Goal: Task Accomplishment & Management: Complete application form

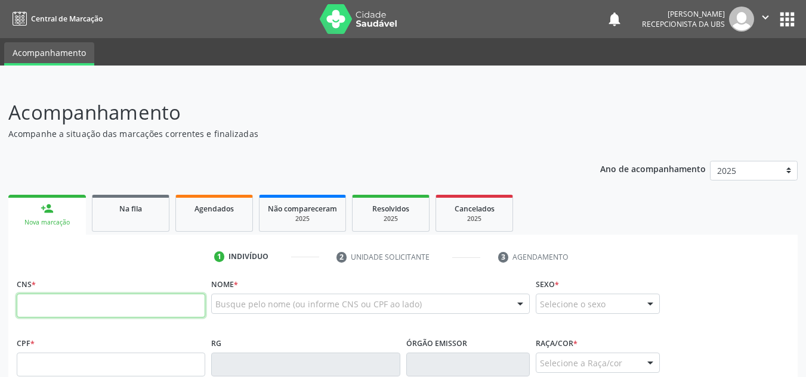
paste input "200 7051 9271 0002"
type input "200 7051 9271 0002"
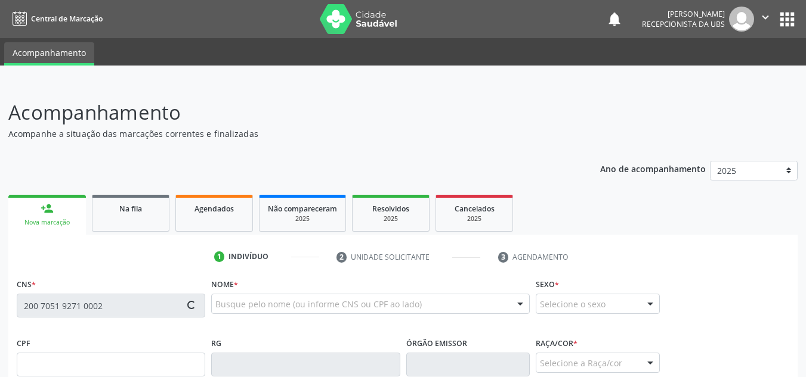
type input "040.286.344-58"
type input "05[DATE]"
type input "[PERSON_NAME]"
type input "[PHONE_NUMBER]"
type input "60"
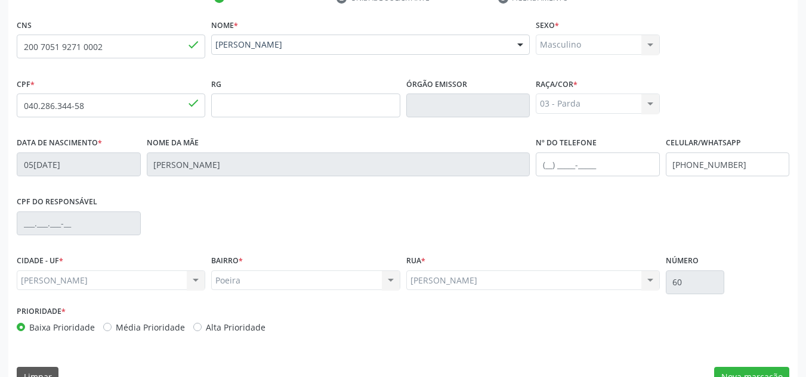
scroll to position [286, 0]
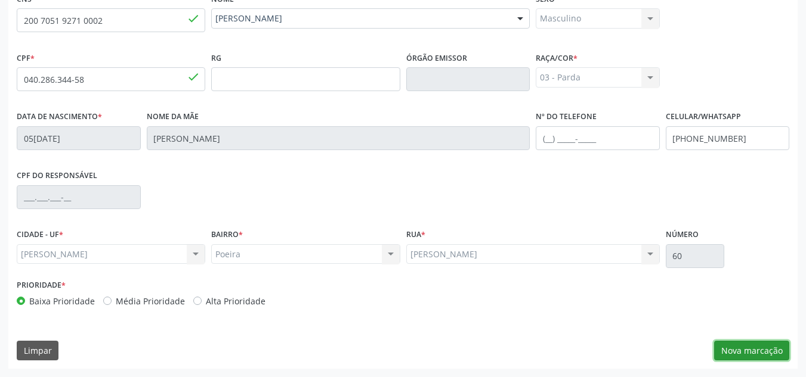
click at [738, 345] on button "Nova marcação" at bounding box center [751, 351] width 75 height 20
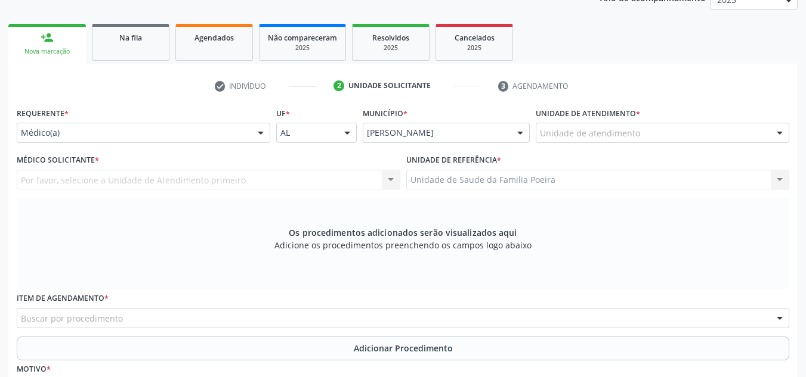
scroll to position [166, 0]
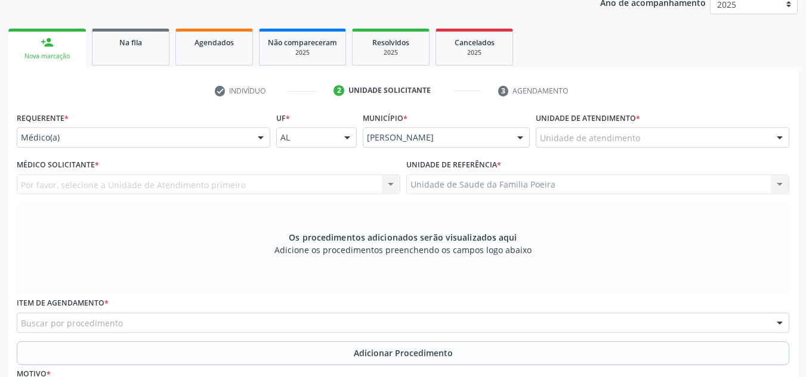
click at [679, 134] on div "Unidade de atendimento" at bounding box center [662, 138] width 253 height 20
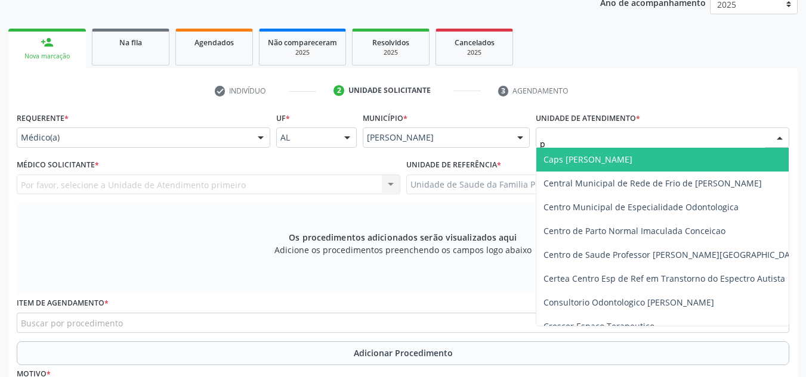
type input "po"
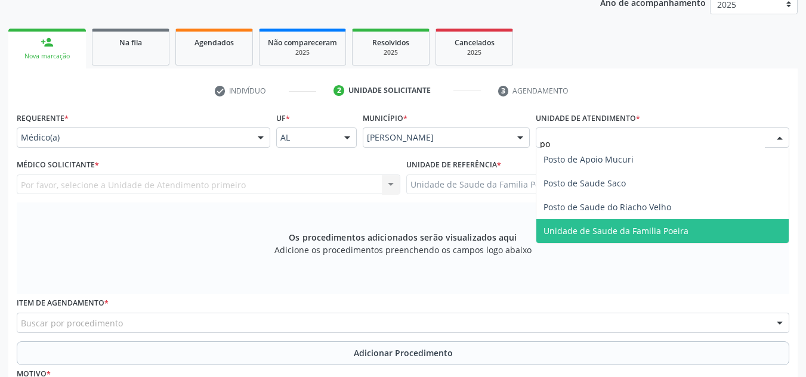
click at [672, 233] on span "Unidade de Saude da Familia Poeira" at bounding box center [615, 230] width 145 height 11
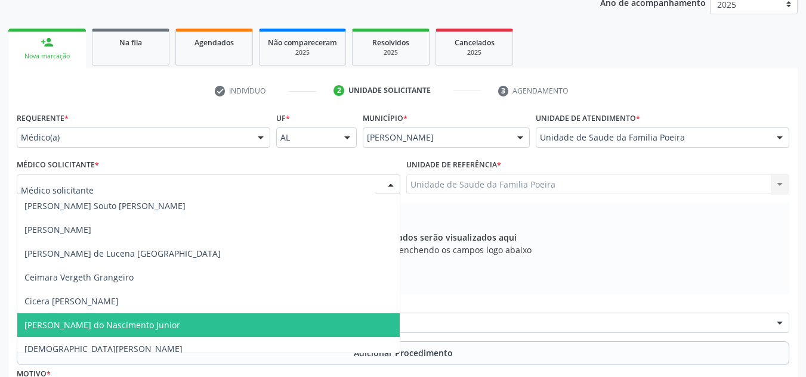
click at [66, 327] on span "[PERSON_NAME] do Nascimento Junior" at bounding box center [102, 325] width 156 height 11
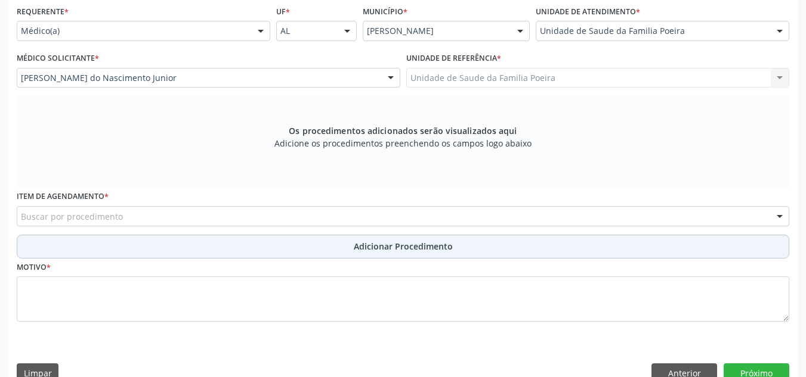
scroll to position [296, 0]
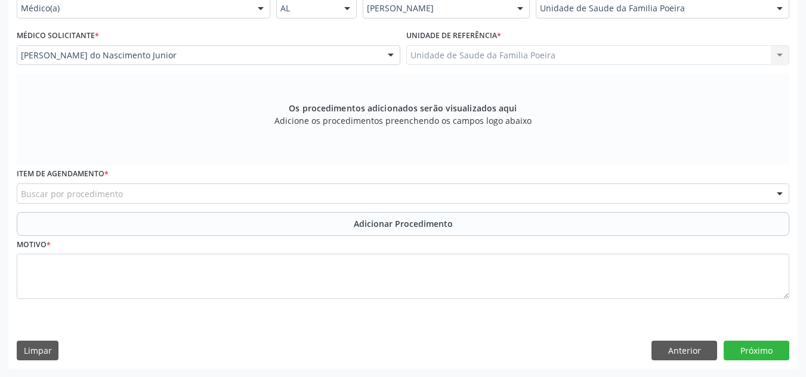
click at [187, 198] on div "Buscar por procedimento" at bounding box center [403, 194] width 772 height 20
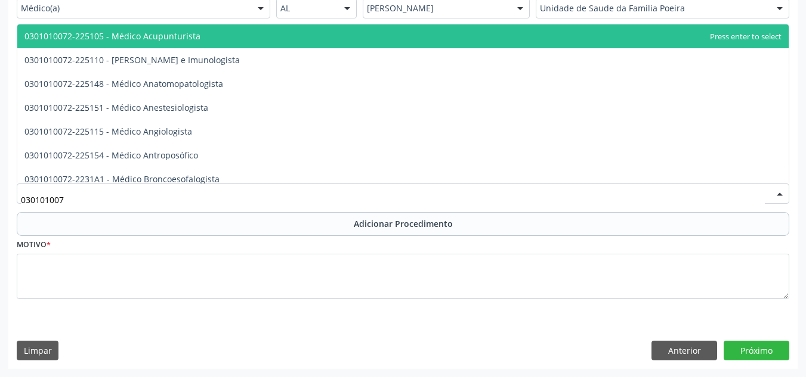
type input "0301010072"
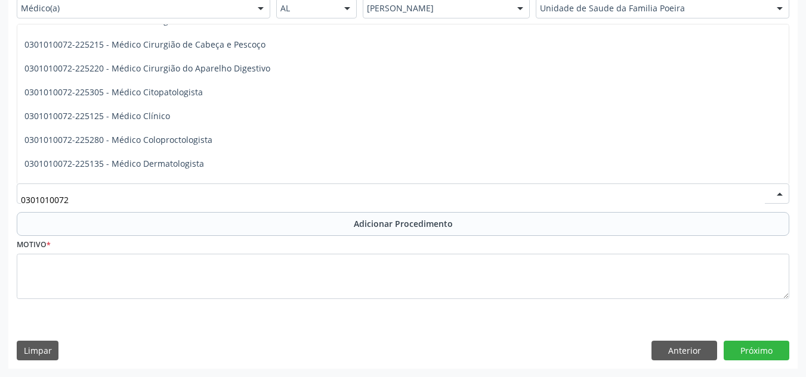
scroll to position [417, 0]
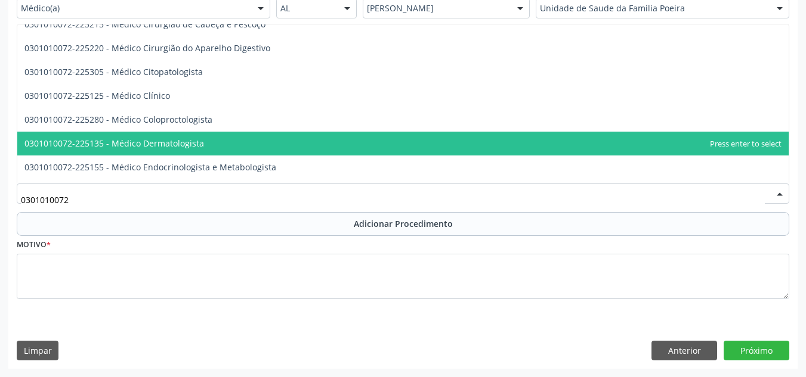
click at [255, 141] on span "0301010072-225135 - Médico Dermatologista" at bounding box center [402, 144] width 771 height 24
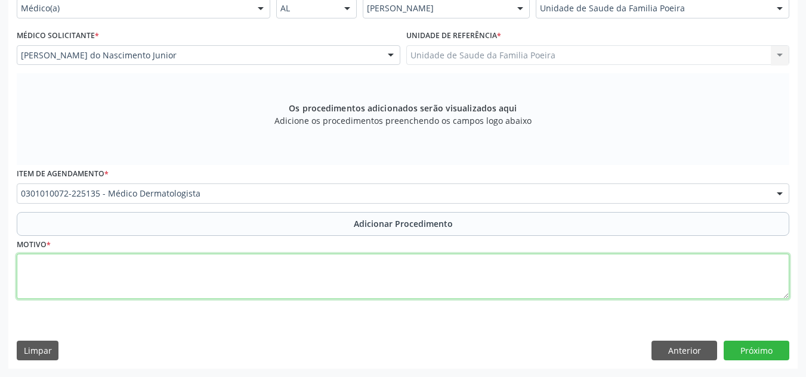
click at [200, 283] on textarea at bounding box center [403, 276] width 772 height 45
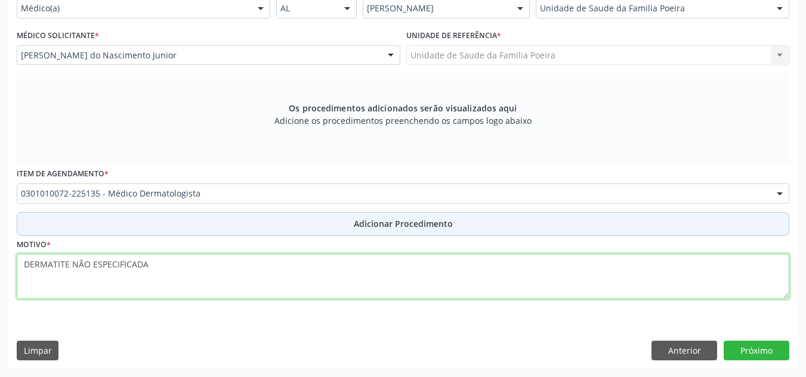
type textarea "DERMATITE NÃO ESPECIFICADA"
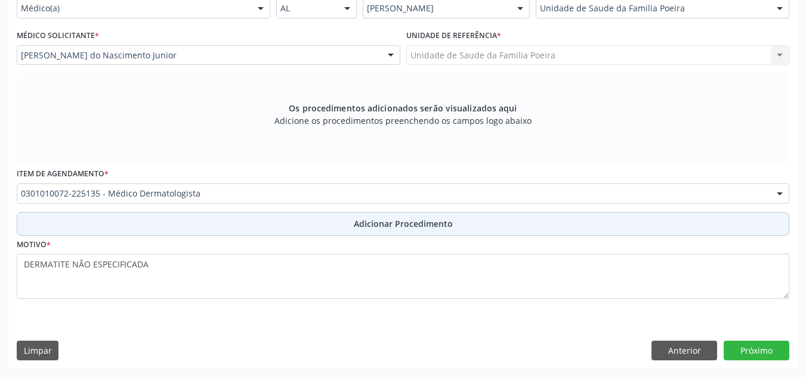
click at [383, 213] on button "Adicionar Procedimento" at bounding box center [403, 224] width 772 height 24
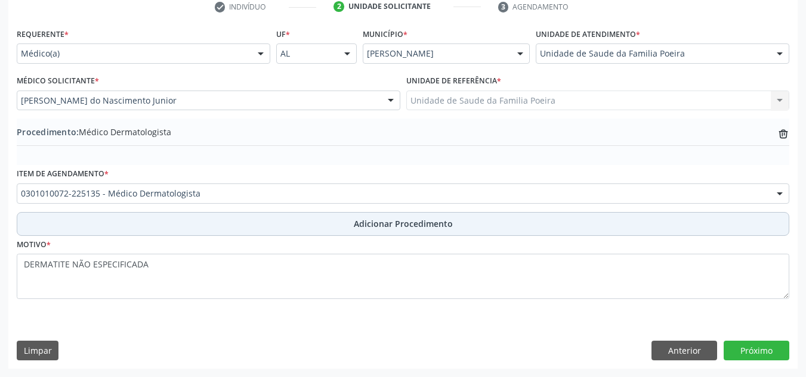
scroll to position [250, 0]
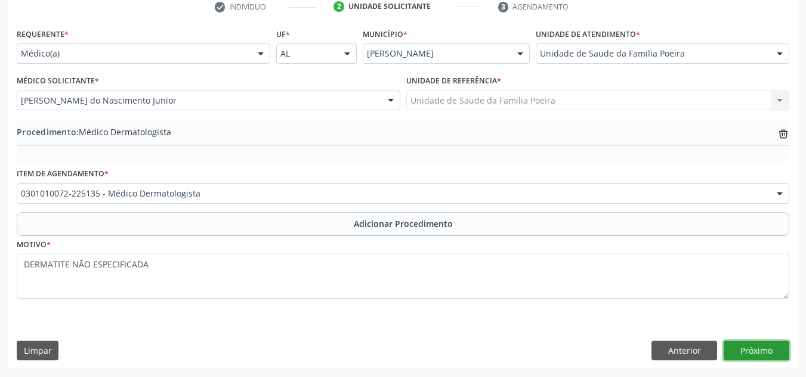
click at [739, 350] on button "Próximo" at bounding box center [756, 351] width 66 height 20
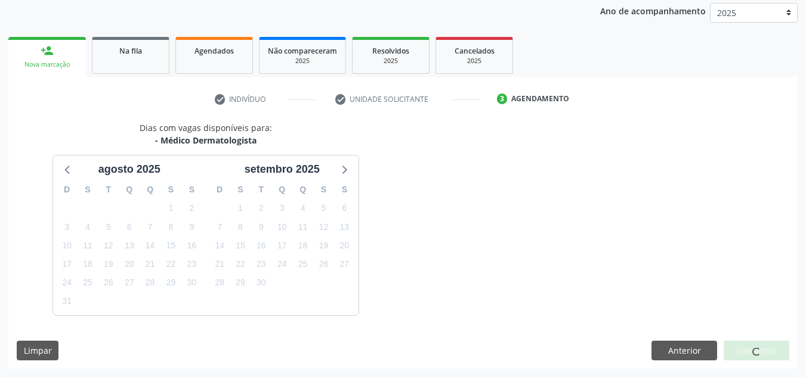
scroll to position [193, 0]
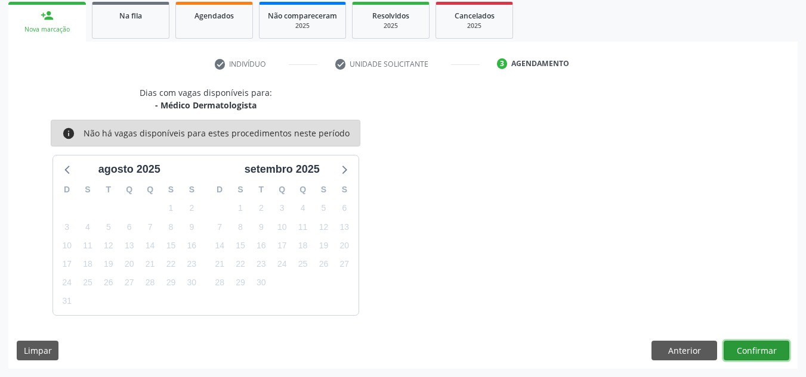
click at [748, 349] on button "Confirmar" at bounding box center [756, 351] width 66 height 20
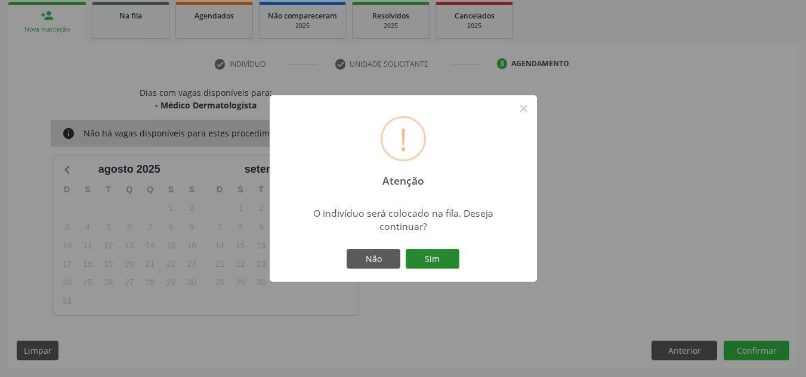
click at [429, 256] on button "Sim" at bounding box center [433, 259] width 54 height 20
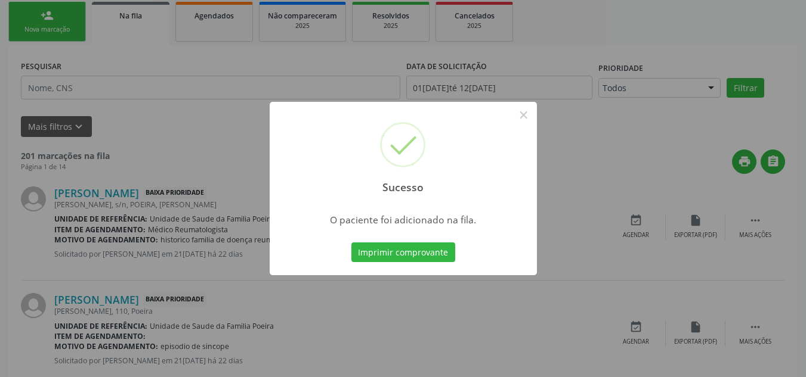
scroll to position [37, 0]
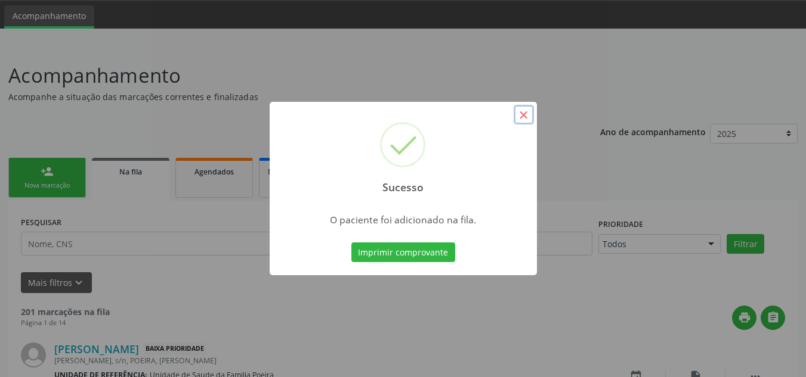
click at [522, 115] on button "×" at bounding box center [523, 115] width 20 height 20
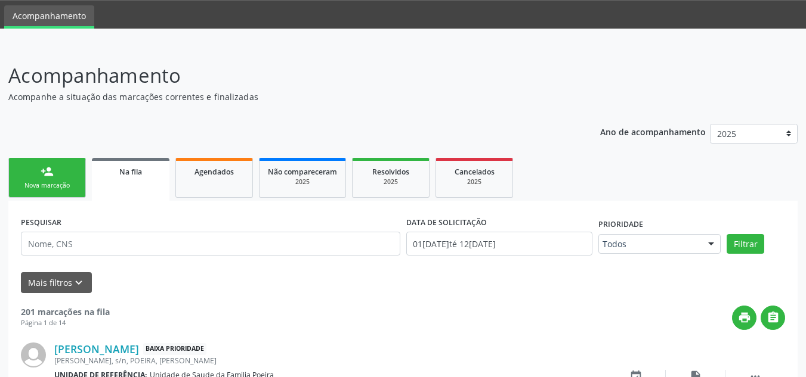
click at [27, 169] on link "person_add Nova marcação" at bounding box center [47, 178] width 78 height 40
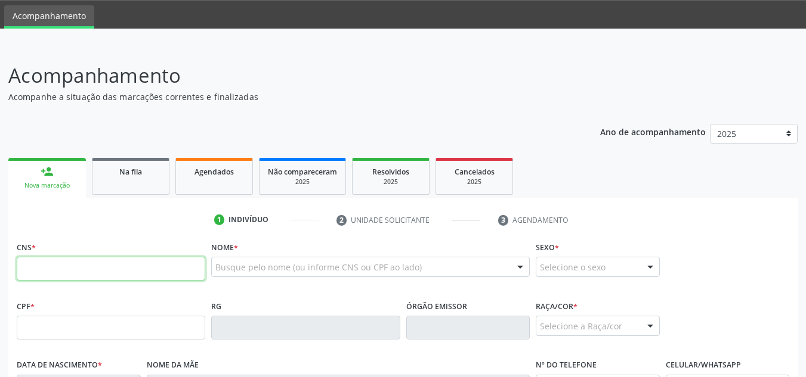
paste input "708 3087 4649 2760"
type input "708 3087 4649 2760"
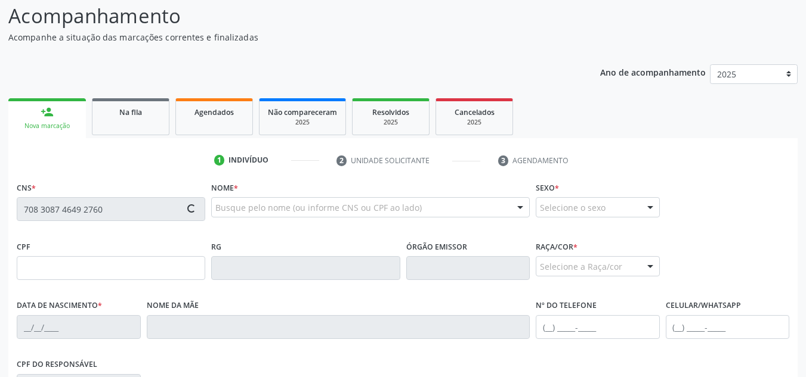
type input "077.470.344-07"
type input "30/05/1979"
type input "Francisca Felix da Silva"
type input "(82) 99372-1470"
type input "193"
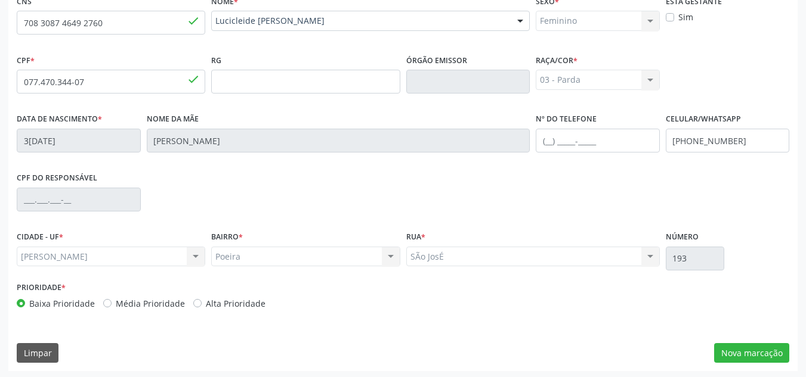
scroll to position [286, 0]
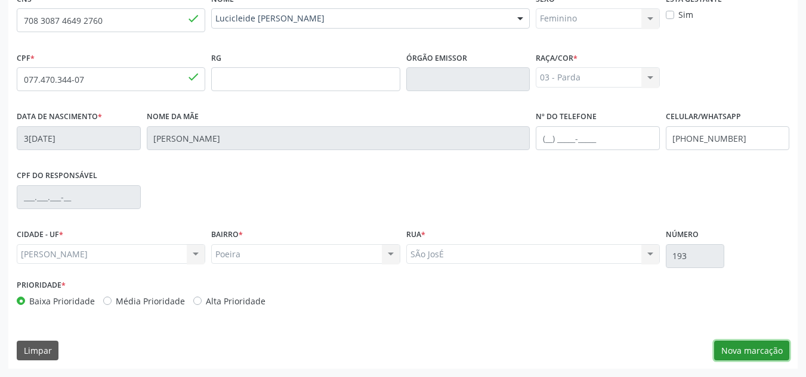
click at [751, 346] on button "Nova marcação" at bounding box center [751, 351] width 75 height 20
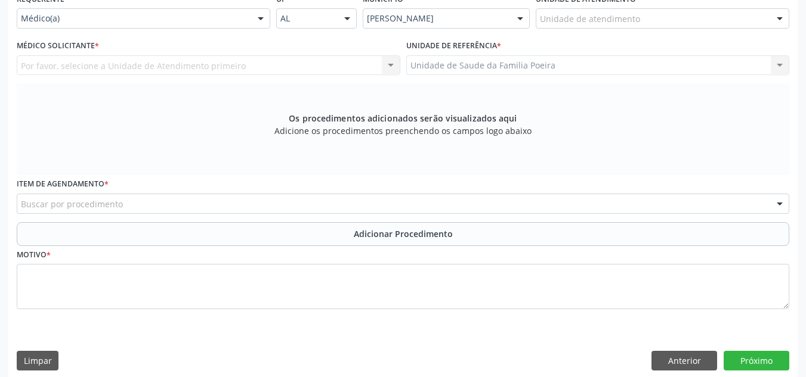
click at [684, 27] on div "Unidade de atendimento" at bounding box center [662, 18] width 253 height 20
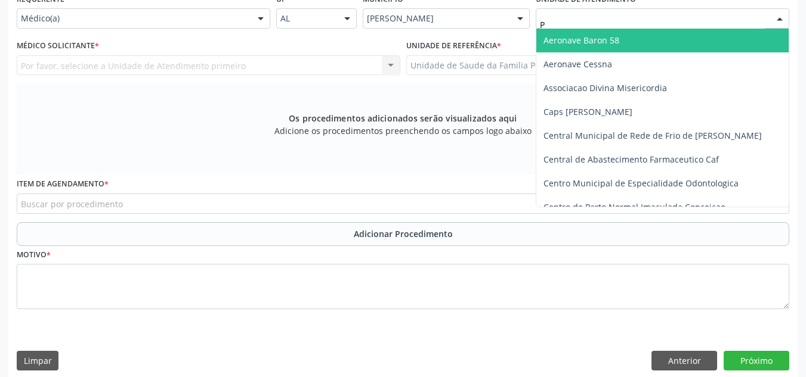
type input "PO"
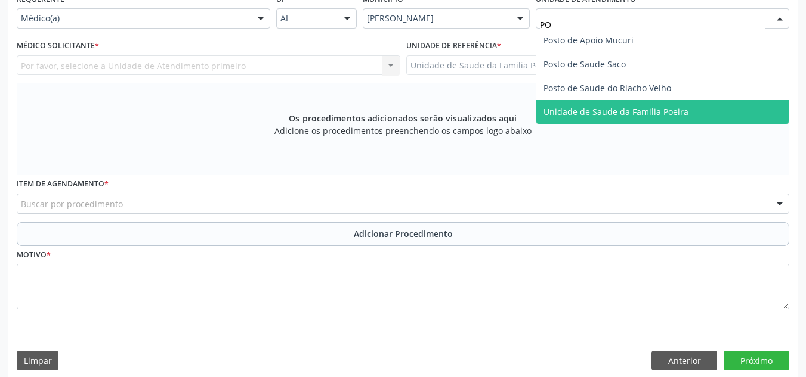
click at [653, 109] on span "Unidade de Saude da Familia Poeira" at bounding box center [615, 111] width 145 height 11
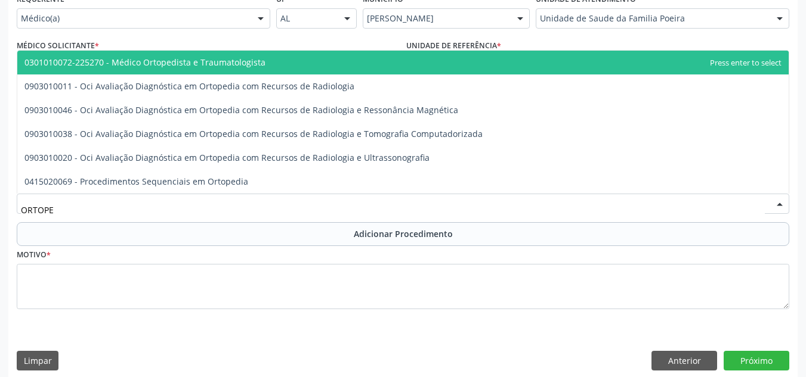
type input "ORTOPED"
click at [180, 63] on span "0301010072-225270 - Médico Ortopedista e Traumatologista" at bounding box center [144, 62] width 241 height 11
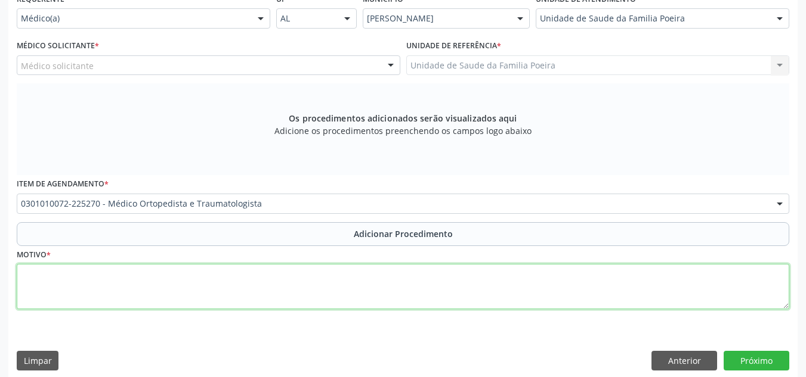
click at [156, 293] on textarea at bounding box center [403, 286] width 772 height 45
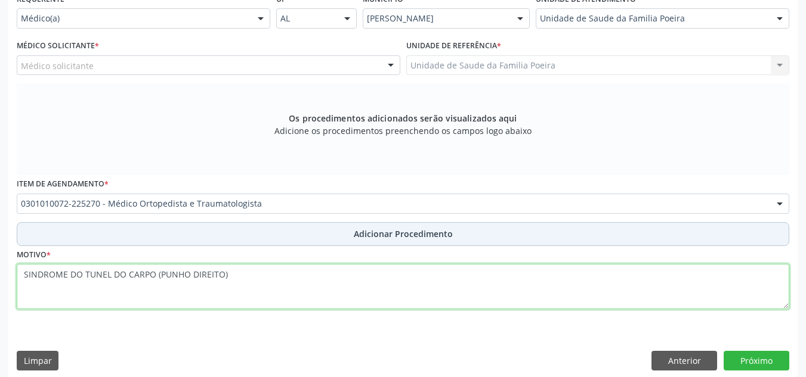
type textarea "SINDROME DO TUNEL DO CARPO (PUNHO DIREITO)"
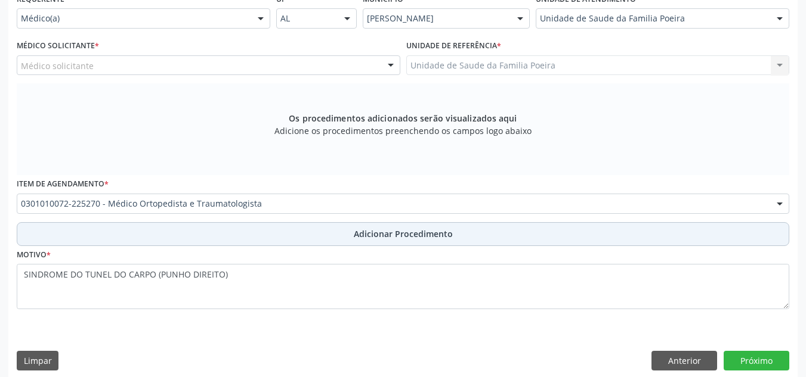
click at [383, 234] on span "Adicionar Procedimento" at bounding box center [403, 234] width 99 height 13
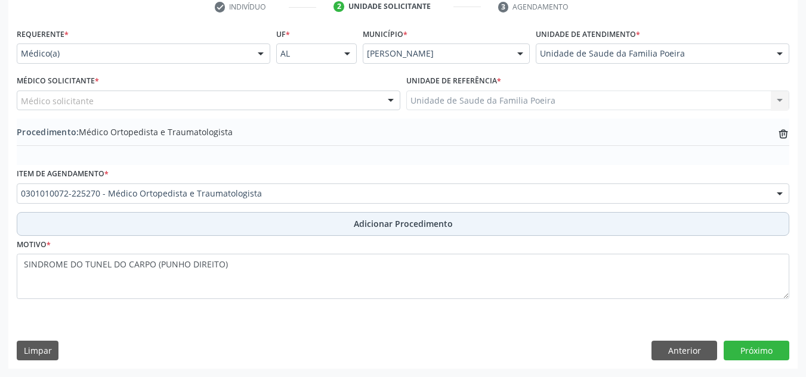
scroll to position [250, 0]
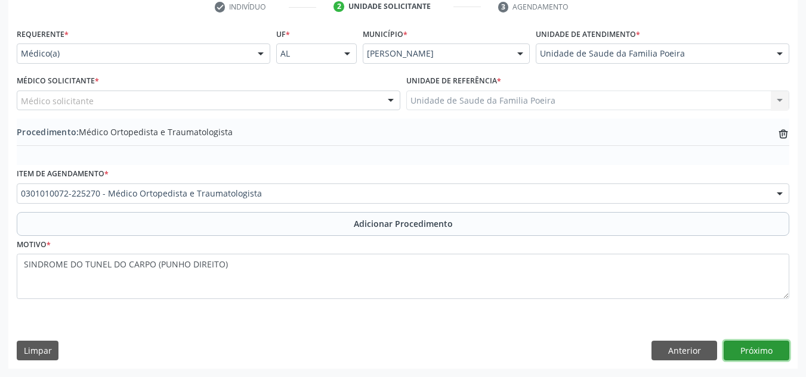
click at [744, 351] on button "Próximo" at bounding box center [756, 351] width 66 height 20
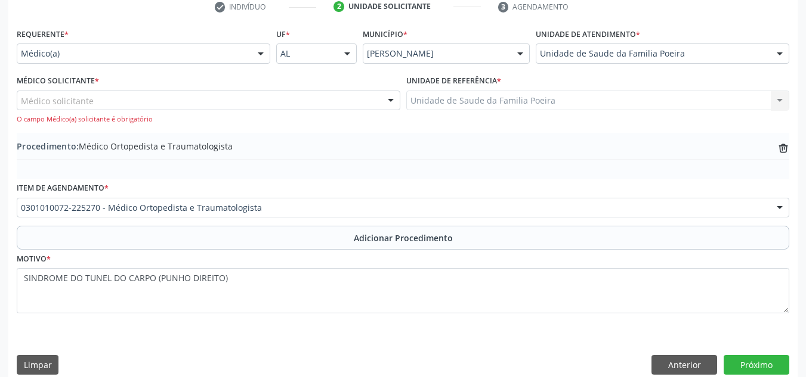
click at [223, 99] on div "Médico solicitante" at bounding box center [208, 101] width 383 height 20
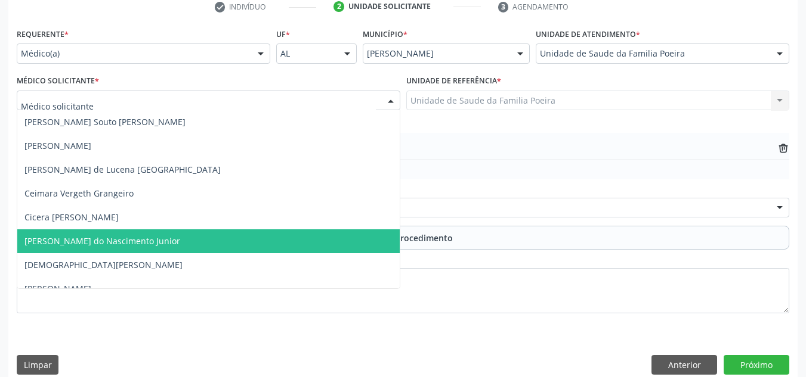
click at [163, 240] on span "[PERSON_NAME] do Nascimento Junior" at bounding box center [102, 241] width 156 height 11
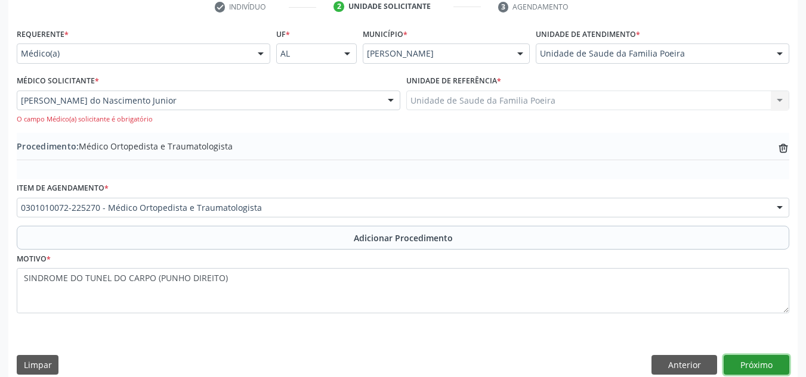
click at [763, 362] on button "Próximo" at bounding box center [756, 365] width 66 height 20
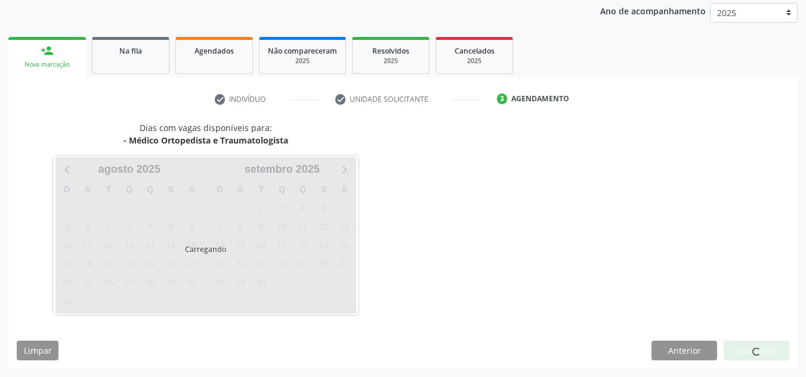
scroll to position [193, 0]
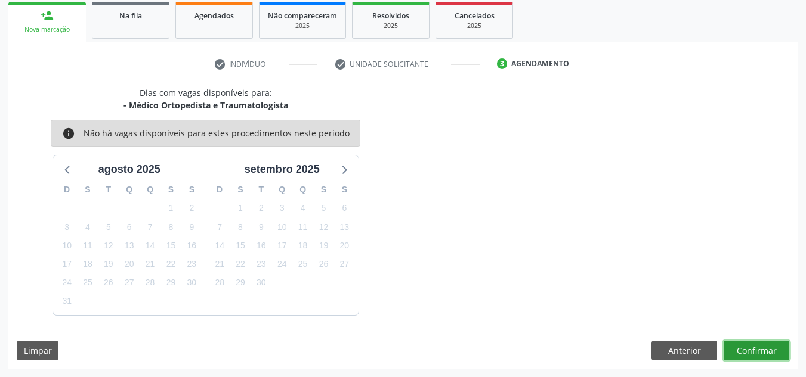
click at [758, 348] on button "Confirmar" at bounding box center [756, 351] width 66 height 20
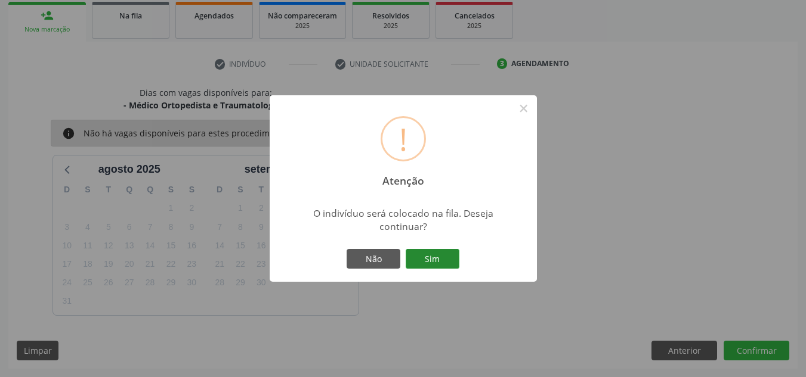
click at [448, 262] on button "Sim" at bounding box center [433, 259] width 54 height 20
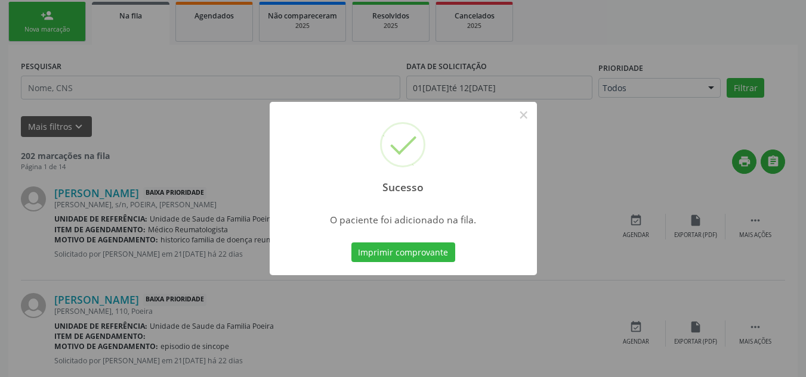
scroll to position [37, 0]
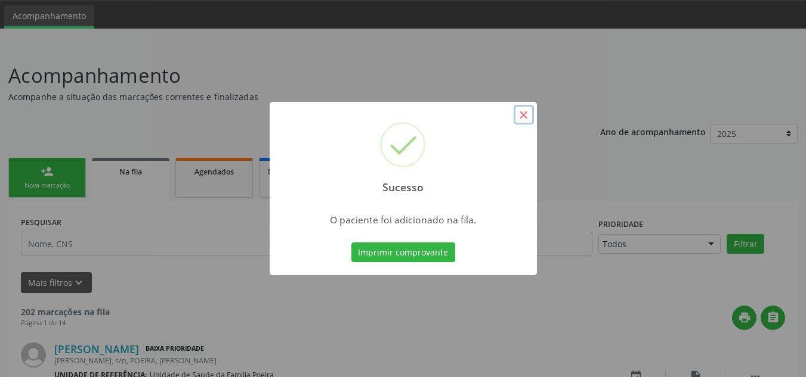
click at [524, 114] on button "×" at bounding box center [523, 115] width 20 height 20
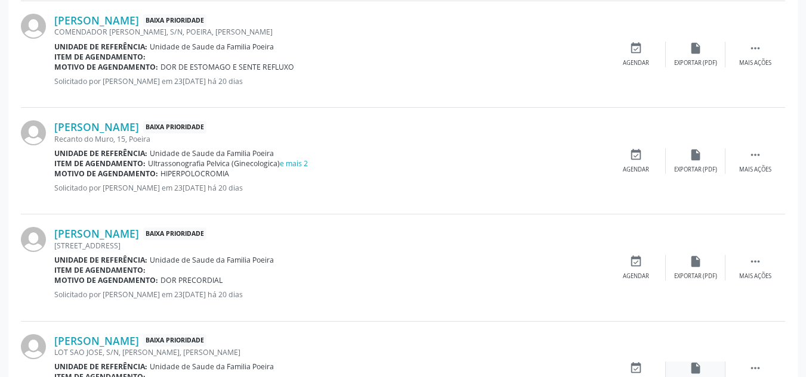
scroll to position [1657, 0]
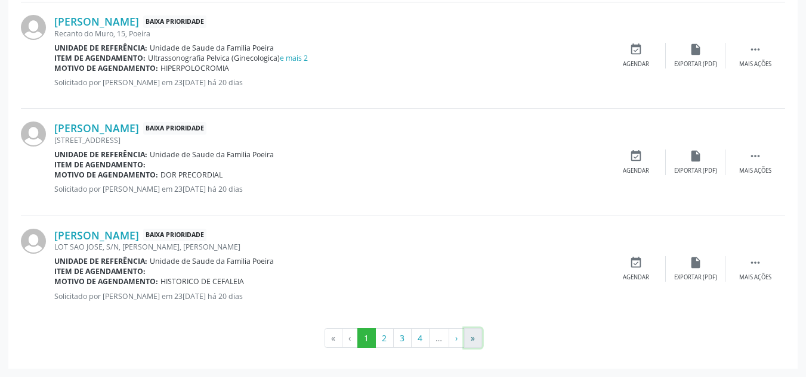
click at [471, 335] on button "»" at bounding box center [473, 339] width 18 height 20
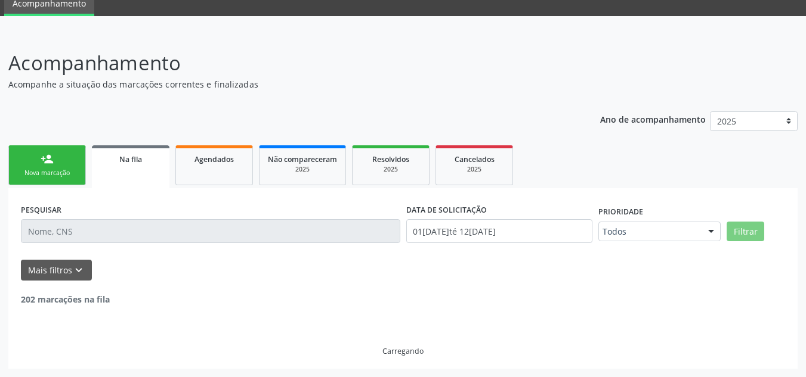
scroll to position [8, 0]
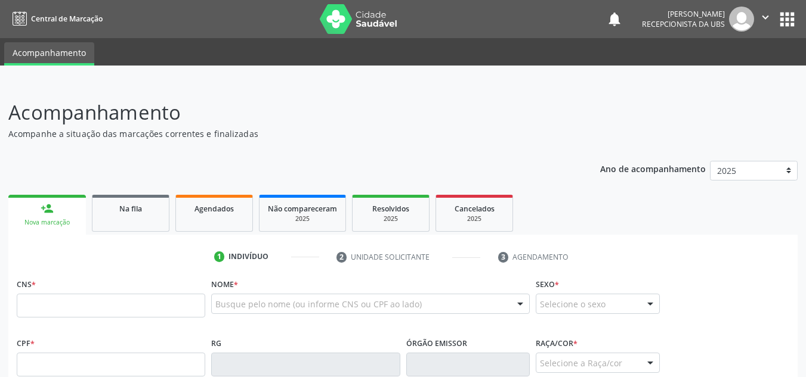
scroll to position [8, 0]
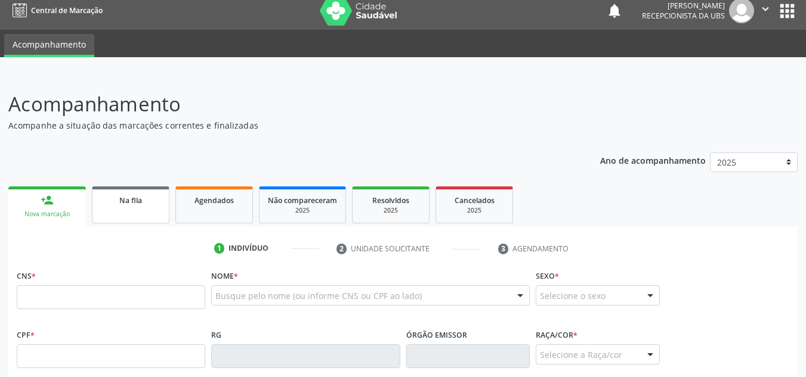
click at [129, 211] on link "Na fila" at bounding box center [131, 205] width 78 height 37
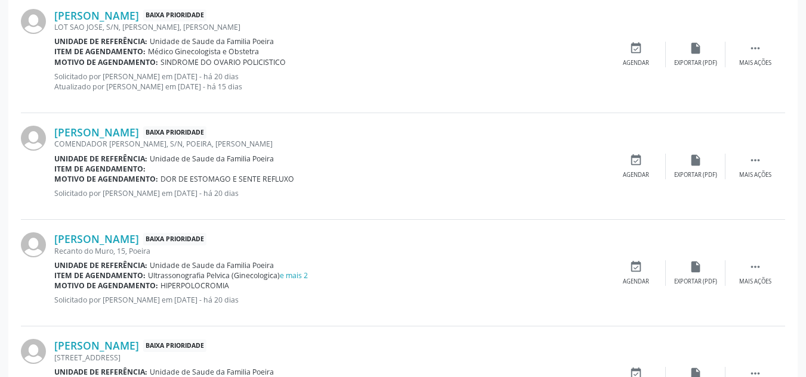
scroll to position [1657, 0]
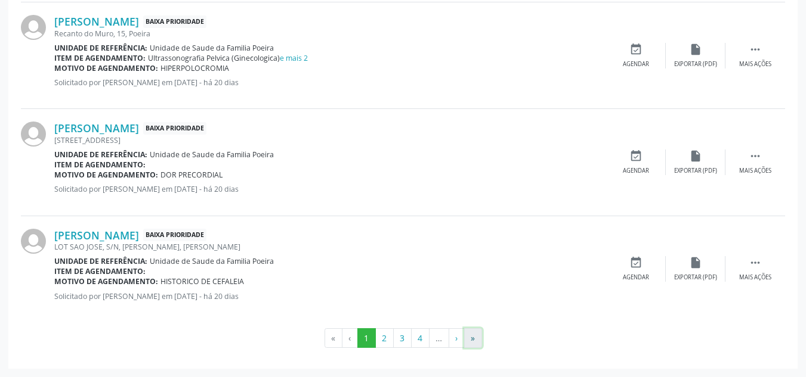
click at [476, 336] on button "»" at bounding box center [473, 339] width 18 height 20
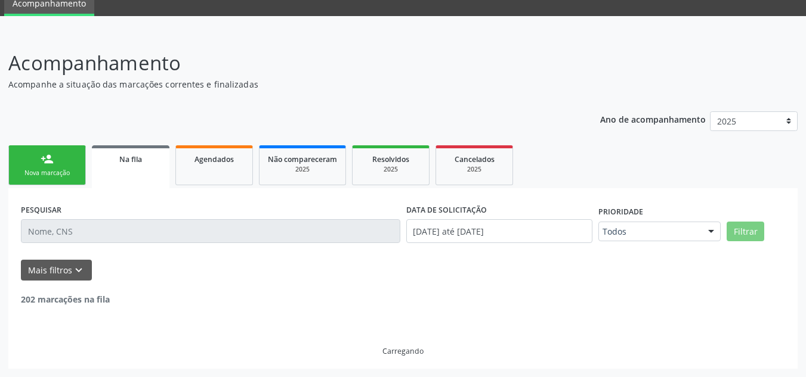
scroll to position [793, 0]
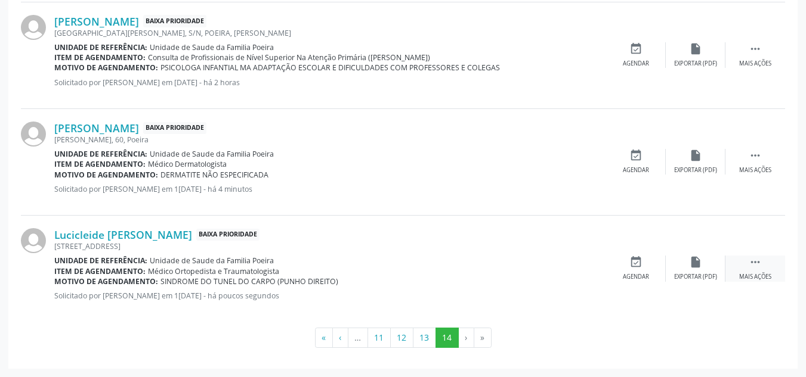
click at [746, 275] on div "Mais ações" at bounding box center [755, 277] width 32 height 8
click at [700, 271] on div "edit Editar" at bounding box center [696, 269] width 60 height 26
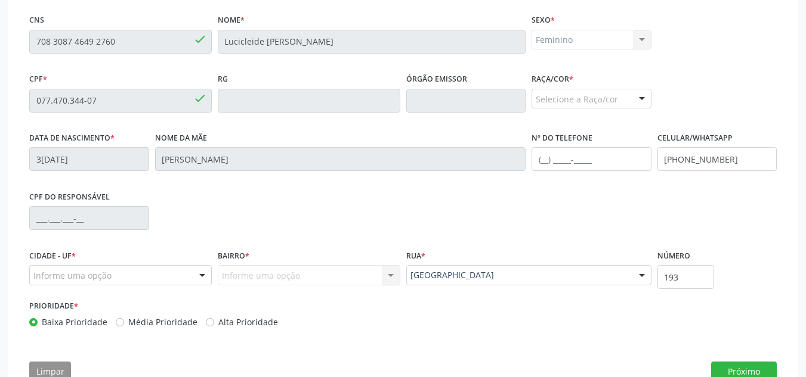
scroll to position [302, 0]
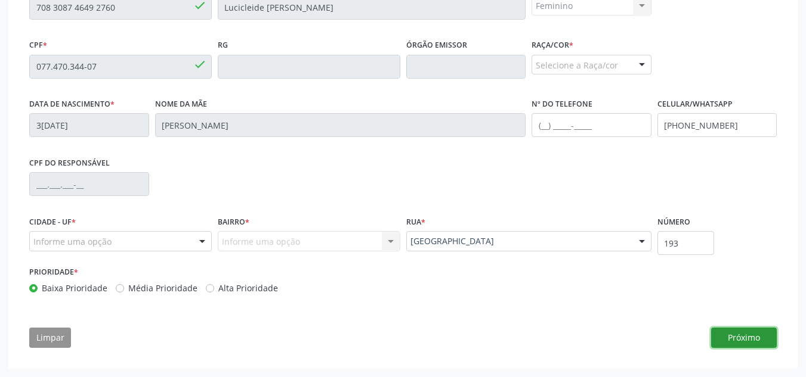
click at [751, 332] on button "Próximo" at bounding box center [744, 338] width 66 height 20
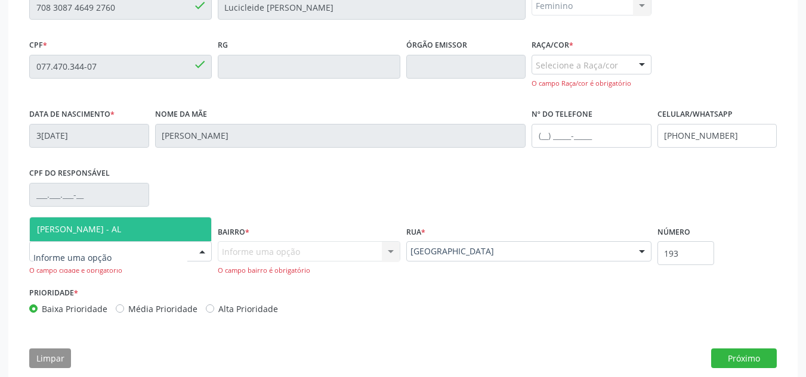
click at [128, 246] on div at bounding box center [120, 252] width 182 height 20
click at [121, 231] on span "[PERSON_NAME] - AL" at bounding box center [79, 229] width 84 height 11
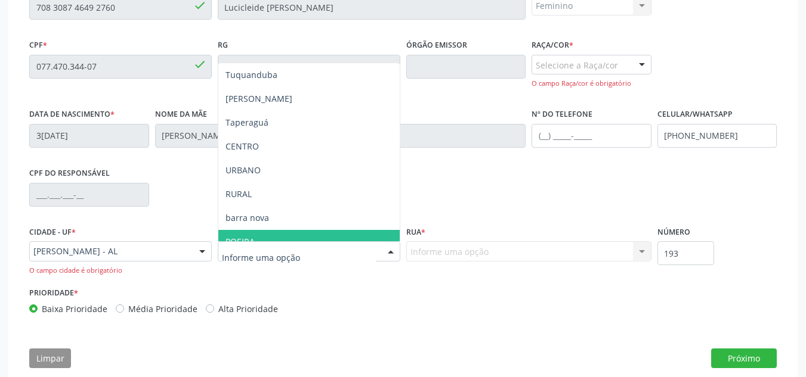
click at [267, 235] on span "POEIRA" at bounding box center [308, 242] width 181 height 24
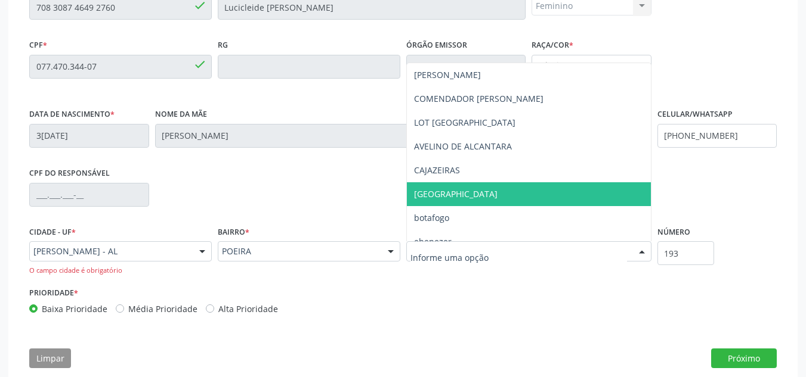
click at [450, 200] on span "[GEOGRAPHIC_DATA]" at bounding box center [529, 194] width 244 height 24
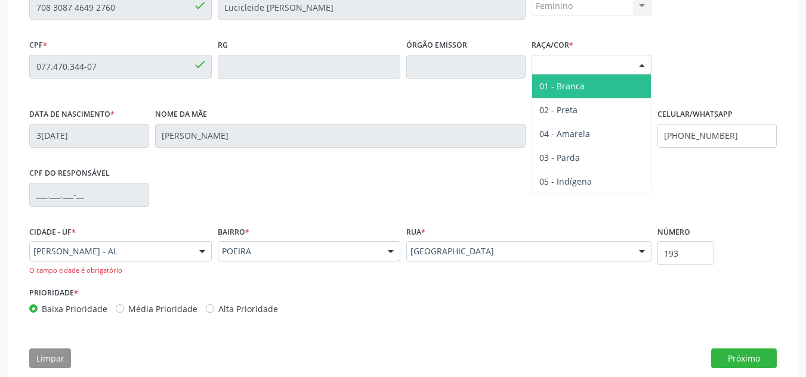
click at [648, 63] on div at bounding box center [642, 65] width 18 height 20
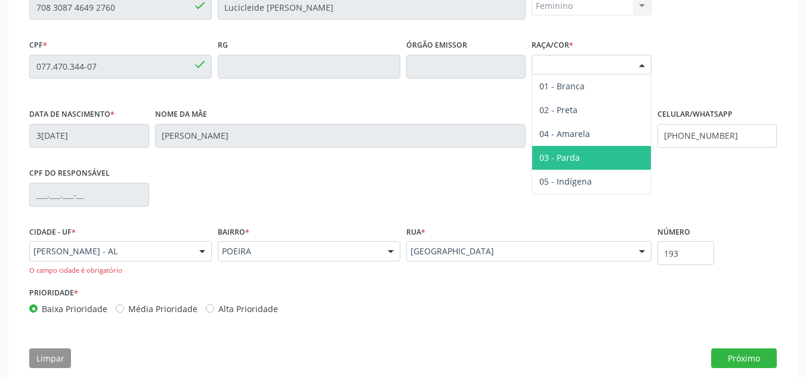
click at [601, 156] on span "03 - Parda" at bounding box center [591, 158] width 119 height 24
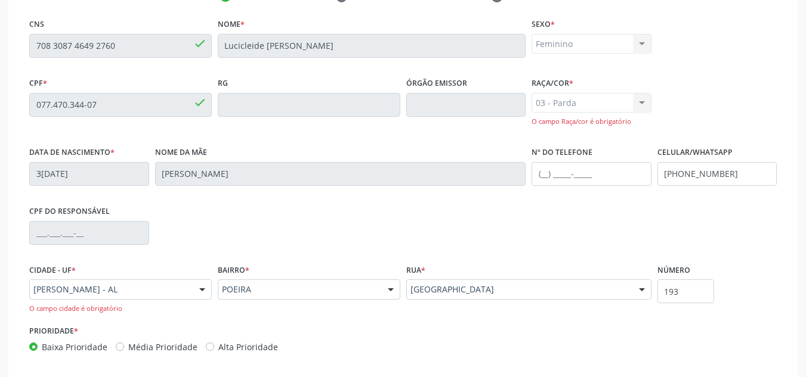
scroll to position [322, 0]
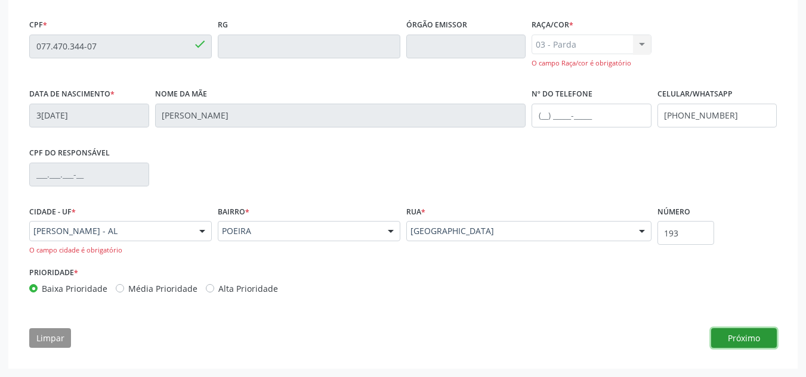
click at [752, 333] on button "Próximo" at bounding box center [744, 339] width 66 height 20
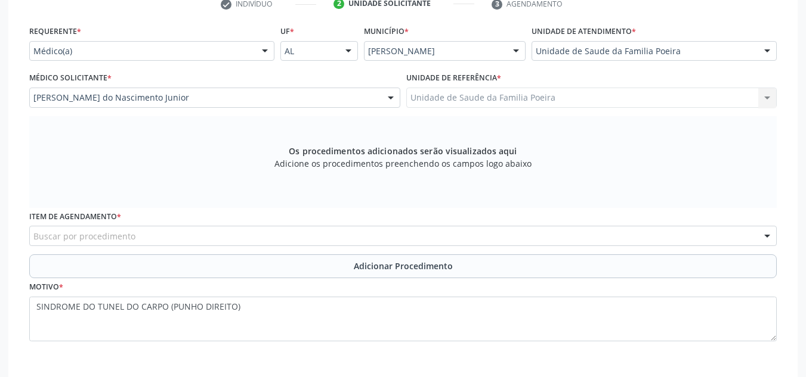
scroll to position [312, 0]
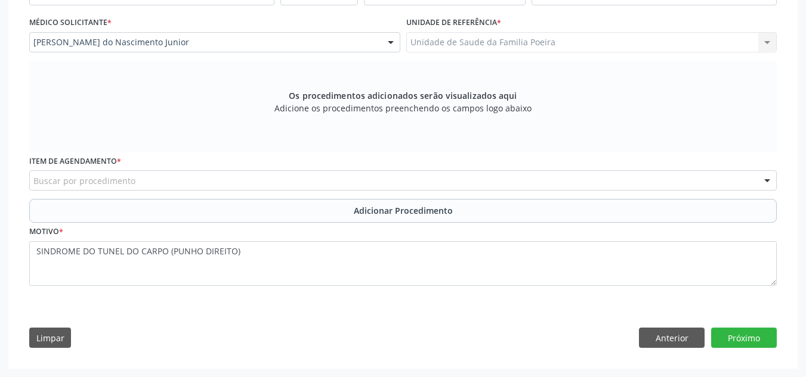
click at [185, 182] on div "Buscar por procedimento" at bounding box center [402, 181] width 747 height 20
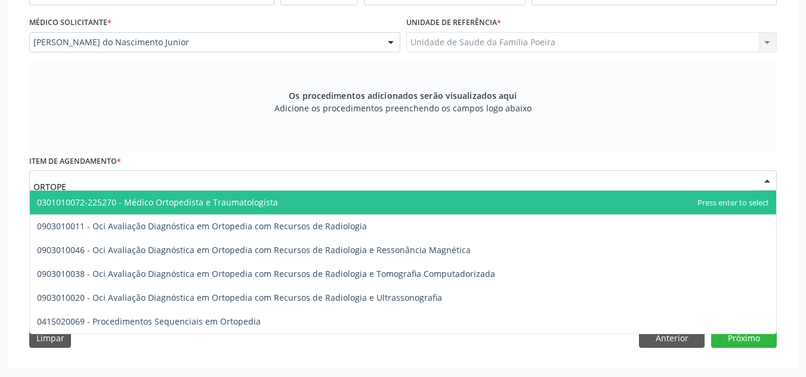
click at [185, 205] on span "0301010072-225270 - Médico Ortopedista e Traumatologista" at bounding box center [157, 202] width 241 height 11
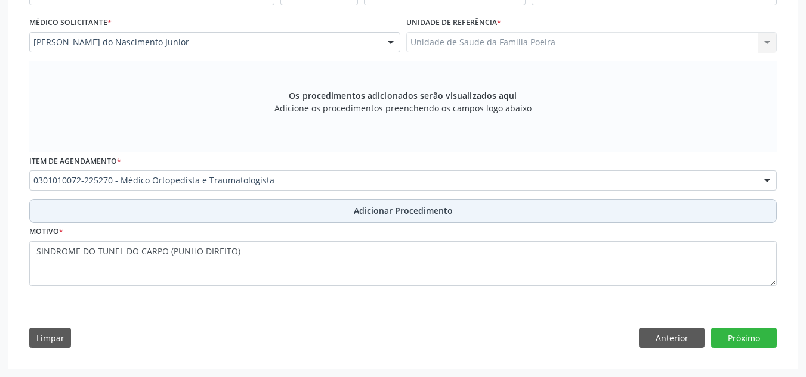
click at [361, 216] on span "Adicionar Procedimento" at bounding box center [403, 211] width 99 height 13
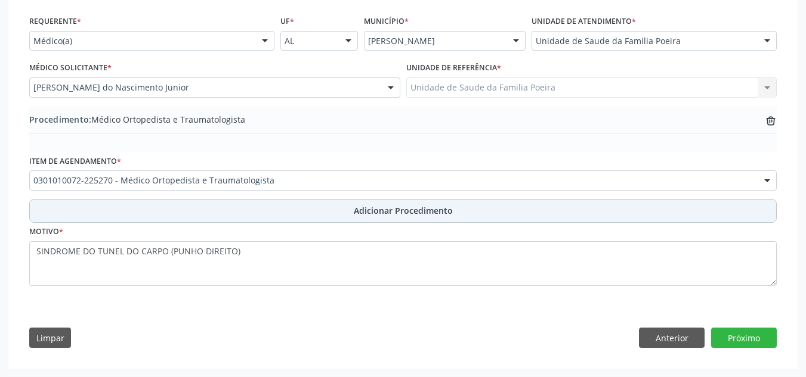
scroll to position [267, 0]
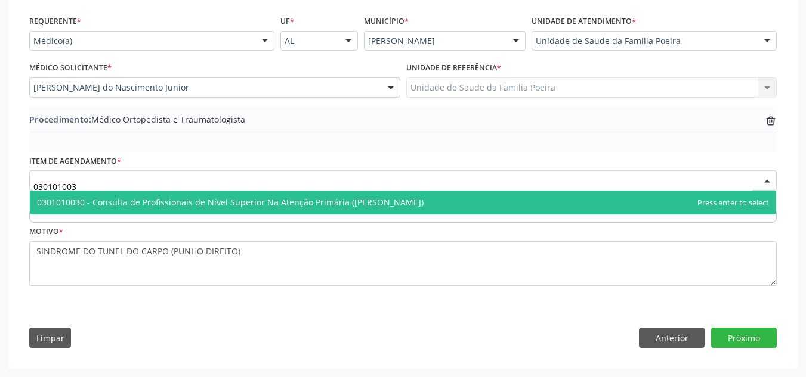
type input "0301010030"
click at [261, 198] on span "0301010030 - Consulta de Profissionais de Nível Superior Na Atenção Primária ([…" at bounding box center [230, 202] width 386 height 11
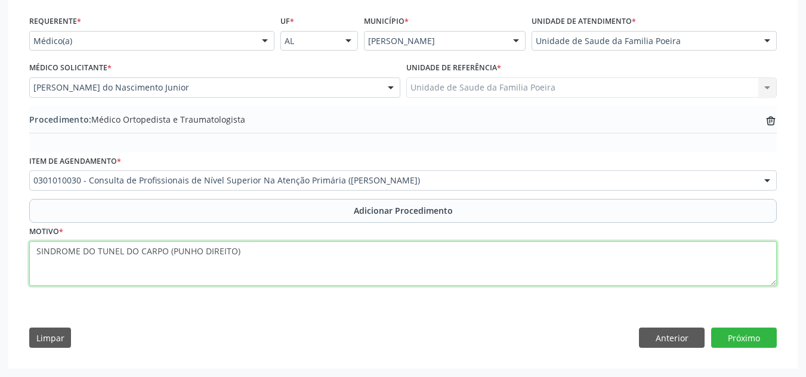
drag, startPoint x: 244, startPoint y: 249, endPoint x: 35, endPoint y: 261, distance: 209.6
click at [35, 261] on textarea "SINDROME DO TUNEL DO CARPO (PUNHO DIREITO)" at bounding box center [402, 264] width 747 height 45
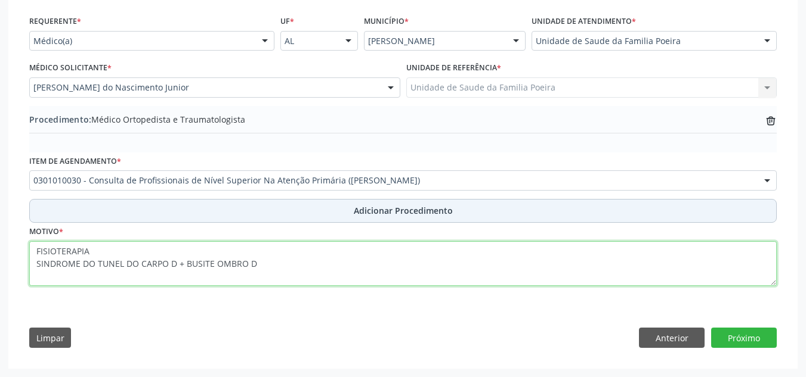
type textarea "FISIOTERAPIA SINDROME DO TUNEL DO CARPO D + BUSITE OMBRO D"
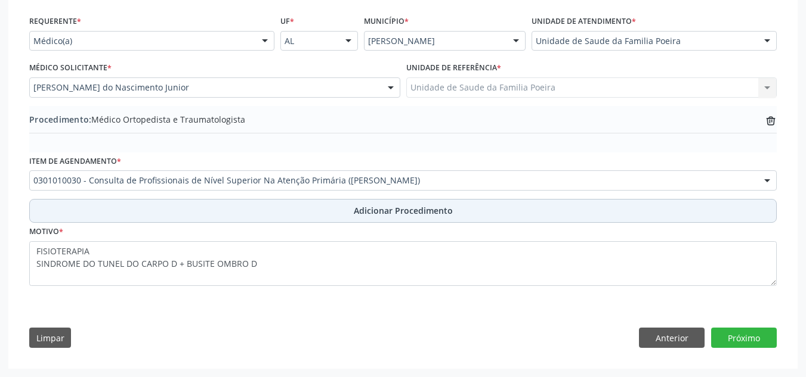
click at [426, 209] on span "Adicionar Procedimento" at bounding box center [403, 211] width 99 height 13
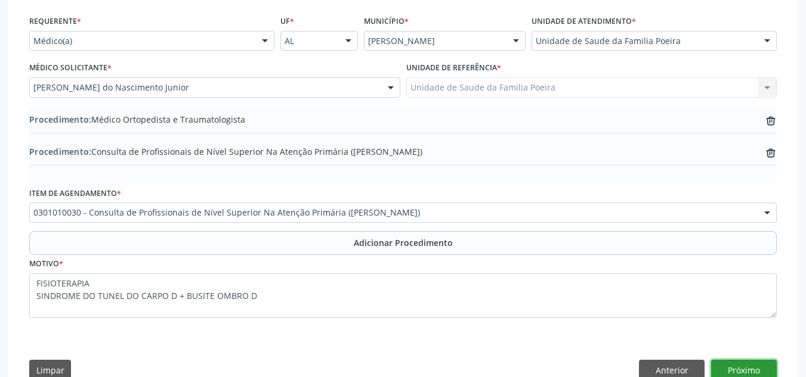
click at [739, 367] on button "Próximo" at bounding box center [744, 370] width 66 height 20
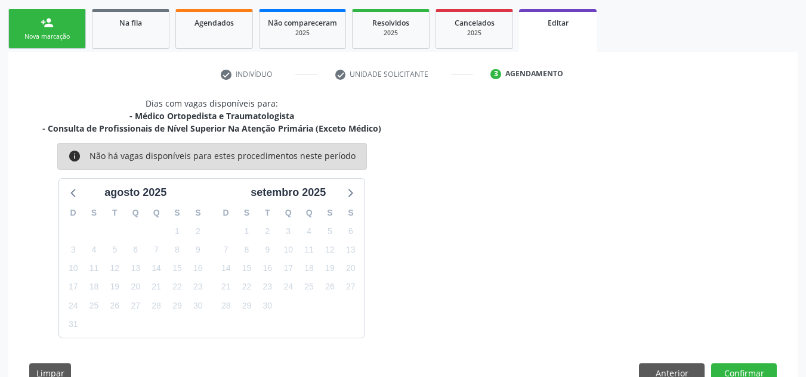
scroll to position [221, 0]
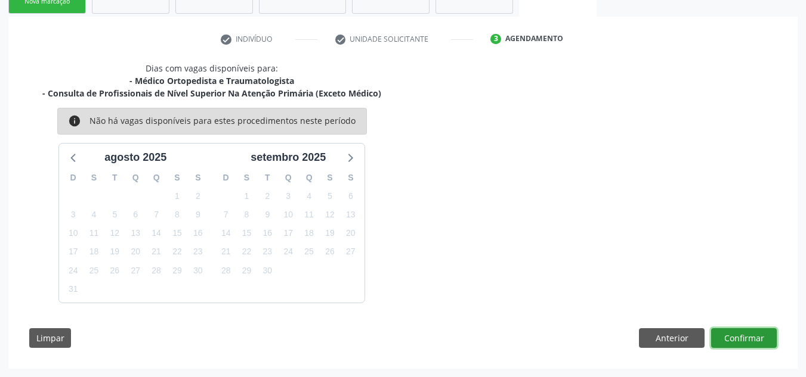
click at [735, 335] on button "Confirmar" at bounding box center [744, 339] width 66 height 20
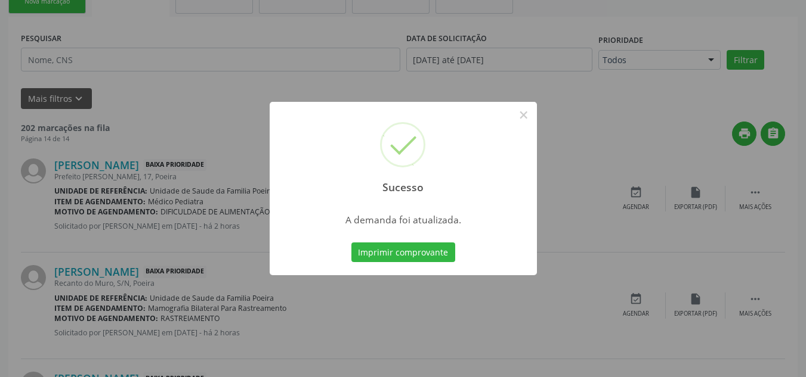
scroll to position [37, 0]
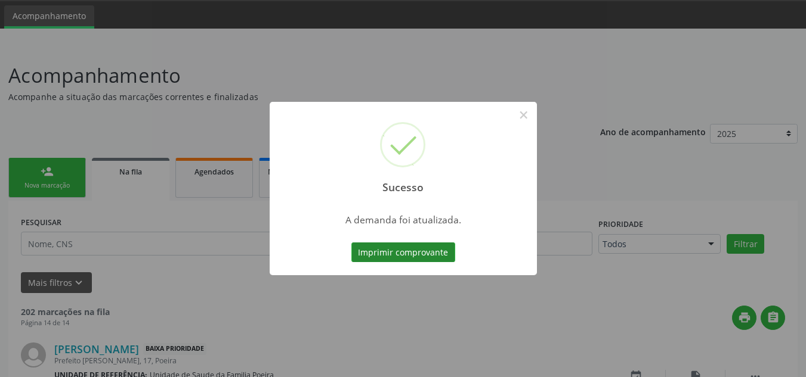
click at [416, 249] on button "Imprimir comprovante" at bounding box center [403, 253] width 104 height 20
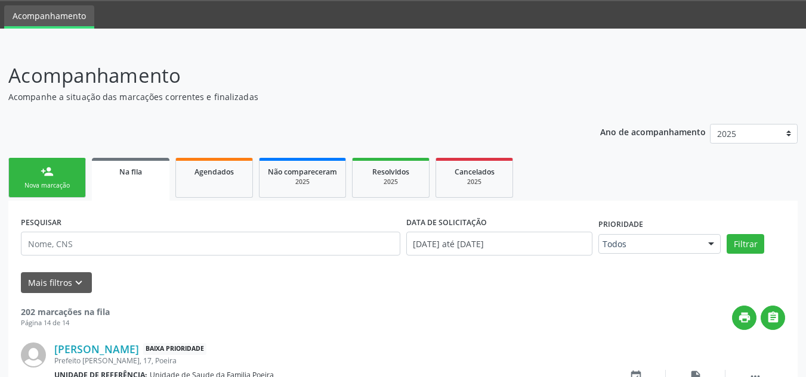
click at [39, 188] on div "Nova marcação" at bounding box center [47, 185] width 60 height 9
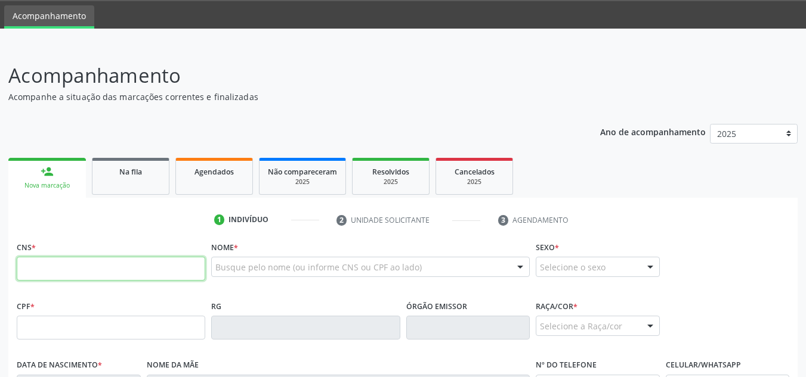
click at [98, 273] on input "text" at bounding box center [111, 269] width 188 height 24
type input "703 4002 3814 4211"
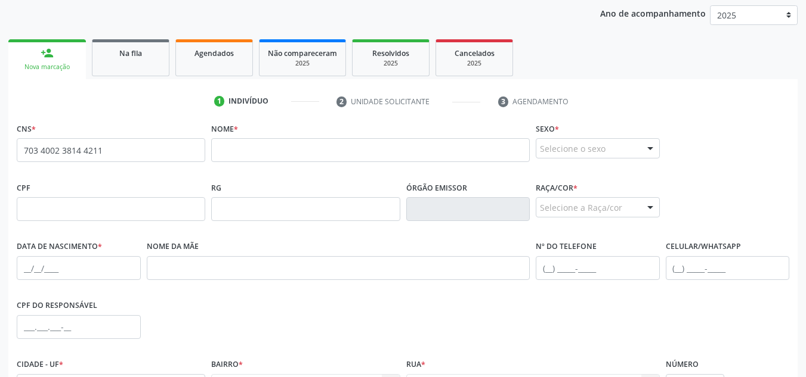
scroll to position [156, 0]
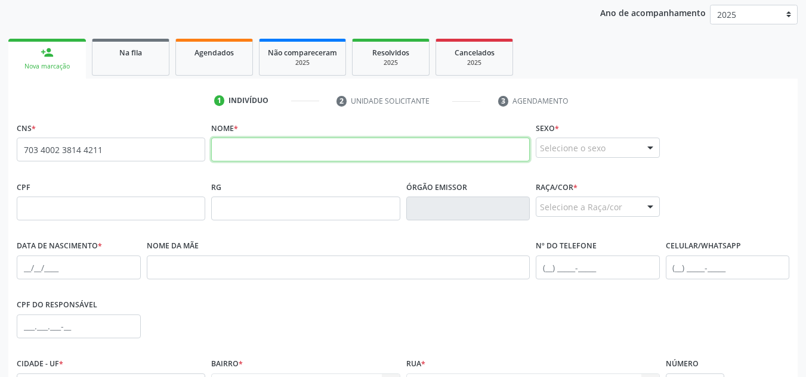
paste input "Rosângela Maria da Silva"
type input "Rosângela Maria da Silva"
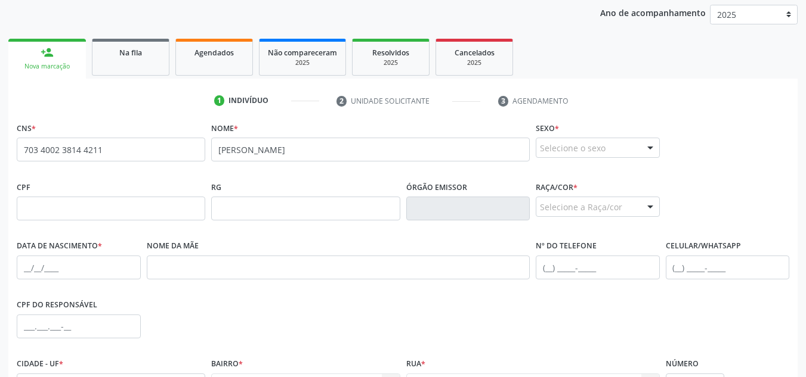
click at [638, 148] on div "Selecione o sexo Masculino Feminino Nenhum resultado encontrado para: " " Não h…" at bounding box center [598, 148] width 124 height 20
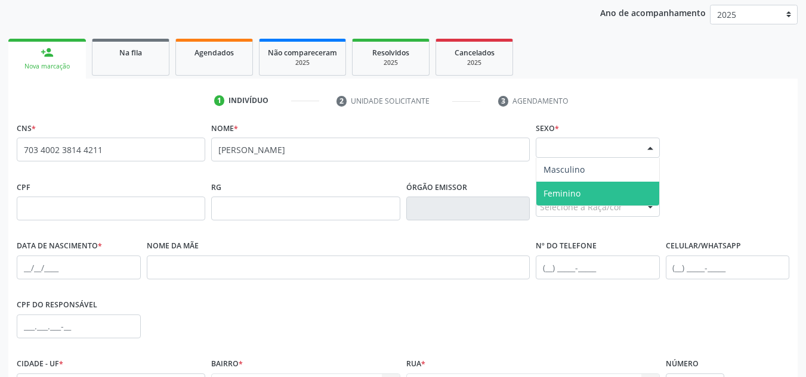
click at [622, 196] on span "Feminino" at bounding box center [597, 194] width 123 height 24
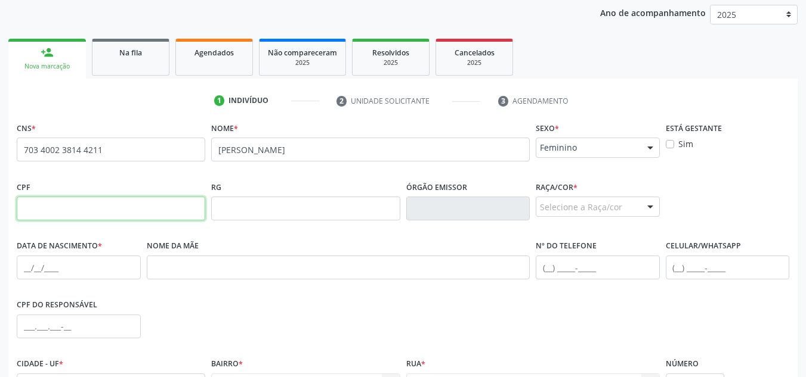
drag, startPoint x: 85, startPoint y: 216, endPoint x: 261, endPoint y: 227, distance: 176.2
click at [85, 216] on input "text" at bounding box center [111, 209] width 188 height 24
paste input "064.580.424-00"
type input "064.580.424-00"
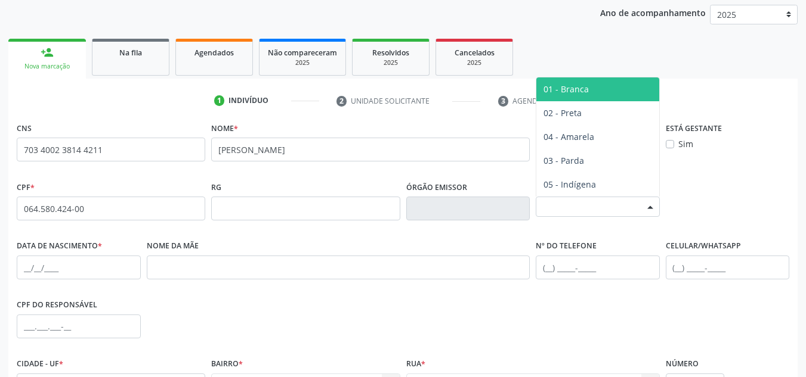
click at [573, 206] on div "Selecione a Raça/cor" at bounding box center [598, 207] width 124 height 20
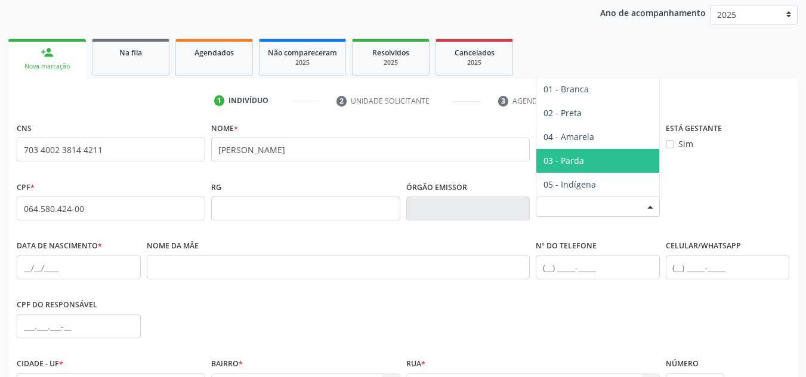
click at [567, 163] on span "03 - Parda" at bounding box center [563, 160] width 41 height 11
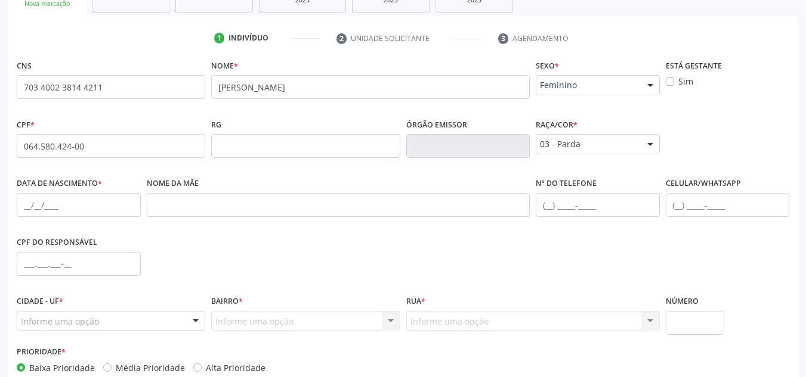
scroll to position [286, 0]
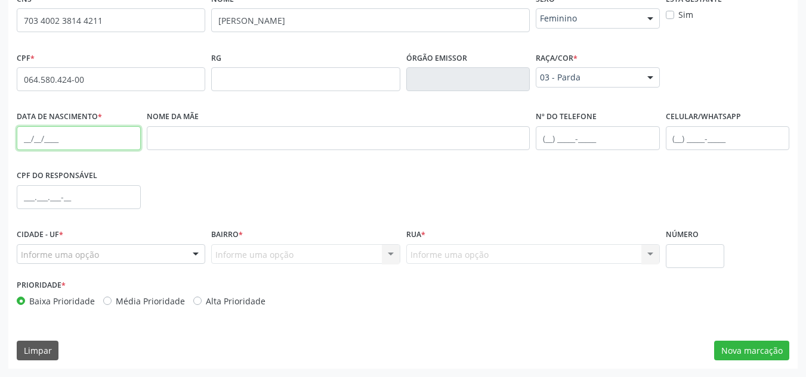
click at [22, 146] on input "text" at bounding box center [79, 138] width 124 height 24
paste input "02/04/1971"
type input "02/04/1971"
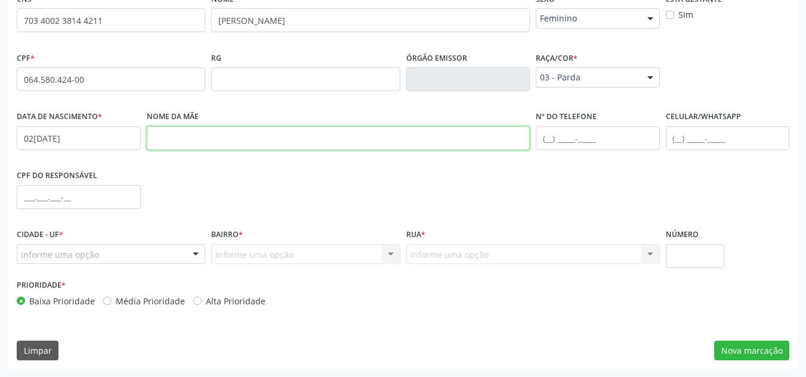
click at [207, 149] on input "text" at bounding box center [338, 138] width 383 height 24
paste input "Maria José Bispo"
type input "Maria José Bispo"
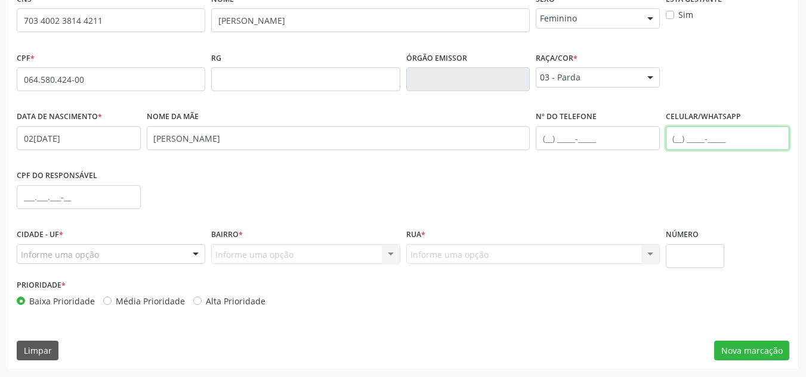
click at [679, 138] on input "text" at bounding box center [728, 138] width 124 height 24
paste input "(82) 8857-8518"
type input "(82) 8857-8518"
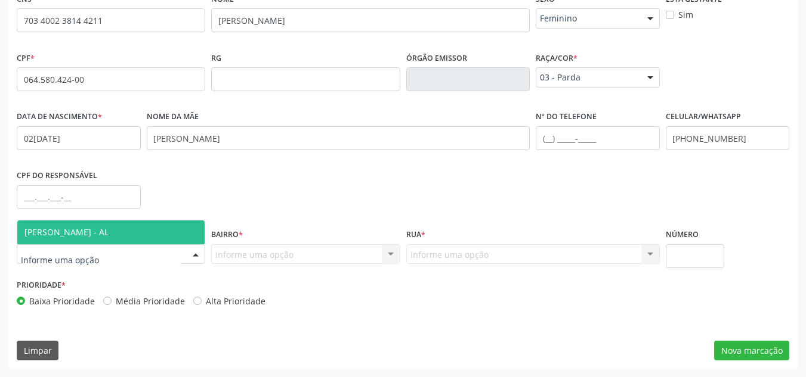
click at [193, 253] on div at bounding box center [196, 255] width 18 height 20
click at [143, 233] on span "[PERSON_NAME] - AL" at bounding box center [110, 233] width 187 height 24
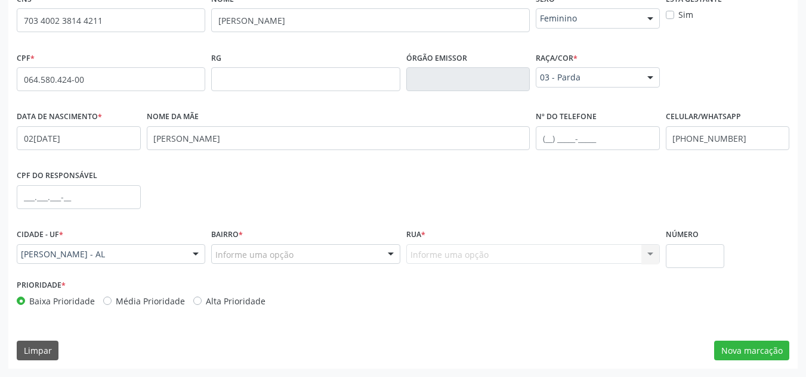
click at [310, 252] on div "Informe uma opção" at bounding box center [305, 254] width 188 height 20
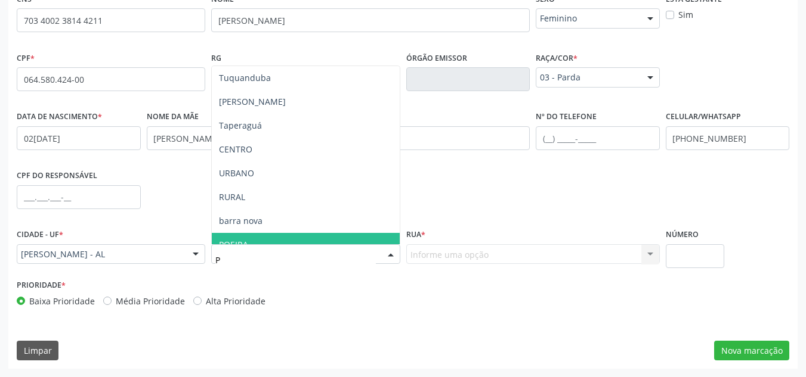
type input "PO"
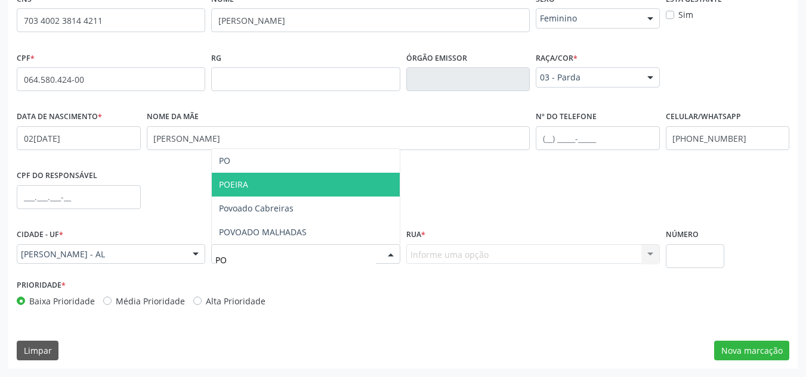
click at [296, 189] on span "POEIRA" at bounding box center [305, 185] width 187 height 24
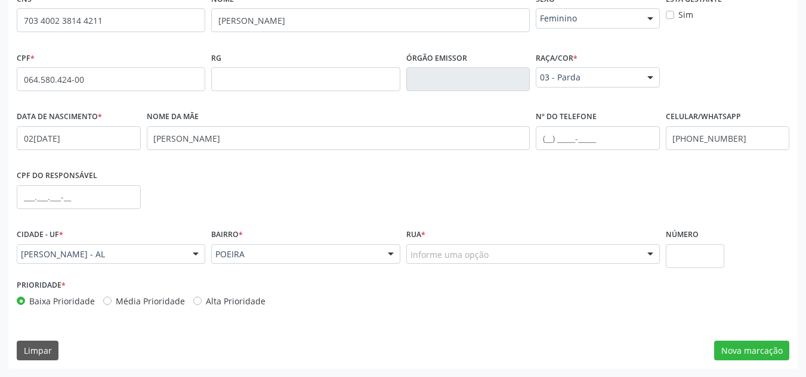
click at [495, 246] on div "Informe uma opção" at bounding box center [532, 254] width 253 height 20
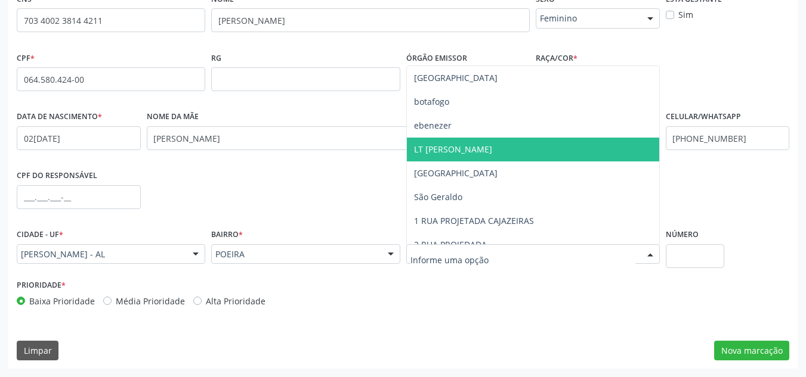
scroll to position [179, 0]
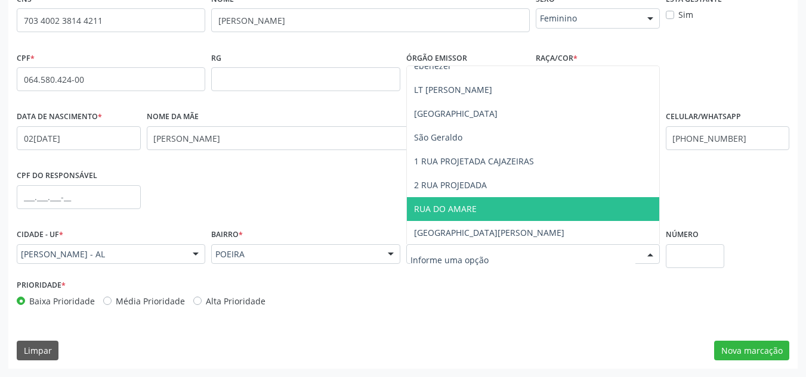
click at [491, 214] on span "RUA DO AMARE" at bounding box center [533, 209] width 252 height 24
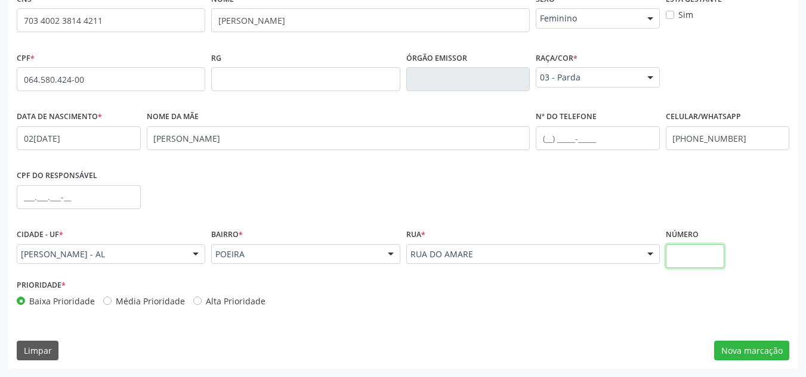
click at [689, 258] on input "text" at bounding box center [695, 256] width 59 height 24
type input "S/N"
click at [738, 348] on button "Nova marcação" at bounding box center [751, 351] width 75 height 20
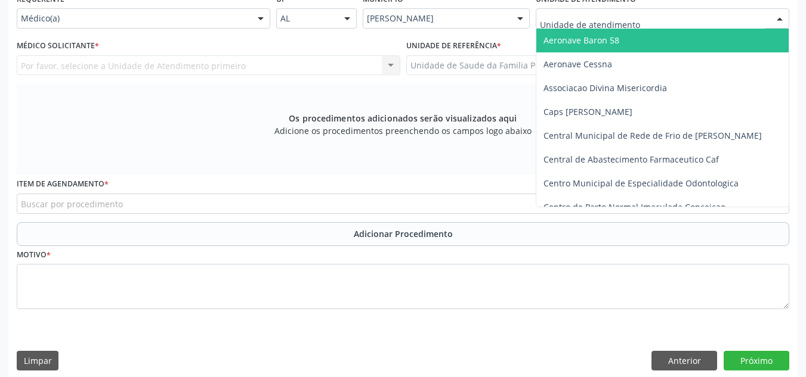
click at [736, 25] on div at bounding box center [662, 18] width 253 height 20
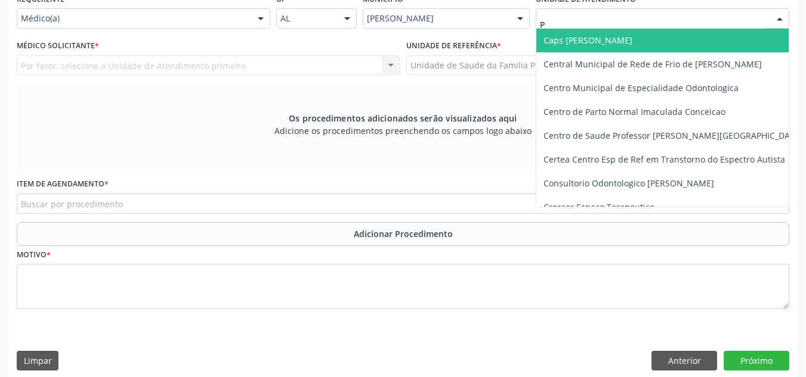
type input "PO"
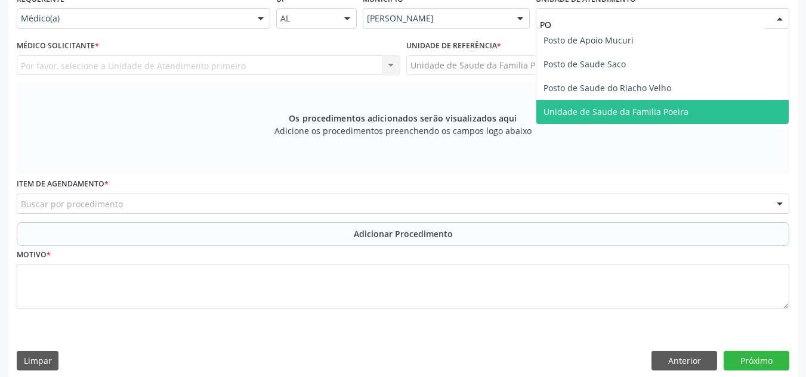
click at [692, 111] on span "Unidade de Saude da Familia Poeira" at bounding box center [662, 112] width 252 height 24
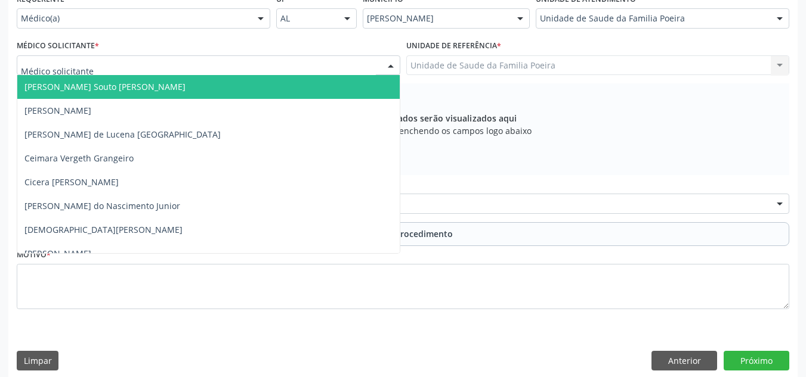
click at [164, 69] on div at bounding box center [208, 65] width 383 height 20
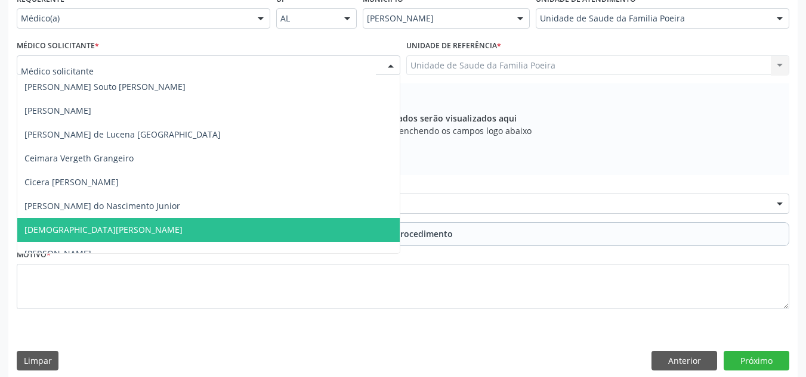
drag, startPoint x: 112, startPoint y: 218, endPoint x: 109, endPoint y: 211, distance: 8.1
click at [111, 218] on span "[DEMOGRAPHIC_DATA][PERSON_NAME]" at bounding box center [208, 230] width 382 height 24
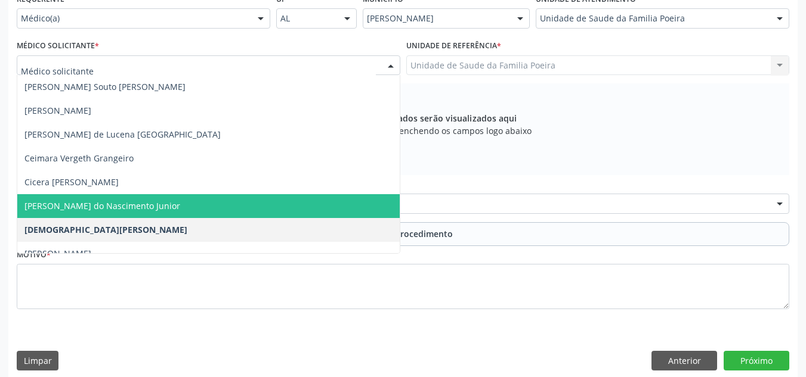
click at [128, 203] on span "[PERSON_NAME] do Nascimento Junior" at bounding box center [102, 205] width 156 height 11
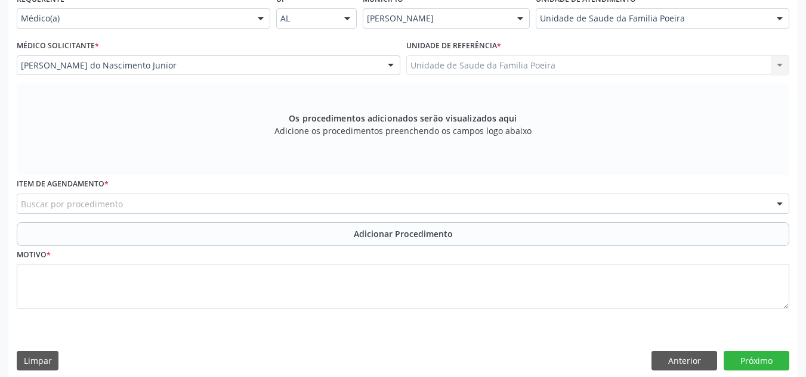
click at [131, 203] on div "Buscar por procedimento" at bounding box center [403, 204] width 772 height 20
type input "F"
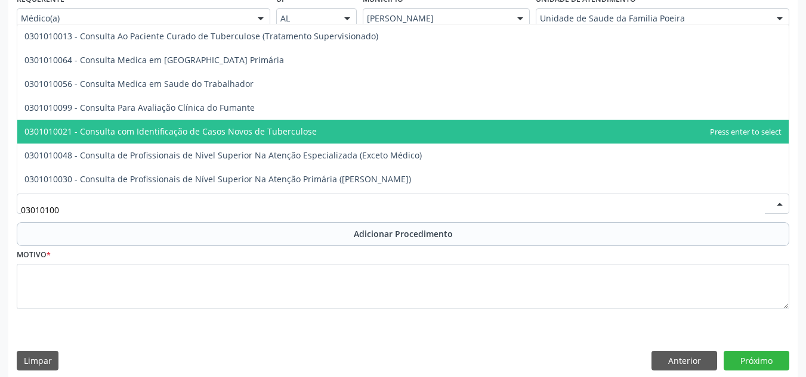
type input "030101003"
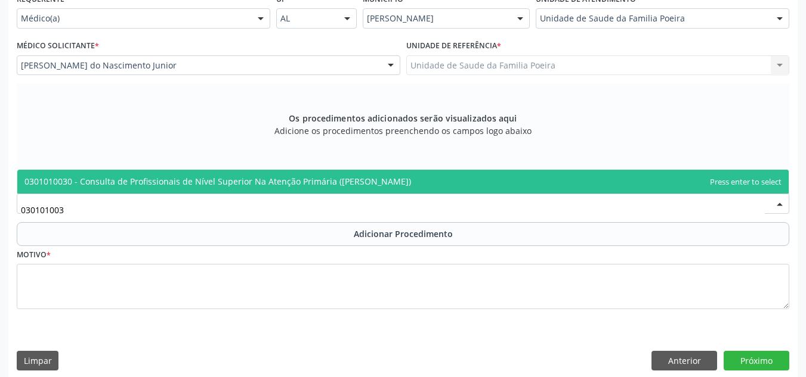
click at [208, 191] on span "0301010030 - Consulta de Profissionais de Nível Superior Na Atenção Primária ([…" at bounding box center [402, 182] width 771 height 24
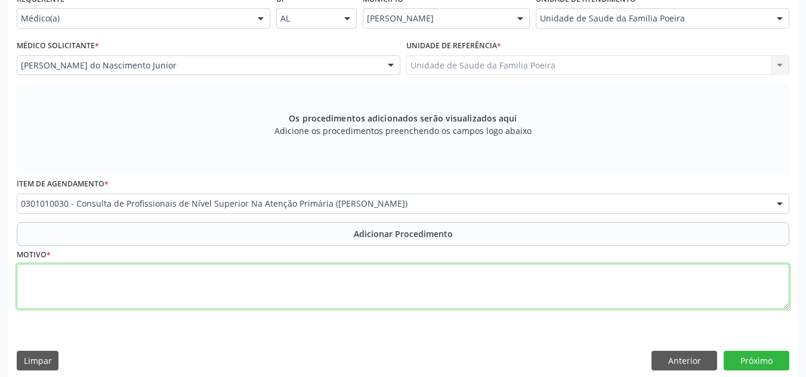
click at [176, 278] on textarea at bounding box center [403, 286] width 772 height 45
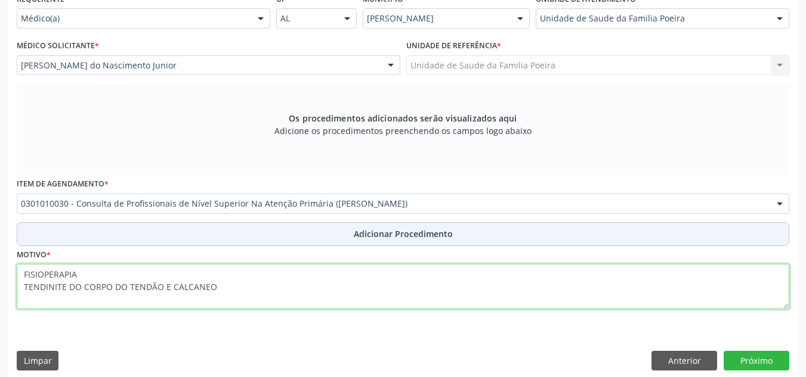
type textarea "FISIOPERAPIA TENDINITE DO CORPO DO TENDÃO E CALCANEO"
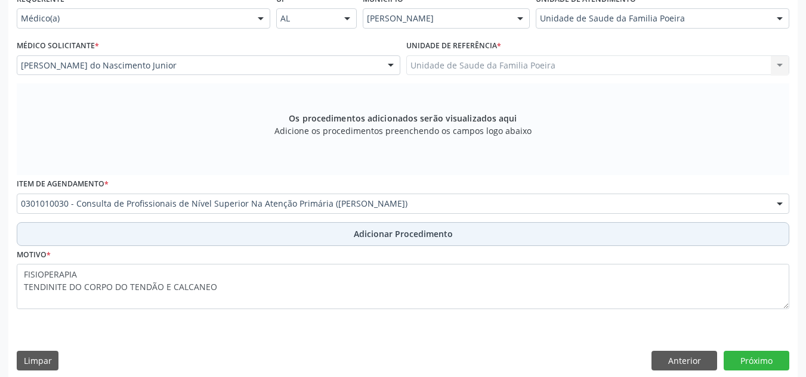
click at [299, 231] on button "Adicionar Procedimento" at bounding box center [403, 234] width 772 height 24
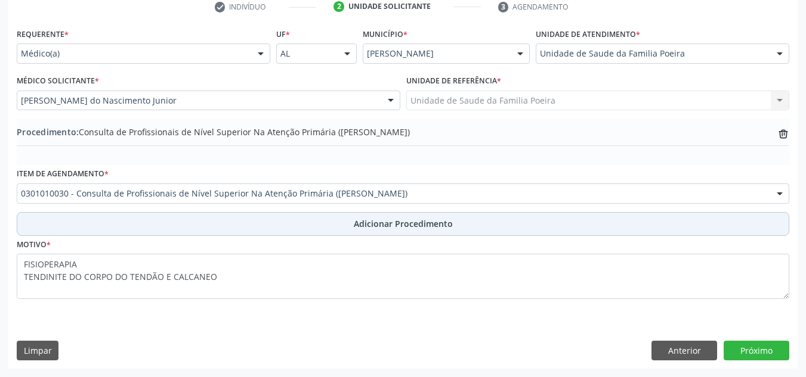
scroll to position [250, 0]
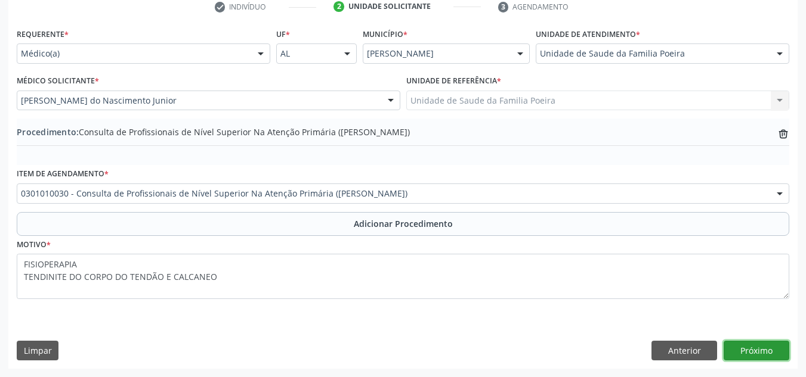
click at [767, 352] on button "Próximo" at bounding box center [756, 351] width 66 height 20
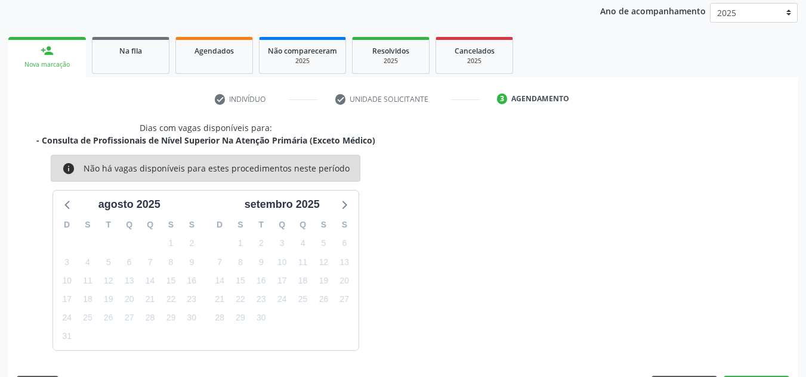
scroll to position [193, 0]
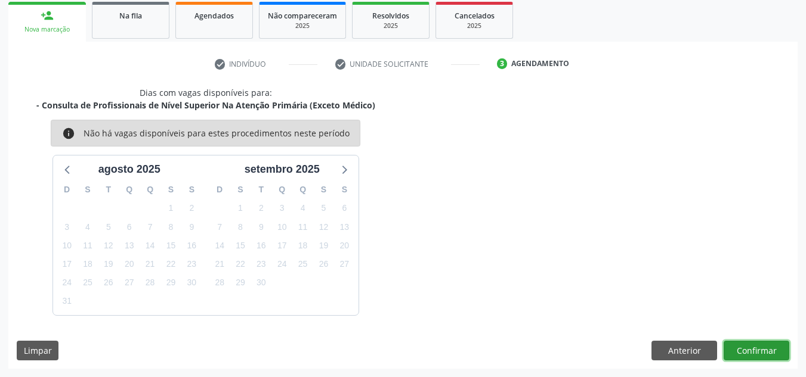
click at [740, 351] on button "Confirmar" at bounding box center [756, 351] width 66 height 20
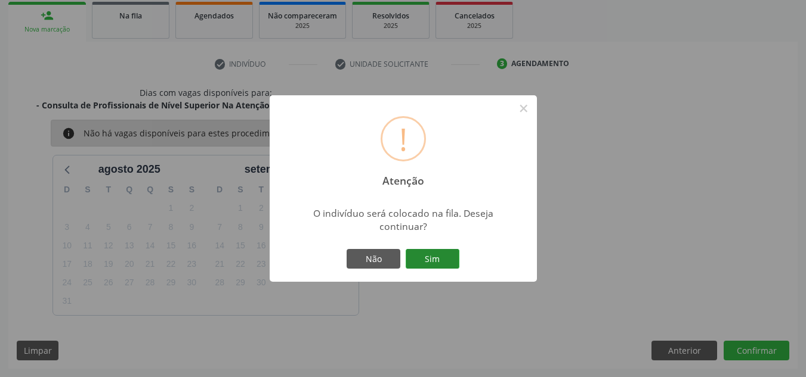
click at [448, 255] on button "Sim" at bounding box center [433, 259] width 54 height 20
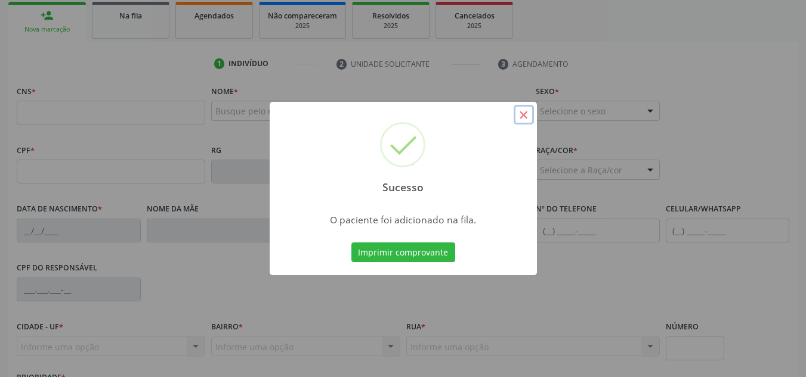
click at [517, 112] on button "×" at bounding box center [523, 115] width 20 height 20
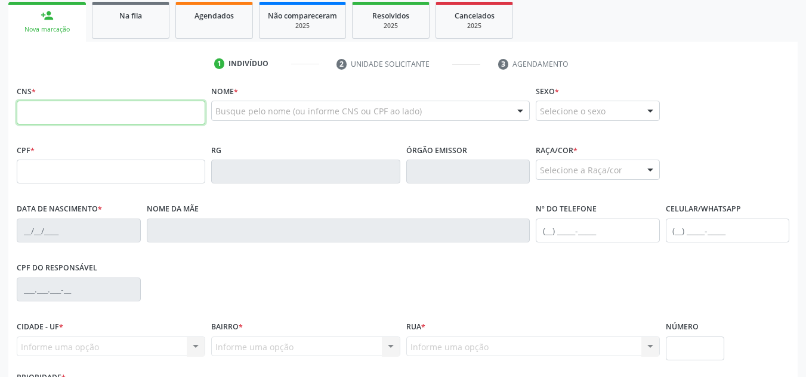
click at [157, 107] on input "text" at bounding box center [111, 113] width 188 height 24
type input "700 2039 1012 9326"
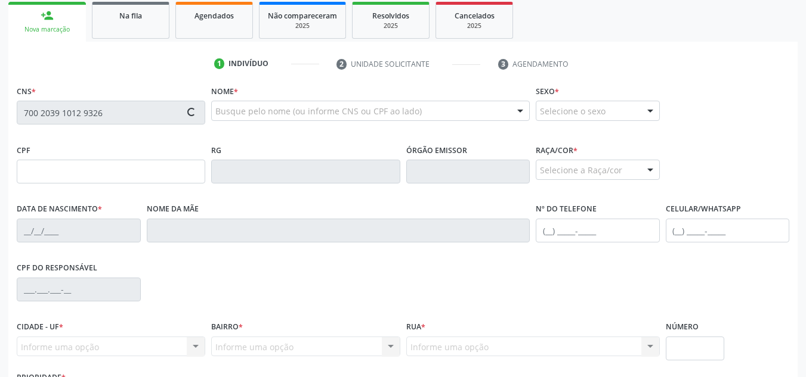
type input "868.007.014-91"
type input "16/05/1964"
type input "Maria Severina da Paz"
type input "(82) 99143-9762"
type input "S/N"
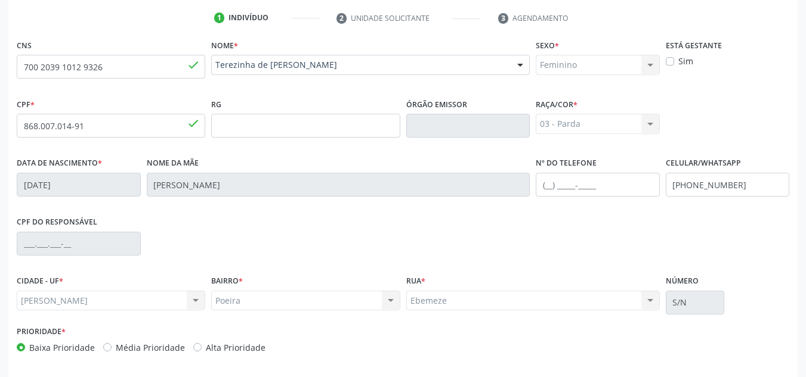
scroll to position [286, 0]
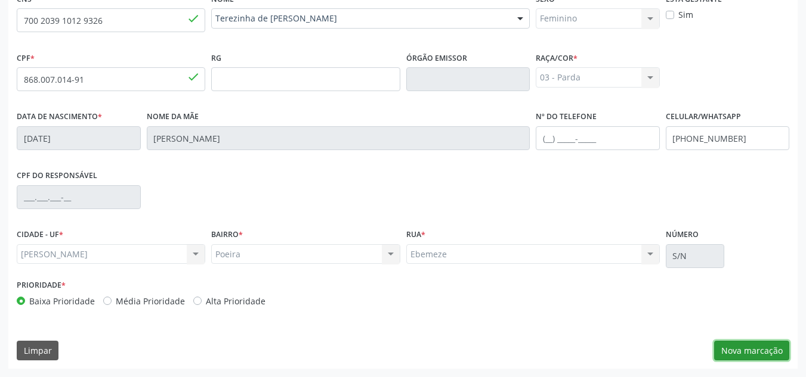
click at [762, 349] on button "Nova marcação" at bounding box center [751, 351] width 75 height 20
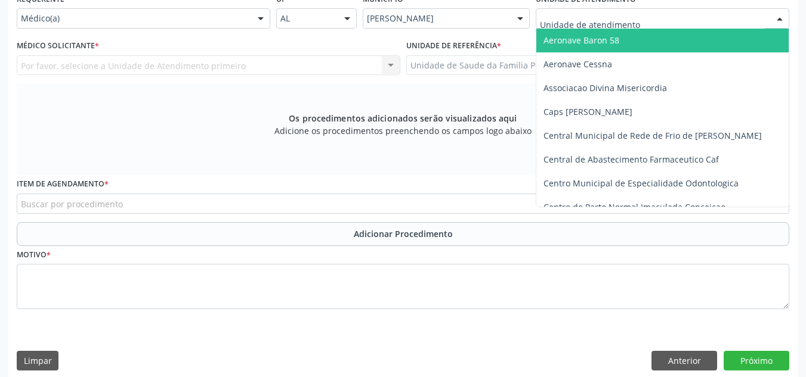
click at [661, 21] on div at bounding box center [662, 18] width 253 height 20
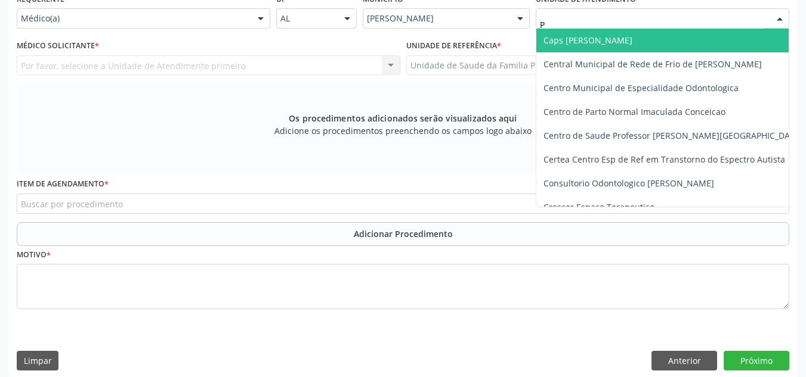
type input "PO"
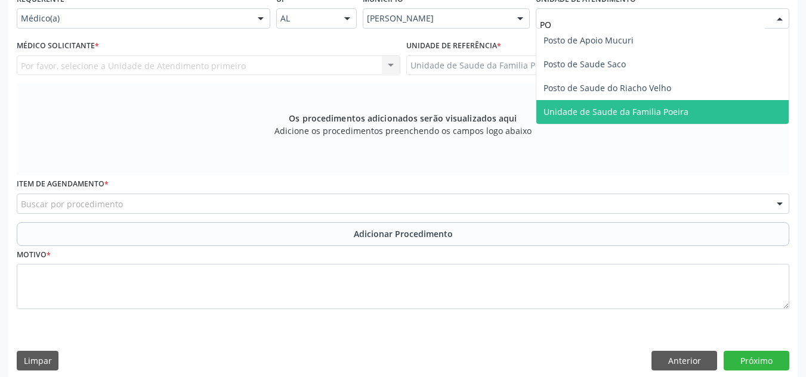
click at [658, 114] on span "Unidade de Saude da Familia Poeira" at bounding box center [615, 111] width 145 height 11
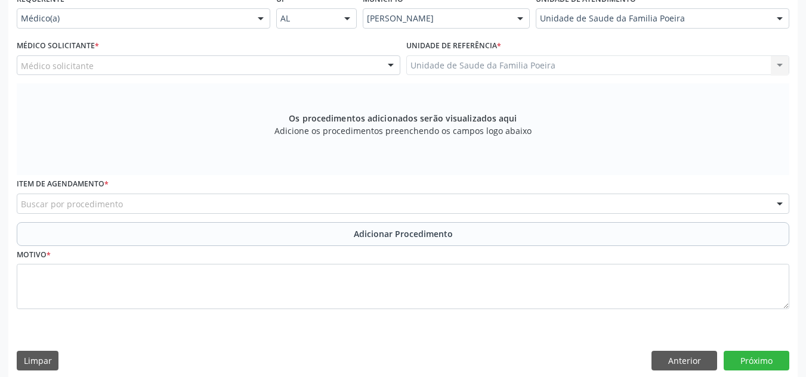
click at [146, 71] on div "Médico solicitante" at bounding box center [208, 65] width 383 height 20
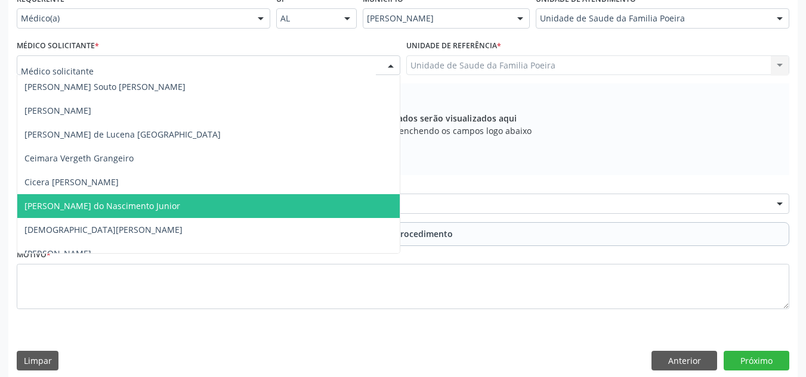
click at [114, 208] on span "[PERSON_NAME] do Nascimento Junior" at bounding box center [102, 205] width 156 height 11
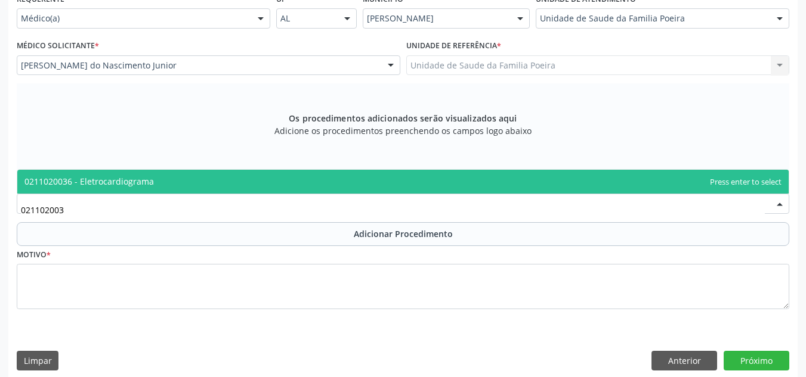
type input "0211020036"
click at [112, 173] on span "0211020036 - Eletrocardiograma" at bounding box center [402, 182] width 771 height 24
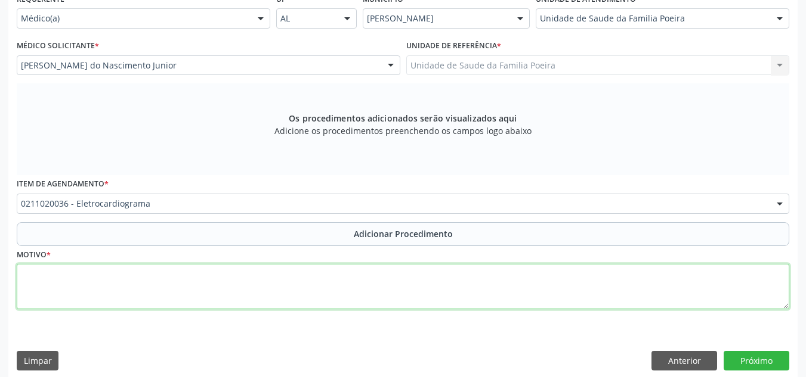
click at [122, 295] on textarea at bounding box center [403, 286] width 772 height 45
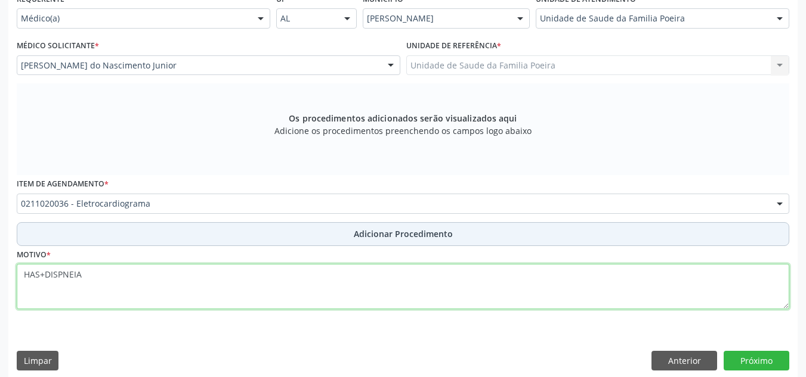
type textarea "HAS+DISPNEIA"
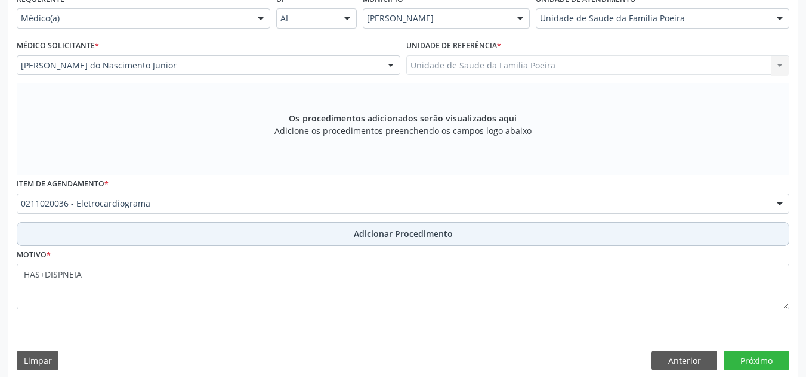
click at [326, 242] on button "Adicionar Procedimento" at bounding box center [403, 234] width 772 height 24
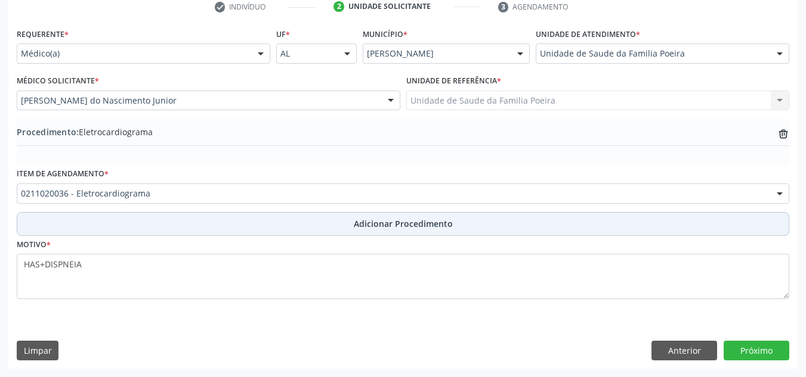
scroll to position [250, 0]
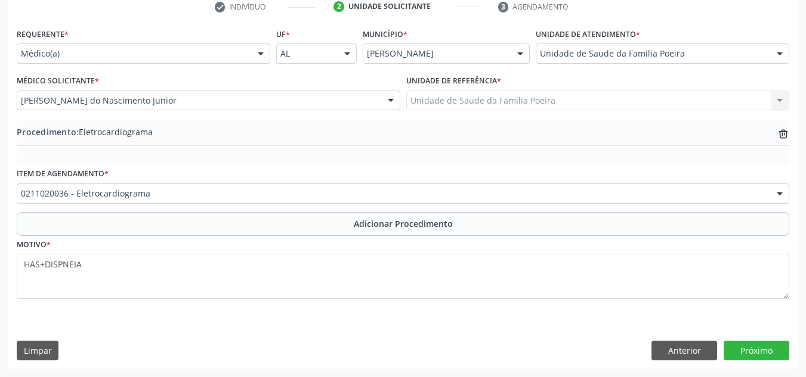
click at [219, 185] on div "0211020036 - Eletrocardiograma" at bounding box center [403, 194] width 772 height 20
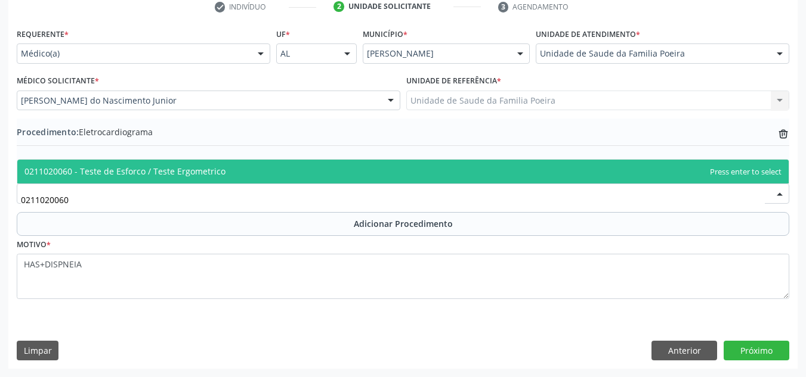
click at [103, 168] on span "0211020060 - Teste de Esforco / Teste Ergometrico" at bounding box center [124, 171] width 201 height 11
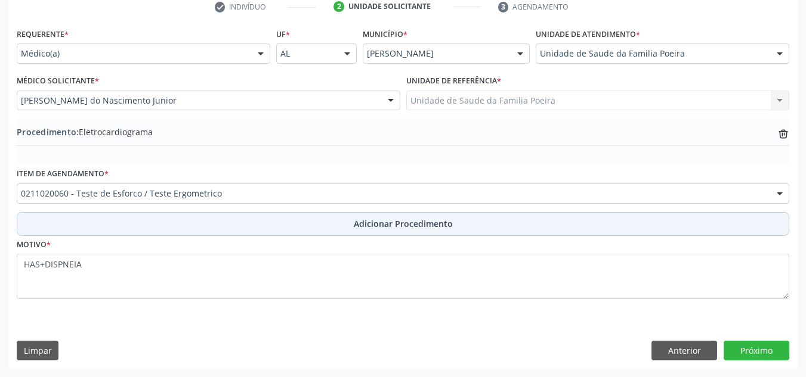
click at [333, 224] on button "Adicionar Procedimento" at bounding box center [403, 224] width 772 height 24
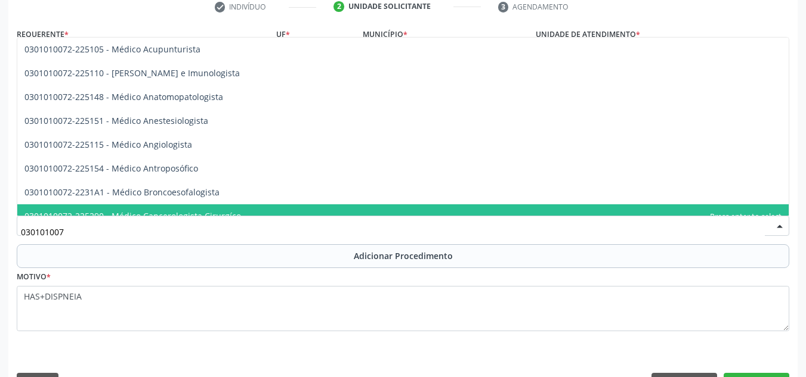
type input "0301010072"
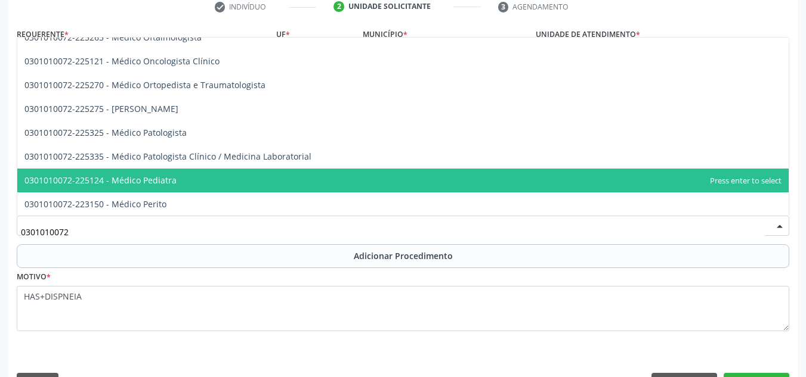
scroll to position [1073, 0]
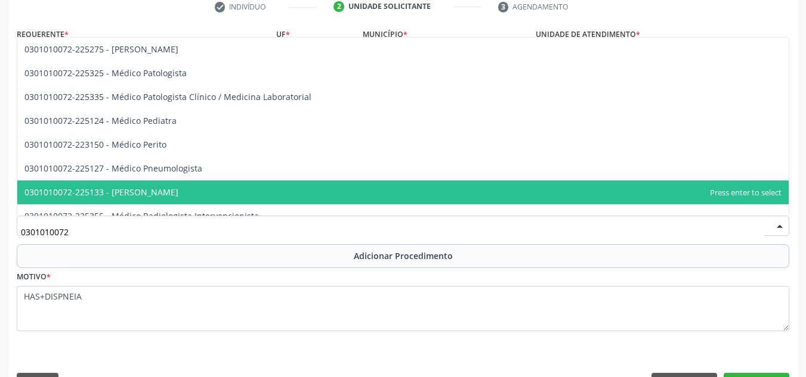
click at [231, 195] on span "0301010072-225133 - [PERSON_NAME]" at bounding box center [402, 193] width 771 height 24
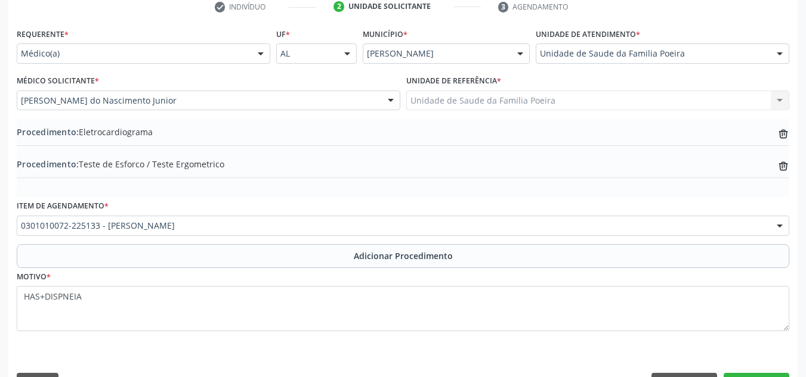
scroll to position [283, 0]
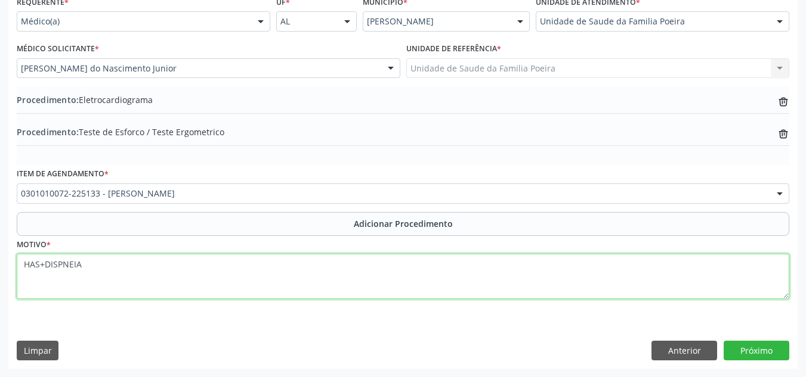
drag, startPoint x: 107, startPoint y: 273, endPoint x: 17, endPoint y: 263, distance: 90.6
click at [17, 263] on textarea "HAS+DISPNEIA" at bounding box center [403, 276] width 772 height 45
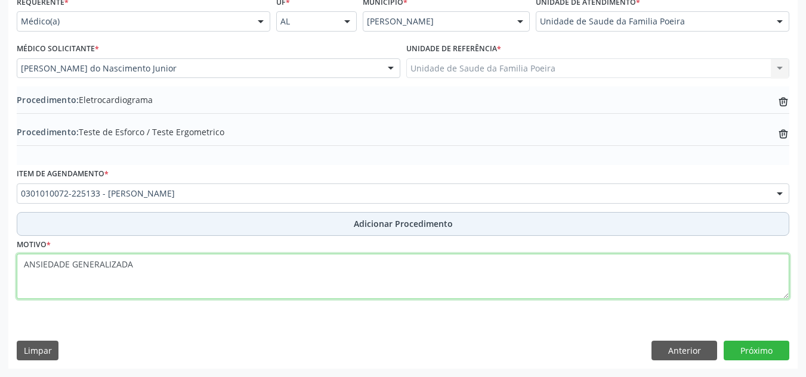
type textarea "ANSIEDADE GENERALIZADA"
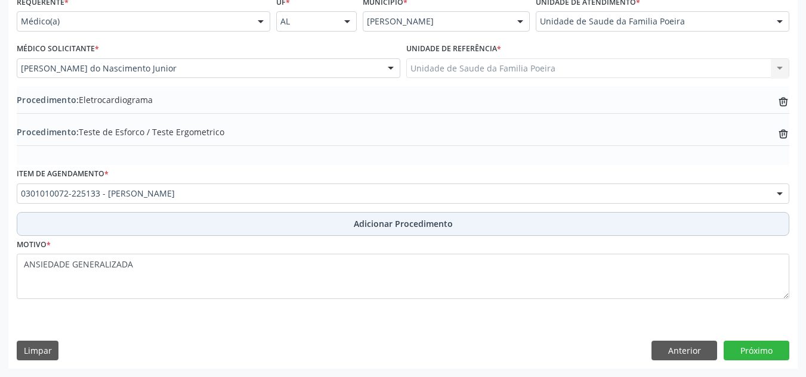
click at [363, 223] on span "Adicionar Procedimento" at bounding box center [403, 224] width 99 height 13
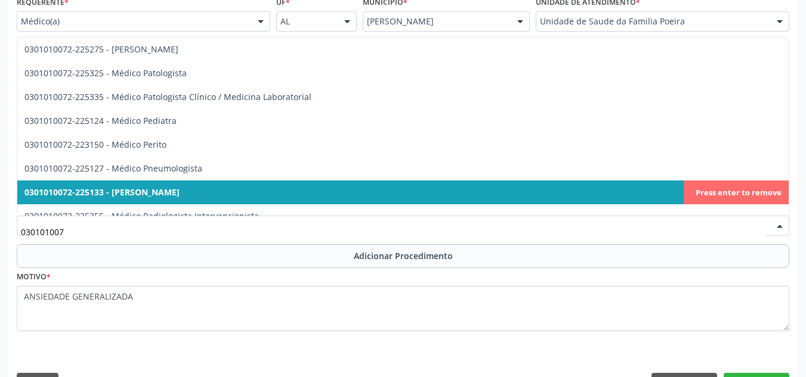
type input "0301010072"
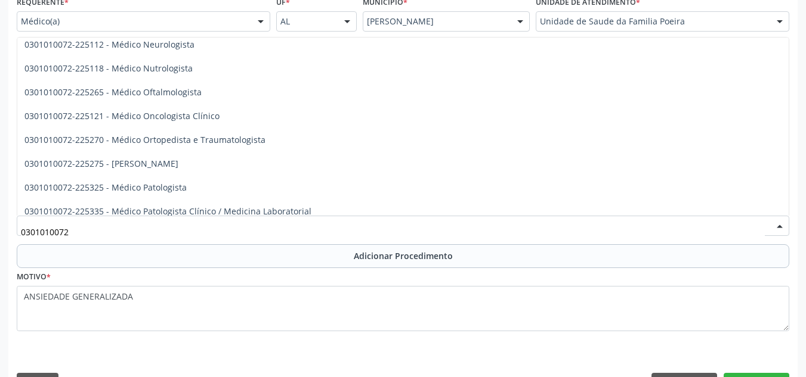
scroll to position [931, 0]
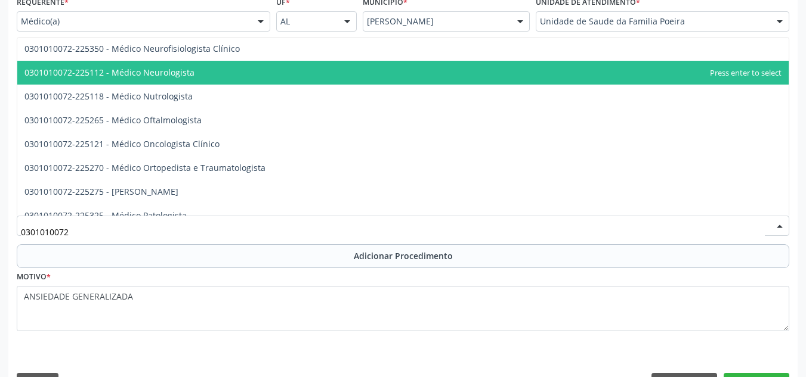
click at [267, 75] on span "0301010072-225112 - Médico Neurologista" at bounding box center [402, 73] width 771 height 24
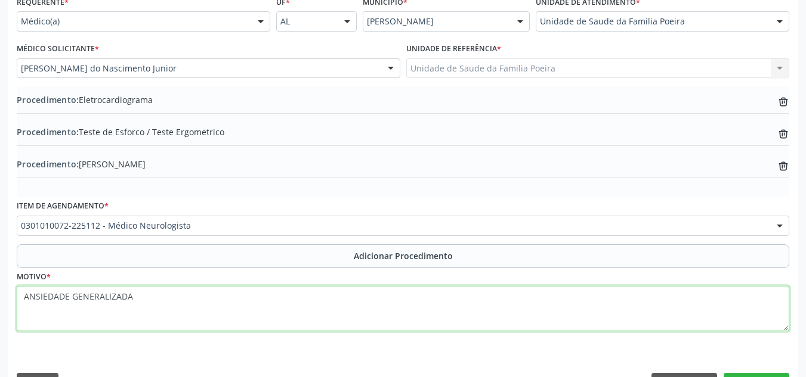
click at [169, 306] on textarea "ANSIEDADE GENERALIZADA" at bounding box center [403, 308] width 772 height 45
type textarea "A"
type textarea "D"
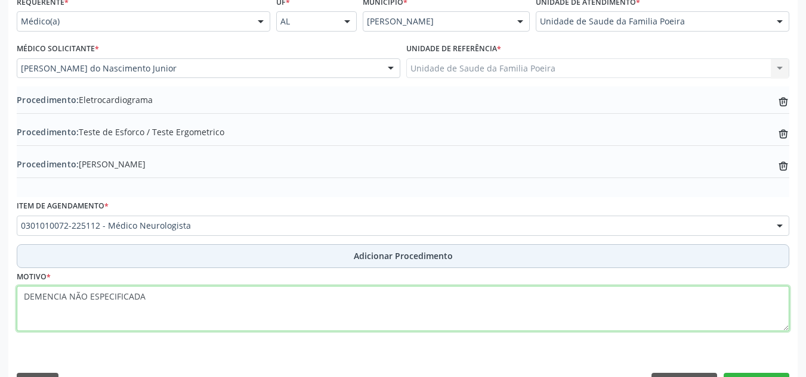
type textarea "DEMENCIA NÃO ESPECIFICADA"
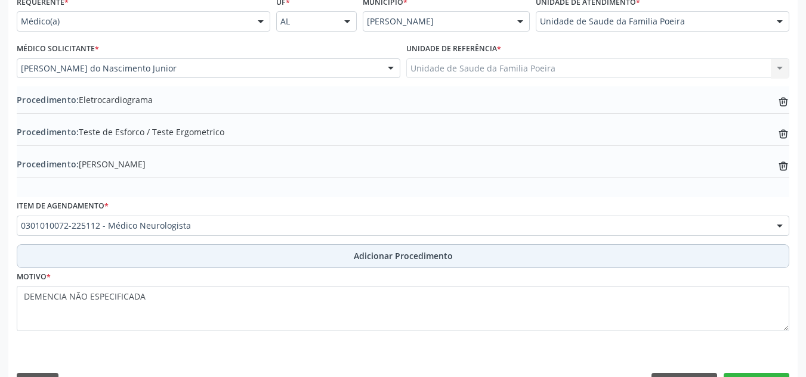
click at [199, 260] on button "Adicionar Procedimento" at bounding box center [403, 256] width 772 height 24
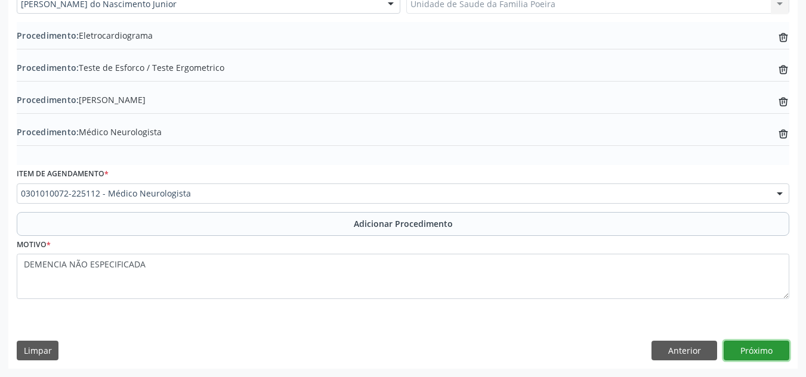
click at [764, 351] on button "Próximo" at bounding box center [756, 351] width 66 height 20
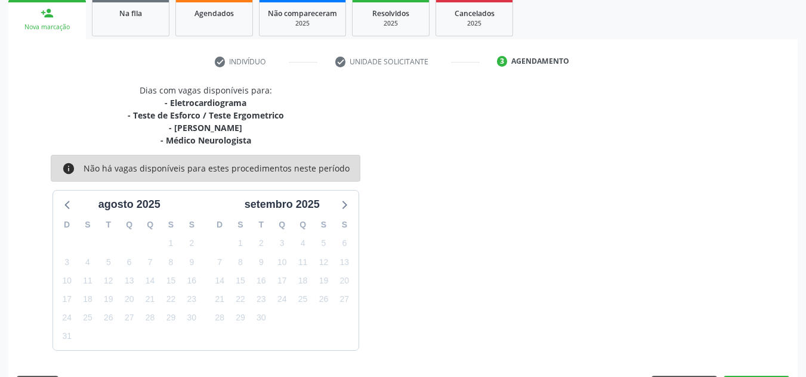
scroll to position [231, 0]
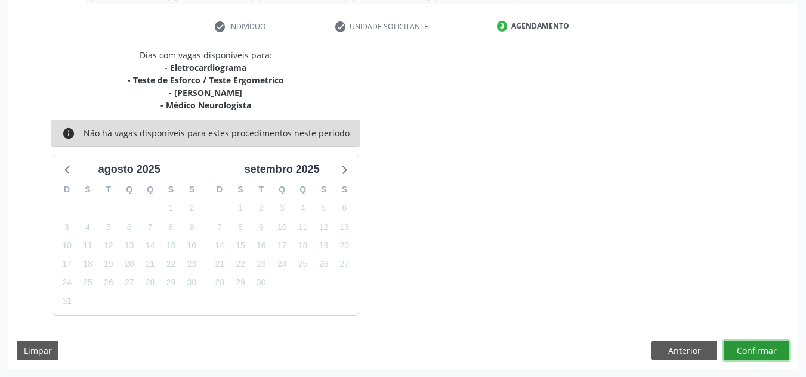
click at [748, 346] on button "Confirmar" at bounding box center [756, 351] width 66 height 20
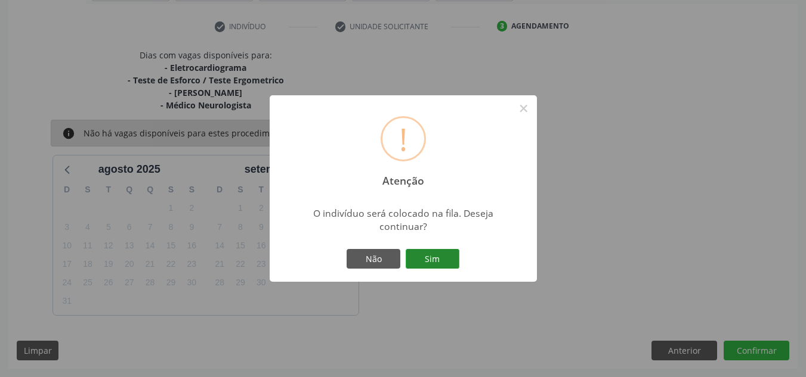
click at [437, 262] on button "Sim" at bounding box center [433, 259] width 54 height 20
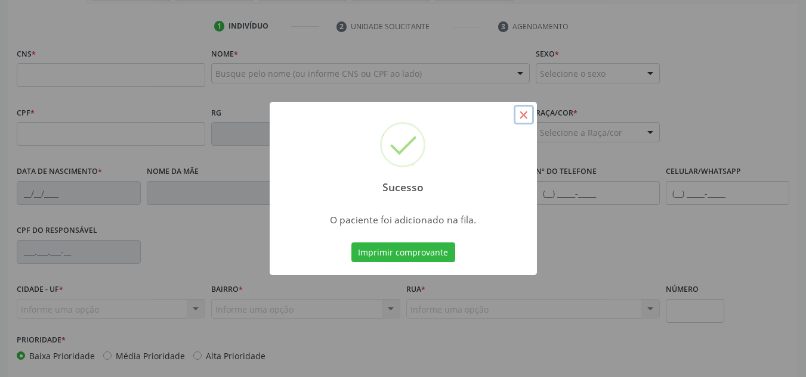
click at [518, 117] on button "×" at bounding box center [523, 115] width 20 height 20
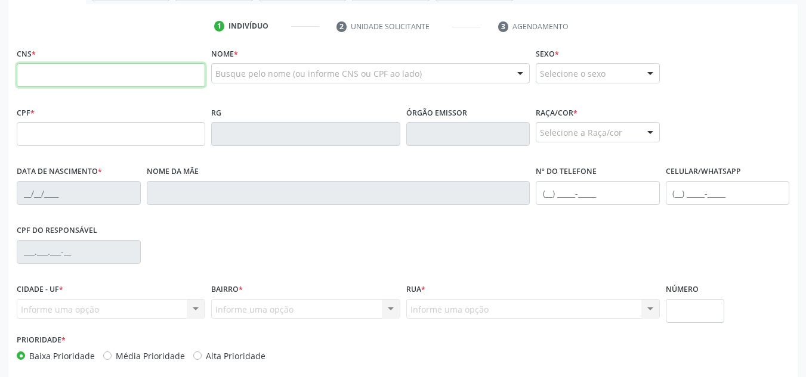
click at [148, 76] on input "text" at bounding box center [111, 75] width 188 height 24
paste input "703 4008 2460 8300"
type input "703 4008 2460 8300"
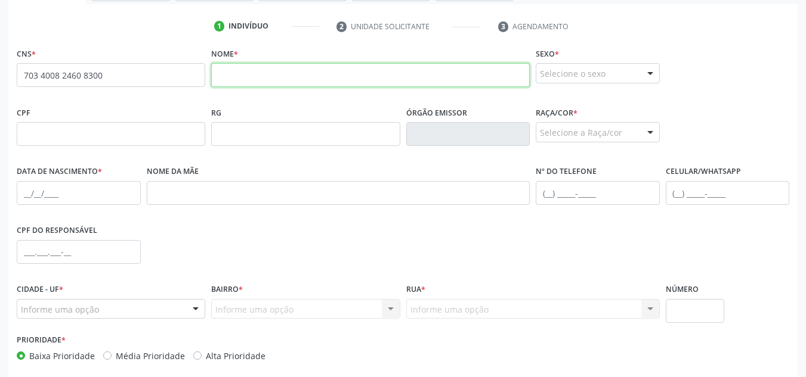
drag, startPoint x: 304, startPoint y: 72, endPoint x: 419, endPoint y: 92, distance: 117.4
click at [304, 72] on input "text" at bounding box center [370, 75] width 318 height 24
paste input "Eliane dos Santos Silva"
type input "Eliane dos Santos Silva"
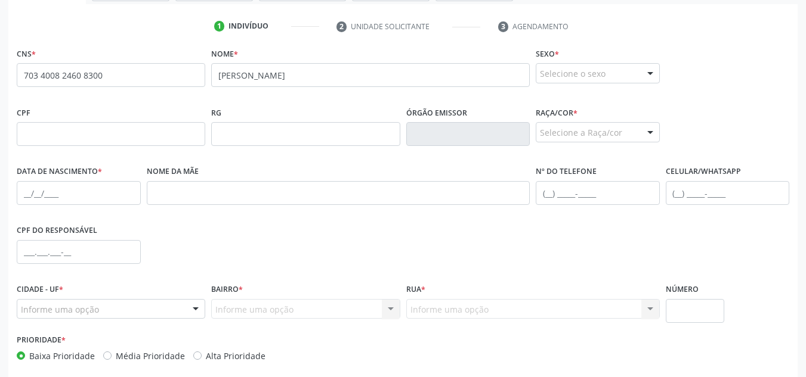
click at [623, 71] on div "Selecione o sexo" at bounding box center [598, 73] width 124 height 20
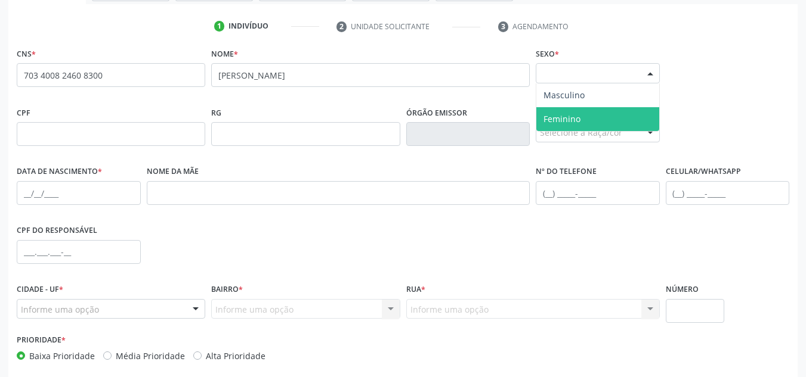
click at [618, 126] on span "Feminino" at bounding box center [597, 119] width 123 height 24
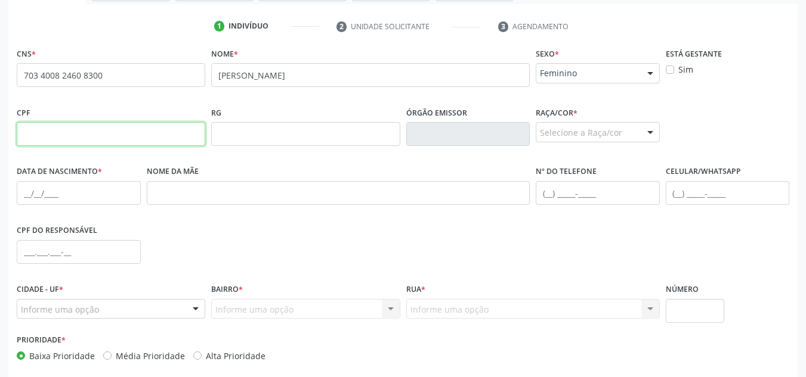
drag, startPoint x: 73, startPoint y: 125, endPoint x: 268, endPoint y: 144, distance: 196.5
click at [73, 125] on input "text" at bounding box center [111, 134] width 188 height 24
paste input "213.171.318-51"
type input "213.171.318-51"
click at [568, 135] on div "Selecione a Raça/cor" at bounding box center [598, 132] width 124 height 20
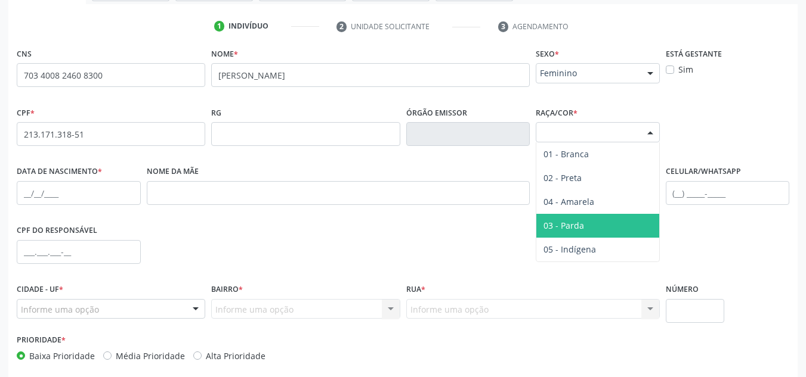
click at [581, 221] on span "03 - Parda" at bounding box center [563, 225] width 41 height 11
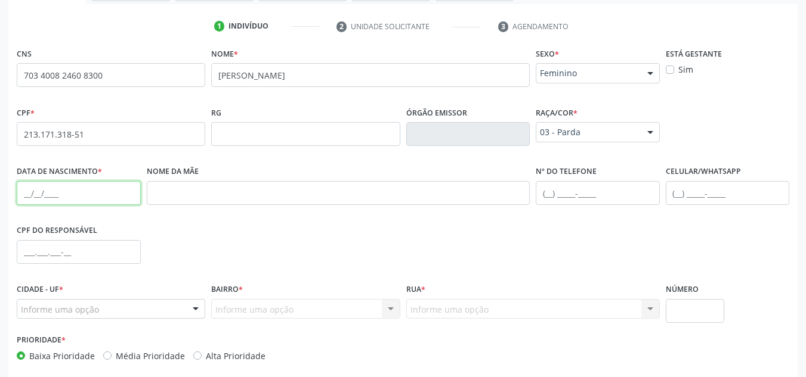
click at [35, 188] on input "text" at bounding box center [79, 193] width 124 height 24
type input "23/05/1975"
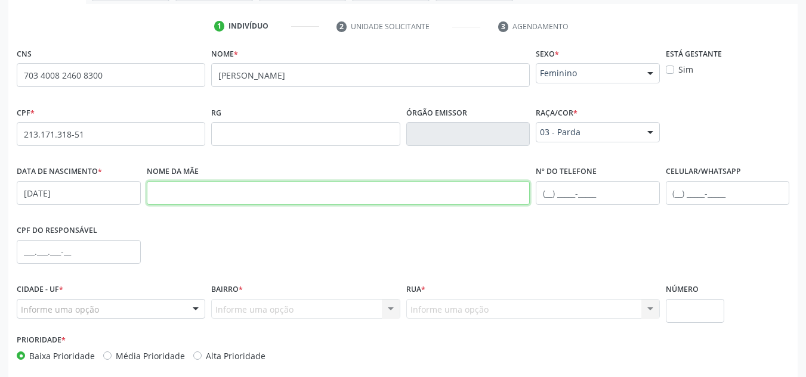
click at [190, 193] on input "text" at bounding box center [338, 193] width 383 height 24
type input "CICERA DOS SANTOS SILVA"
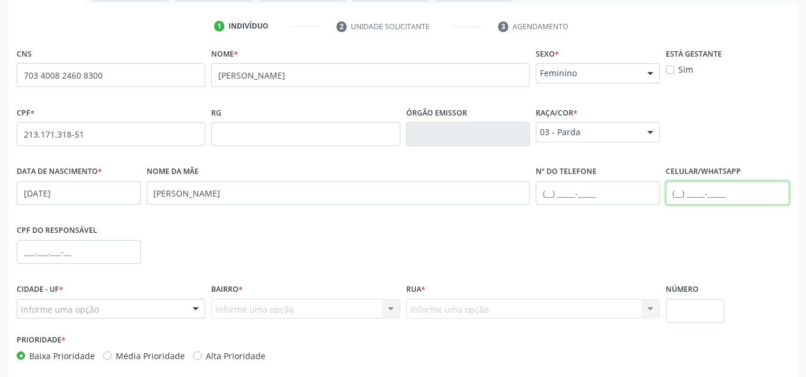
click at [694, 201] on input "text" at bounding box center [728, 193] width 124 height 24
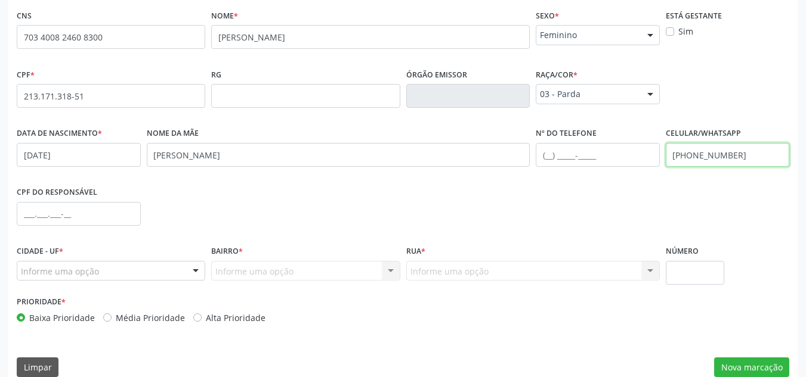
scroll to position [286, 0]
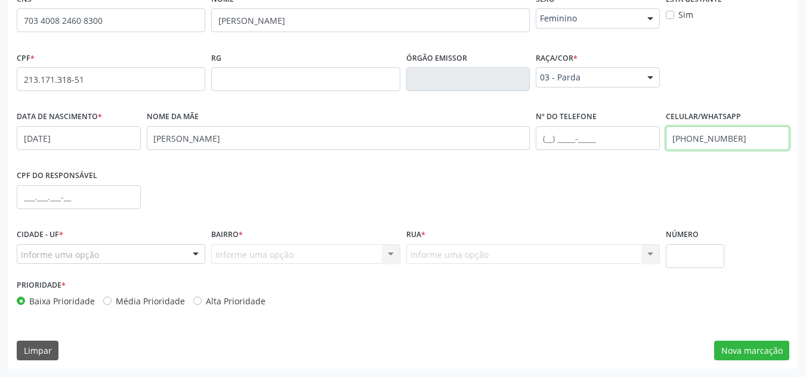
type input "(82) 99122-6836"
click at [132, 258] on div "Informe uma opção" at bounding box center [111, 254] width 188 height 20
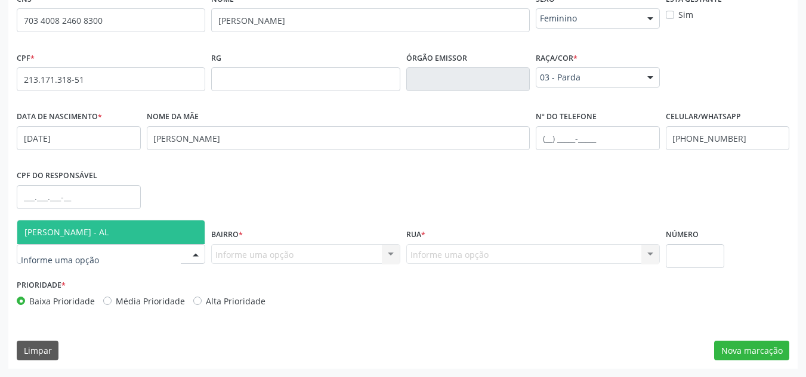
drag, startPoint x: 104, startPoint y: 237, endPoint x: 146, endPoint y: 243, distance: 41.6
click at [105, 237] on span "[PERSON_NAME] - AL" at bounding box center [66, 232] width 84 height 11
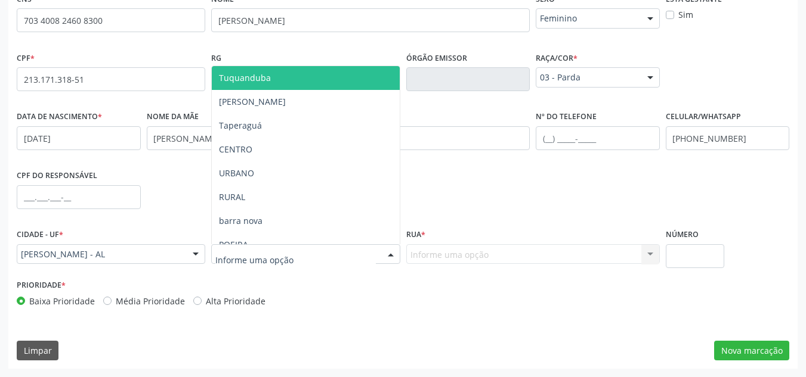
click at [296, 249] on input "text" at bounding box center [295, 261] width 160 height 24
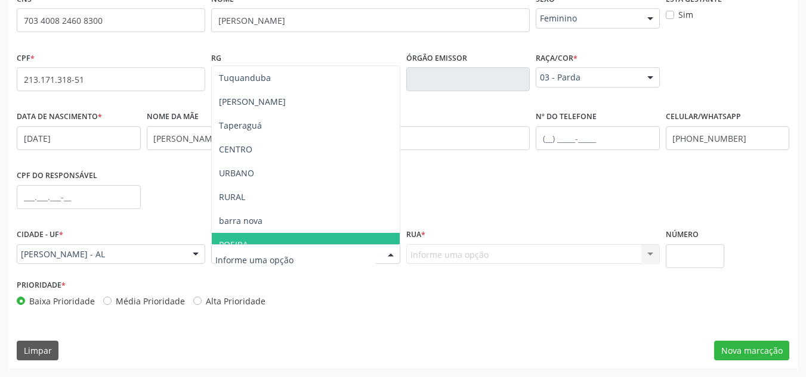
click at [297, 242] on span "POEIRA" at bounding box center [305, 245] width 187 height 24
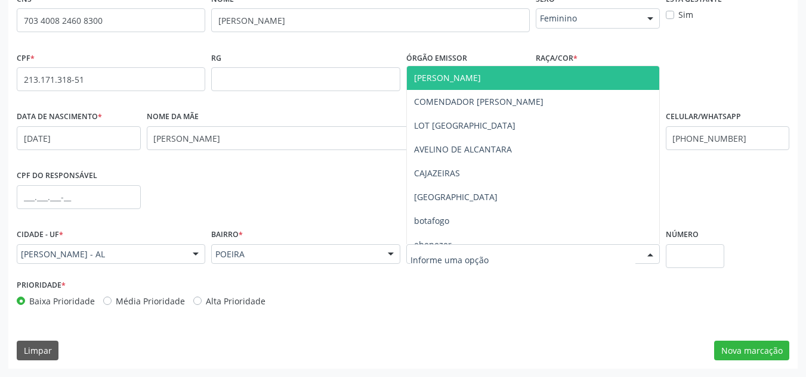
click at [494, 258] on div at bounding box center [532, 254] width 253 height 20
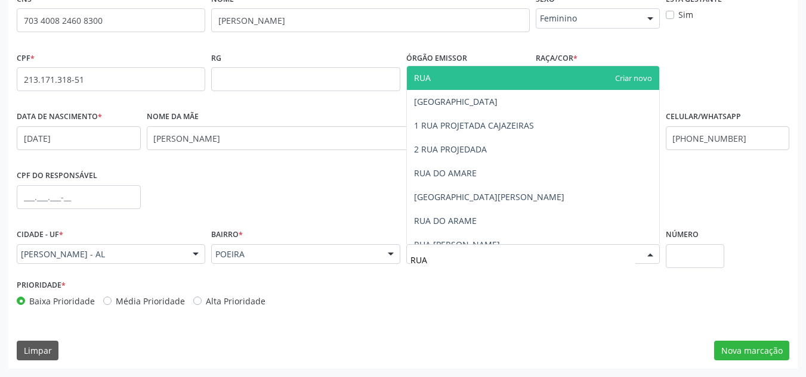
type input "RUA"
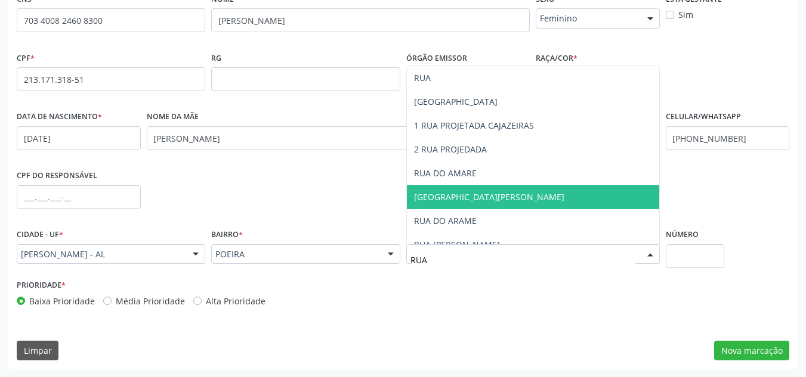
click at [476, 201] on span "[GEOGRAPHIC_DATA][PERSON_NAME]" at bounding box center [489, 196] width 150 height 11
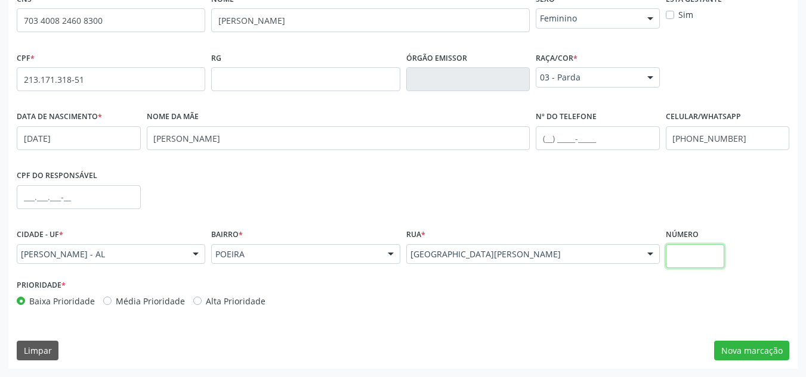
click at [693, 253] on input "text" at bounding box center [695, 256] width 59 height 24
type input "S/N"
click at [756, 346] on button "Nova marcação" at bounding box center [751, 351] width 75 height 20
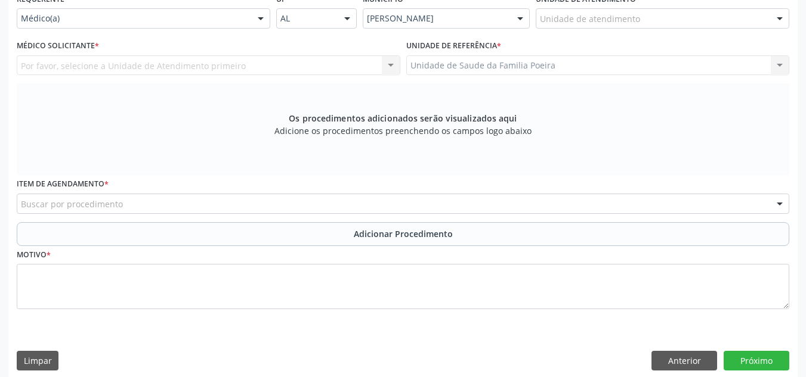
click at [159, 67] on div "Por favor, selecione a Unidade de Atendimento primeiro Nenhum resultado encontr…" at bounding box center [208, 65] width 383 height 20
click at [172, 66] on div "Por favor, selecione a Unidade de Atendimento primeiro Nenhum resultado encontr…" at bounding box center [208, 65] width 383 height 20
click at [139, 61] on div "Por favor, selecione a Unidade de Atendimento primeiro Nenhum resultado encontr…" at bounding box center [208, 65] width 383 height 20
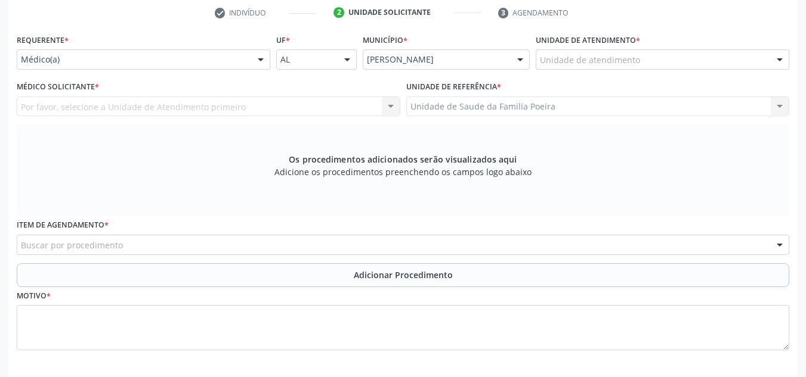
scroll to position [226, 0]
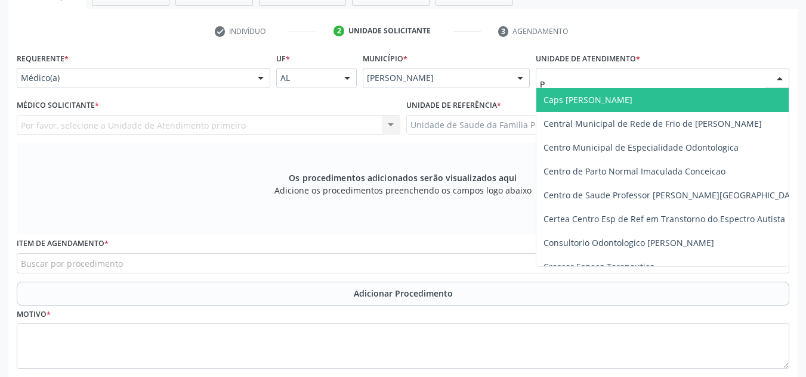
type input "PO"
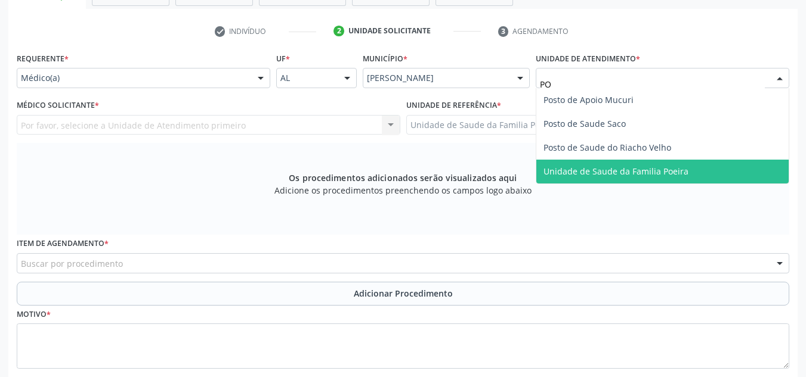
click at [610, 169] on span "Unidade de Saude da Familia Poeira" at bounding box center [615, 171] width 145 height 11
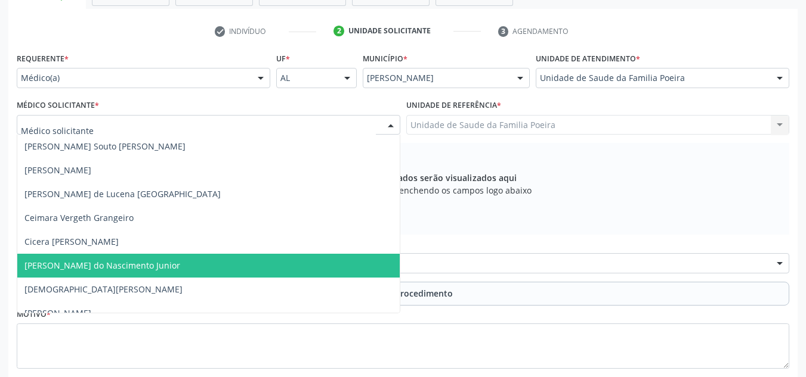
click at [79, 262] on span "[PERSON_NAME] do Nascimento Junior" at bounding box center [102, 265] width 156 height 11
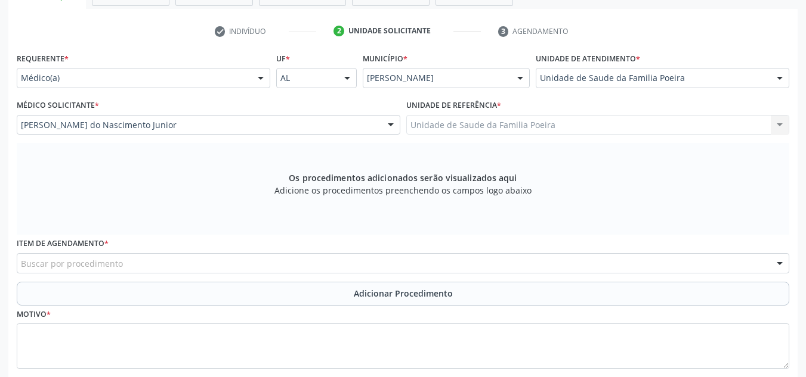
click at [208, 267] on div "Buscar por procedimento" at bounding box center [403, 263] width 772 height 20
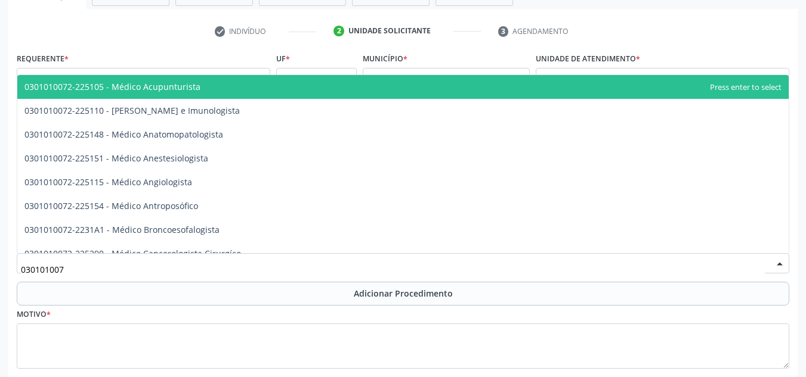
type input "0301010072"
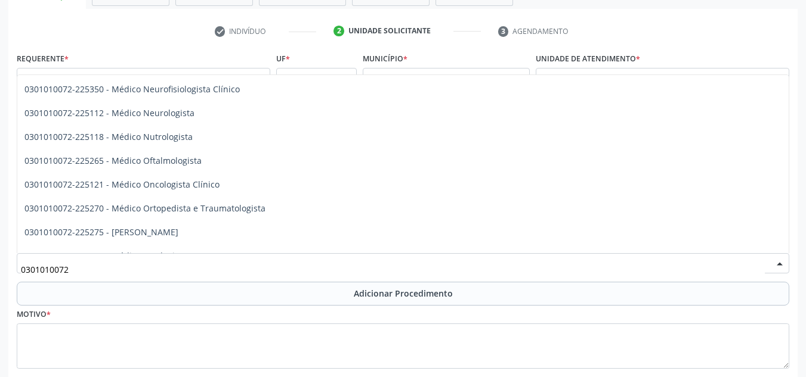
scroll to position [954, 0]
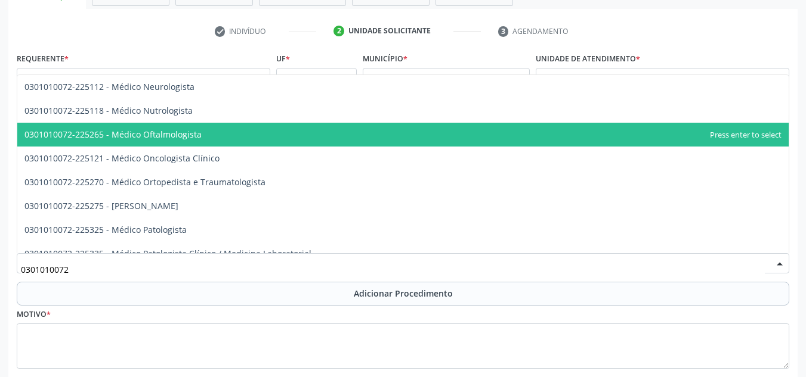
click at [216, 130] on span "0301010072-225265 - Médico Oftalmologista" at bounding box center [402, 135] width 771 height 24
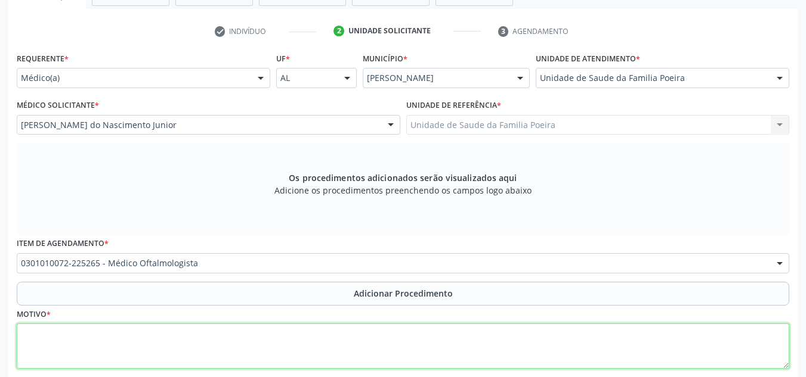
click at [178, 346] on textarea at bounding box center [403, 346] width 772 height 45
type textarea "v"
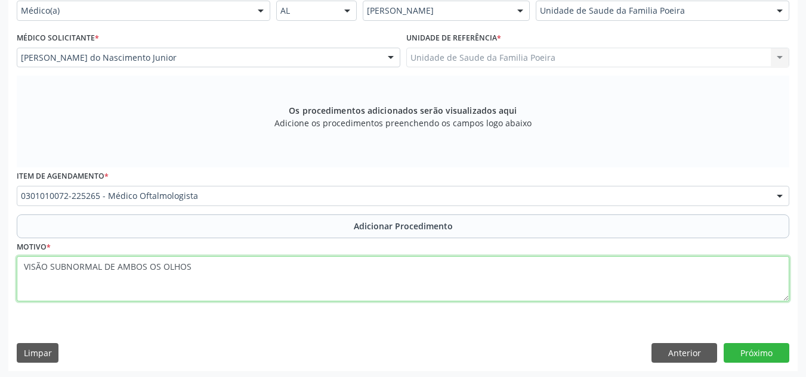
scroll to position [296, 0]
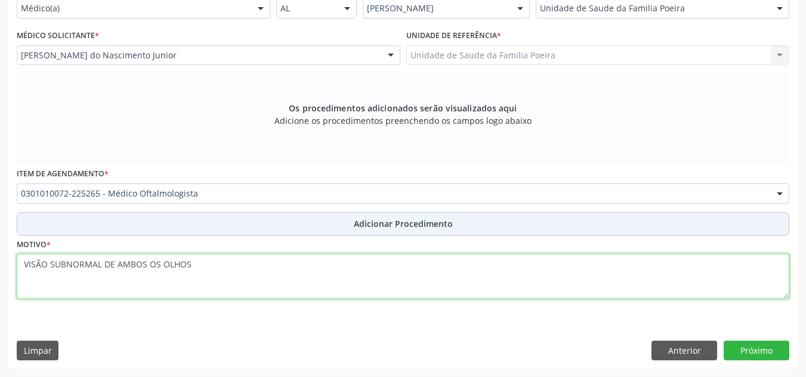
type textarea "VISÃO SUBNORMAL DE AMBOS OS OLHOS"
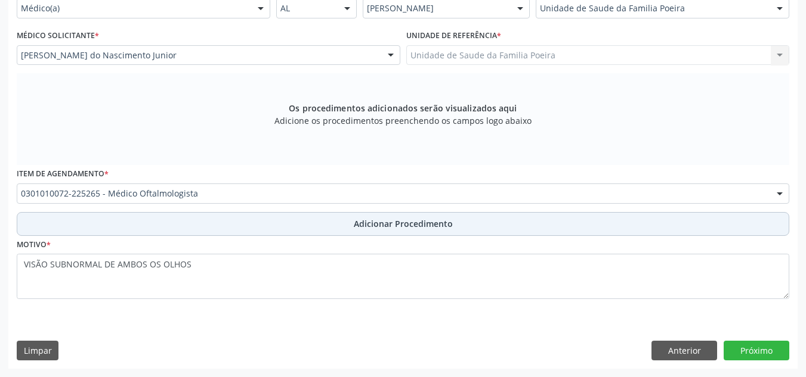
click at [380, 225] on span "Adicionar Procedimento" at bounding box center [403, 224] width 99 height 13
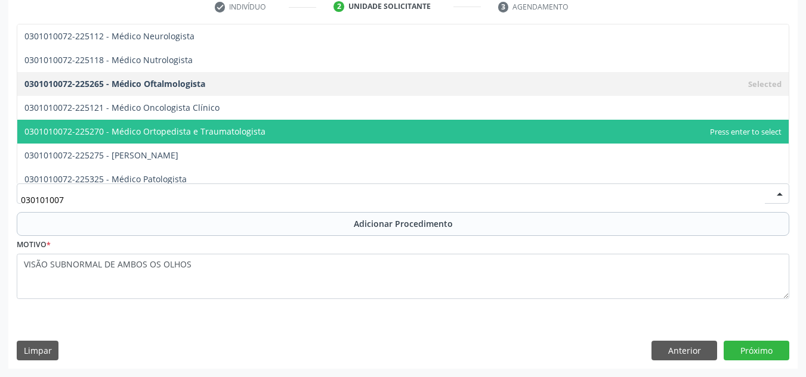
type input "0301010072"
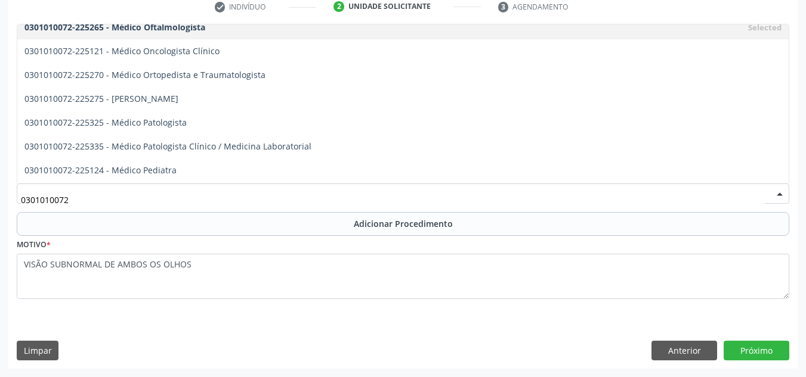
scroll to position [1010, 0]
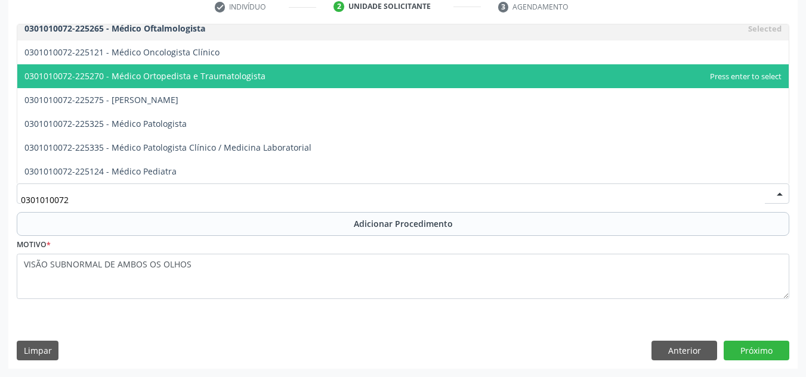
click at [268, 81] on span "0301010072-225270 - Médico Ortopedista e Traumatologista" at bounding box center [402, 76] width 771 height 24
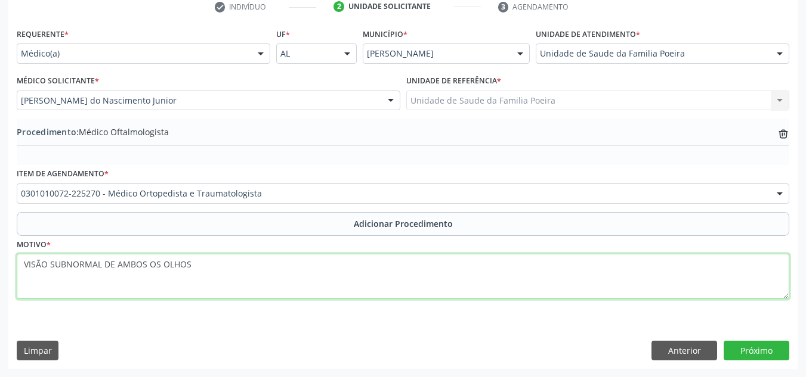
click at [191, 271] on textarea "VISÃO SUBNORMAL DE AMBOS OS OLHOS" at bounding box center [403, 276] width 772 height 45
type textarea "V"
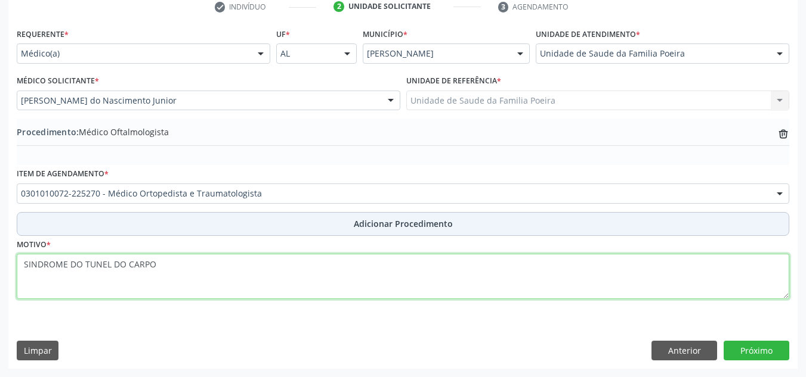
type textarea "SINDROME DO TUNEL DO CARPO"
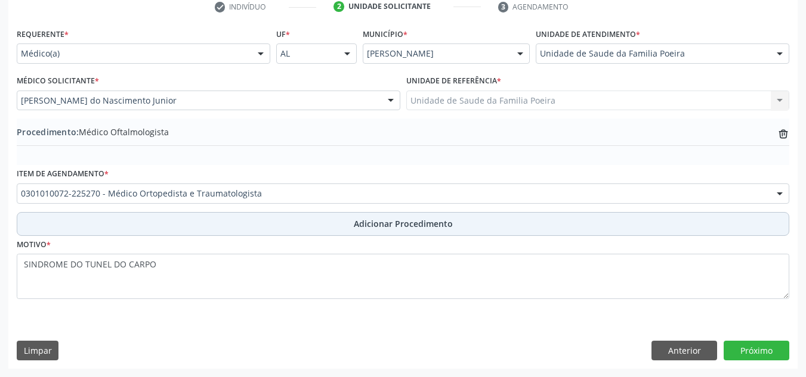
click at [323, 224] on button "Adicionar Procedimento" at bounding box center [403, 224] width 772 height 24
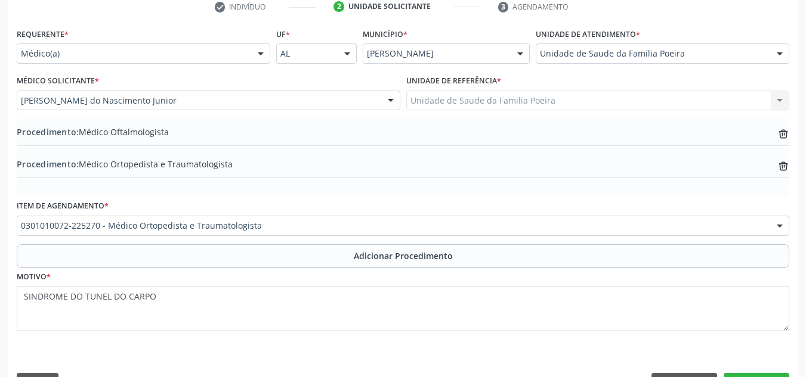
click at [283, 215] on div "Item de agendamento * 0301010072-225270 - Médico Ortopedista e Traumatologista …" at bounding box center [403, 216] width 772 height 38
click at [277, 234] on div "0301010072-225270 - Médico Ortopedista e Traumatologista" at bounding box center [403, 226] width 772 height 20
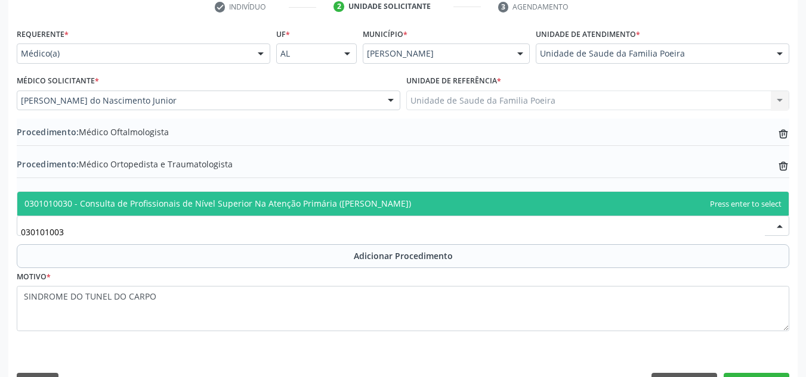
scroll to position [0, 0]
type input "0301010030"
click at [271, 205] on span "0301010030 - Consulta de Profissionais de Nível Superior Na Atenção Primária ([…" at bounding box center [217, 203] width 386 height 11
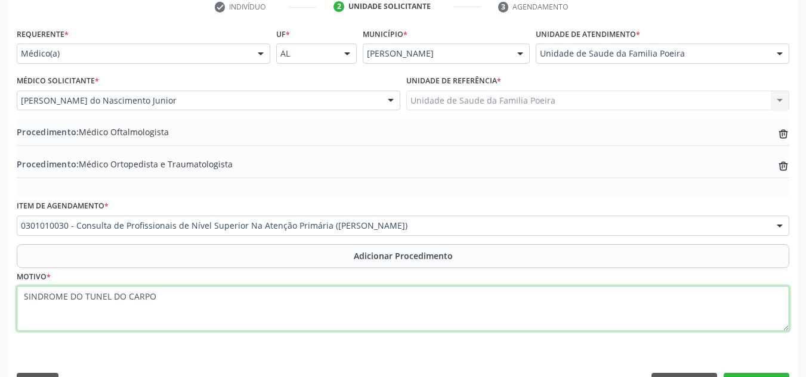
click at [172, 299] on textarea "SINDROME DO TUNEL DO CARPO" at bounding box center [403, 308] width 772 height 45
type textarea "S"
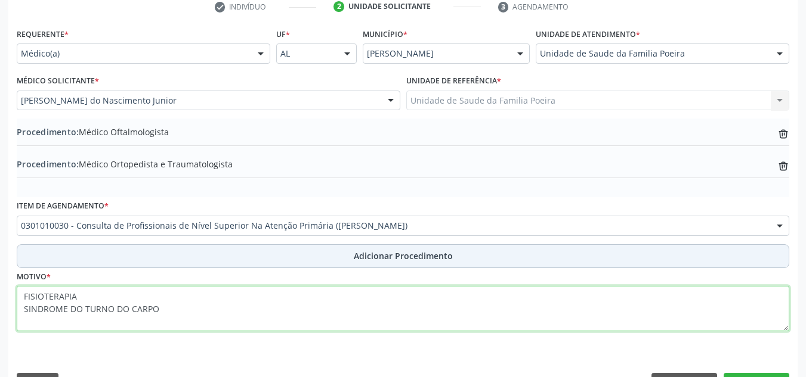
type textarea "FISIOTERAPIA SINDROME DO TURNO DO CARPO"
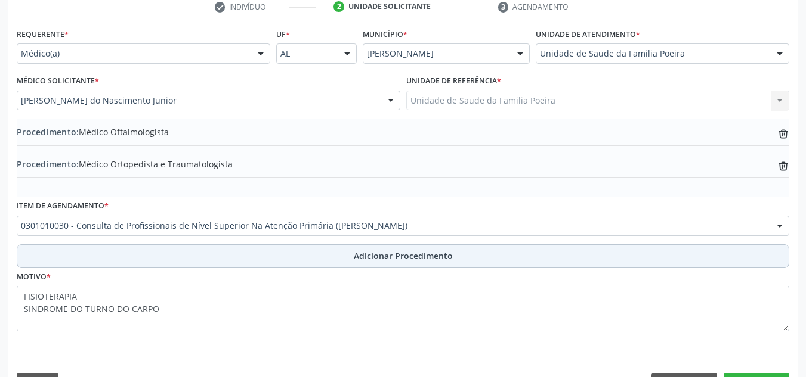
click at [327, 264] on button "Adicionar Procedimento" at bounding box center [403, 256] width 772 height 24
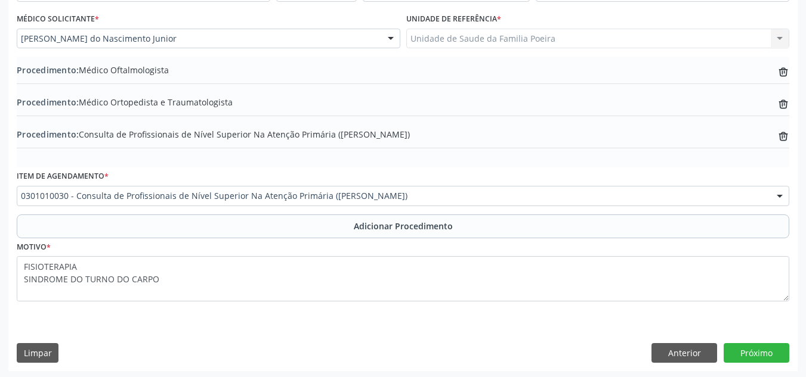
scroll to position [315, 0]
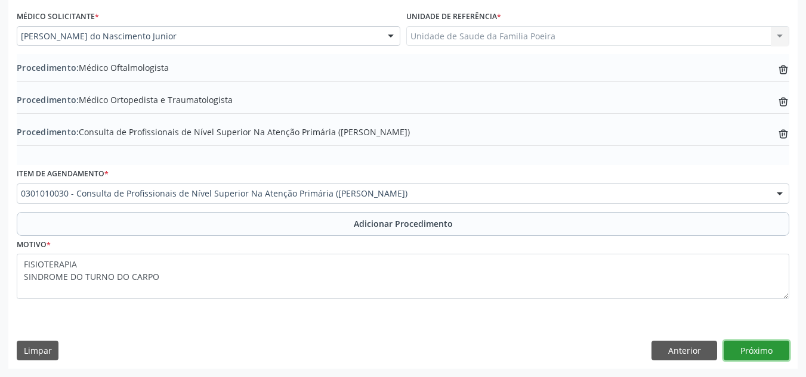
click at [754, 355] on button "Próximo" at bounding box center [756, 351] width 66 height 20
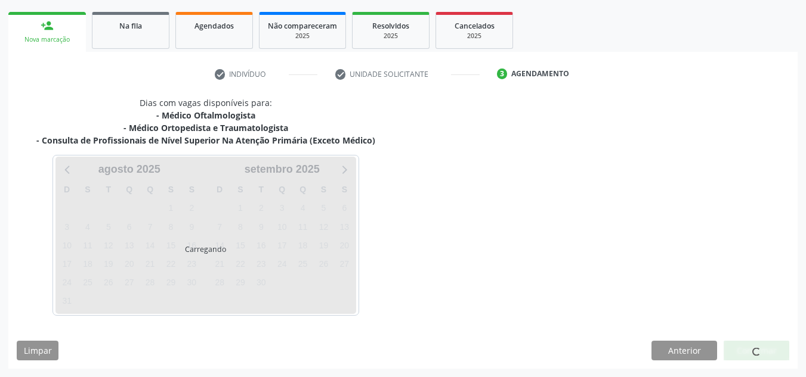
scroll to position [218, 0]
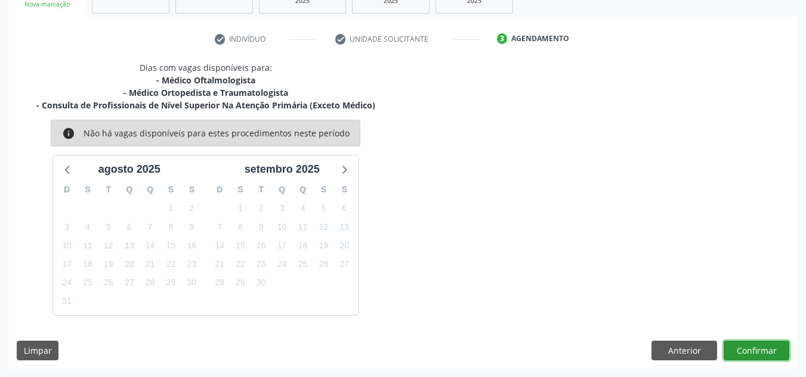
click at [748, 355] on button "Confirmar" at bounding box center [756, 351] width 66 height 20
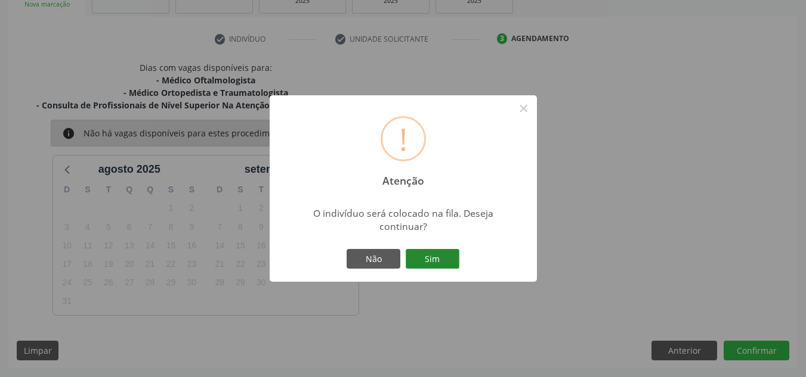
click at [432, 256] on button "Sim" at bounding box center [433, 259] width 54 height 20
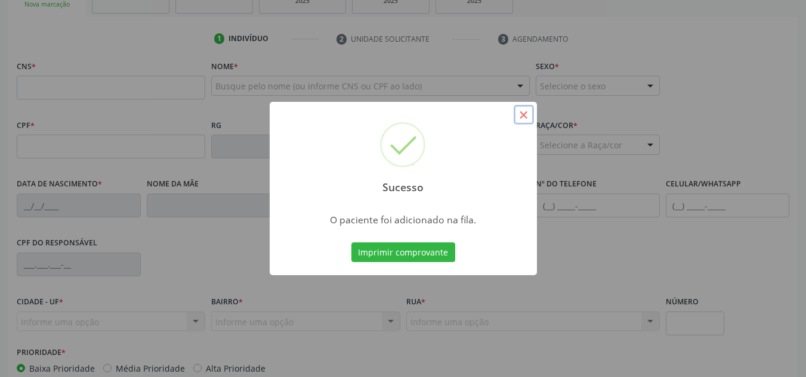
click at [517, 115] on button "×" at bounding box center [523, 115] width 20 height 20
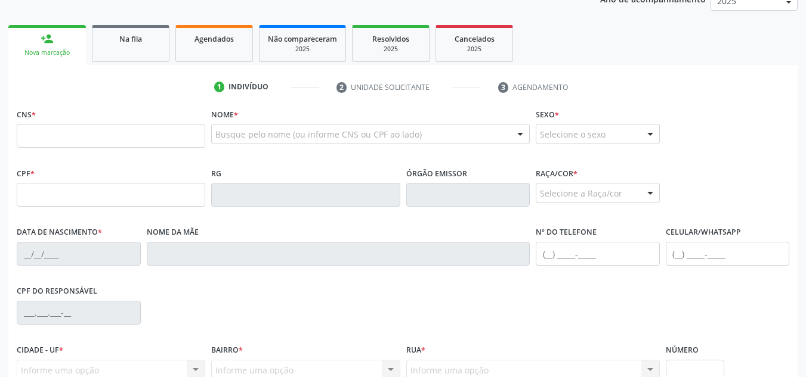
scroll to position [99, 0]
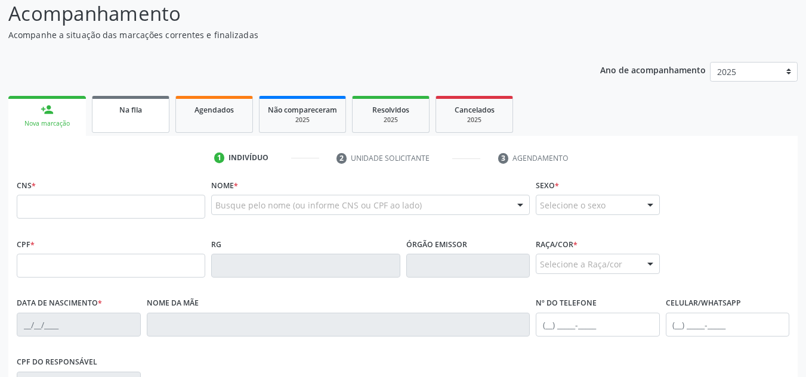
click at [147, 116] on link "Na fila" at bounding box center [131, 114] width 78 height 37
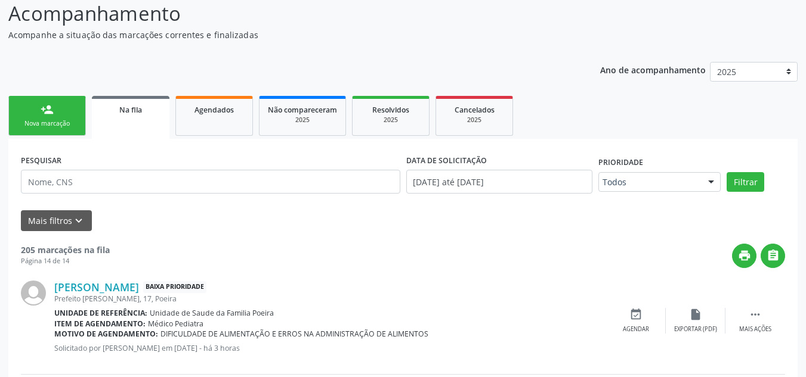
click at [131, 125] on link "Na fila" at bounding box center [131, 117] width 78 height 43
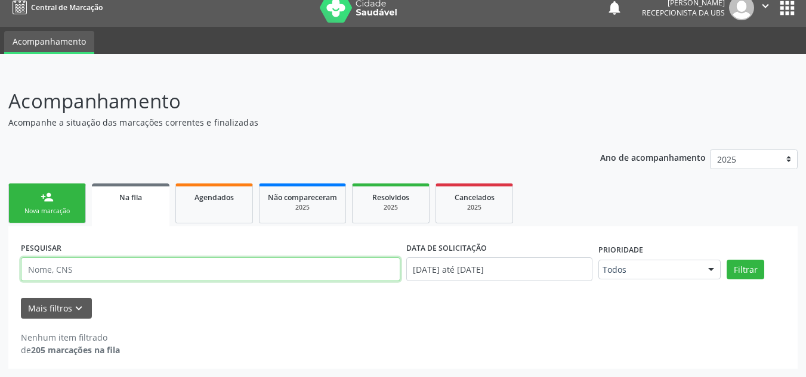
click at [178, 273] on input "text" at bounding box center [210, 270] width 379 height 24
type input "700002562379300"
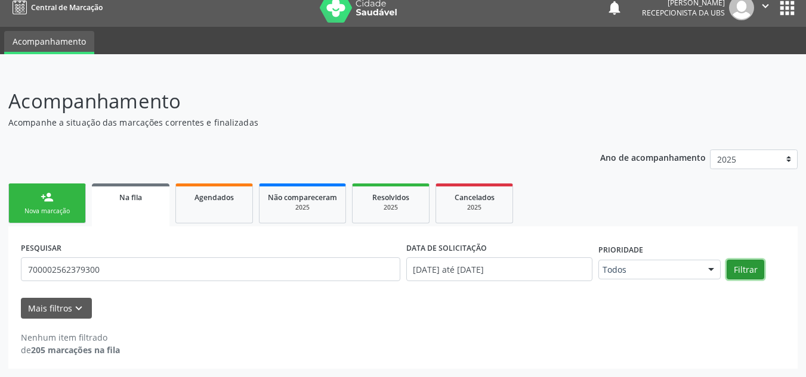
click at [746, 268] on button "Filtrar" at bounding box center [745, 270] width 38 height 20
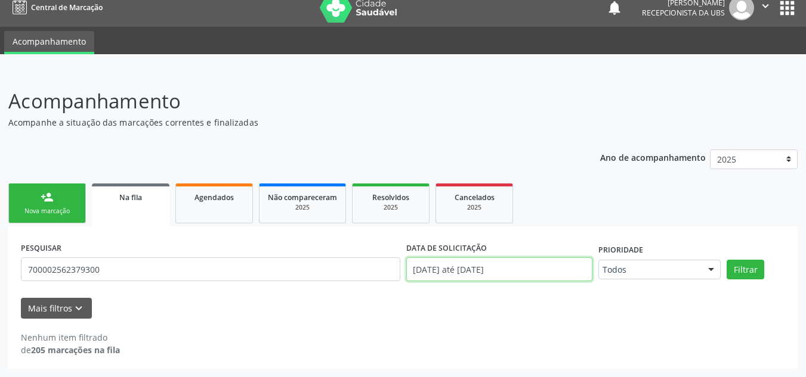
click at [537, 267] on input "0[DATE] até 1[DATE]" at bounding box center [499, 270] width 187 height 24
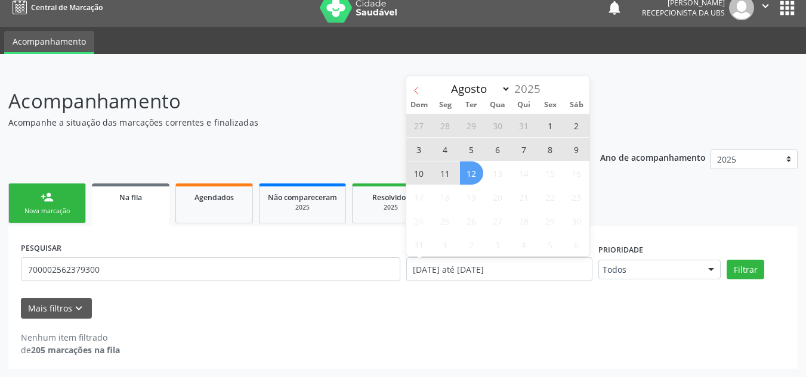
click at [414, 88] on icon at bounding box center [416, 90] width 8 height 8
select select "6"
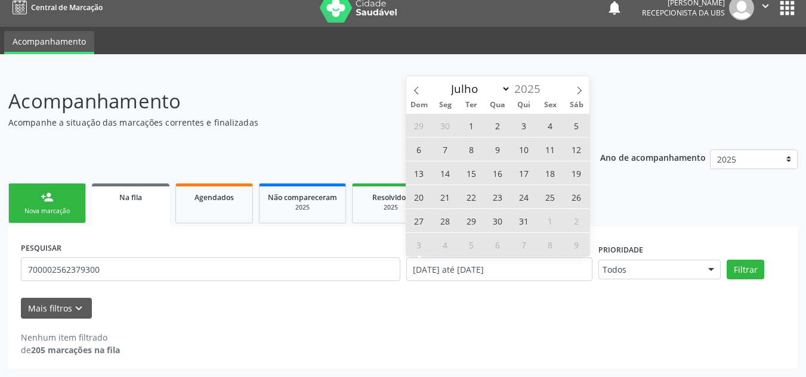
click at [475, 129] on span "1" at bounding box center [471, 125] width 23 height 23
type input "01/07/2025"
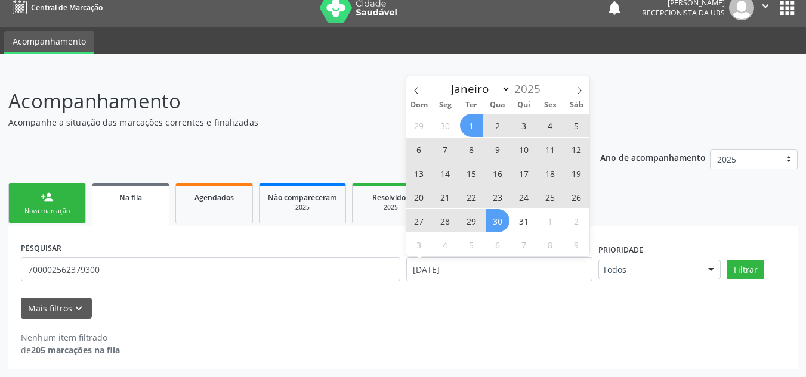
click at [495, 219] on span "30" at bounding box center [497, 220] width 23 height 23
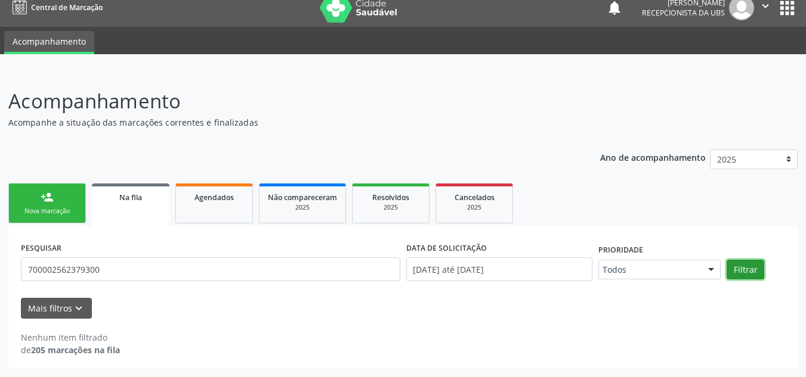
click at [753, 267] on button "Filtrar" at bounding box center [745, 270] width 38 height 20
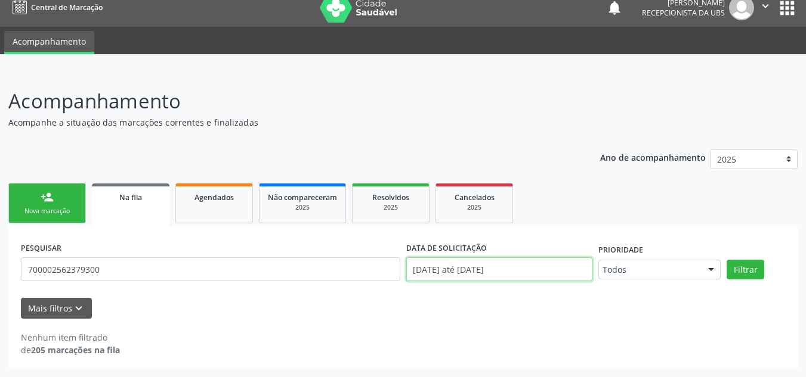
click at [562, 273] on input "01/07/2025 até 30/07/2025" at bounding box center [499, 270] width 187 height 24
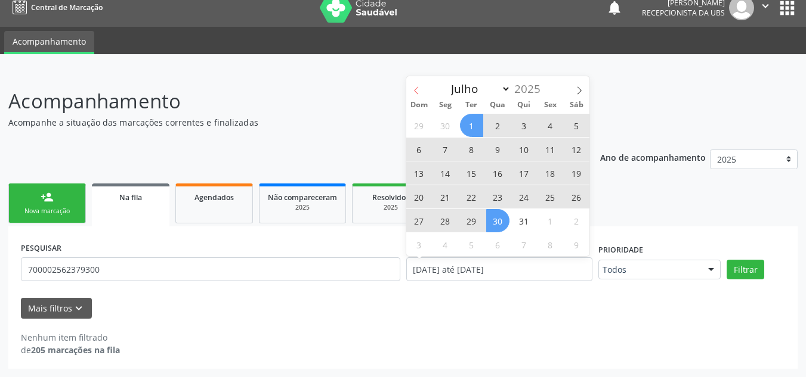
click at [413, 86] on icon at bounding box center [416, 90] width 8 height 8
select select "5"
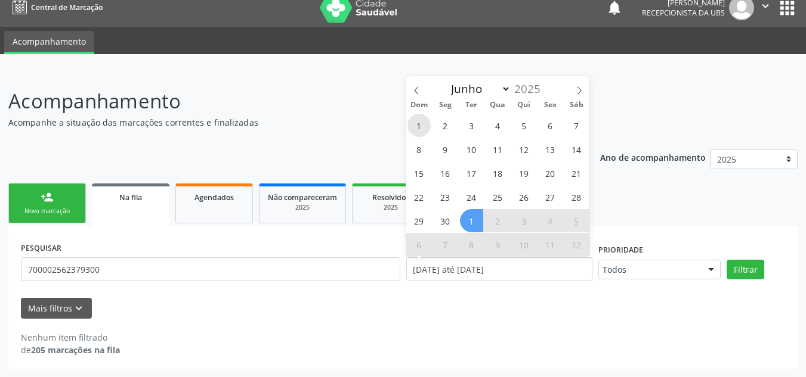
click at [414, 126] on span "1" at bounding box center [418, 125] width 23 height 23
type input "01/06/2025"
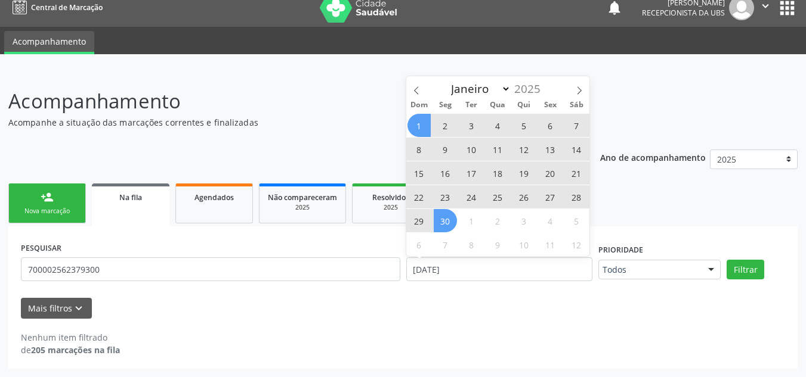
click at [439, 224] on span "30" at bounding box center [445, 220] width 23 height 23
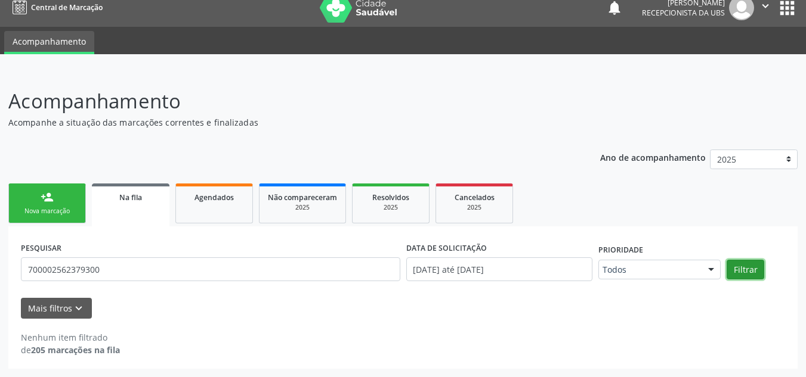
click at [753, 267] on button "Filtrar" at bounding box center [745, 270] width 38 height 20
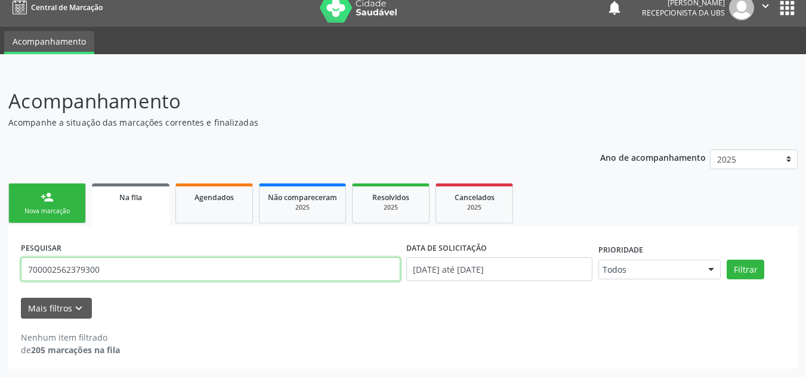
click at [184, 267] on input "700002562379300" at bounding box center [210, 270] width 379 height 24
type input "7"
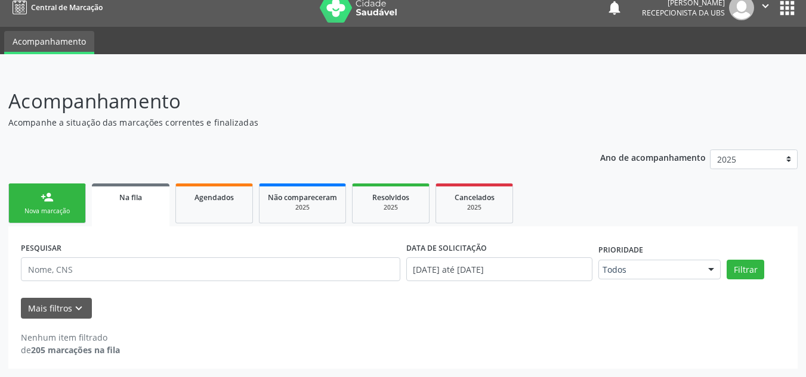
drag, startPoint x: 52, startPoint y: 201, endPoint x: 74, endPoint y: 206, distance: 22.7
click at [52, 201] on div "person_add" at bounding box center [47, 197] width 13 height 13
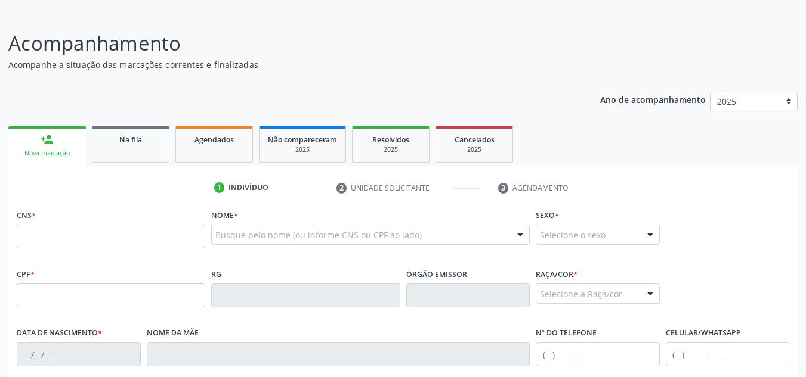
scroll to position [131, 0]
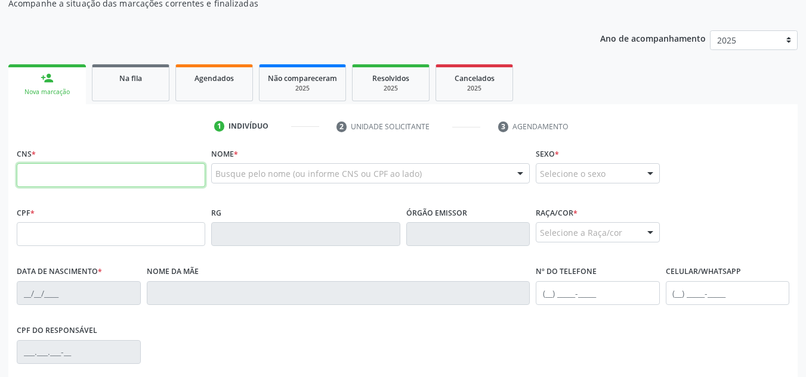
click at [138, 165] on input "text" at bounding box center [111, 175] width 188 height 24
type input "708 5025 5226 6180"
type input "381.319.354-34"
type input "26/07/1960"
type input "Antonia Maria dos Santos"
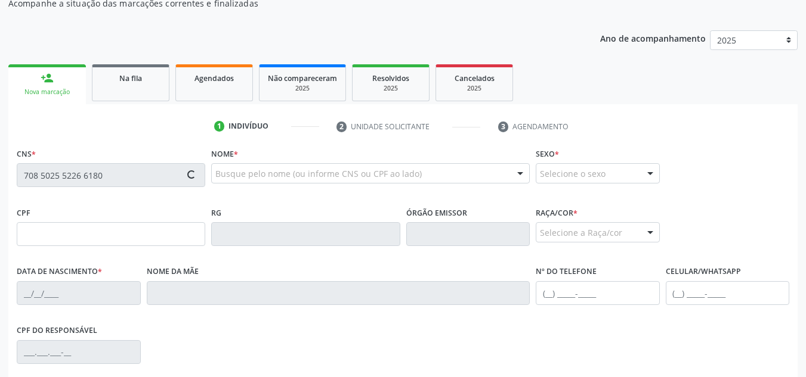
type input "(82) 98828-0904"
type input "S/N"
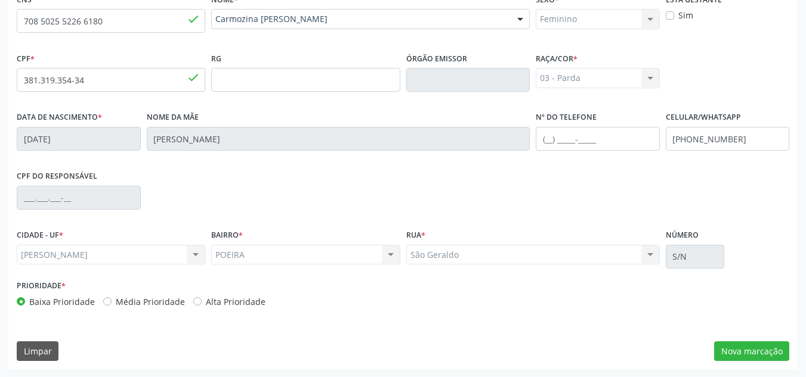
scroll to position [286, 0]
click at [772, 348] on button "Nova marcação" at bounding box center [751, 351] width 75 height 20
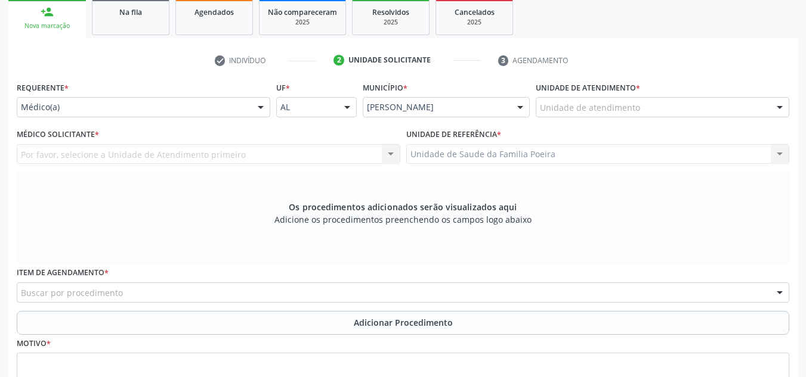
scroll to position [166, 0]
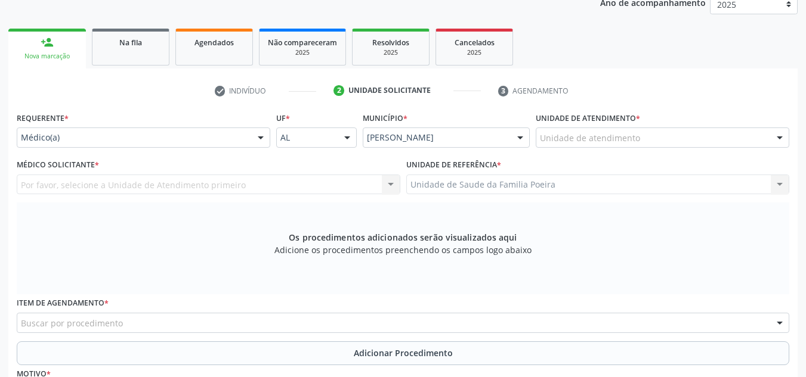
click at [708, 141] on div "Unidade de atendimento" at bounding box center [662, 138] width 253 height 20
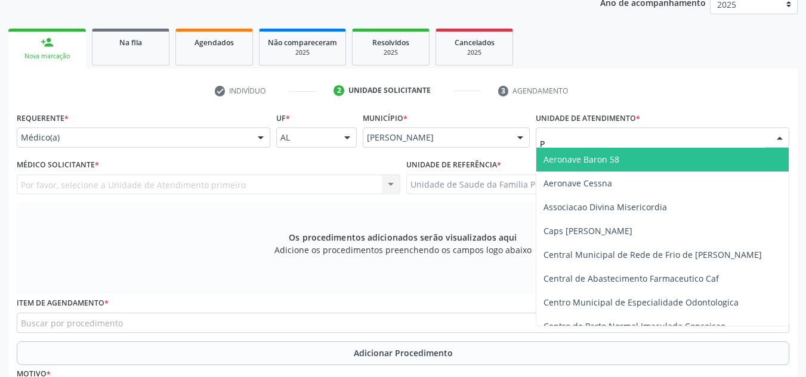
type input "PO"
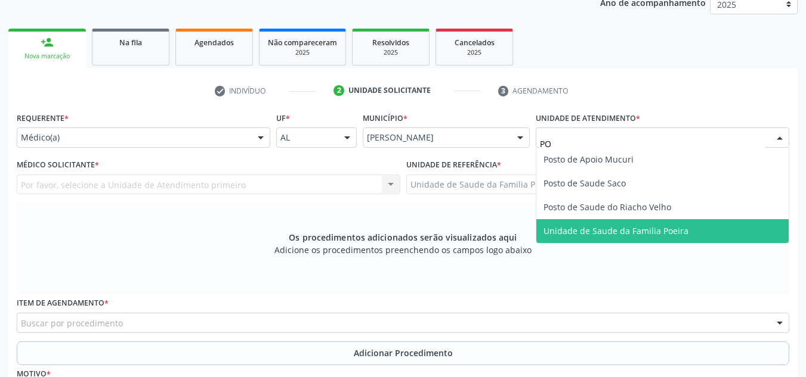
click at [659, 234] on span "Unidade de Saude da Familia Poeira" at bounding box center [615, 230] width 145 height 11
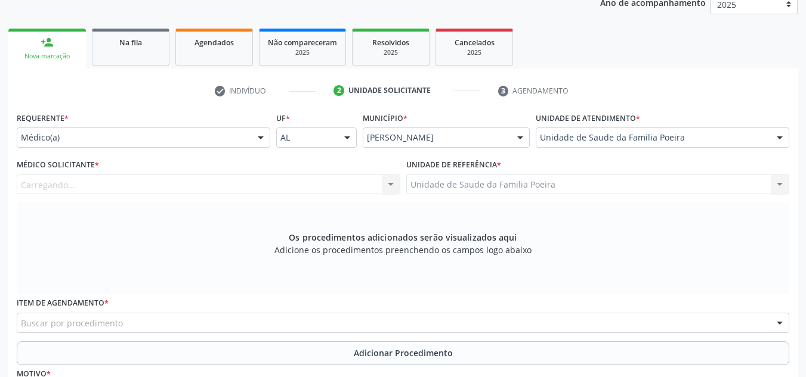
click at [48, 185] on div "Carregando... Nenhum resultado encontrado para: " " Não há nenhuma opção para s…" at bounding box center [208, 185] width 383 height 20
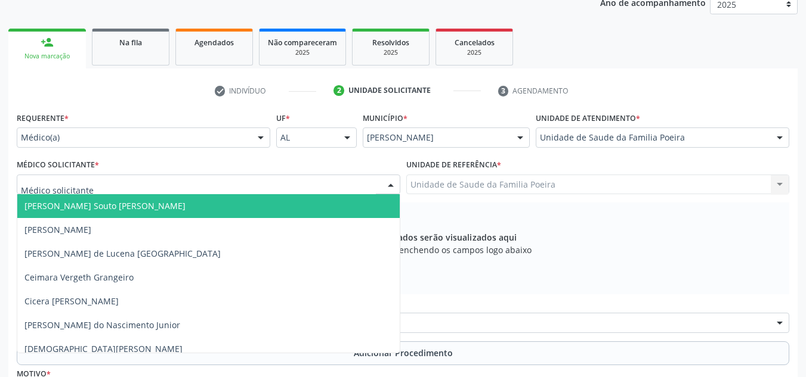
click at [169, 184] on div at bounding box center [208, 185] width 383 height 20
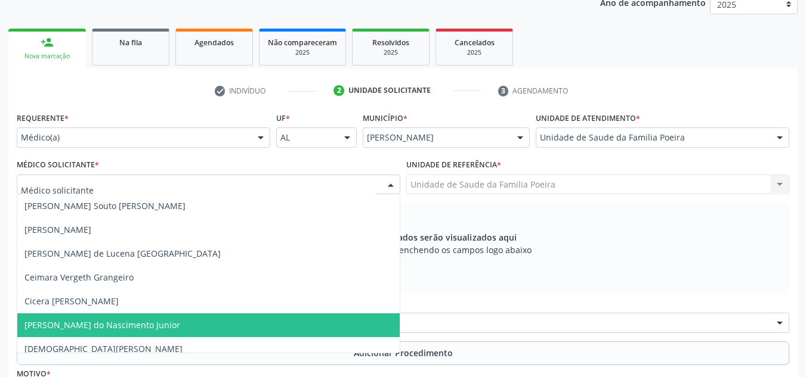
click at [139, 330] on span "[PERSON_NAME] do Nascimento Junior" at bounding box center [102, 325] width 156 height 11
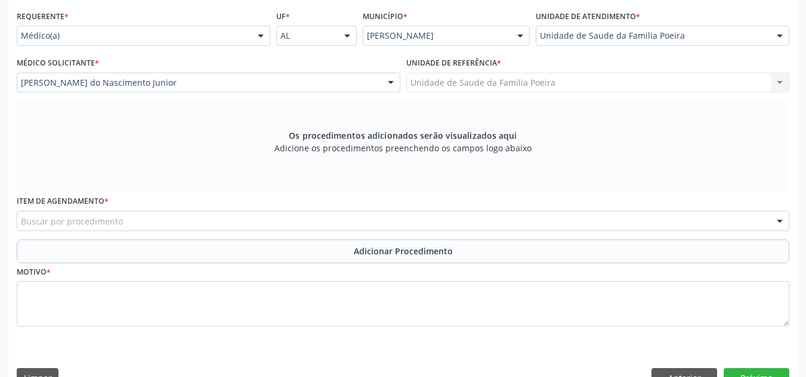
scroll to position [286, 0]
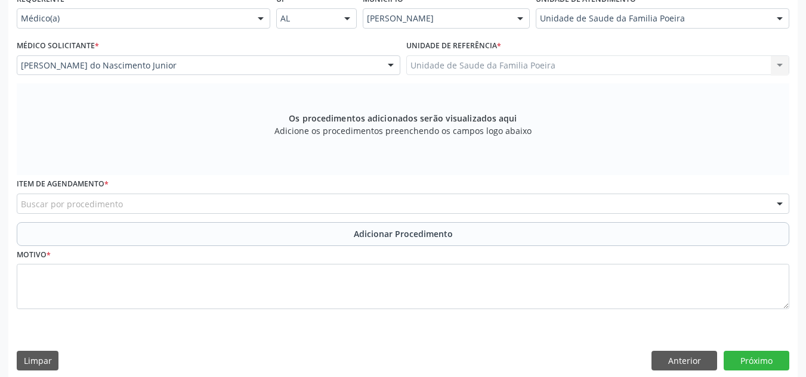
click at [144, 208] on div "Buscar por procedimento" at bounding box center [403, 204] width 772 height 20
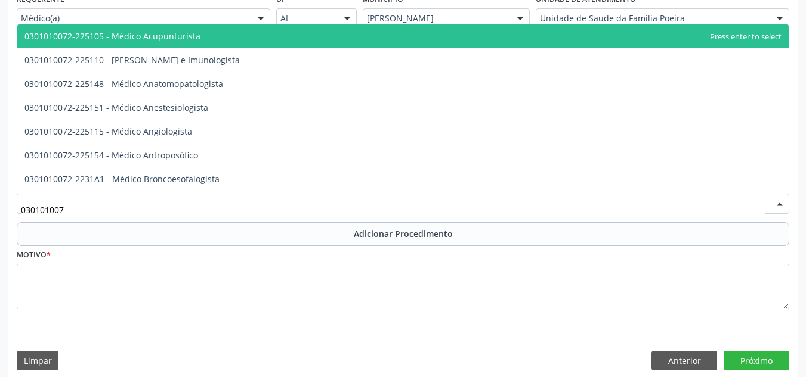
type input "0301010072"
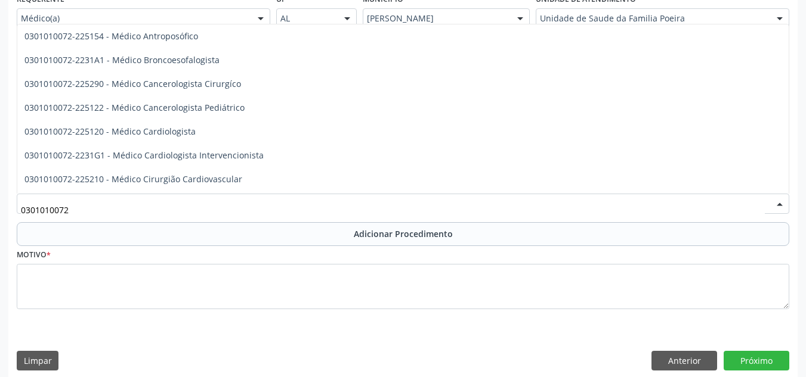
scroll to position [179, 0]
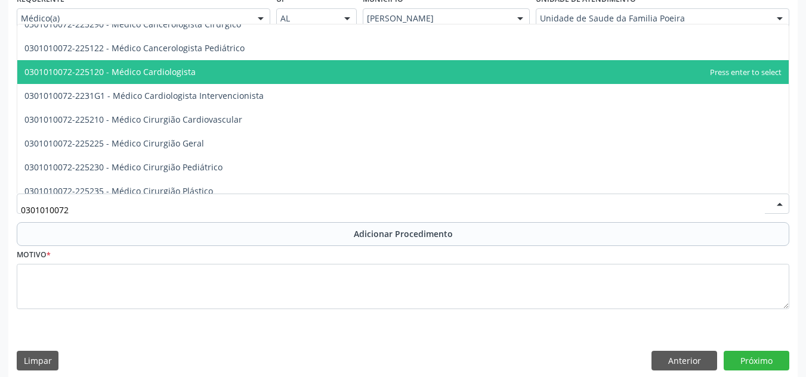
click at [217, 68] on span "0301010072-225120 - Médico Cardiologista" at bounding box center [402, 72] width 771 height 24
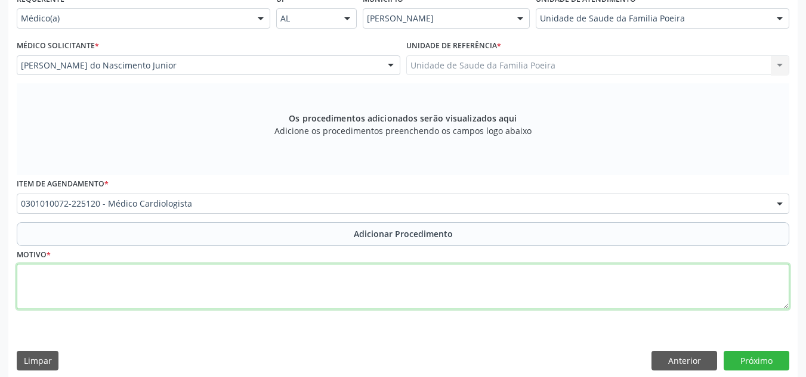
click at [204, 295] on textarea at bounding box center [403, 286] width 772 height 45
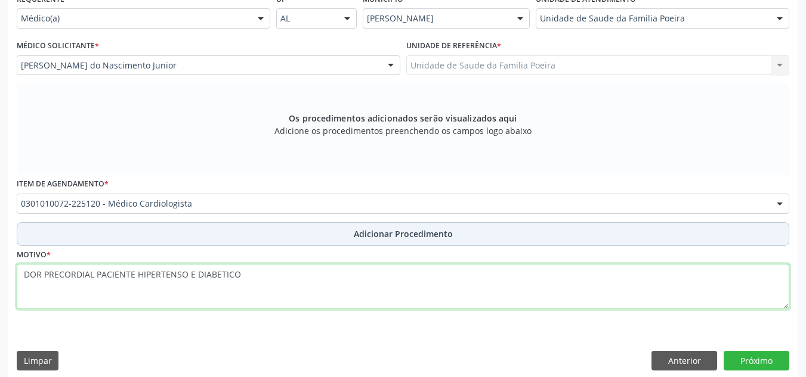
type textarea "DOR PRECORDIAL PACIENTE HIPERTENSO E DIABETICO"
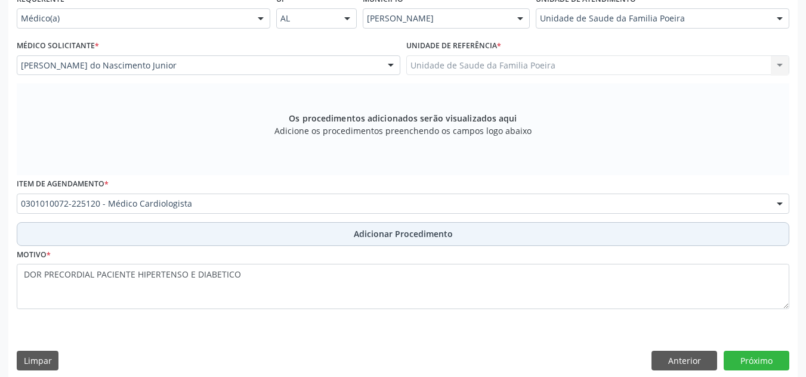
click at [309, 233] on button "Adicionar Procedimento" at bounding box center [403, 234] width 772 height 24
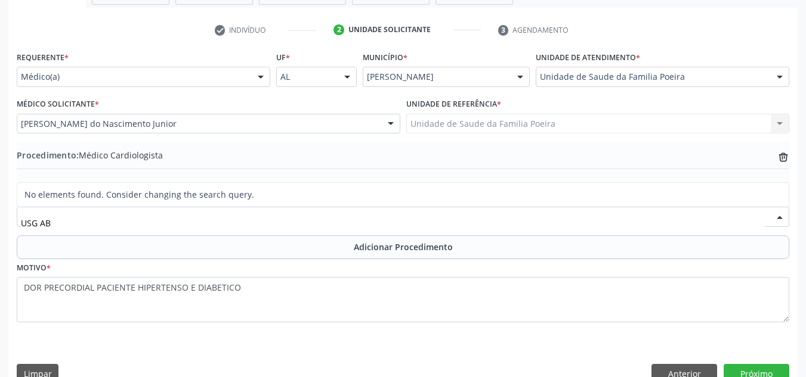
scroll to position [250, 0]
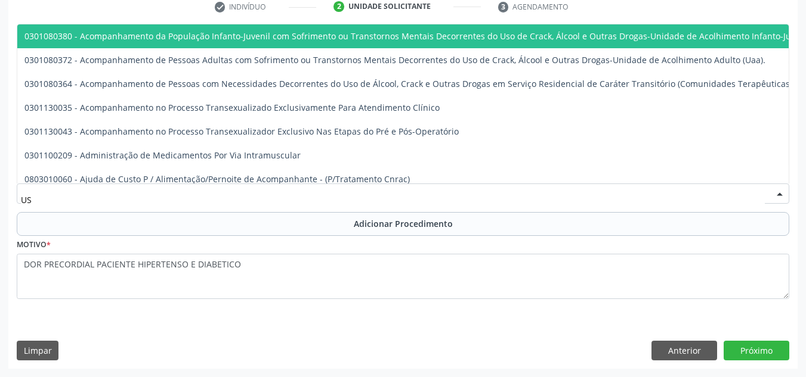
type input "U"
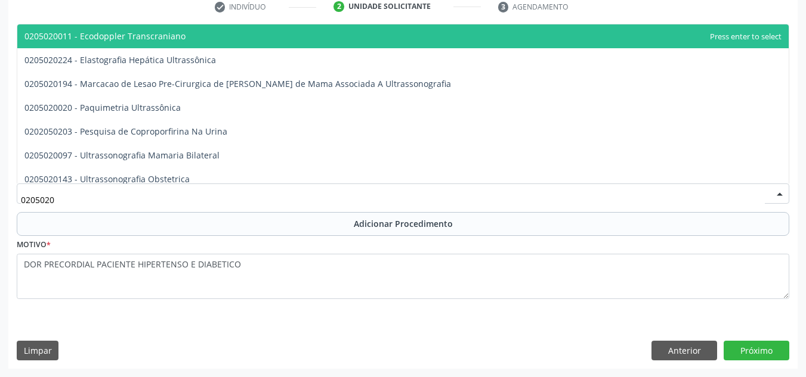
type input "02050200"
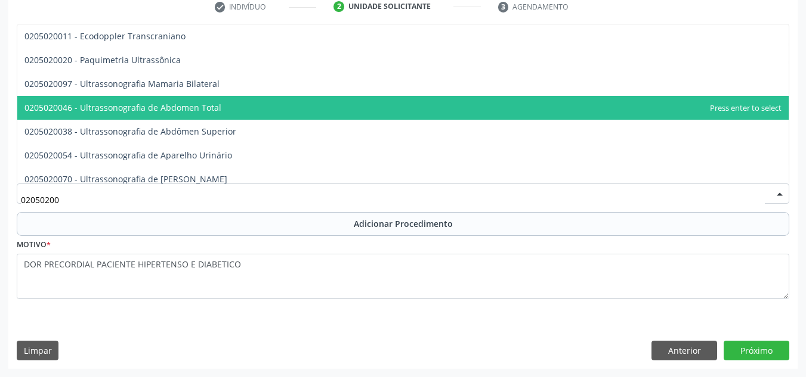
click at [137, 112] on span "0205020046 - Ultrassonografia de Abdomen Total" at bounding box center [122, 107] width 197 height 11
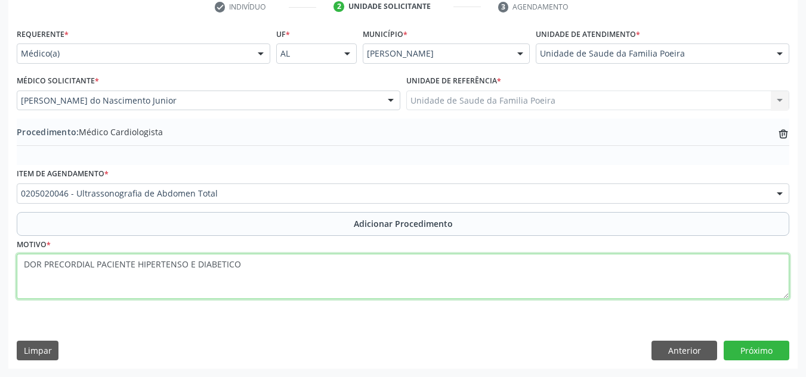
click at [302, 276] on textarea "DOR PRECORDIAL PACIENTE HIPERTENSO E DIABETICO" at bounding box center [403, 276] width 772 height 45
type textarea "D"
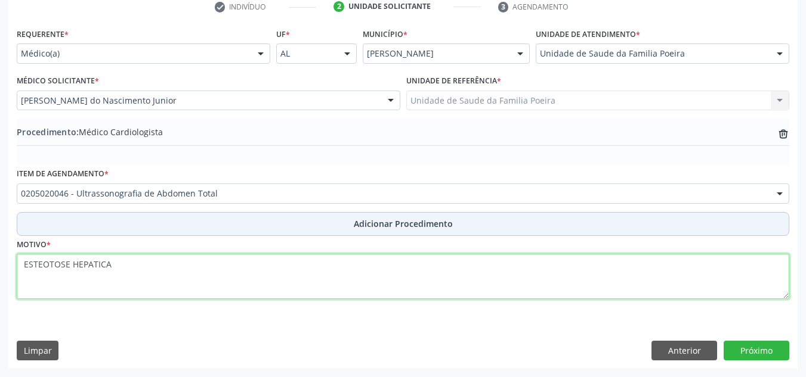
type textarea "ESTEOTOSE HEPATICA"
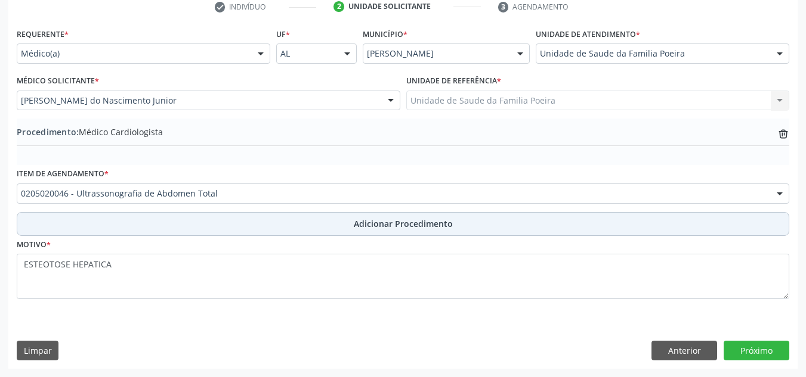
click at [400, 222] on span "Adicionar Procedimento" at bounding box center [403, 224] width 99 height 13
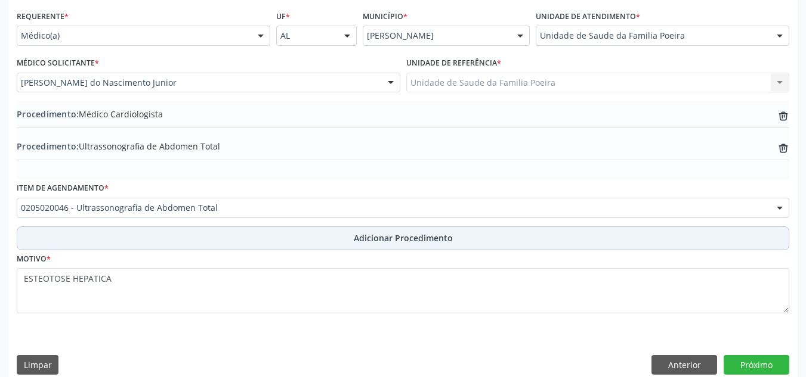
scroll to position [283, 0]
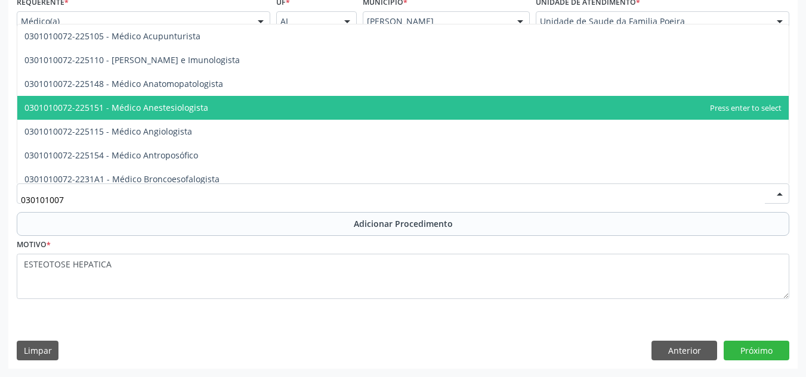
type input "0301010072"
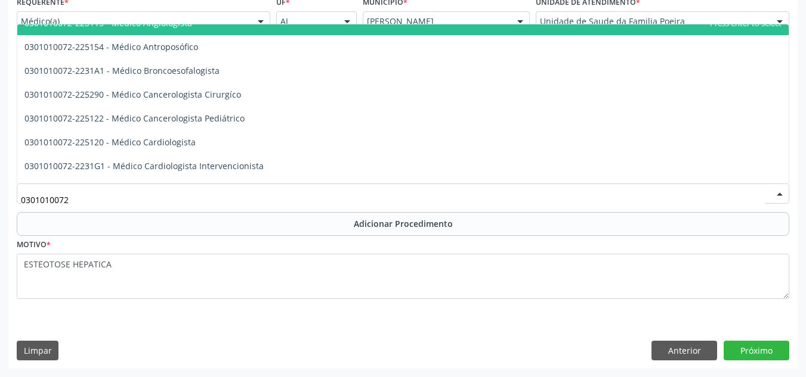
scroll to position [119, 0]
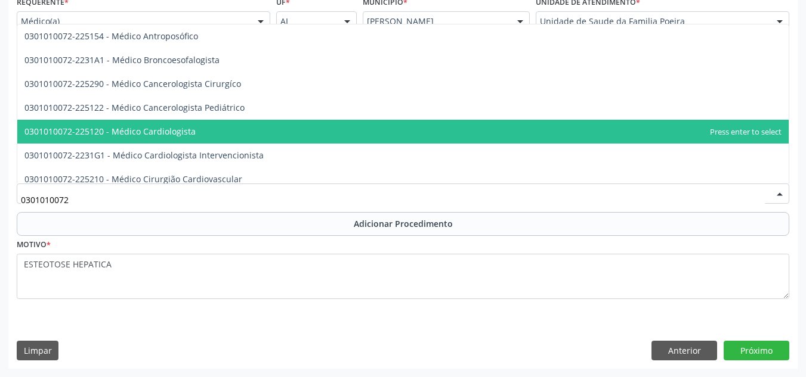
click at [260, 129] on span "0301010072-225120 - Médico Cardiologista" at bounding box center [402, 132] width 771 height 24
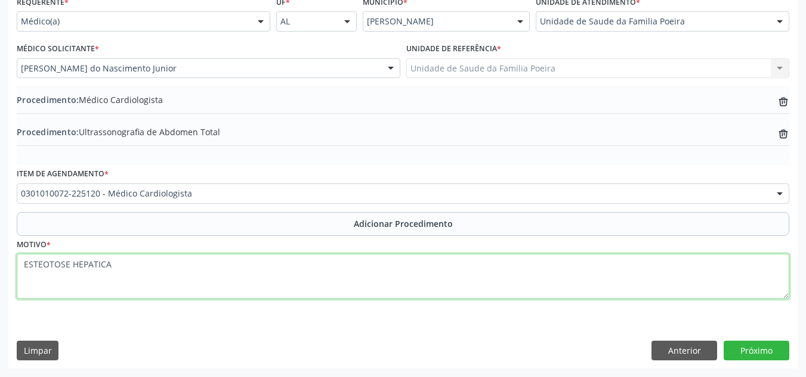
click at [171, 272] on textarea "ESTEOTOSE HEPATICA" at bounding box center [403, 276] width 772 height 45
type textarea "E"
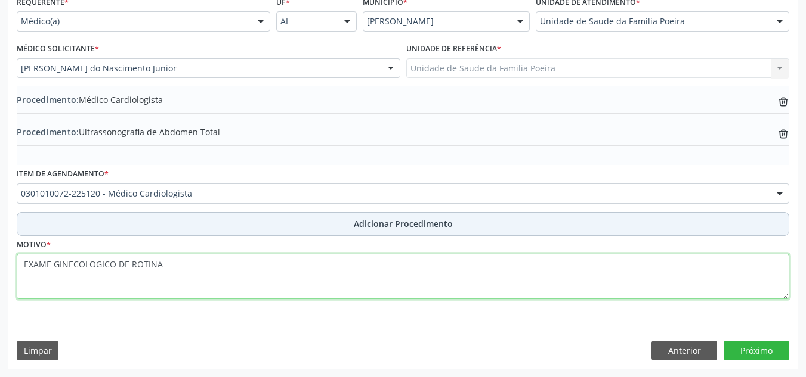
type textarea "EXAME GINECOLOGICO DE ROTINA"
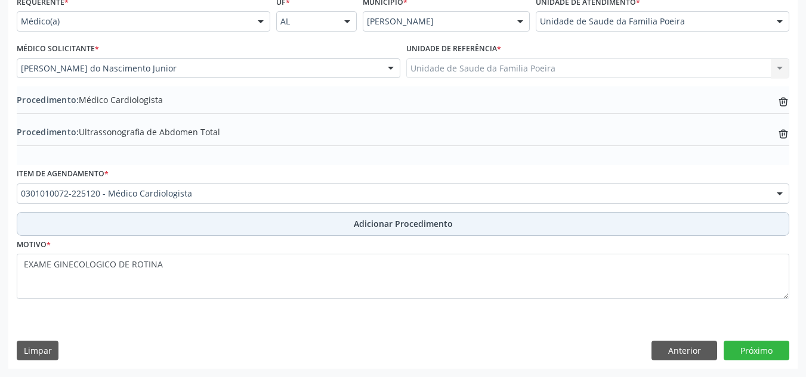
click at [276, 218] on button "Adicionar Procedimento" at bounding box center [403, 224] width 772 height 24
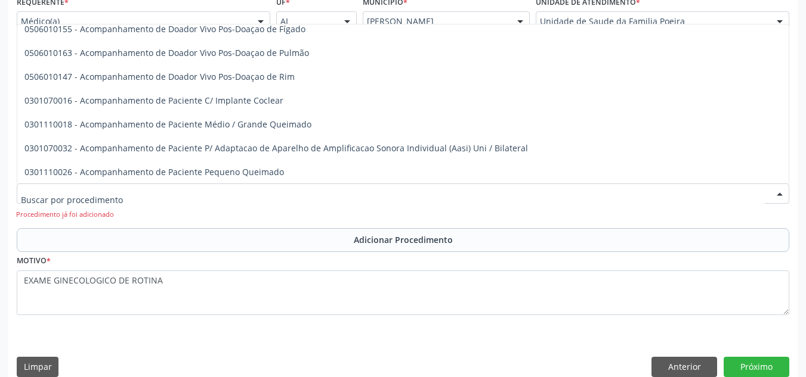
scroll to position [656, 0]
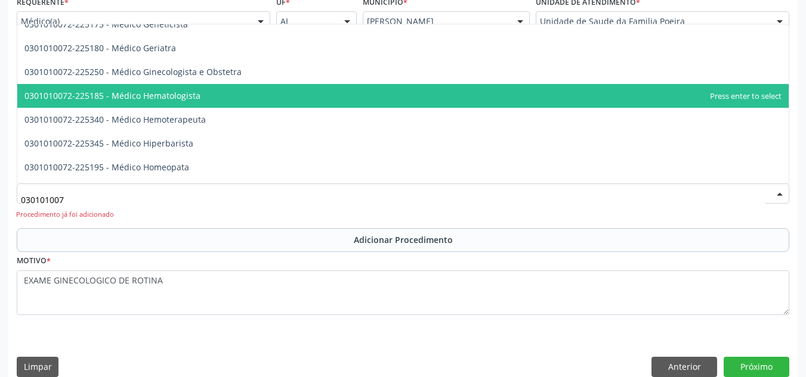
type input "0301010072"
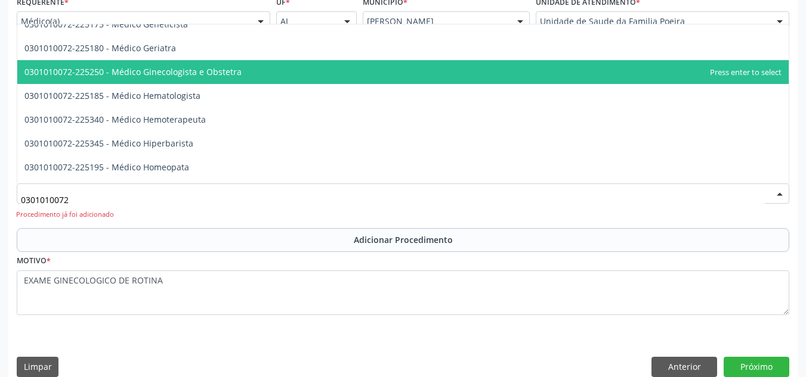
click at [237, 69] on span "0301010072-225250 - Médico Ginecologista e Obstetra" at bounding box center [132, 71] width 217 height 11
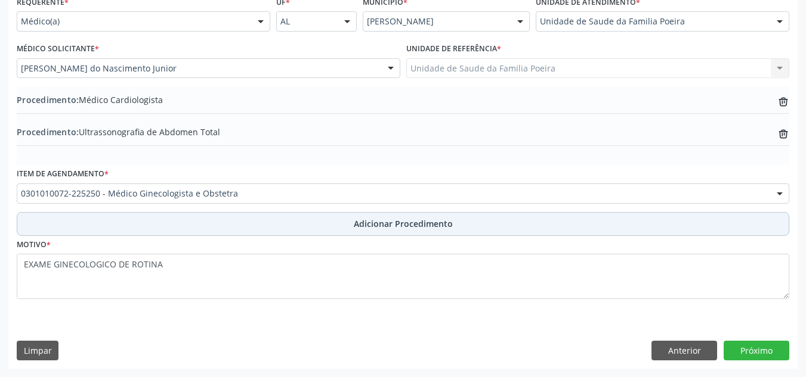
click at [389, 227] on span "Adicionar Procedimento" at bounding box center [403, 224] width 99 height 13
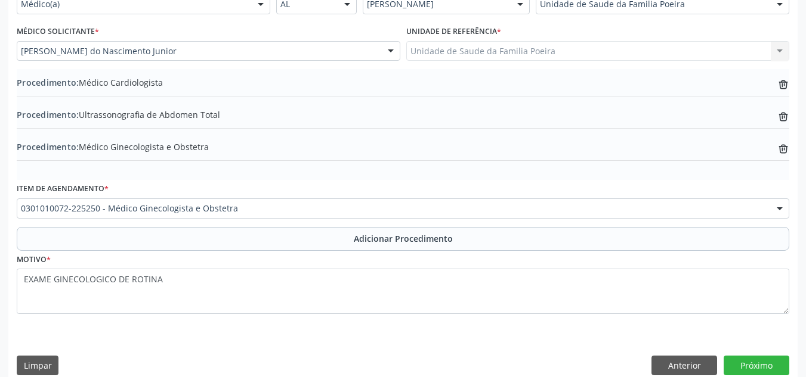
scroll to position [315, 0]
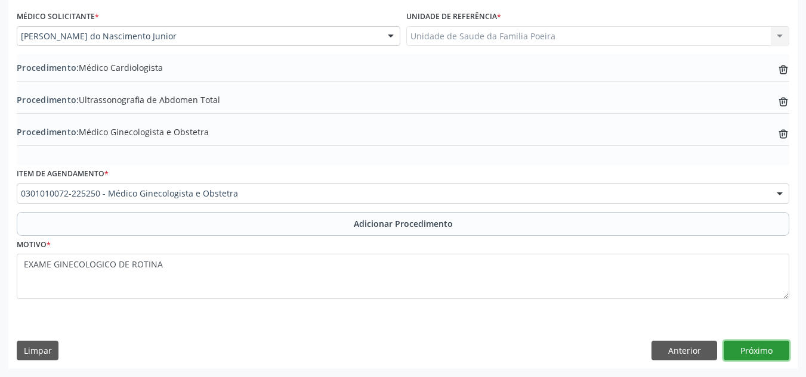
click at [761, 353] on button "Próximo" at bounding box center [756, 351] width 66 height 20
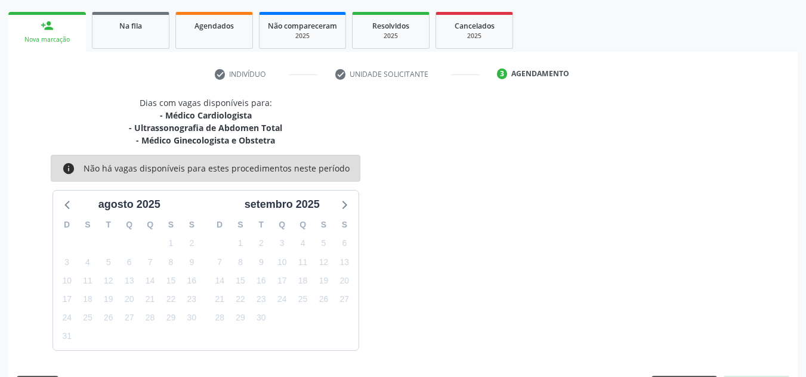
scroll to position [218, 0]
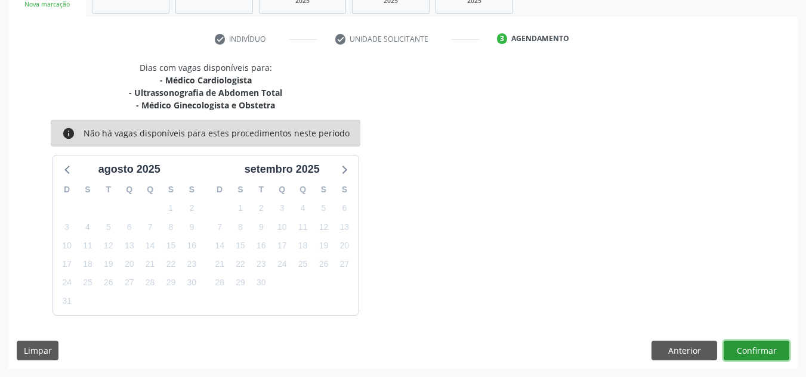
click at [734, 354] on button "Confirmar" at bounding box center [756, 351] width 66 height 20
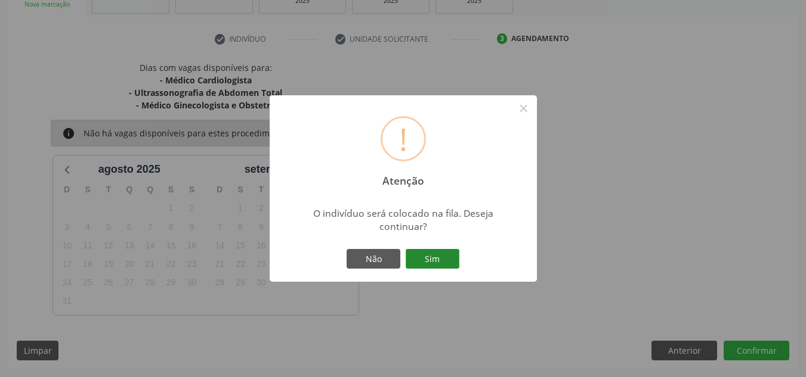
click at [447, 251] on button "Sim" at bounding box center [433, 259] width 54 height 20
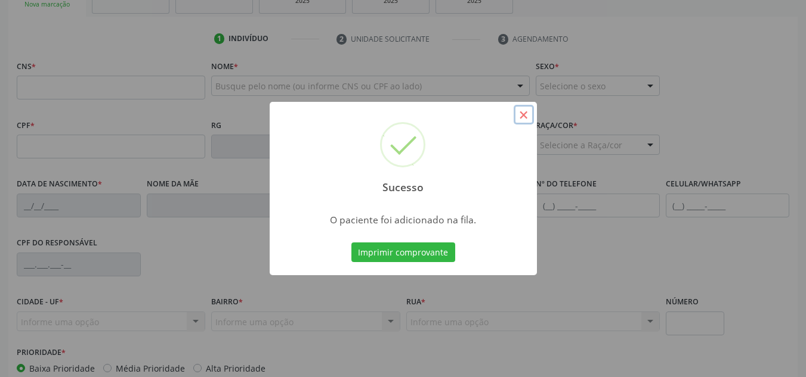
click at [524, 114] on button "×" at bounding box center [523, 115] width 20 height 20
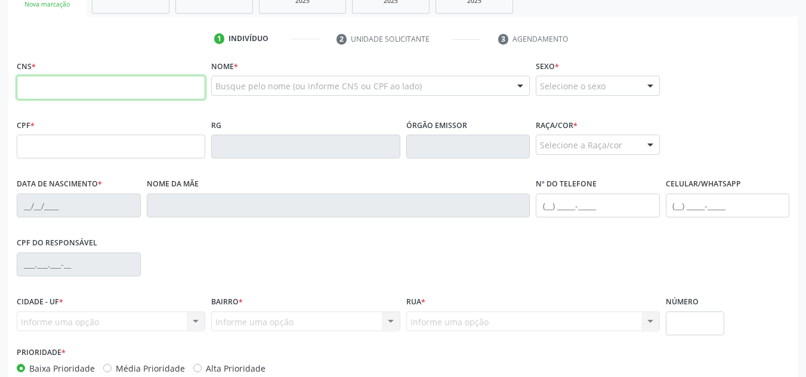
click at [130, 95] on input "text" at bounding box center [111, 88] width 188 height 24
type input "705 0020 0682 6552"
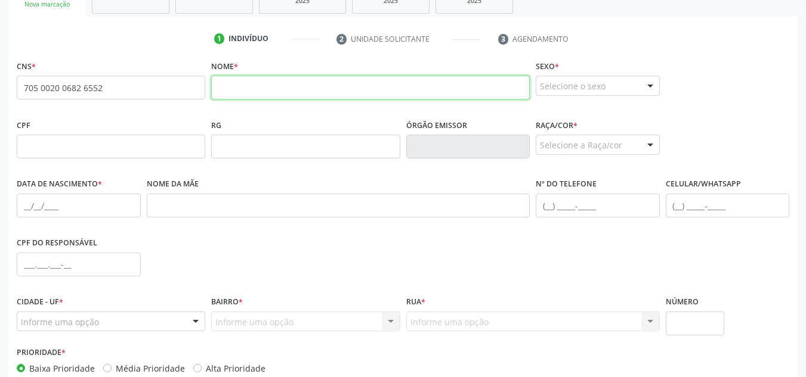
paste input "Albert Kaua Gomes de Almeida"
type input "Albert Kaua Gomes de Almeida"
click at [646, 84] on div at bounding box center [650, 86] width 18 height 20
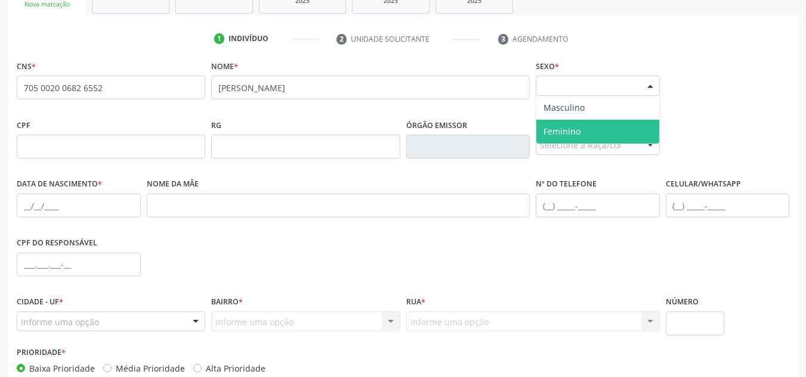
click at [629, 132] on span "Feminino" at bounding box center [597, 132] width 123 height 24
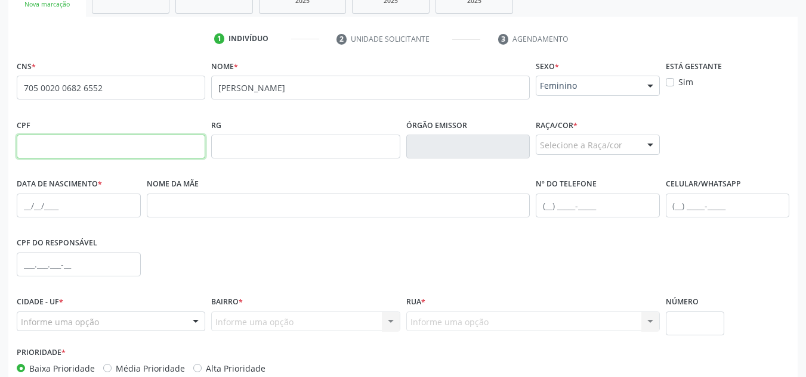
drag, startPoint x: 67, startPoint y: 150, endPoint x: 70, endPoint y: 159, distance: 10.0
click at [67, 150] on input "text" at bounding box center [111, 147] width 188 height 24
paste input "003.342.264-81"
type input "003.342.264-81"
click at [624, 143] on div "Selecione a Raça/cor" at bounding box center [598, 145] width 124 height 20
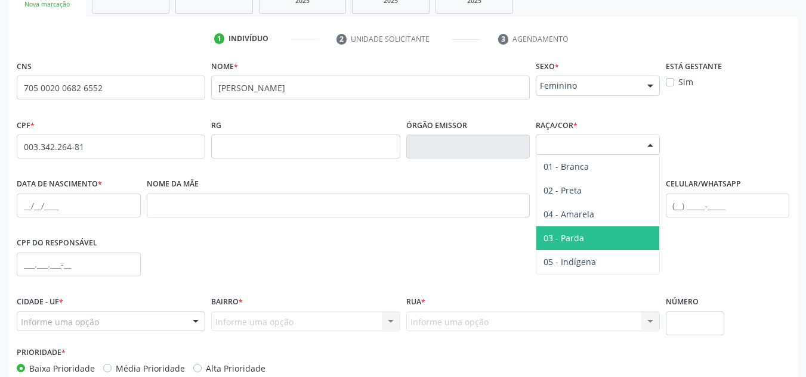
click at [587, 231] on span "03 - Parda" at bounding box center [597, 239] width 123 height 24
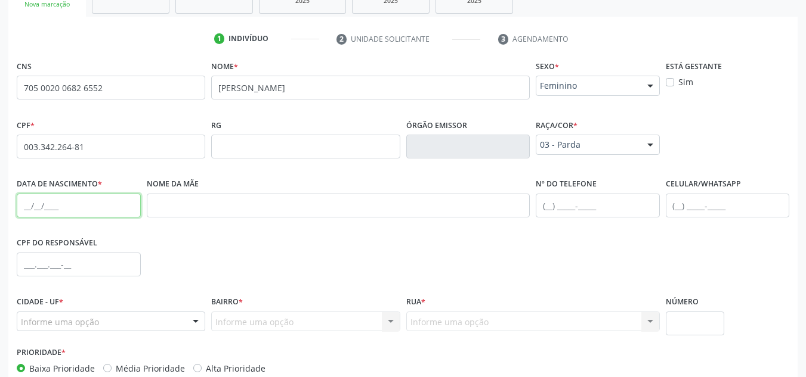
drag, startPoint x: 20, startPoint y: 205, endPoint x: 93, endPoint y: 218, distance: 73.9
click at [20, 205] on input "text" at bounding box center [79, 206] width 124 height 24
paste input "28/06/2024"
type input "28/06/2024"
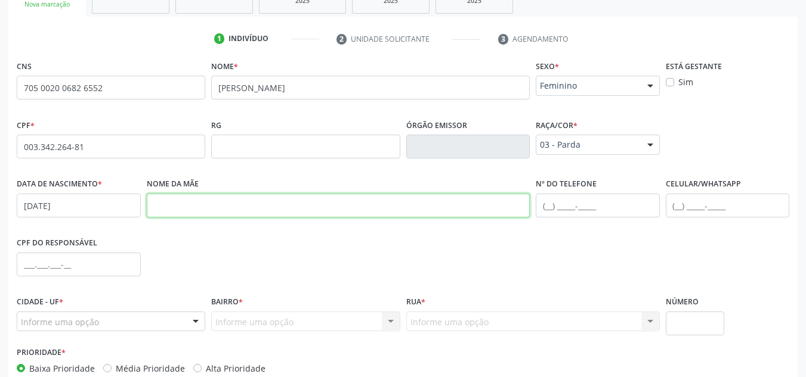
click at [405, 210] on input "text" at bounding box center [338, 206] width 383 height 24
paste input "Valquiria Gomes dos Santos"
type input "Valquiria Gomes dos Santos"
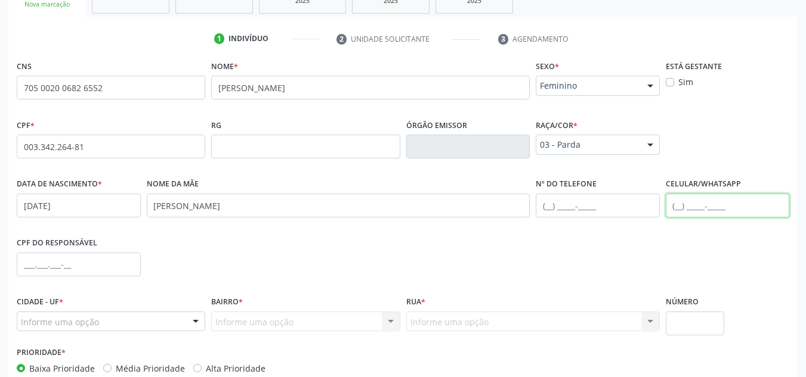
click at [725, 206] on input "text" at bounding box center [728, 206] width 124 height 24
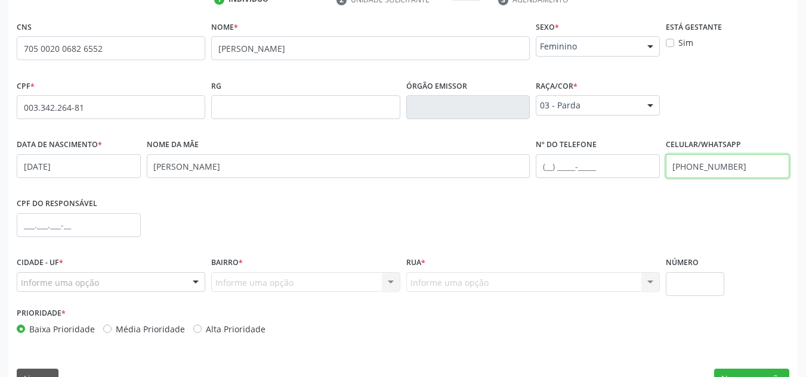
scroll to position [278, 0]
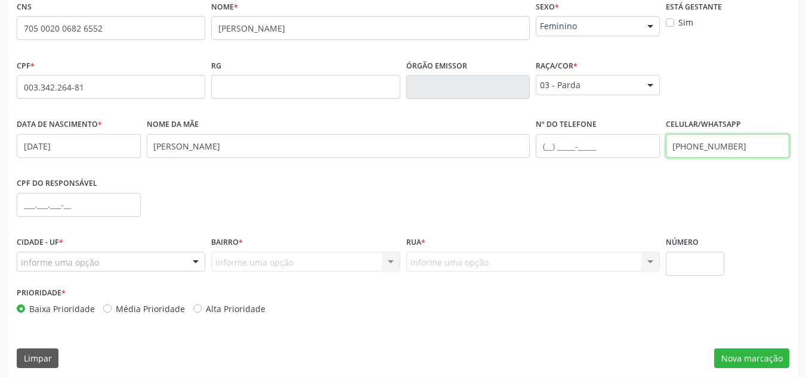
type input "(82) 99130-2978"
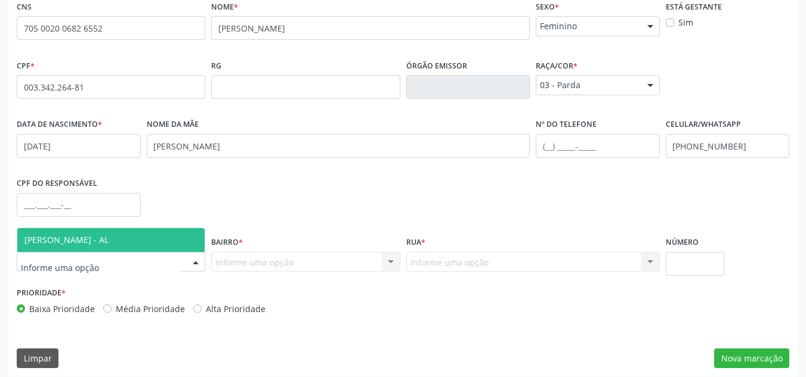
click at [181, 269] on div at bounding box center [111, 262] width 188 height 20
click at [163, 242] on span "[PERSON_NAME] - AL" at bounding box center [110, 240] width 187 height 24
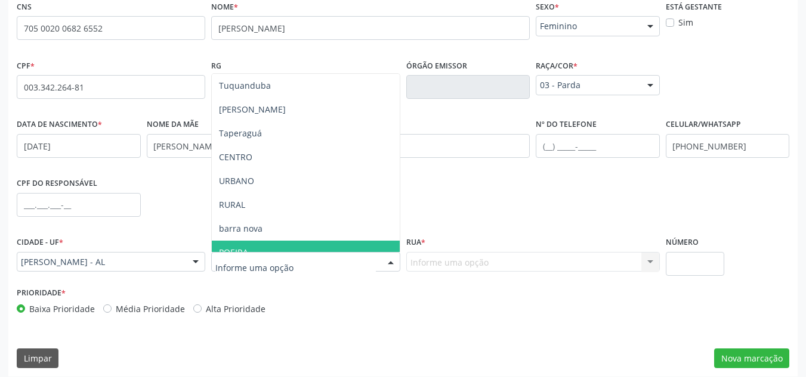
click at [259, 247] on span "POEIRA" at bounding box center [305, 253] width 187 height 24
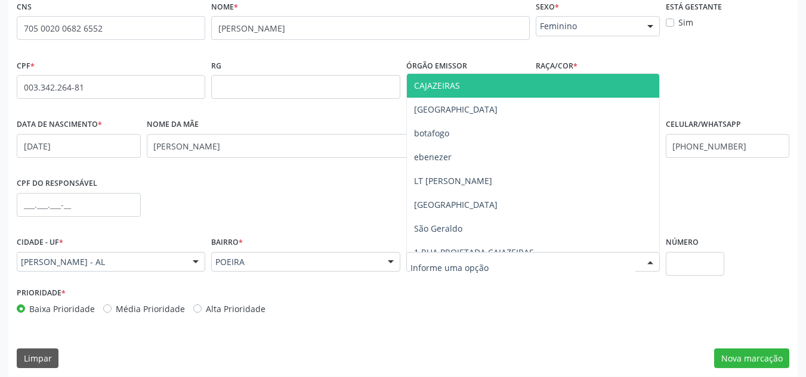
scroll to position [119, 0]
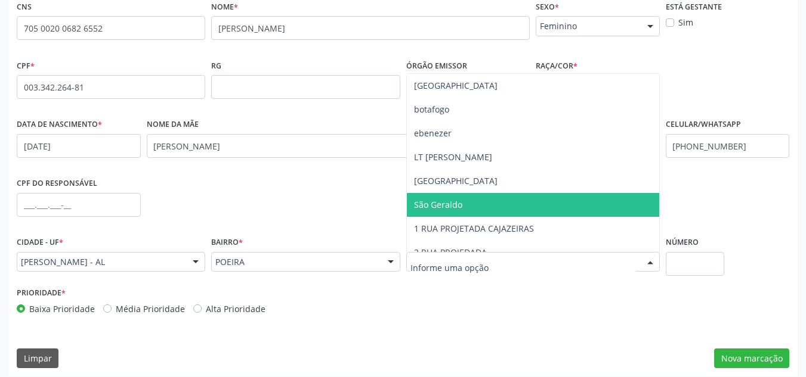
click at [489, 197] on span "São Geraldo" at bounding box center [533, 205] width 252 height 24
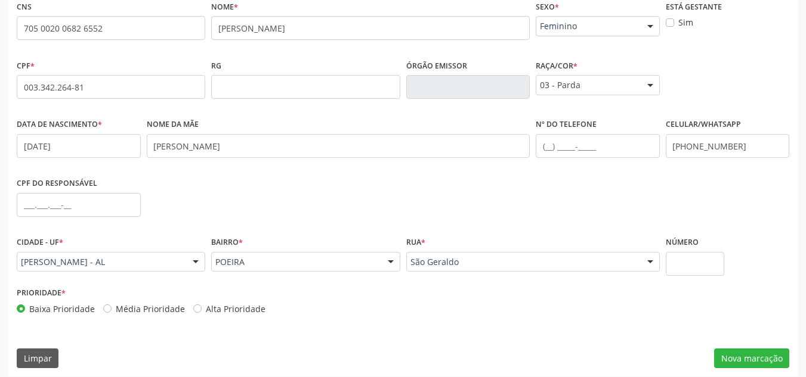
click at [688, 252] on label "Número" at bounding box center [682, 243] width 33 height 18
click at [688, 264] on input "text" at bounding box center [695, 264] width 59 height 24
type input "S/N"
click at [733, 354] on button "Nova marcação" at bounding box center [751, 359] width 75 height 20
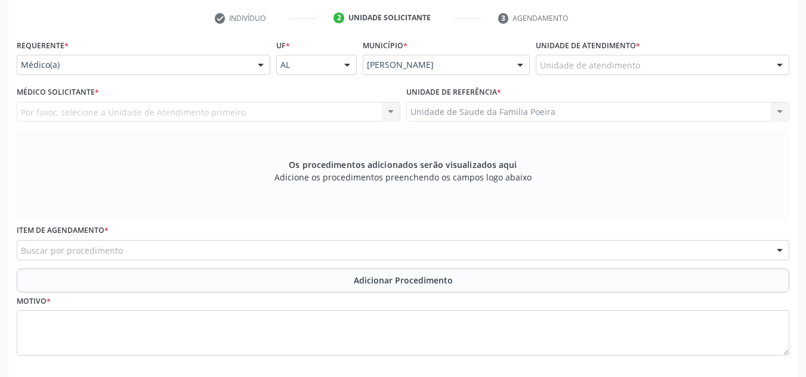
scroll to position [218, 0]
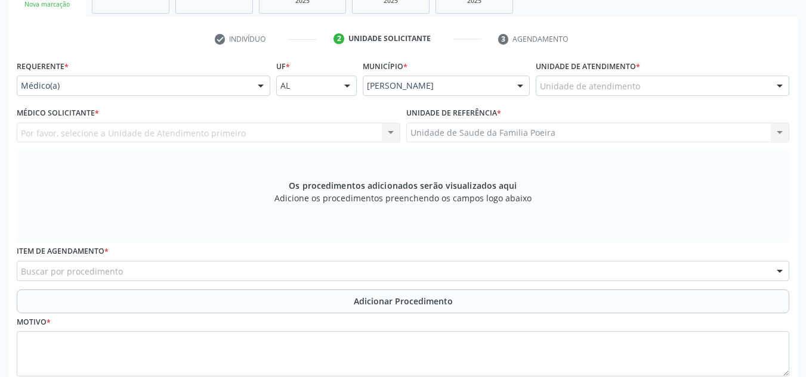
click at [752, 82] on div "Unidade de atendimento" at bounding box center [662, 86] width 253 height 20
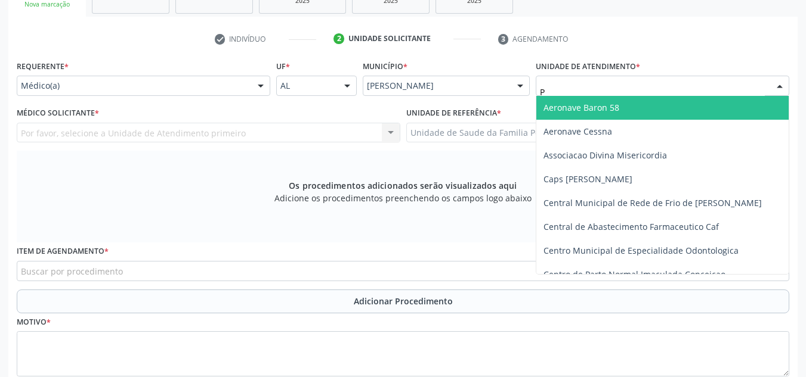
type input "PO"
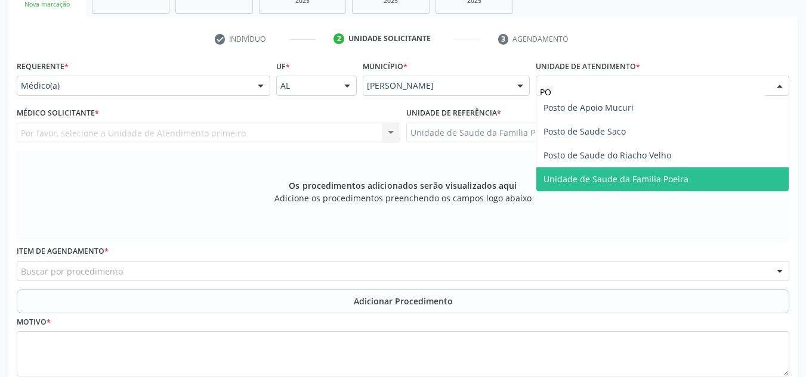
click at [699, 178] on span "Unidade de Saude da Familia Poeira" at bounding box center [662, 180] width 252 height 24
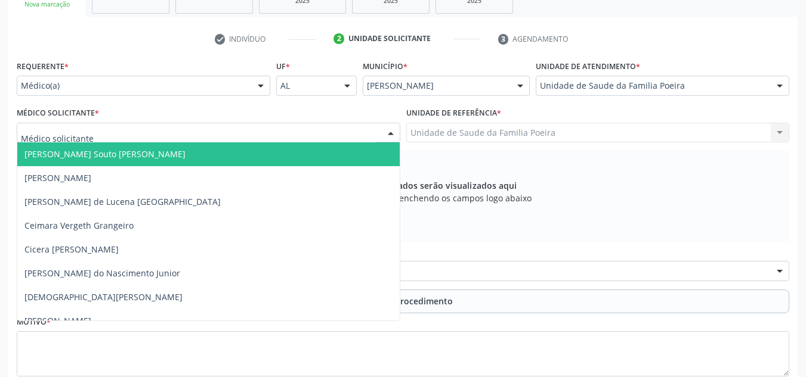
click at [109, 137] on div at bounding box center [208, 133] width 383 height 20
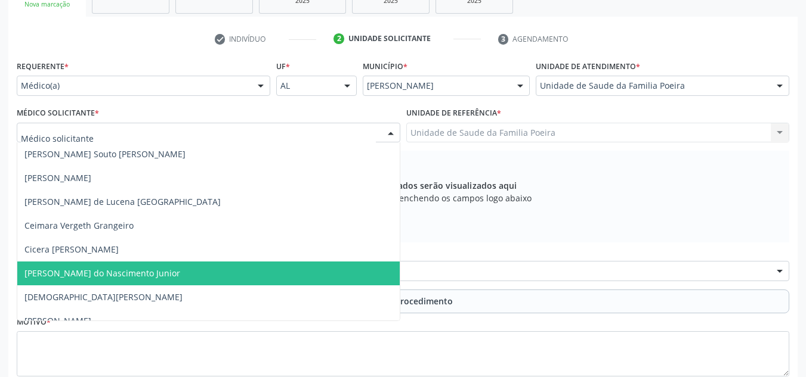
click at [95, 271] on span "[PERSON_NAME] do Nascimento Junior" at bounding box center [102, 273] width 156 height 11
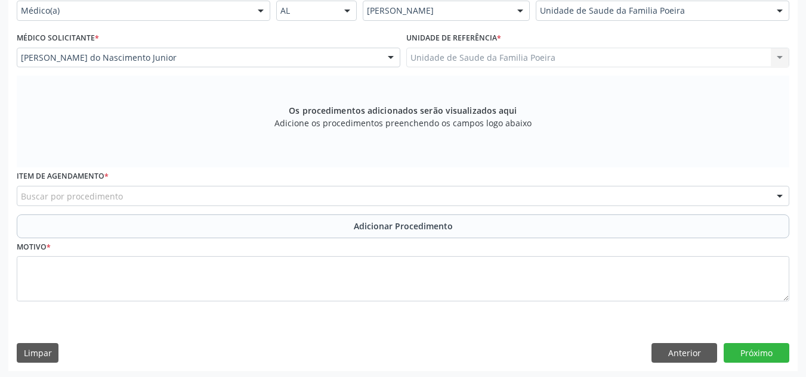
scroll to position [296, 0]
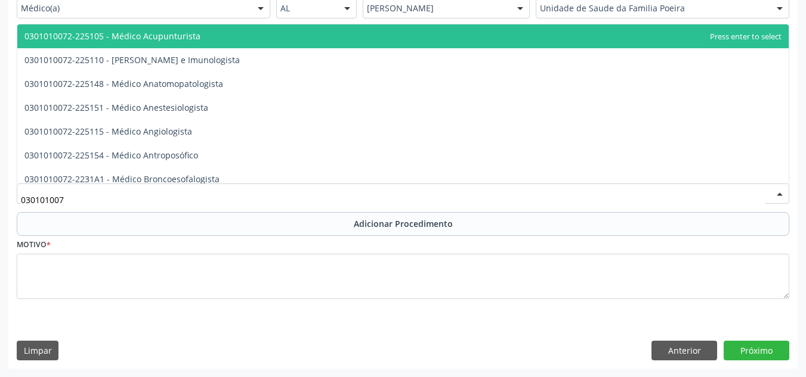
type input "0301010072"
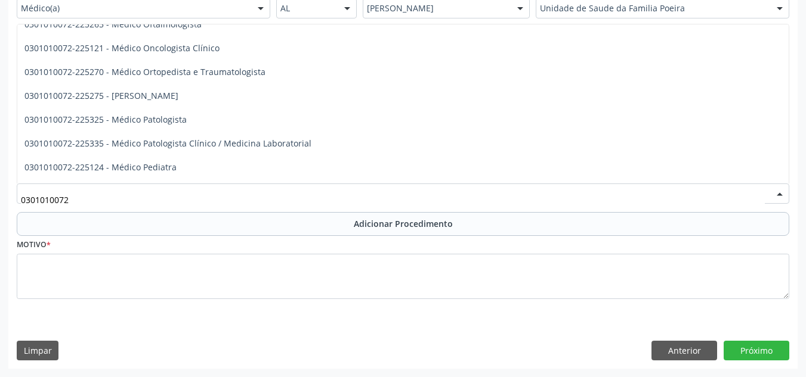
scroll to position [1073, 0]
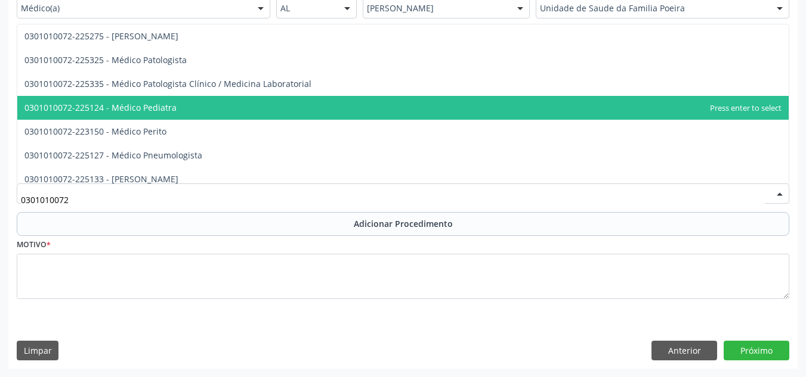
click at [153, 113] on span "0301010072-225124 - Médico Pediatra" at bounding box center [402, 108] width 771 height 24
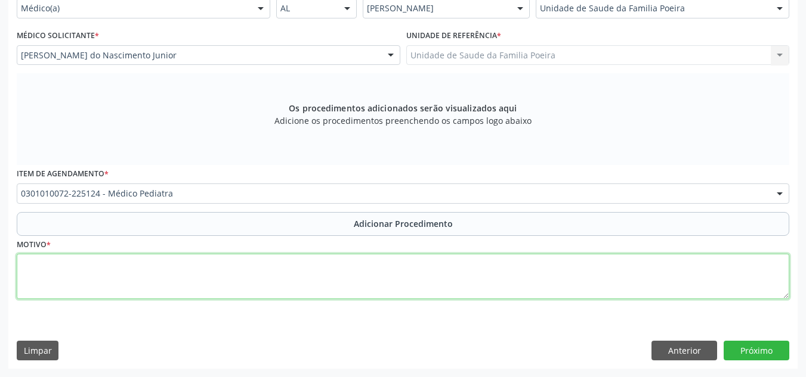
click at [112, 271] on textarea at bounding box center [403, 276] width 772 height 45
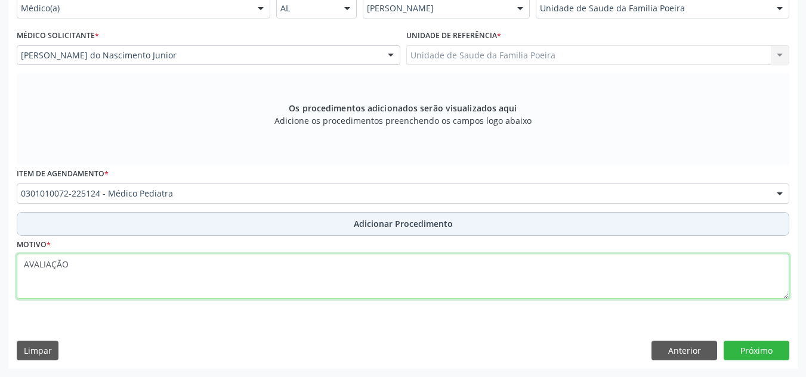
type textarea "AVALIAÇÃO"
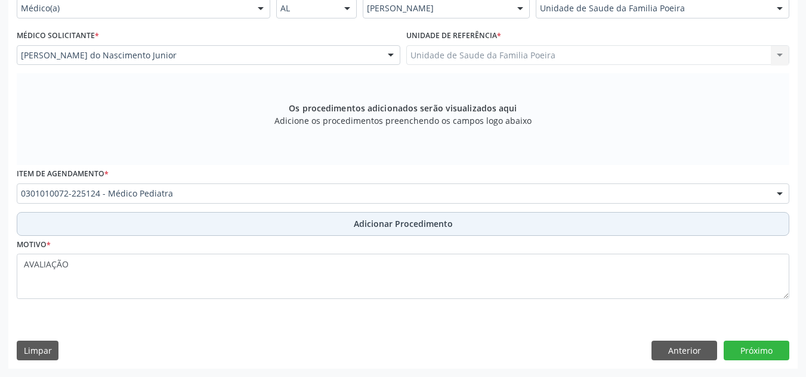
click at [412, 215] on button "Adicionar Procedimento" at bounding box center [403, 224] width 772 height 24
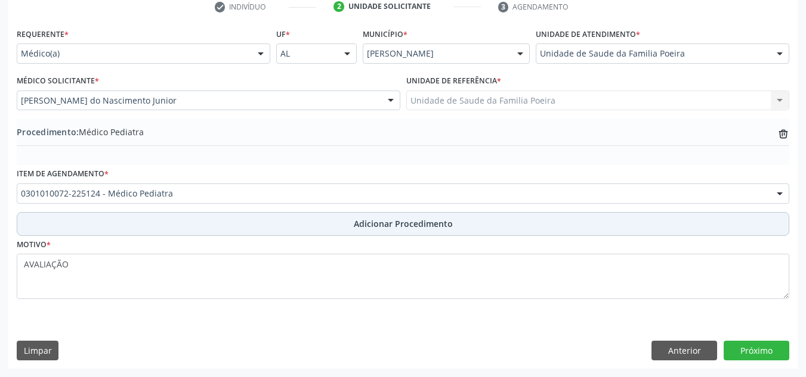
scroll to position [250, 0]
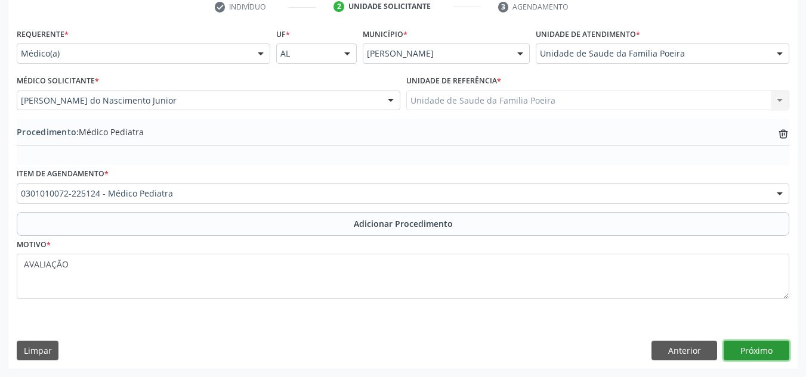
click at [728, 352] on button "Próximo" at bounding box center [756, 351] width 66 height 20
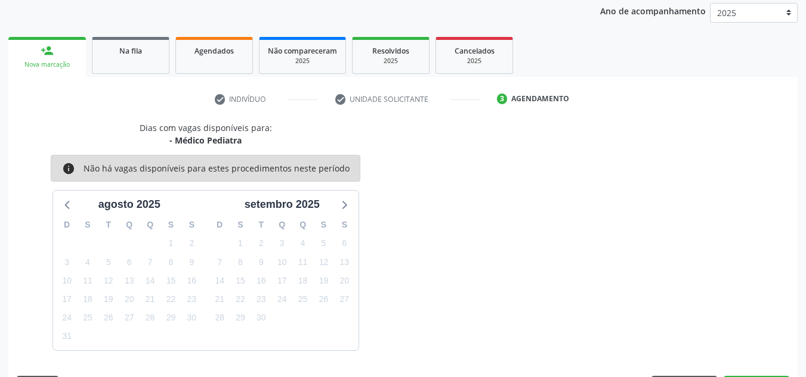
scroll to position [193, 0]
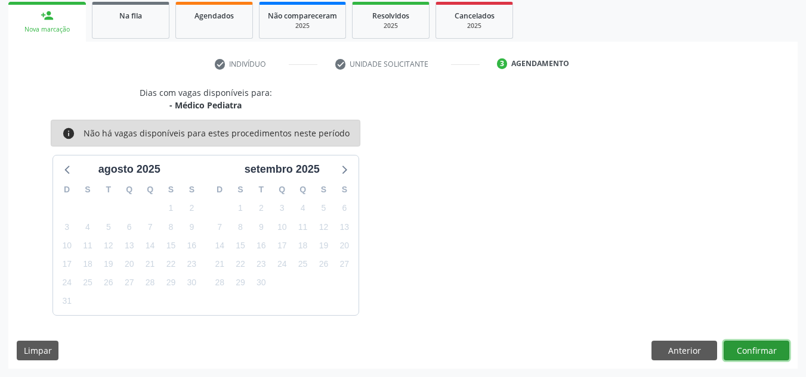
click at [747, 350] on button "Confirmar" at bounding box center [756, 351] width 66 height 20
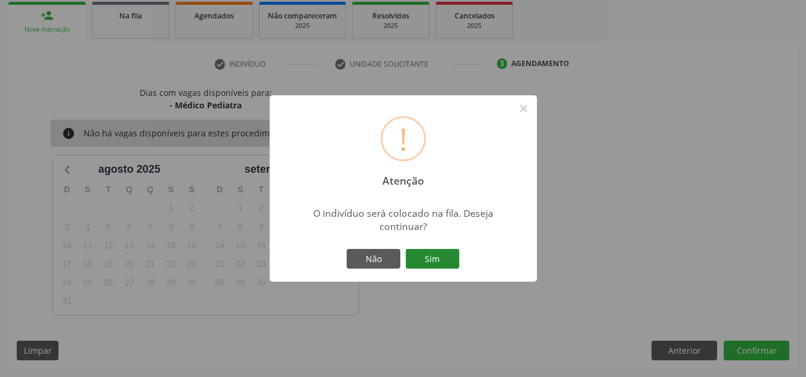
click at [438, 252] on button "Sim" at bounding box center [433, 259] width 54 height 20
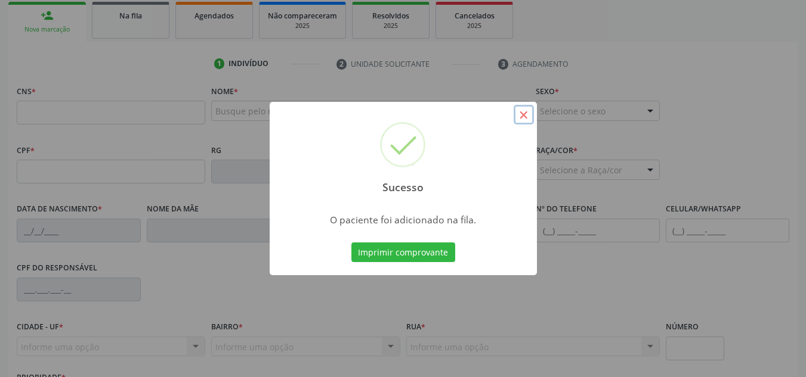
click at [520, 115] on button "×" at bounding box center [523, 115] width 20 height 20
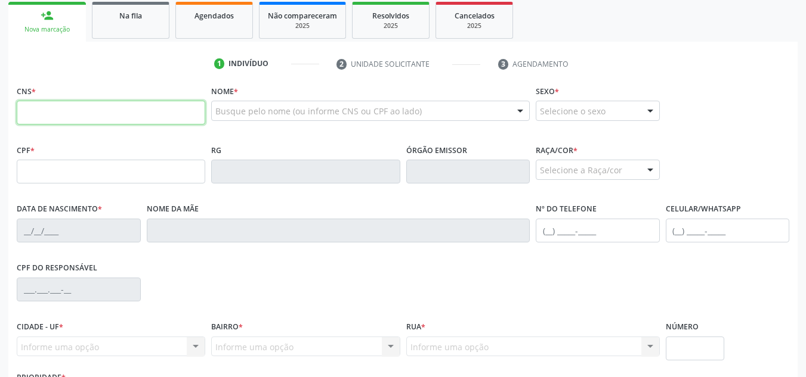
click at [125, 117] on input "text" at bounding box center [111, 113] width 188 height 24
paste input "704 8060 7904 3343"
type input "704 8060 7904 3343"
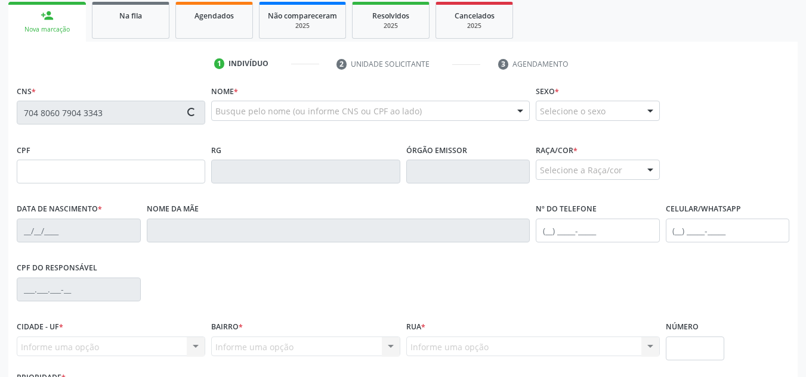
type input "17/01/1960"
type input "Maria do Carmo da Silva"
type input "(82) 99142-4901"
type input "s/n"
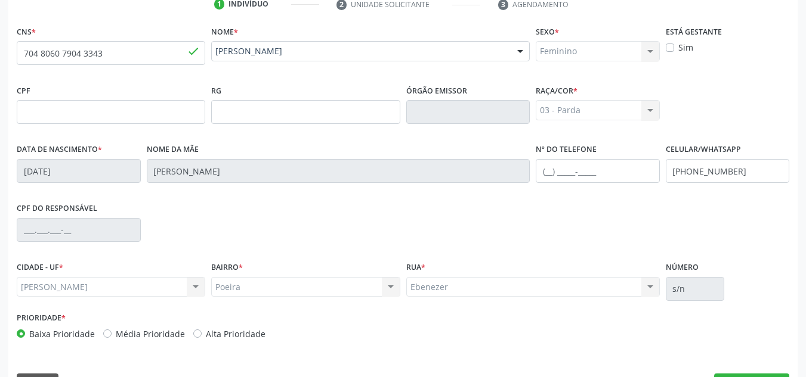
scroll to position [286, 0]
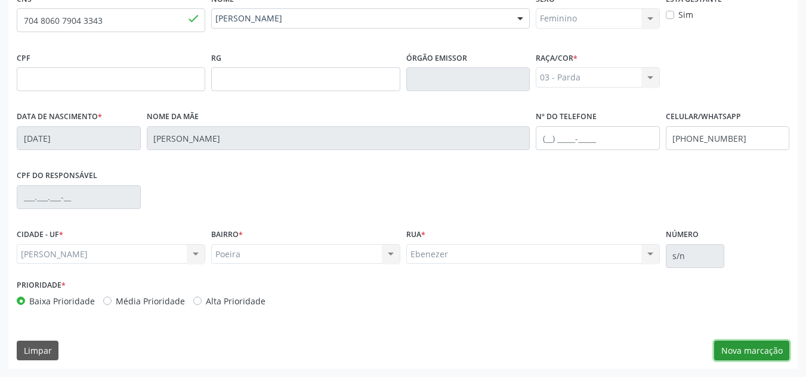
click at [772, 352] on button "Nova marcação" at bounding box center [751, 351] width 75 height 20
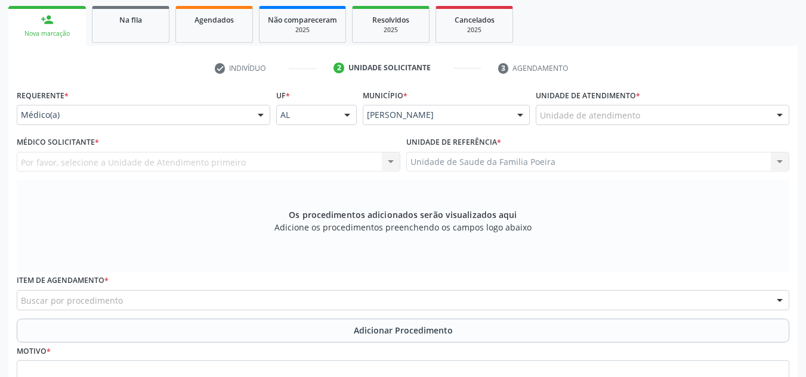
scroll to position [166, 0]
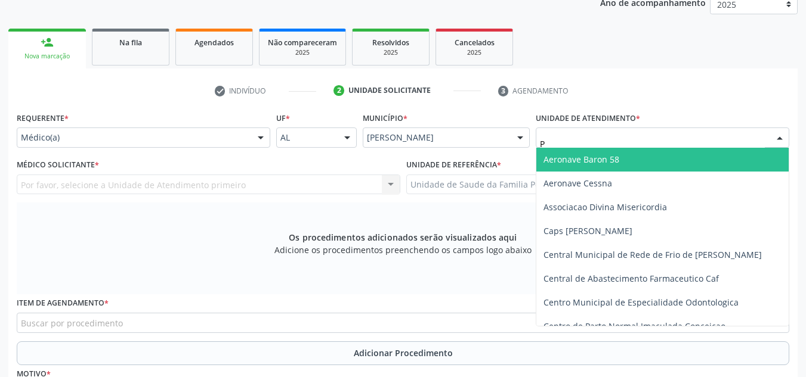
type input "PO"
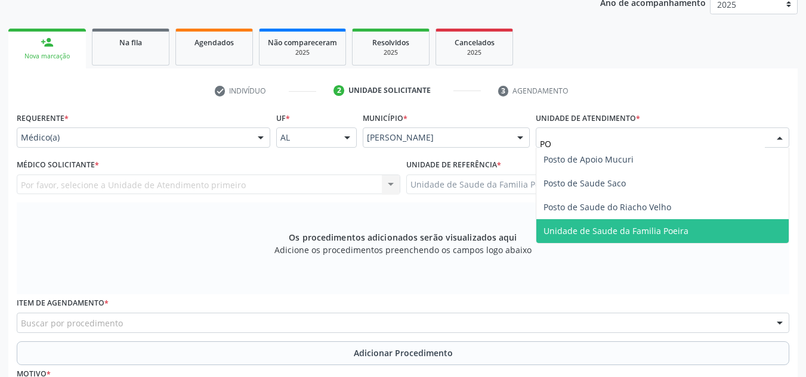
click at [640, 236] on span "Unidade de Saude da Familia Poeira" at bounding box center [615, 230] width 145 height 11
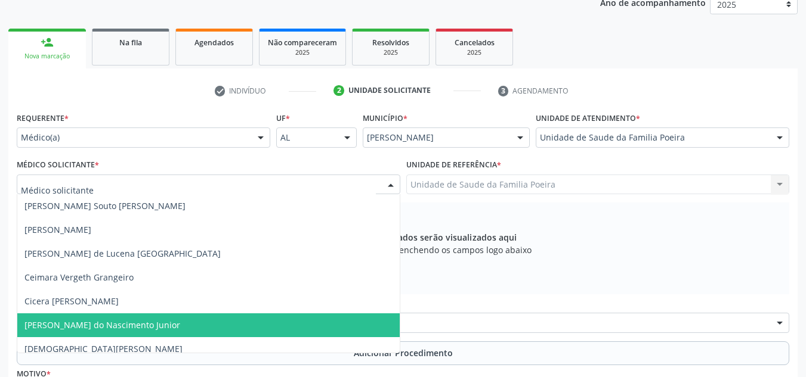
click at [100, 322] on span "[PERSON_NAME] do Nascimento Junior" at bounding box center [102, 325] width 156 height 11
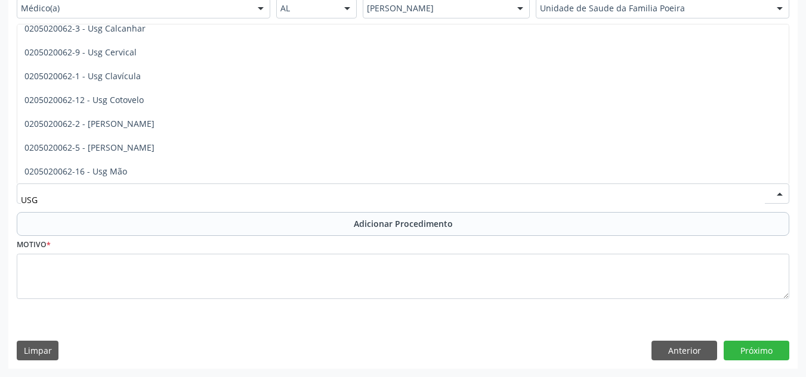
scroll to position [0, 0]
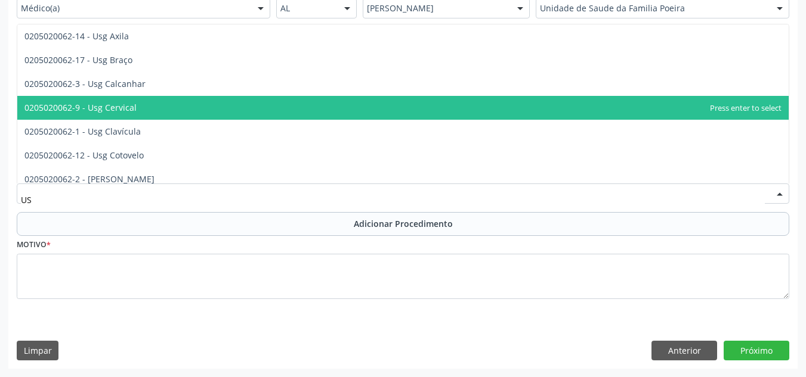
type input "U"
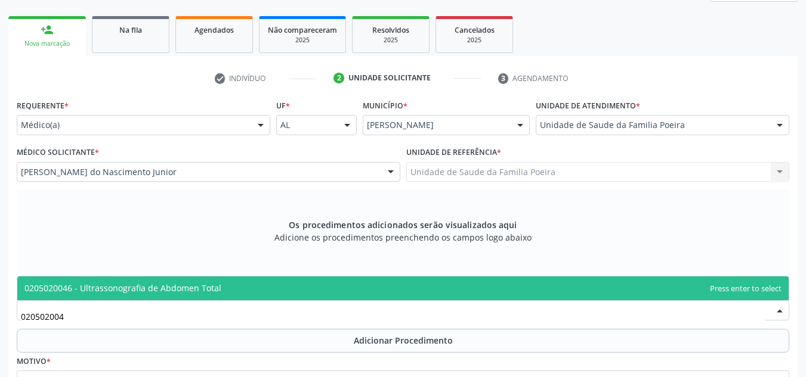
type input "0205020046"
click at [128, 292] on span "0205020046 - Ultrassonografia de Abdomen Total" at bounding box center [122, 288] width 197 height 11
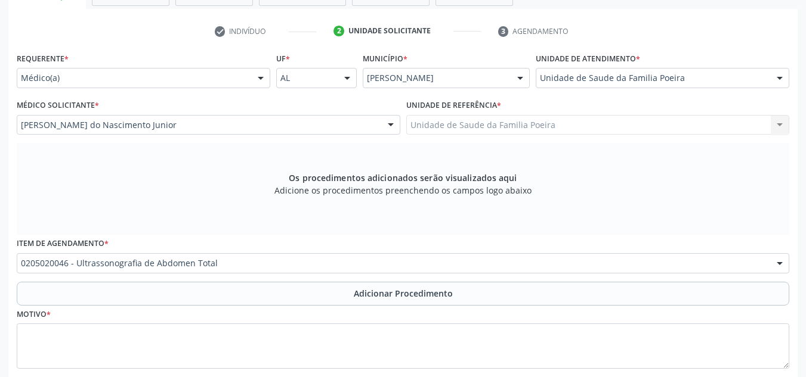
scroll to position [296, 0]
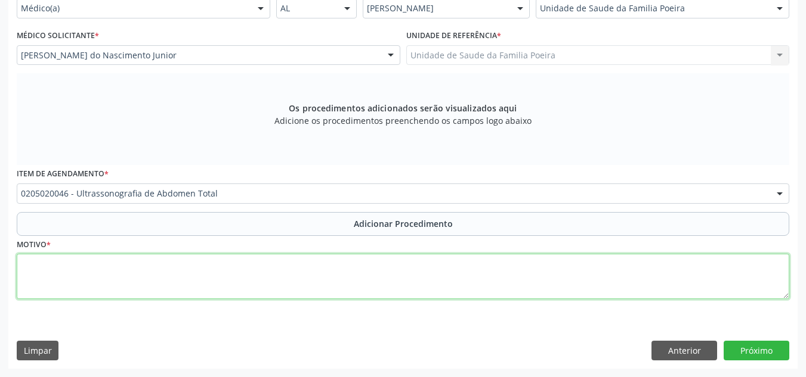
click at [123, 269] on textarea at bounding box center [403, 276] width 772 height 45
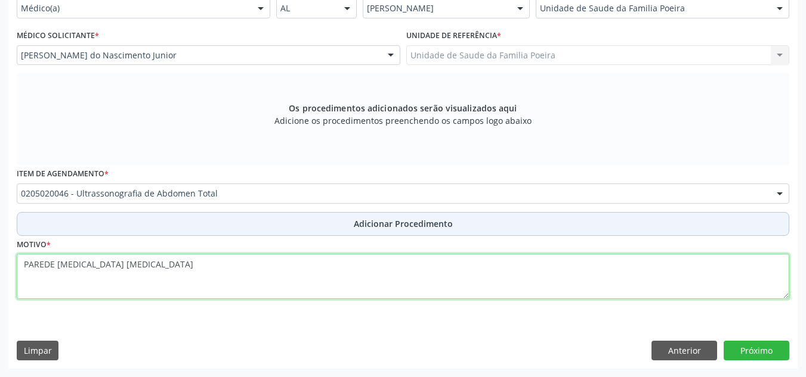
type textarea "PAREDE ABDOMINAL HERNIA UMBILICAL"
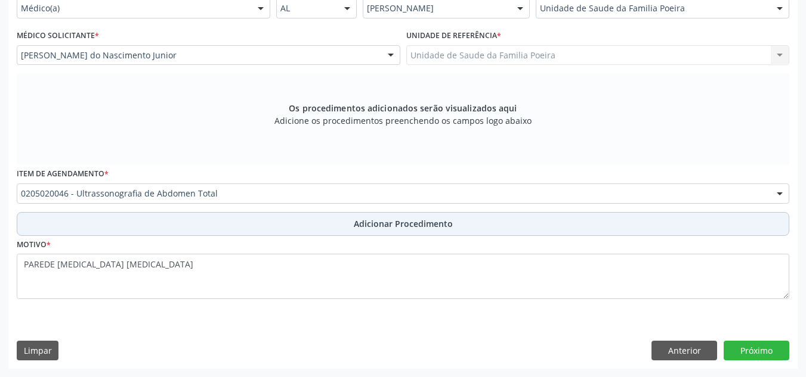
click at [333, 216] on button "Adicionar Procedimento" at bounding box center [403, 224] width 772 height 24
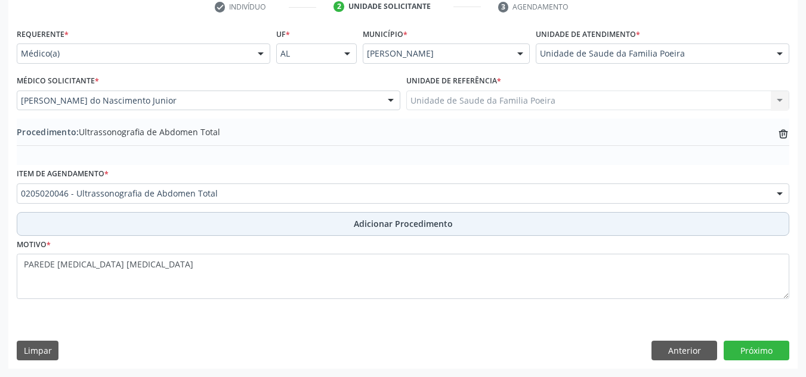
scroll to position [250, 0]
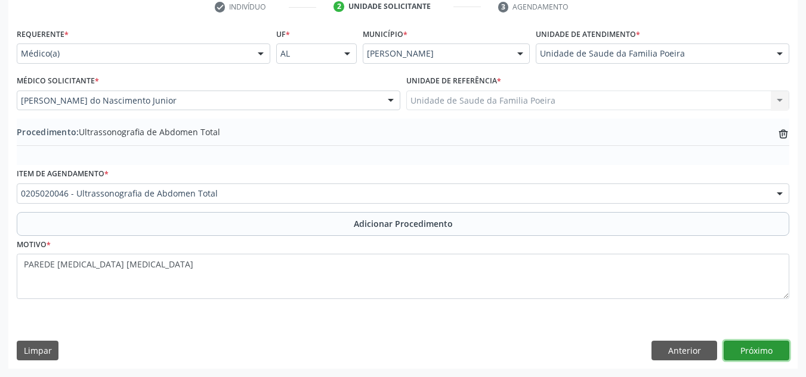
click at [738, 355] on button "Próximo" at bounding box center [756, 351] width 66 height 20
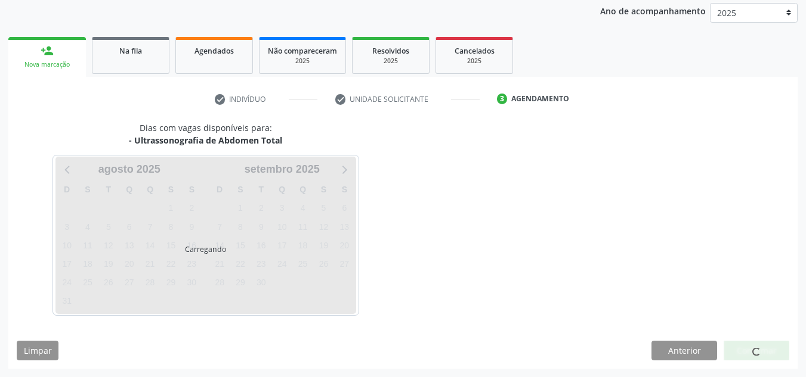
scroll to position [193, 0]
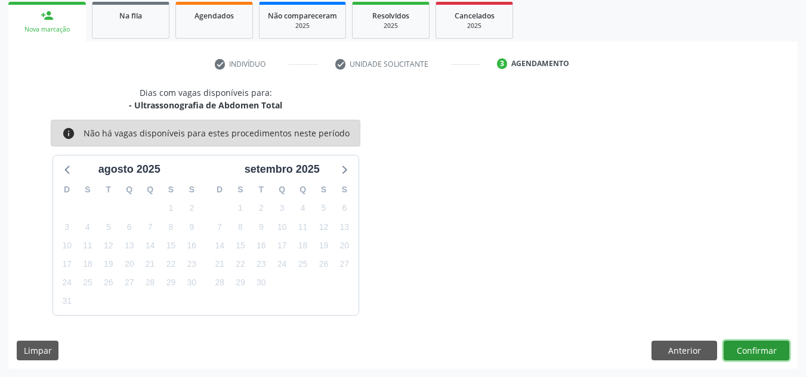
click at [764, 347] on button "Confirmar" at bounding box center [756, 351] width 66 height 20
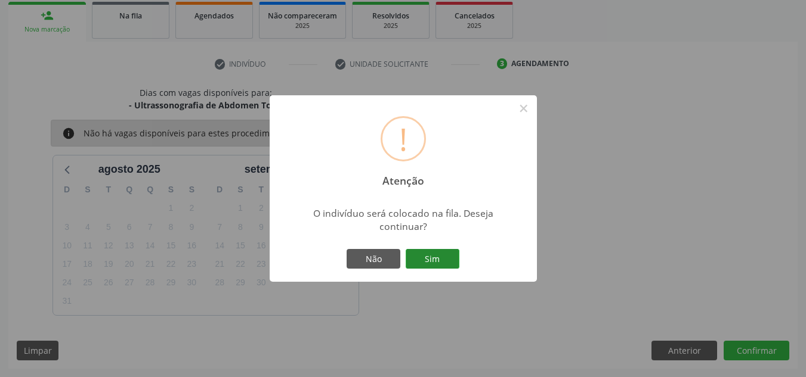
click at [431, 258] on button "Sim" at bounding box center [433, 259] width 54 height 20
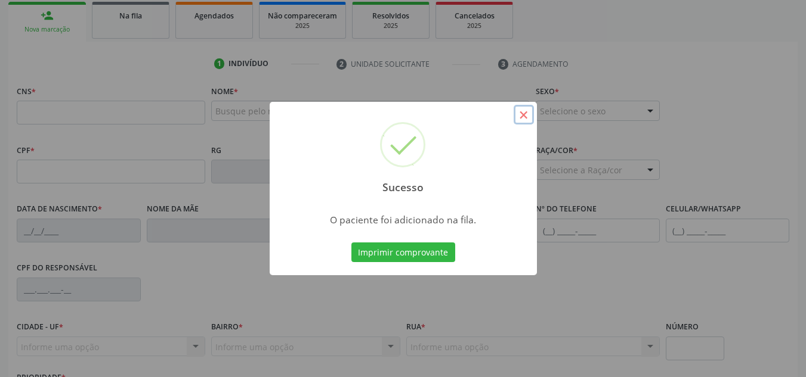
click at [526, 113] on button "×" at bounding box center [523, 115] width 20 height 20
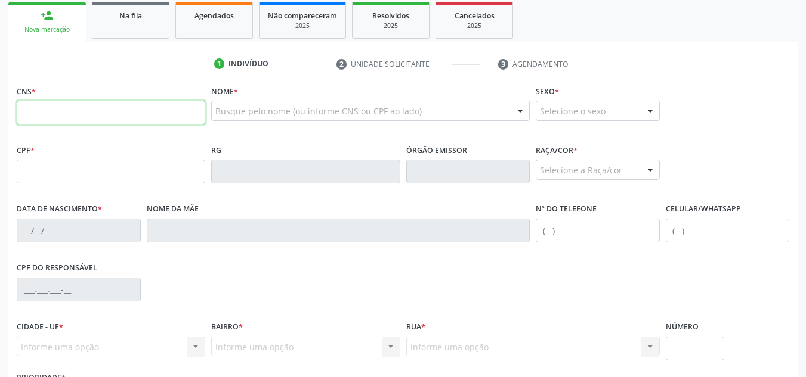
click at [144, 114] on input "text" at bounding box center [111, 113] width 188 height 24
type input "705 8044 7282 0038"
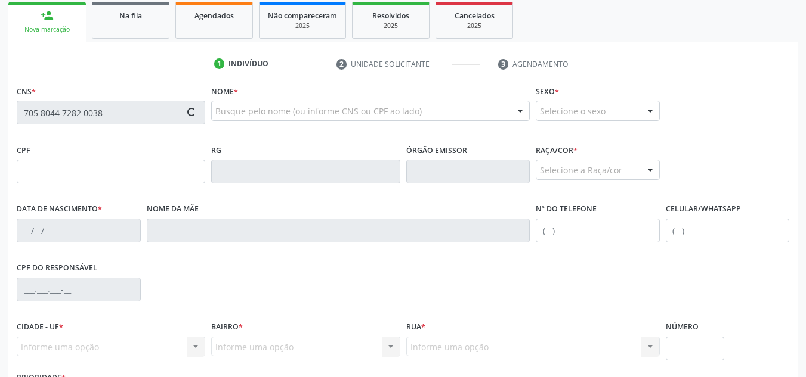
type input "22/02/1977"
type input "Maria Jose da Conceicao Silva"
type input "(82) 99111-0067"
type input "21"
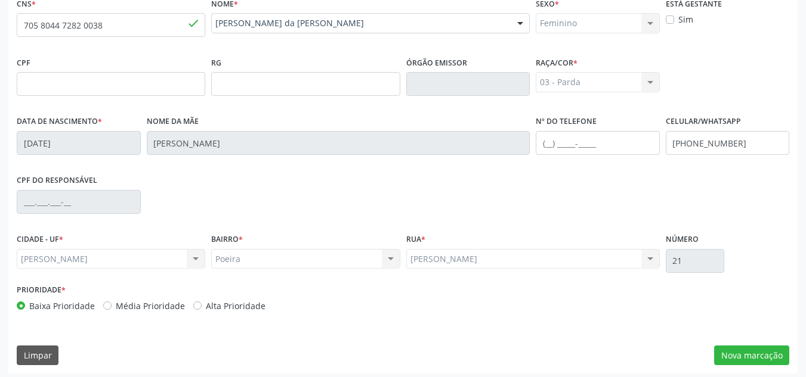
scroll to position [286, 0]
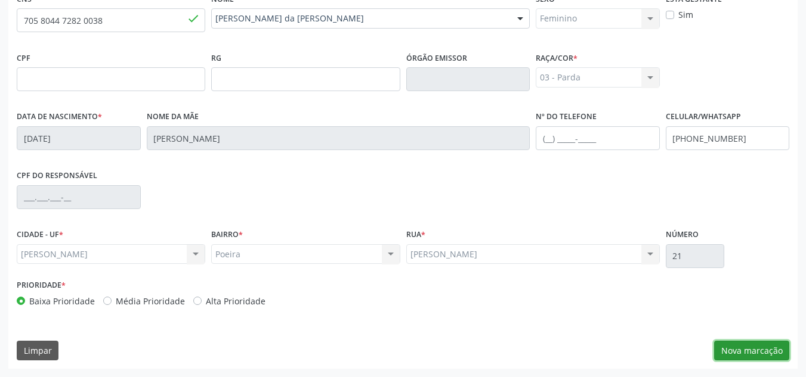
click at [753, 354] on button "Nova marcação" at bounding box center [751, 351] width 75 height 20
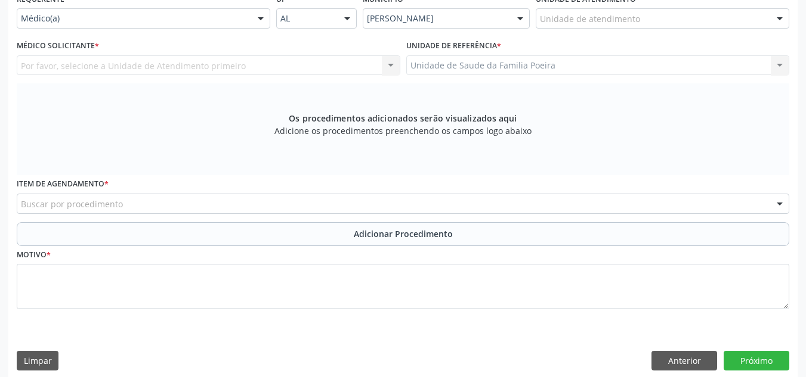
click at [404, 200] on div "Buscar por procedimento" at bounding box center [403, 204] width 772 height 20
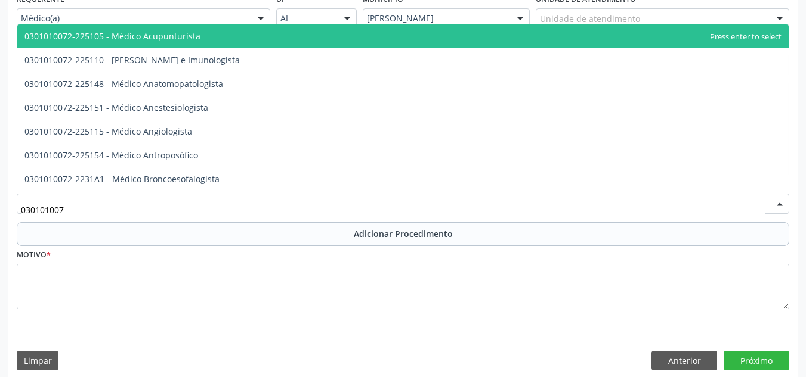
type input "0301010072"
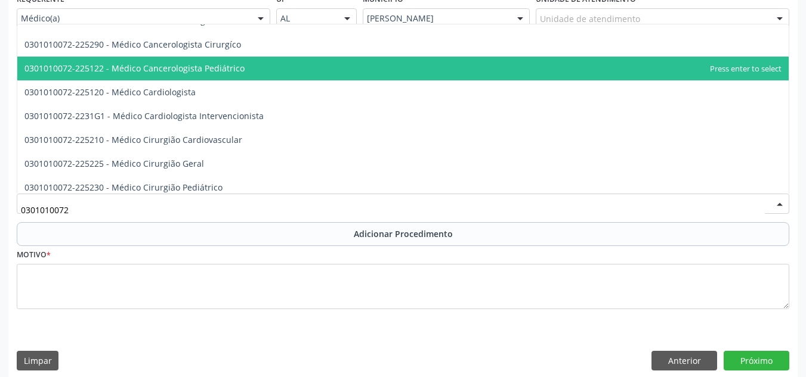
scroll to position [179, 0]
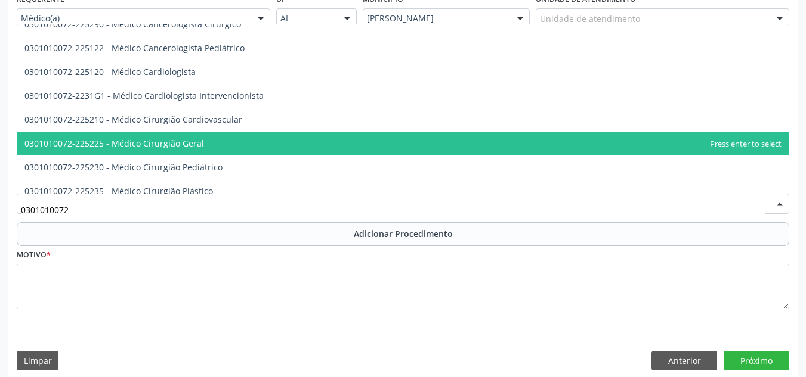
click at [353, 141] on span "0301010072-225225 - Médico Cirurgião Geral" at bounding box center [402, 144] width 771 height 24
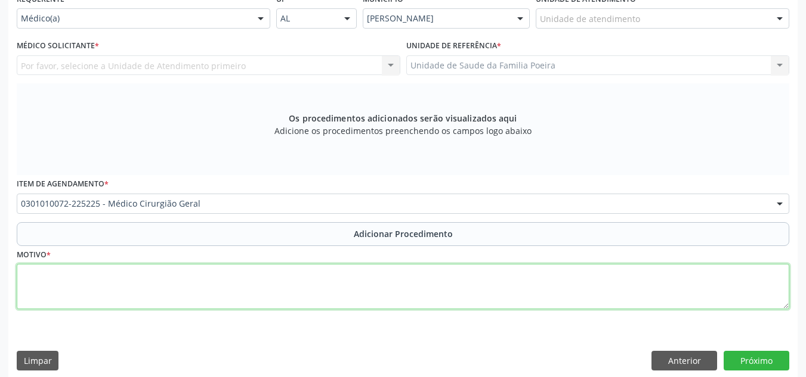
click at [305, 290] on textarea at bounding box center [403, 286] width 772 height 45
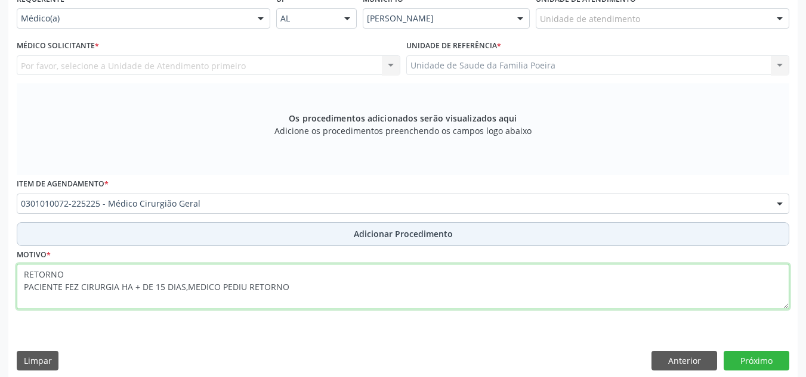
type textarea "RETORNO PACIENTE FEZ CIRURGIA HA + DE 15 DIAS,MEDICO PEDIU RETORNO"
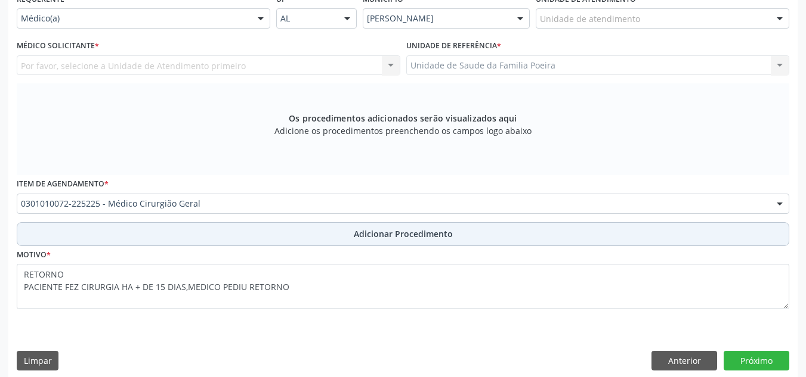
click at [318, 233] on button "Adicionar Procedimento" at bounding box center [403, 234] width 772 height 24
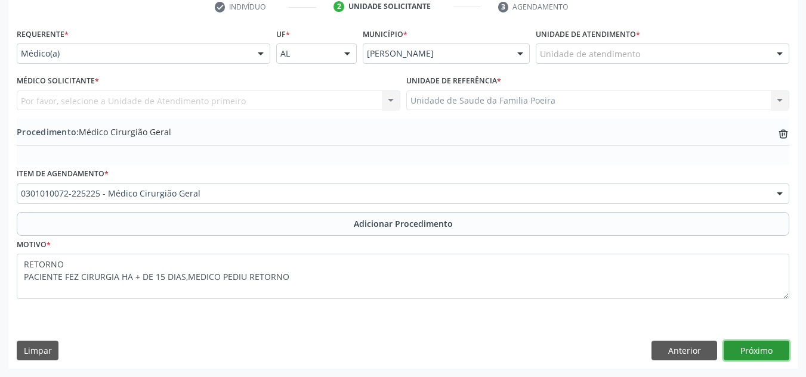
click at [747, 348] on button "Próximo" at bounding box center [756, 351] width 66 height 20
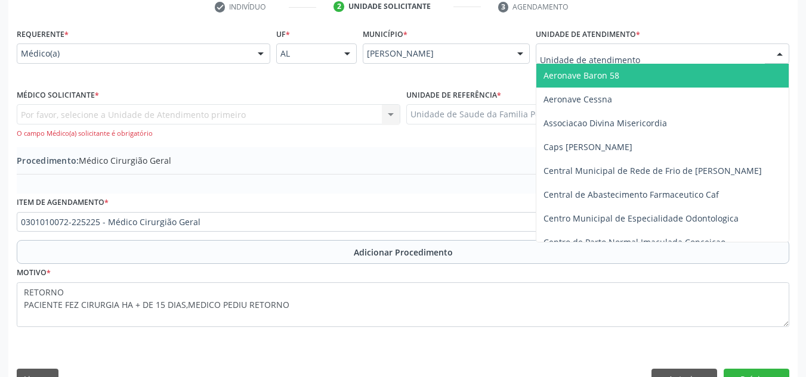
click at [761, 54] on div at bounding box center [662, 54] width 253 height 20
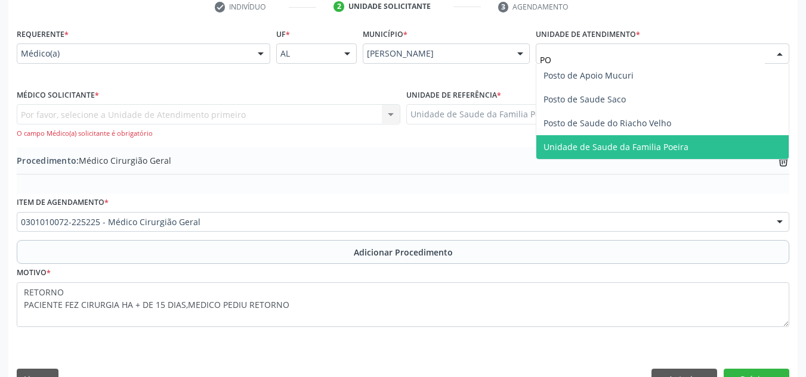
click at [706, 151] on span "Unidade de Saude da Familia Poeira" at bounding box center [662, 147] width 252 height 24
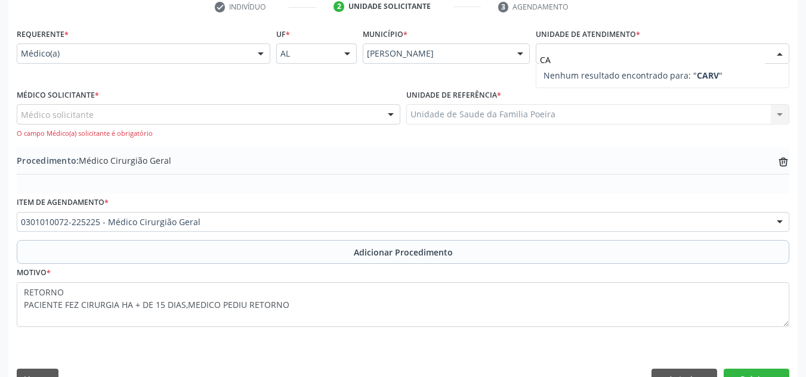
type input "C"
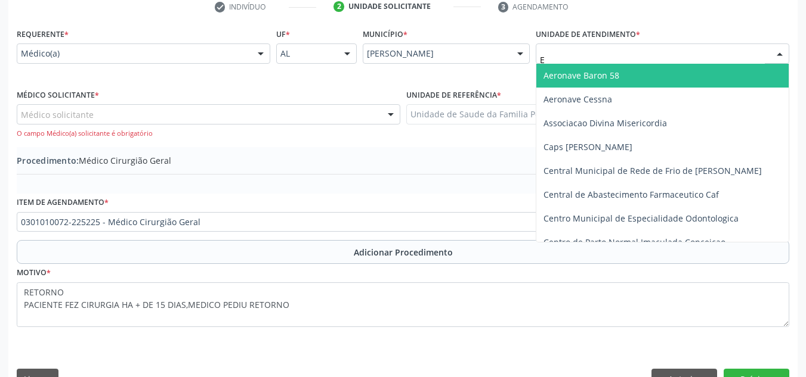
type input "ES"
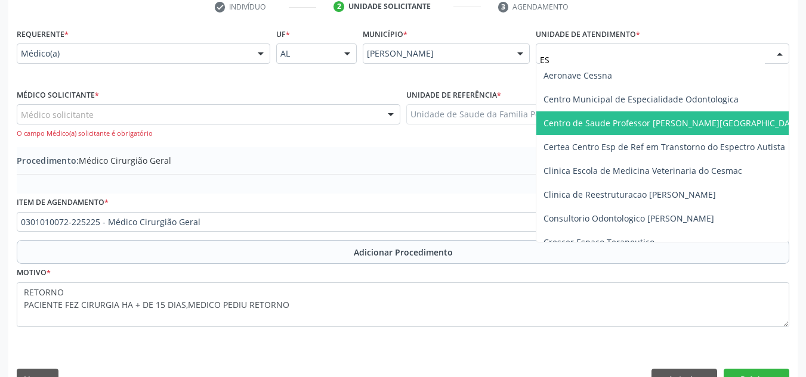
click at [712, 126] on span "Centro de Saude Professor [PERSON_NAME][GEOGRAPHIC_DATA]" at bounding box center [685, 124] width 298 height 24
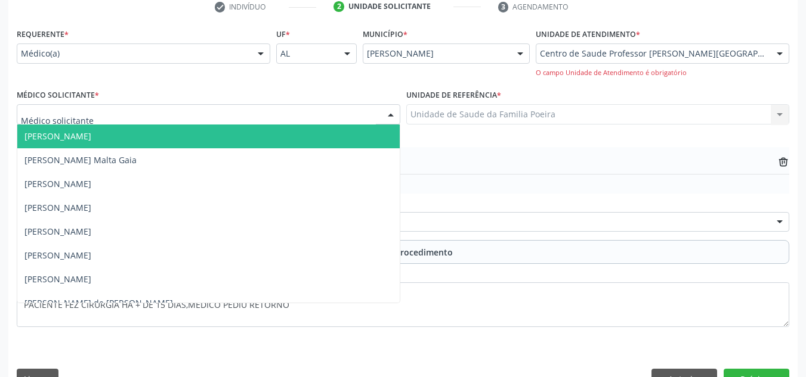
click at [184, 118] on div at bounding box center [208, 114] width 383 height 20
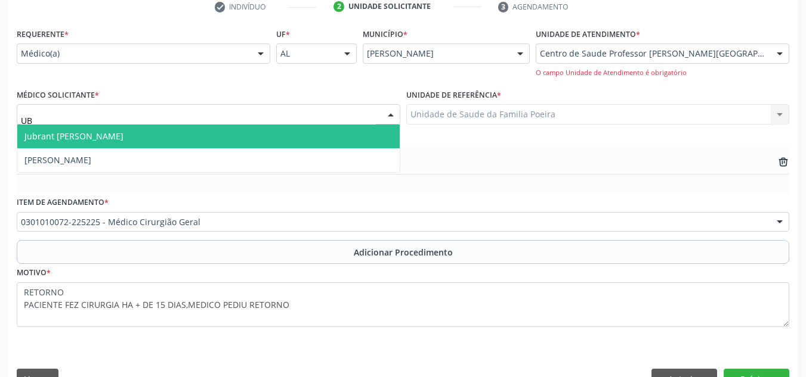
type input "UBI"
click at [184, 134] on span "[PERSON_NAME]" at bounding box center [208, 137] width 382 height 24
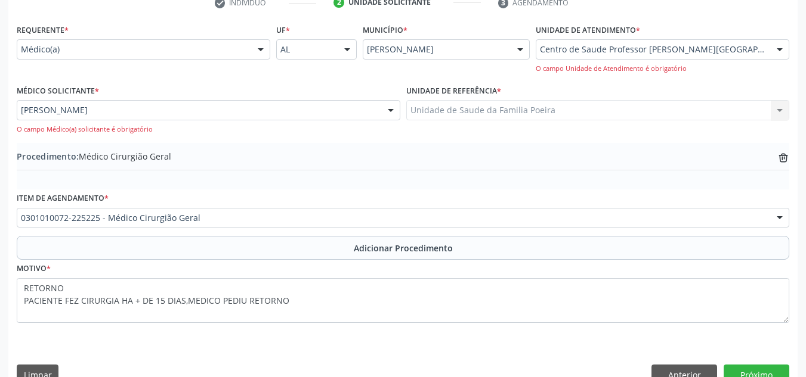
scroll to position [279, 0]
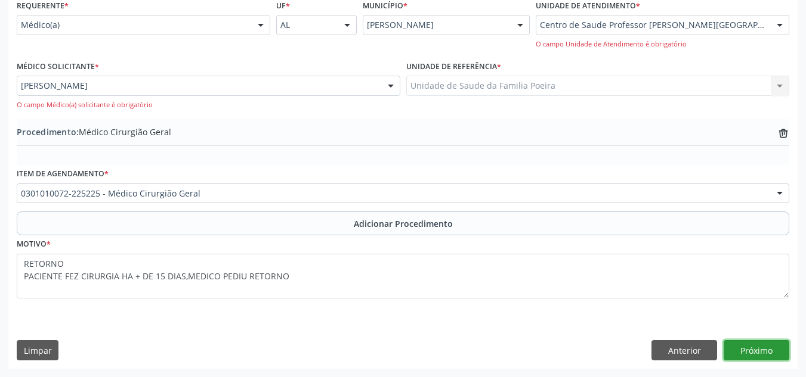
click at [759, 358] on button "Próximo" at bounding box center [756, 351] width 66 height 20
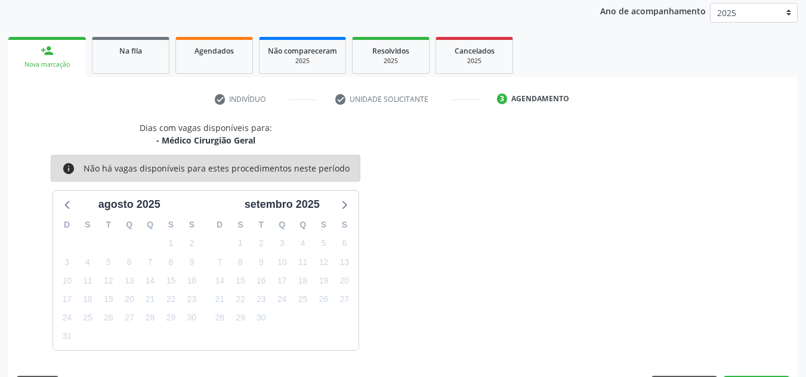
scroll to position [193, 0]
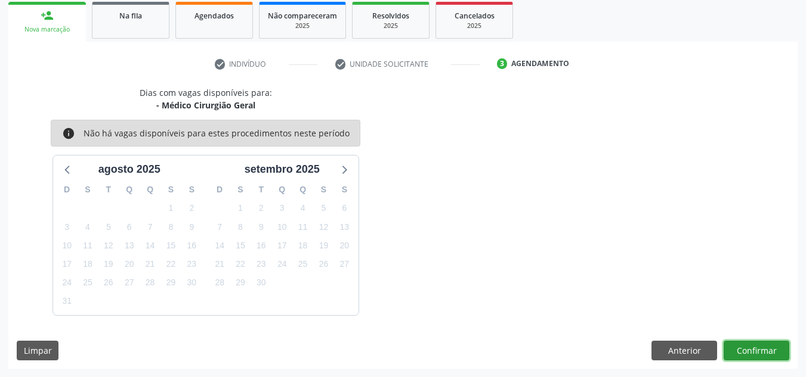
click at [772, 352] on button "Confirmar" at bounding box center [756, 351] width 66 height 20
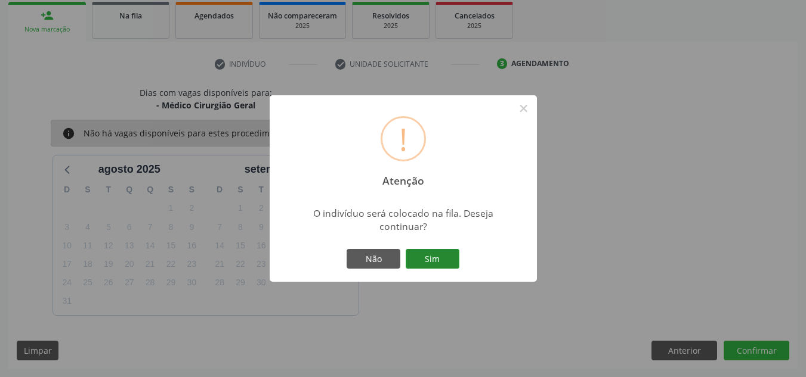
click at [432, 265] on button "Sim" at bounding box center [433, 259] width 54 height 20
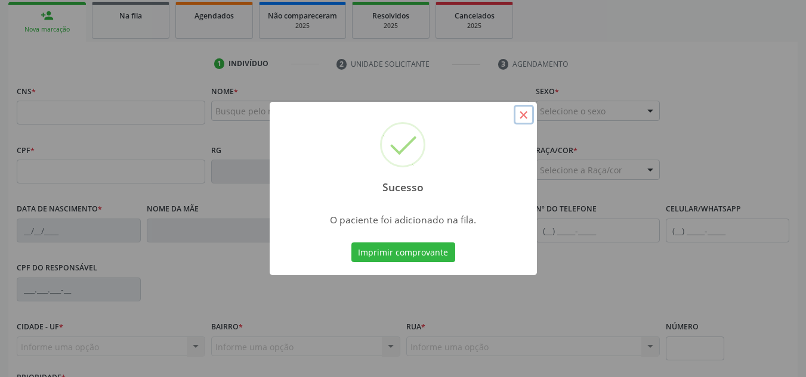
click at [525, 119] on button "×" at bounding box center [523, 115] width 20 height 20
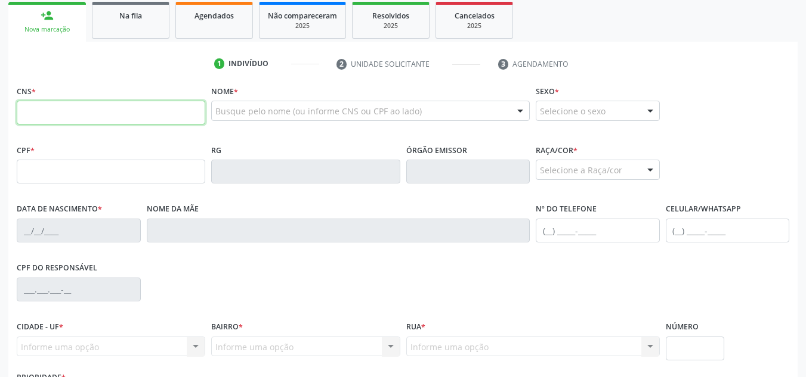
paste input "705 0022 1297 4057"
type input "705 0022 1297 4057"
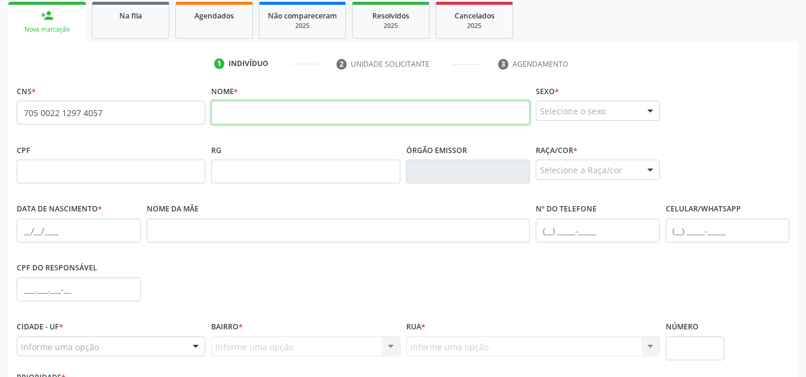
drag, startPoint x: 372, startPoint y: 115, endPoint x: 378, endPoint y: 123, distance: 9.8
click at [372, 115] on input "text" at bounding box center [370, 113] width 318 height 24
paste input "Livia Maria dos Santos"
type input "Livia Maria dos Santos"
click at [630, 114] on div "Selecione o sexo" at bounding box center [598, 111] width 124 height 20
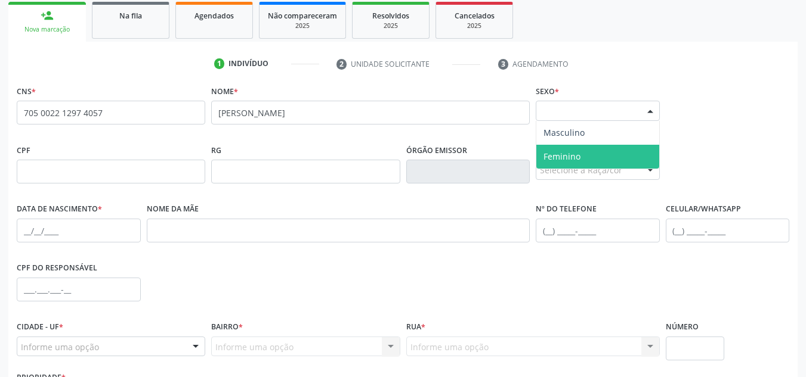
click at [613, 156] on span "Feminino" at bounding box center [597, 157] width 123 height 24
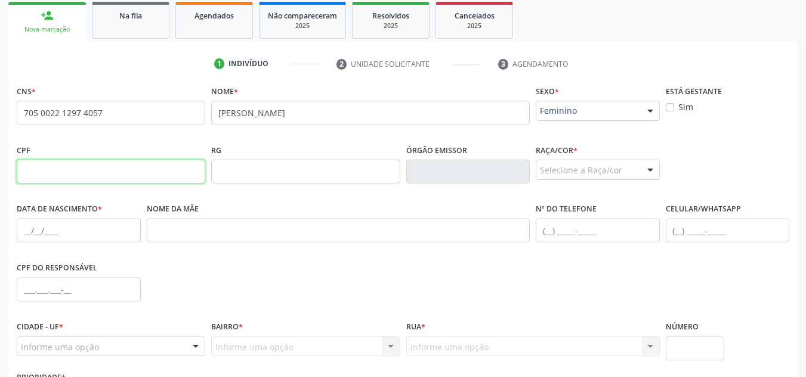
drag, startPoint x: 82, startPoint y: 166, endPoint x: 107, endPoint y: 184, distance: 30.9
click at [82, 166] on input "text" at bounding box center [111, 172] width 188 height 24
paste input "131.174.104-65"
type input "131.174.104-65"
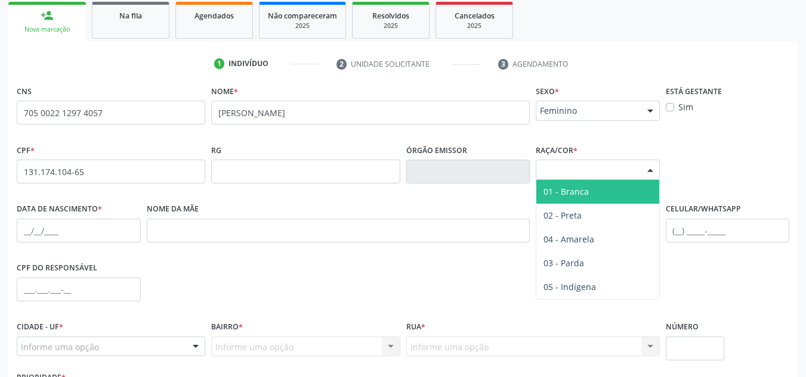
click at [590, 178] on div "Selecione a Raça/cor" at bounding box center [598, 170] width 124 height 20
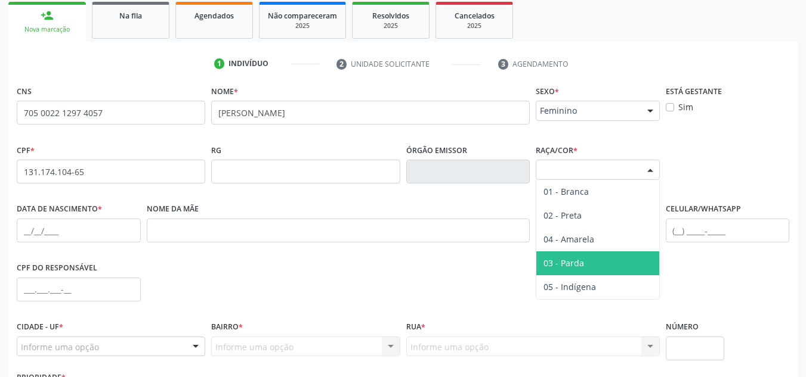
click at [593, 256] on span "03 - Parda" at bounding box center [597, 264] width 123 height 24
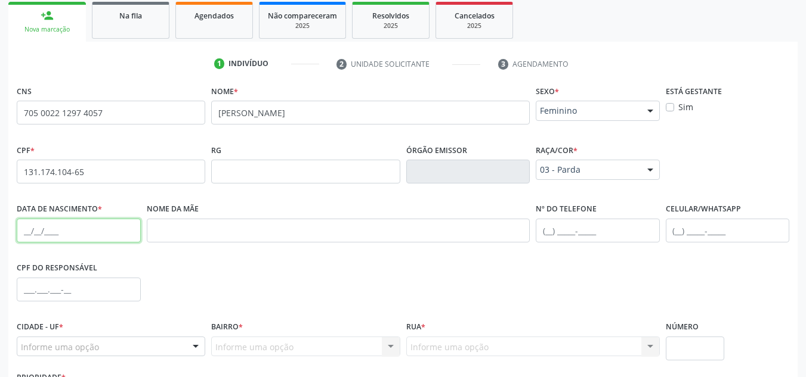
drag, startPoint x: 32, startPoint y: 231, endPoint x: 159, endPoint y: 244, distance: 127.1
click at [38, 232] on input "text" at bounding box center [79, 231] width 124 height 24
paste input "10/11/2002"
type input "10/11/2002"
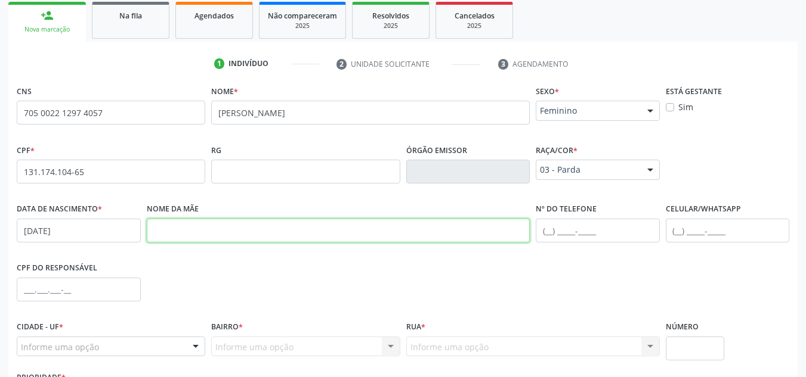
click at [320, 231] on input "text" at bounding box center [338, 231] width 383 height 24
paste input "Aurineide Daniel dos Santos"
type input "Aurineide Daniel dos Santos"
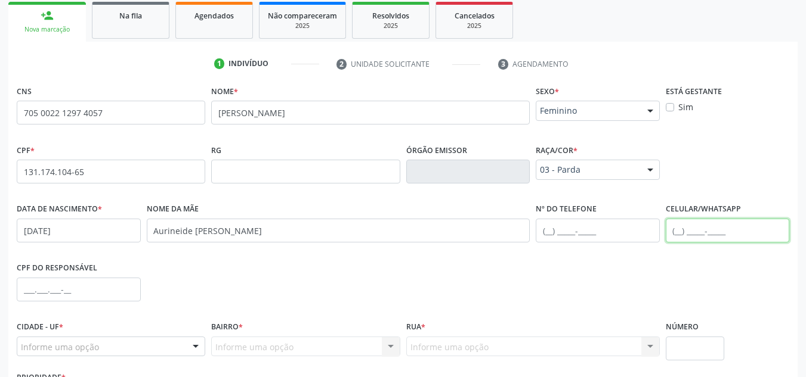
click at [690, 236] on input "text" at bounding box center [728, 231] width 124 height 24
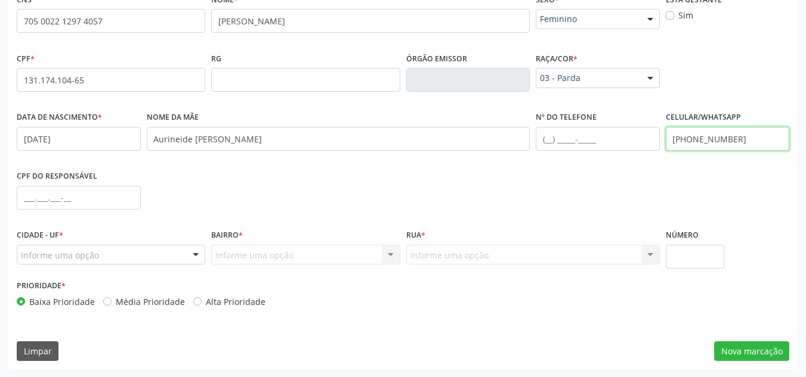
scroll to position [286, 0]
type input "(82) 99396-9409"
click at [193, 261] on div at bounding box center [196, 255] width 18 height 20
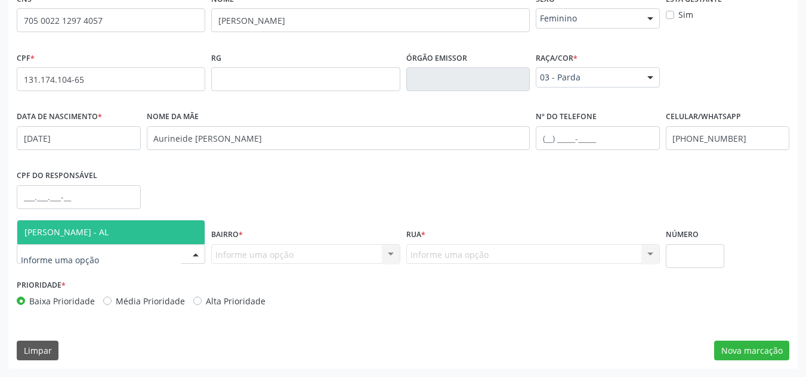
click at [167, 237] on span "[PERSON_NAME] - AL" at bounding box center [110, 233] width 187 height 24
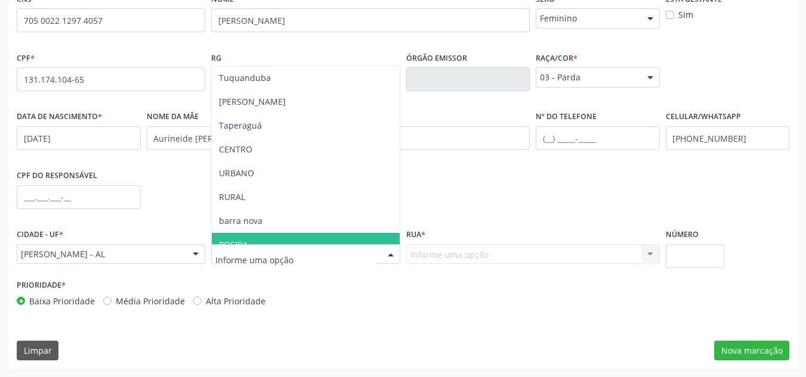
click at [281, 243] on span "POEIRA" at bounding box center [305, 245] width 187 height 24
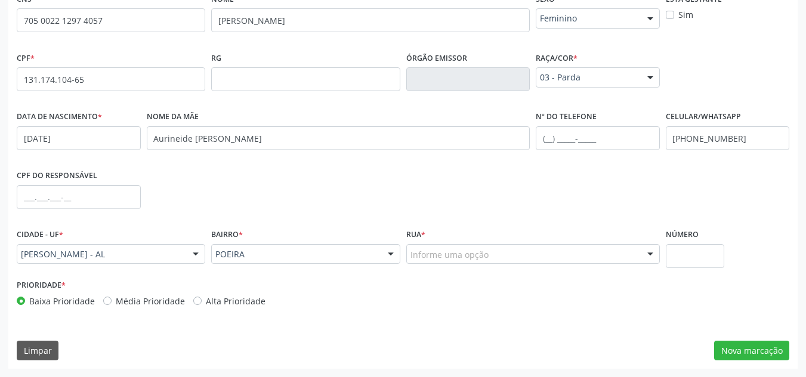
click at [491, 255] on div "Informe uma opção" at bounding box center [532, 254] width 253 height 20
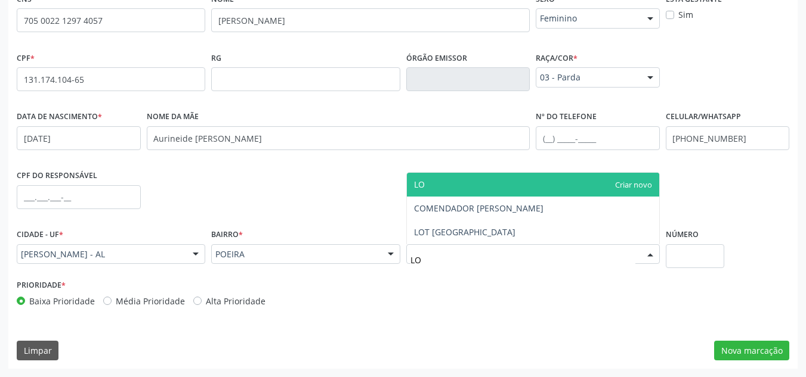
type input "LOT"
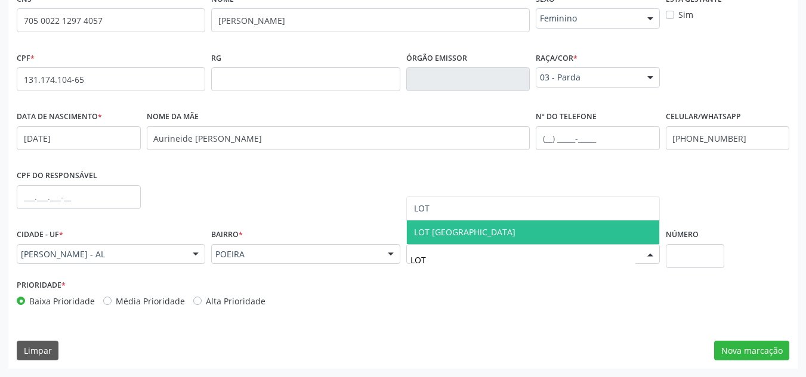
click at [456, 236] on span "LOT [GEOGRAPHIC_DATA]" at bounding box center [464, 232] width 101 height 11
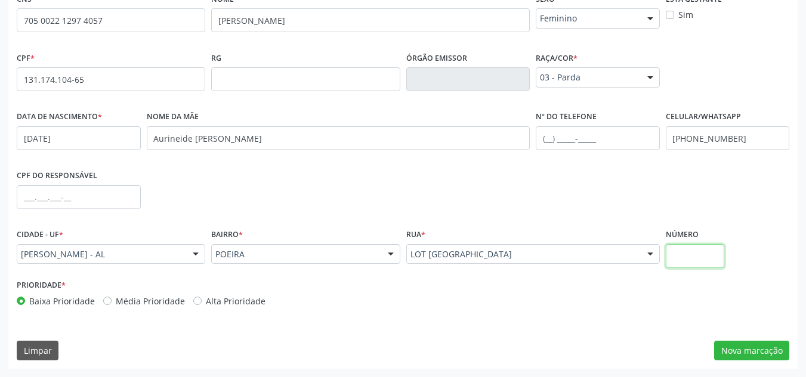
click at [707, 256] on input "text" at bounding box center [695, 256] width 59 height 24
type input "S/N"
click at [735, 347] on button "Nova marcação" at bounding box center [751, 351] width 75 height 20
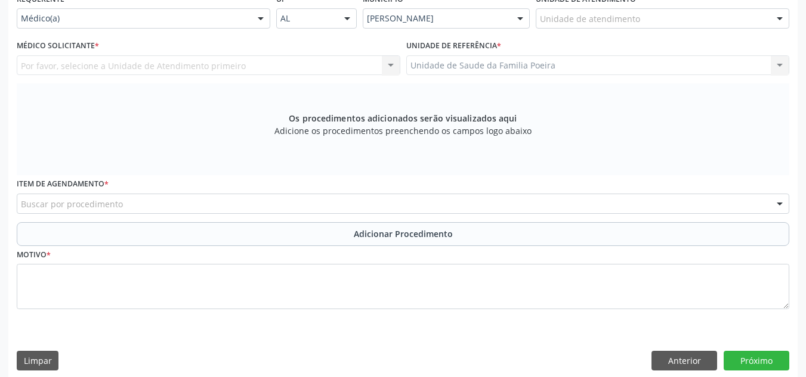
scroll to position [226, 0]
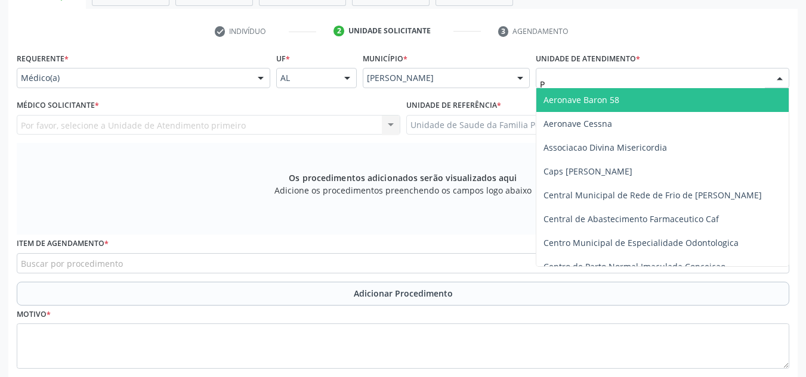
type input "PO"
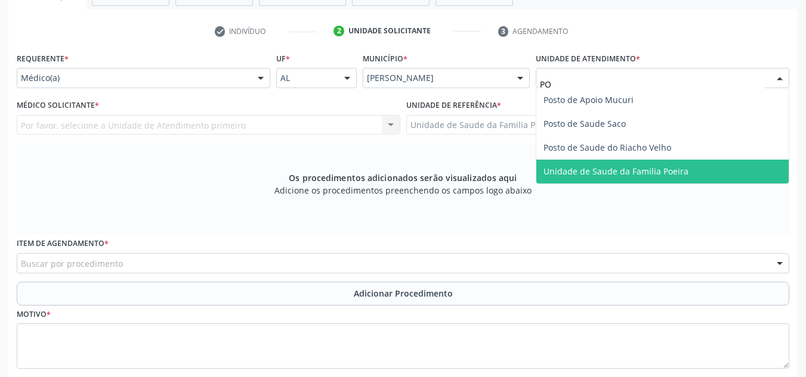
click at [611, 166] on span "Unidade de Saude da Familia Poeira" at bounding box center [615, 171] width 145 height 11
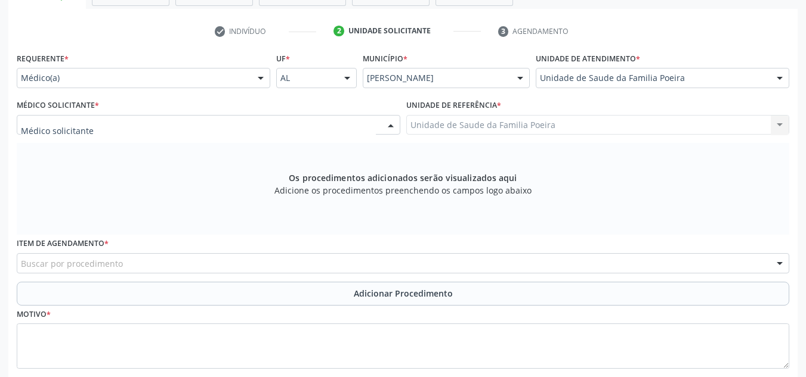
click at [141, 126] on div at bounding box center [208, 125] width 383 height 20
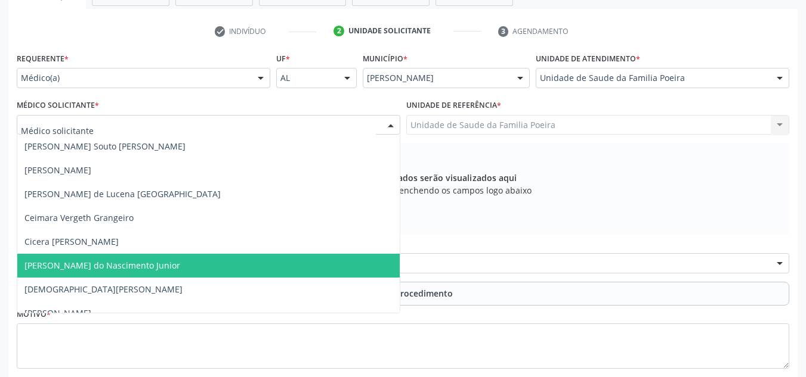
click at [157, 267] on span "[PERSON_NAME] do Nascimento Junior" at bounding box center [102, 265] width 156 height 11
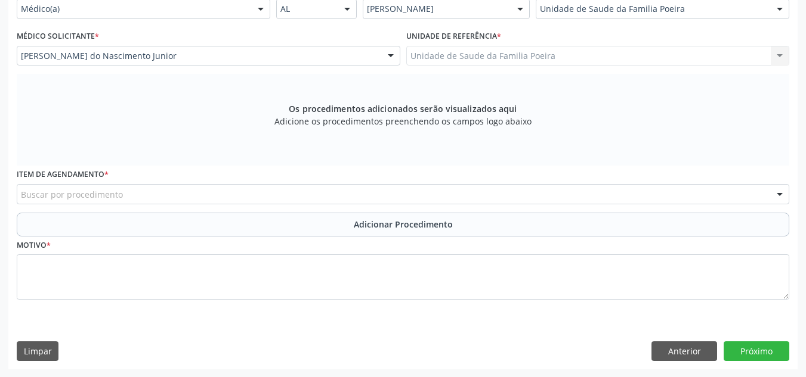
scroll to position [296, 0]
click at [139, 190] on div "Buscar por procedimento" at bounding box center [403, 194] width 772 height 20
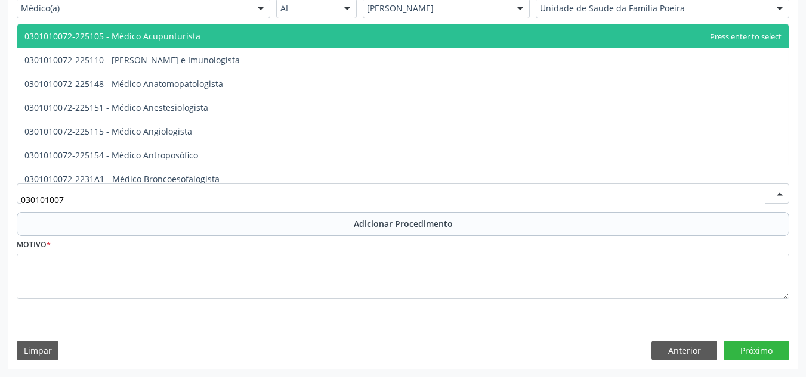
type input "0301010072"
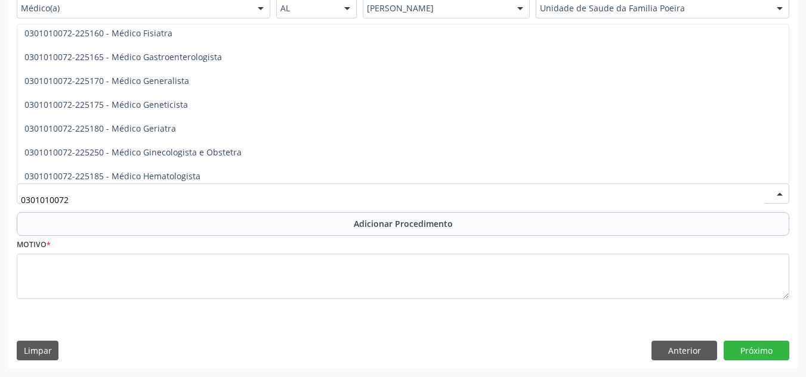
scroll to position [596, 0]
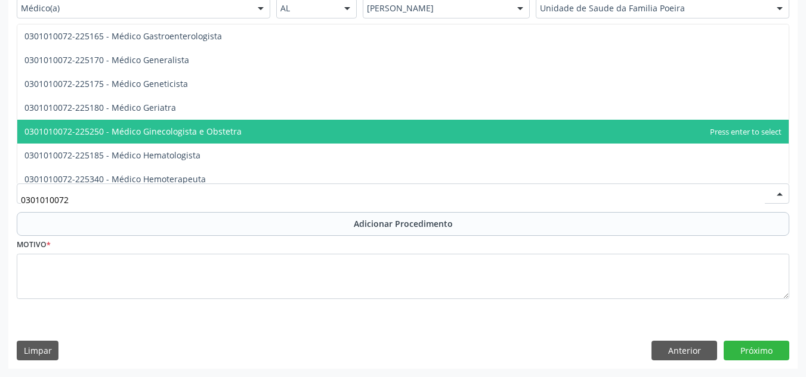
click at [200, 127] on span "0301010072-225250 - Médico Ginecologista e Obstetra" at bounding box center [132, 131] width 217 height 11
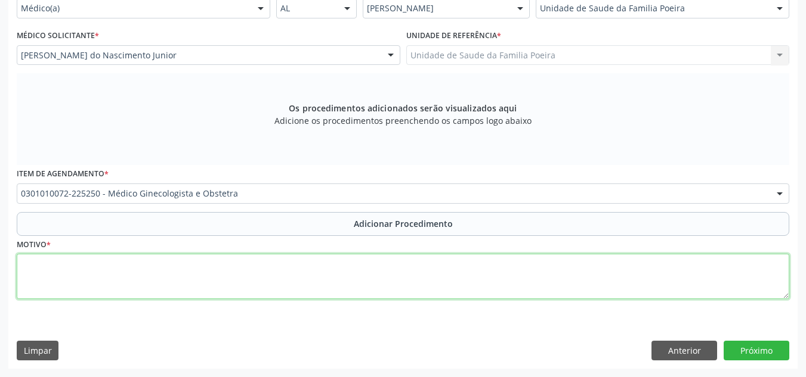
click at [212, 273] on textarea at bounding box center [403, 276] width 772 height 45
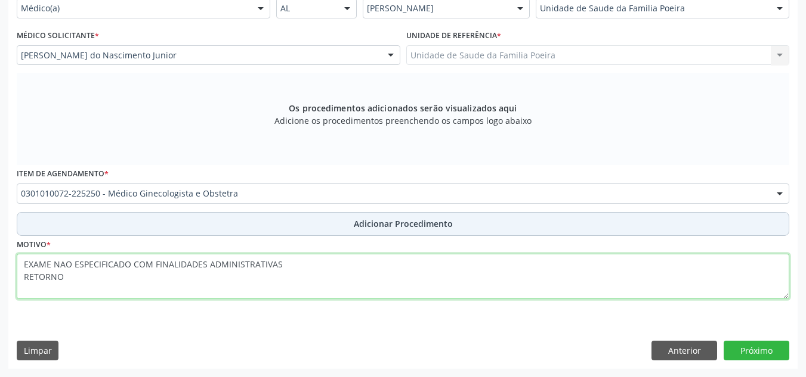
type textarea "EXAME NAO ESPECIFICADO COM FINALIDADES ADMINISTRATIVAS RETORNO"
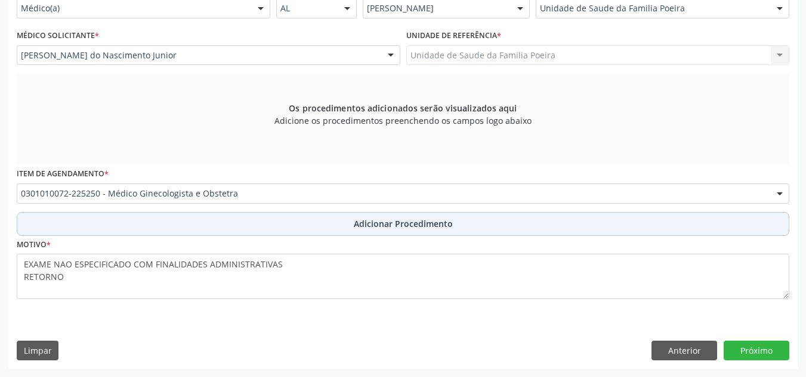
click at [347, 227] on button "Adicionar Procedimento" at bounding box center [403, 224] width 772 height 24
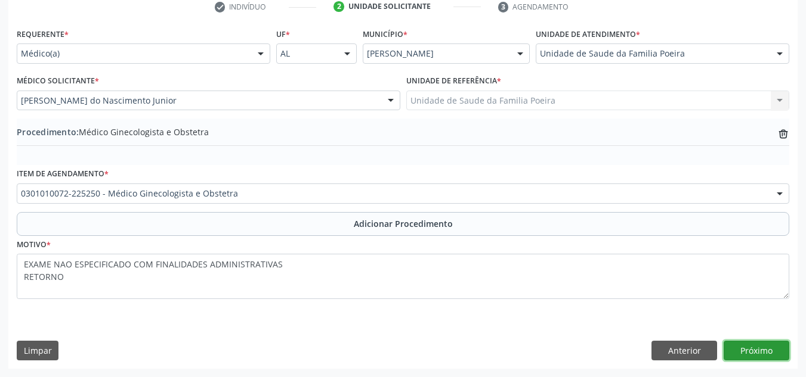
click at [770, 349] on button "Próximo" at bounding box center [756, 351] width 66 height 20
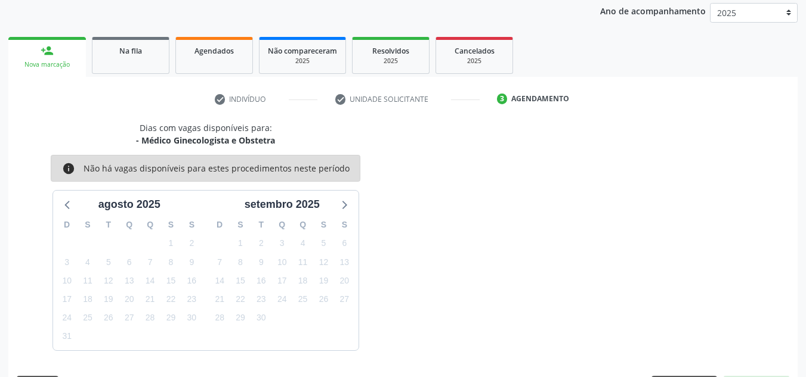
scroll to position [193, 0]
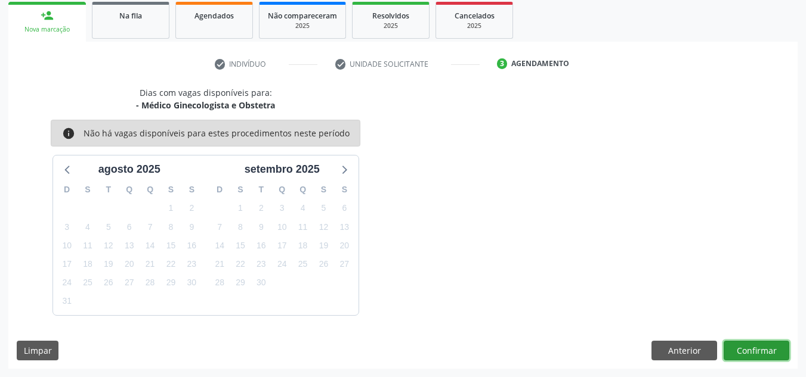
click at [764, 351] on button "Confirmar" at bounding box center [756, 351] width 66 height 20
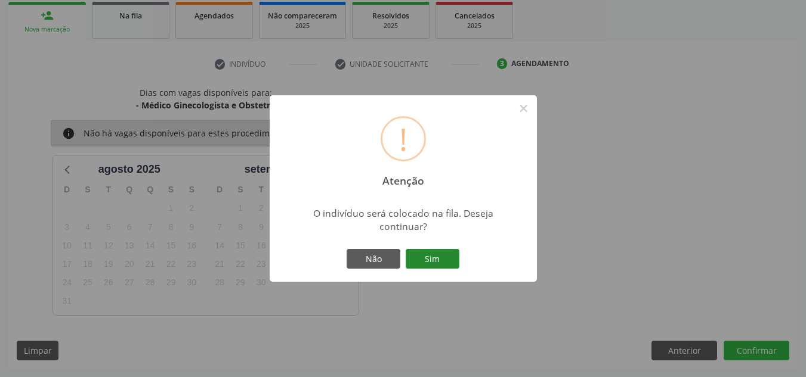
click at [453, 256] on button "Sim" at bounding box center [433, 259] width 54 height 20
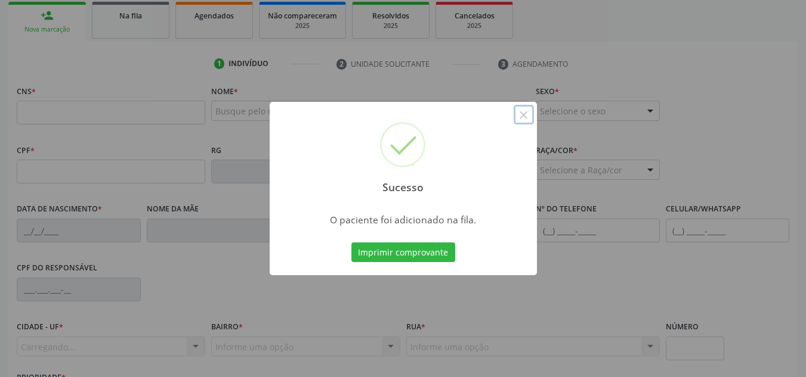
click at [519, 116] on button "×" at bounding box center [523, 115] width 20 height 20
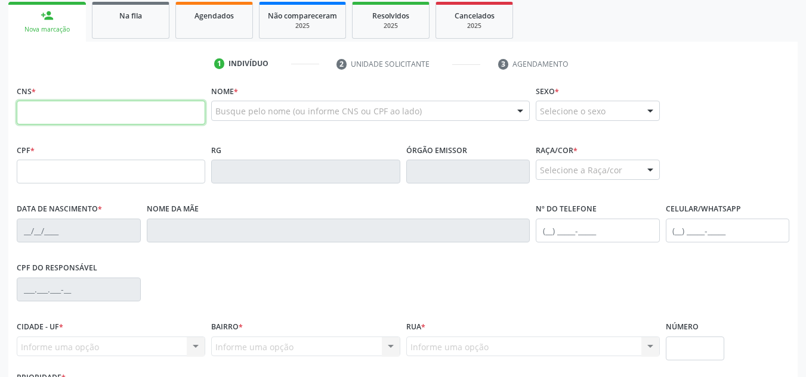
click at [58, 107] on input "text" at bounding box center [111, 113] width 188 height 24
paste input "700 4034 1289 2840"
type input "700 4034 1289 2840"
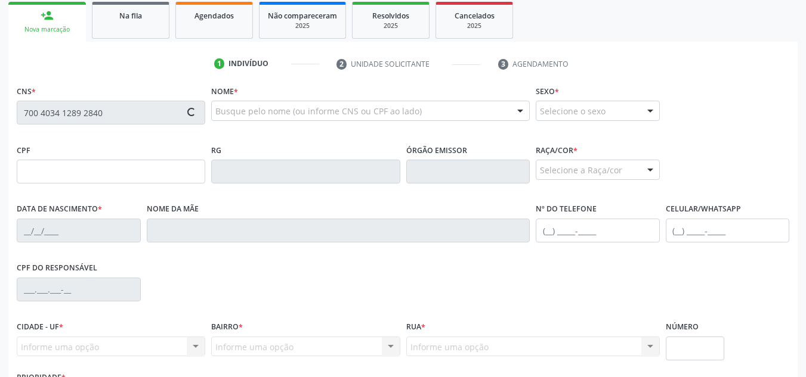
type input "084.648.934-18"
type input "26/07/1990"
type input "Maria Lucilene da Silva"
type input "(82) 98864-7959"
type input "315"
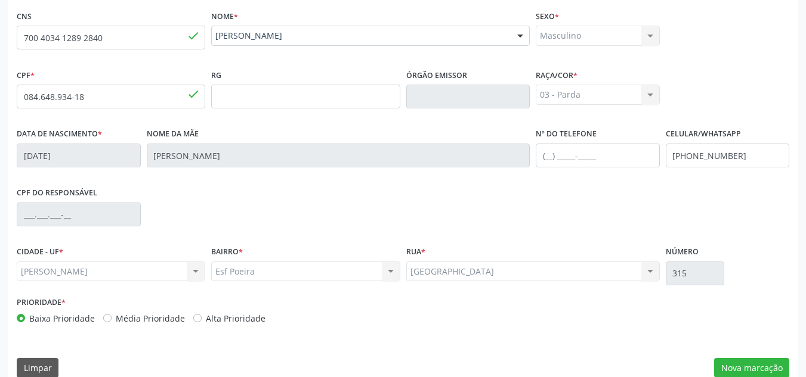
scroll to position [286, 0]
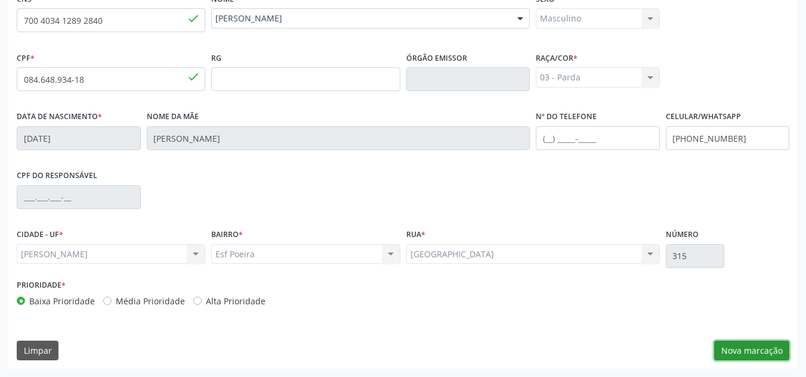
click at [729, 346] on button "Nova marcação" at bounding box center [751, 351] width 75 height 20
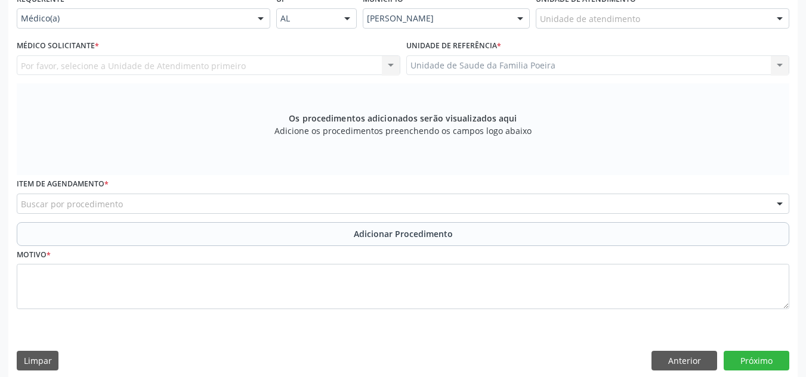
click at [661, 23] on div "Unidade de atendimento" at bounding box center [662, 18] width 253 height 20
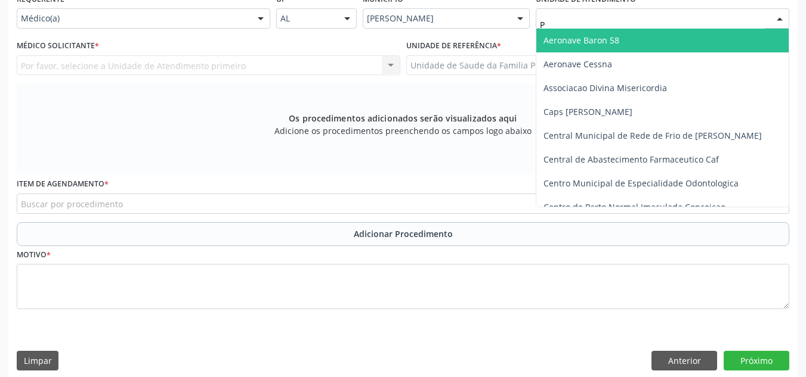
type input "PO"
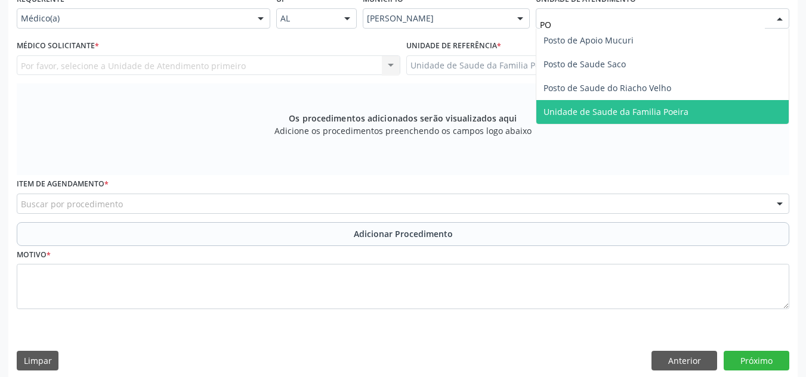
click at [640, 113] on span "Unidade de Saude da Familia Poeira" at bounding box center [615, 111] width 145 height 11
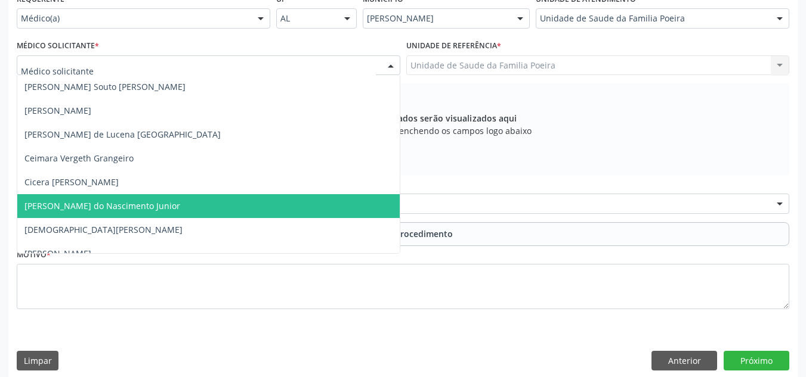
click at [75, 206] on span "[PERSON_NAME] do Nascimento Junior" at bounding box center [102, 205] width 156 height 11
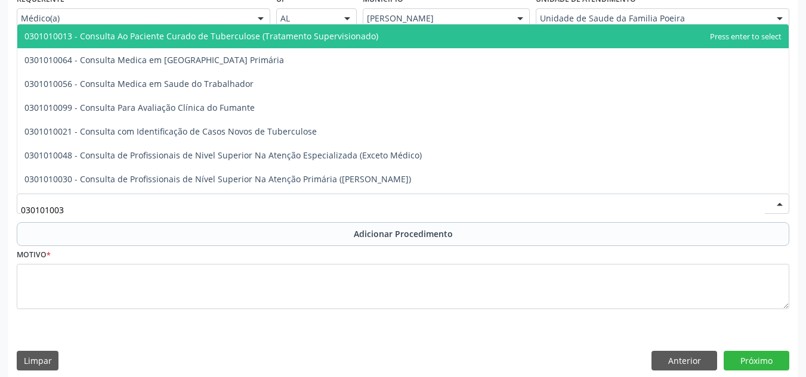
type input "0301010030"
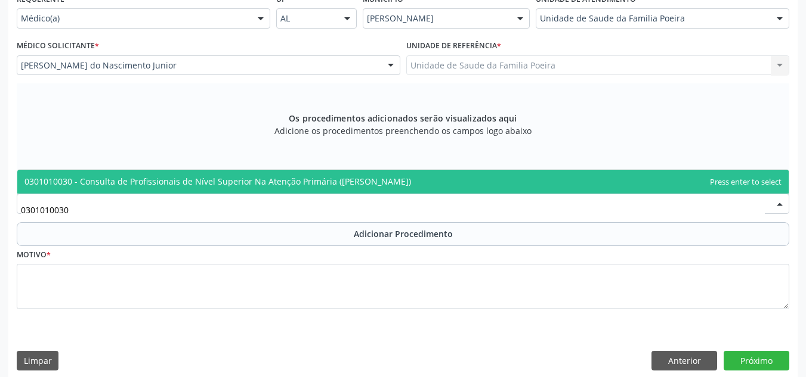
click at [288, 182] on span "0301010030 - Consulta de Profissionais de Nível Superior Na Atenção Primária ([…" at bounding box center [217, 181] width 386 height 11
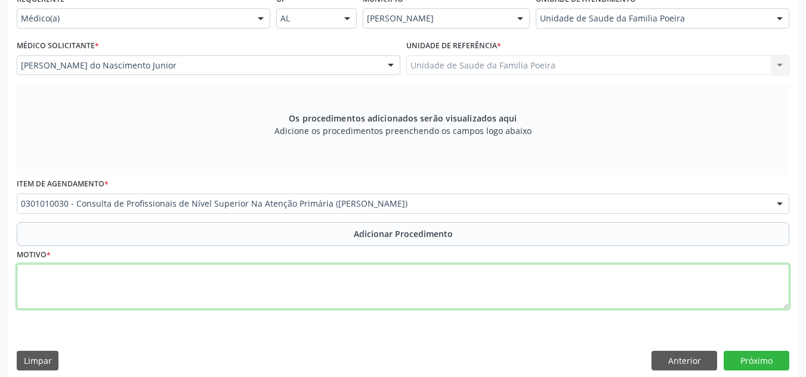
click at [268, 287] on textarea at bounding box center [403, 286] width 772 height 45
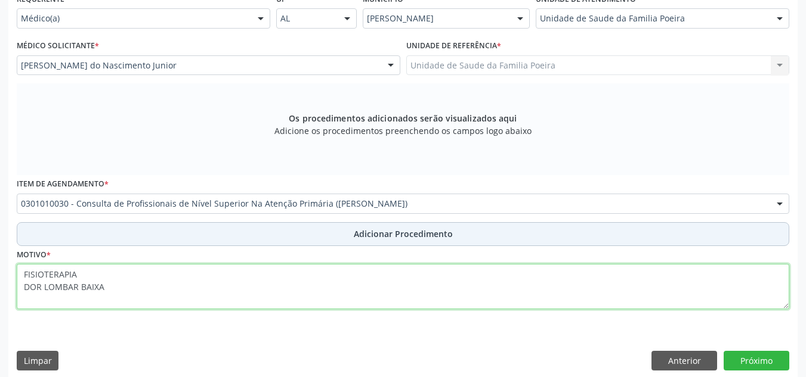
type textarea "FISIOTERAPIA DOR LOMBAR BAIXA"
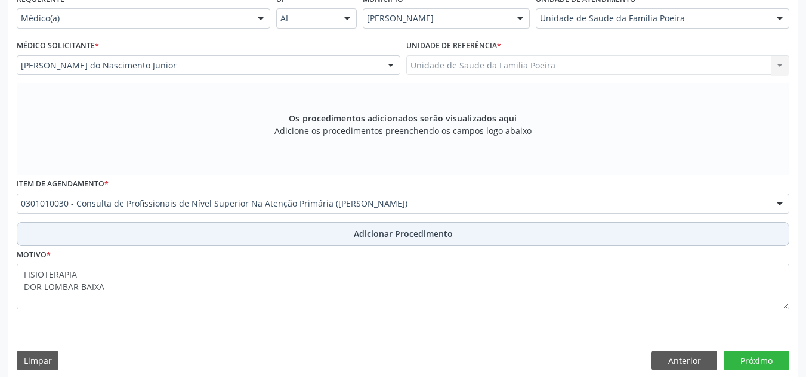
click at [290, 230] on button "Adicionar Procedimento" at bounding box center [403, 234] width 772 height 24
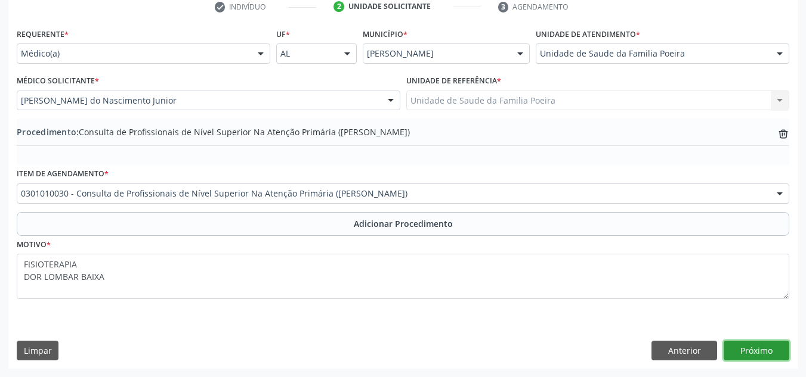
click at [739, 353] on button "Próximo" at bounding box center [756, 351] width 66 height 20
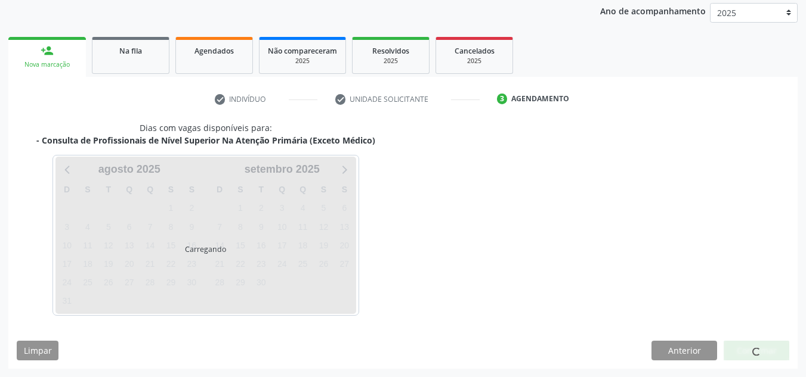
scroll to position [193, 0]
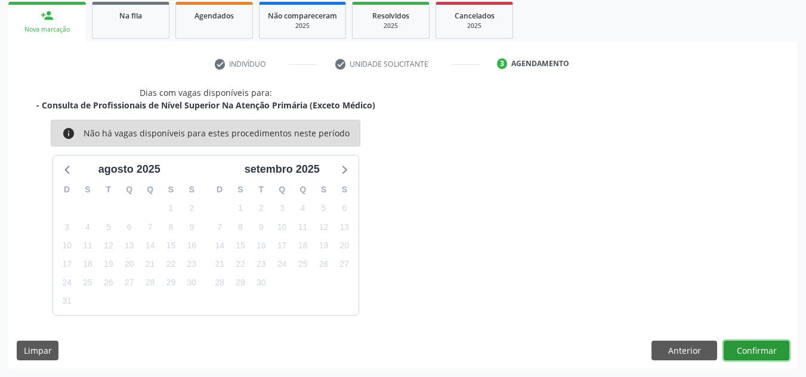
click at [732, 350] on button "Confirmar" at bounding box center [756, 351] width 66 height 20
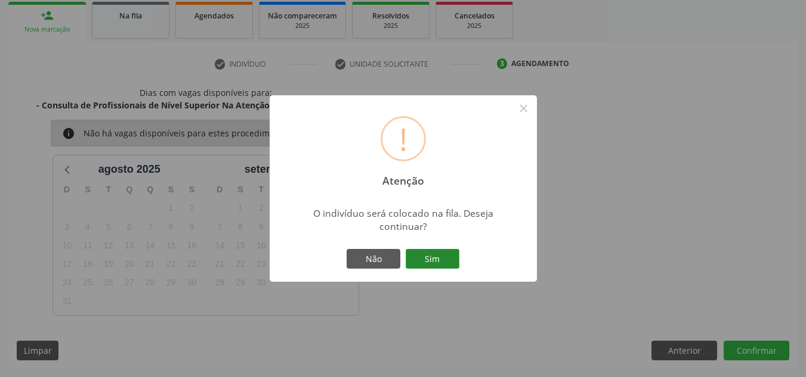
click at [431, 259] on button "Sim" at bounding box center [433, 259] width 54 height 20
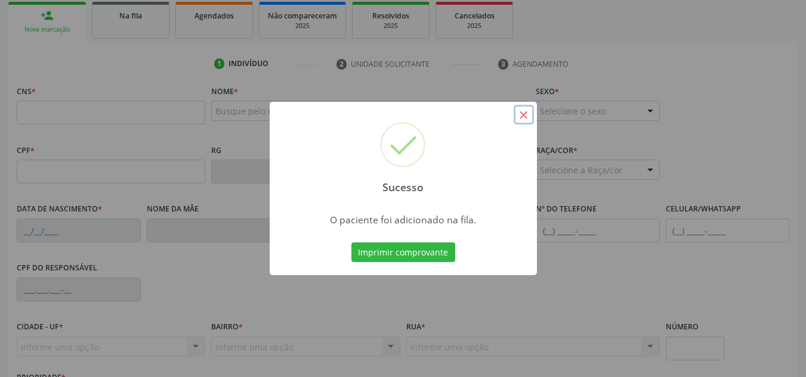
click at [525, 119] on button "×" at bounding box center [523, 115] width 20 height 20
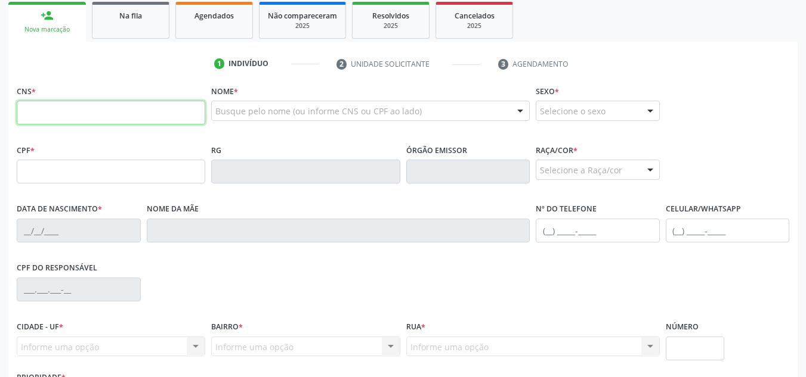
click at [41, 116] on input "text" at bounding box center [111, 113] width 188 height 24
paste input "700 0003 5024 8405"
type input "700 0003 5024 8405"
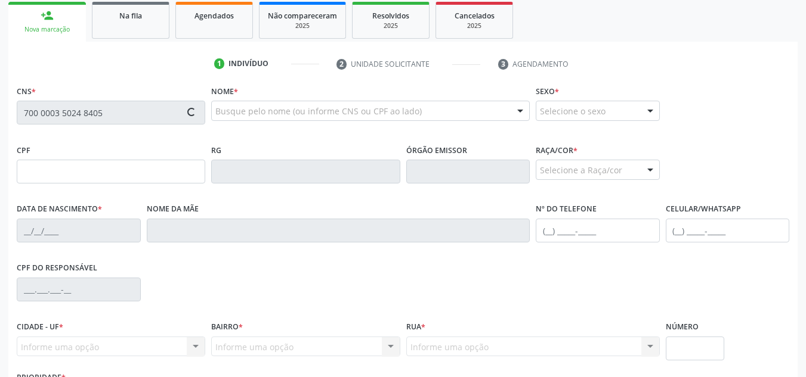
type input "184.781.564-29"
type input "19/03/2023"
type input "Edja Maria Ribeiro dos Santos"
type input "(82) 99114-0055"
type input "61"
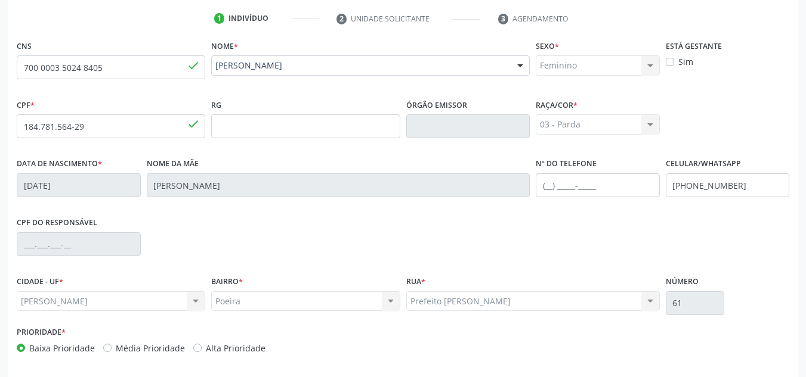
scroll to position [286, 0]
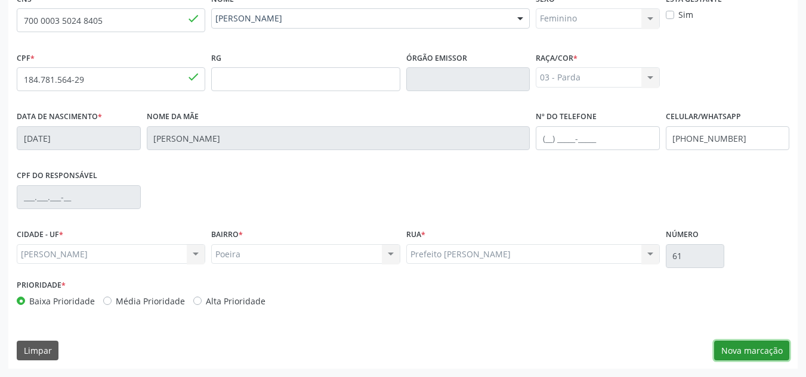
click at [743, 349] on button "Nova marcação" at bounding box center [751, 351] width 75 height 20
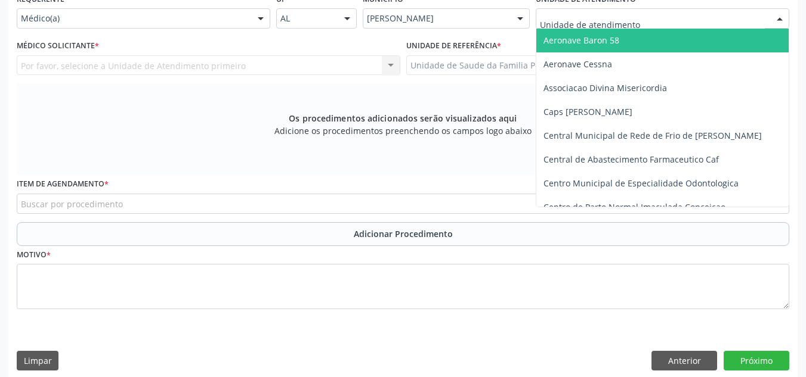
click at [637, 17] on div at bounding box center [662, 18] width 253 height 20
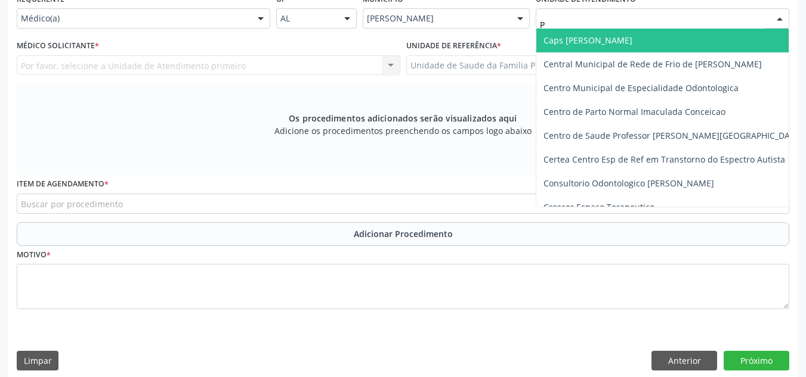
type input "PO"
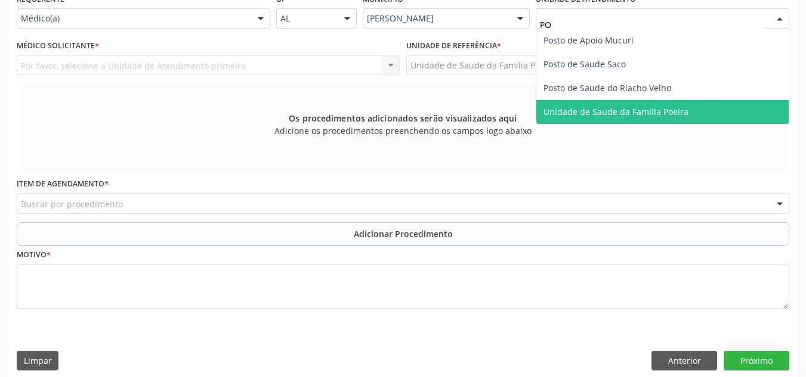
click at [552, 117] on span "Unidade de Saude da Familia Poeira" at bounding box center [662, 112] width 252 height 24
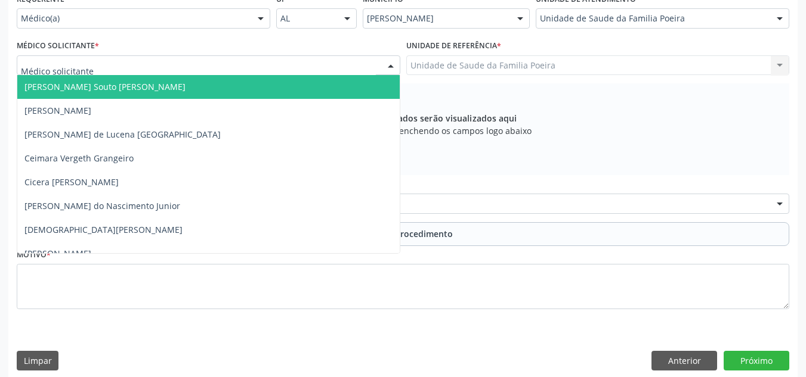
click at [116, 72] on div at bounding box center [208, 65] width 383 height 20
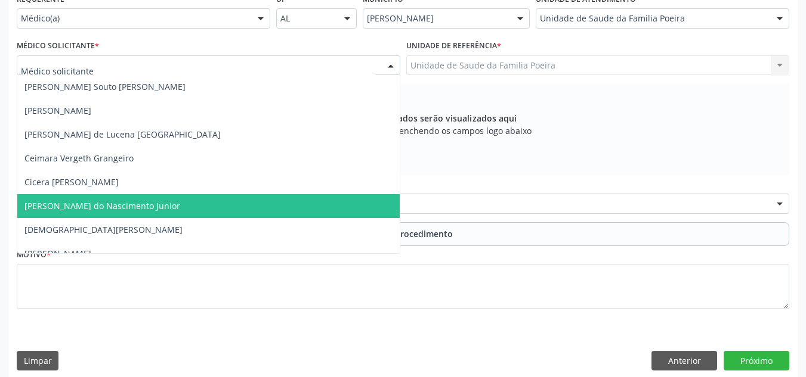
click at [114, 211] on span "[PERSON_NAME] do Nascimento Junior" at bounding box center [102, 205] width 156 height 11
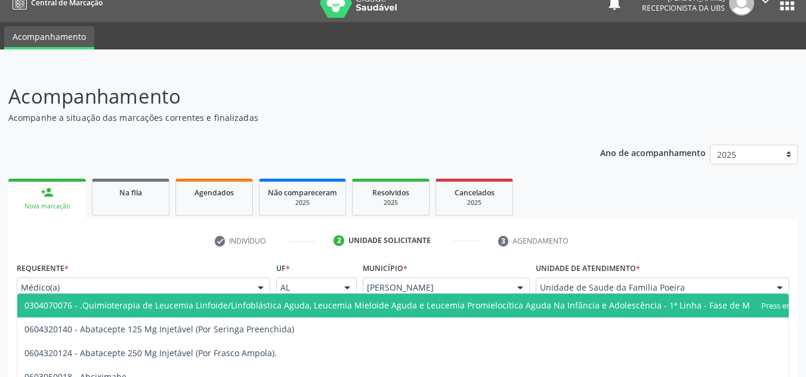
scroll to position [0, 0]
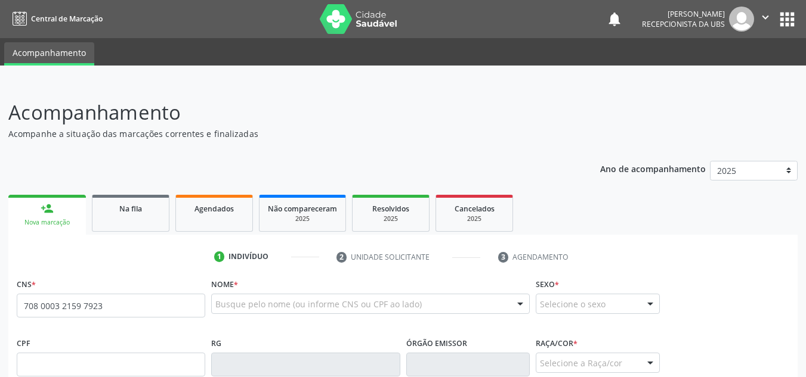
type input "708 0003 2159 7923"
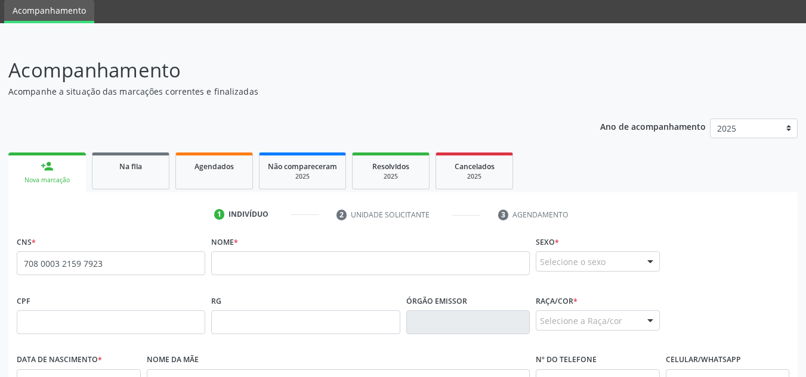
scroll to position [119, 0]
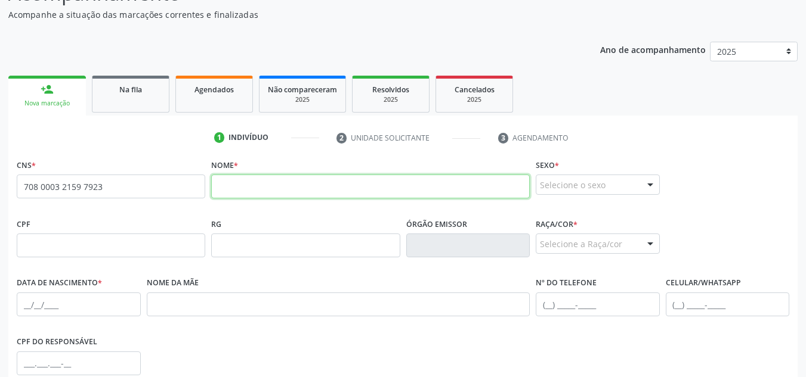
paste input "[PERSON_NAME]"
type input "[PERSON_NAME]"
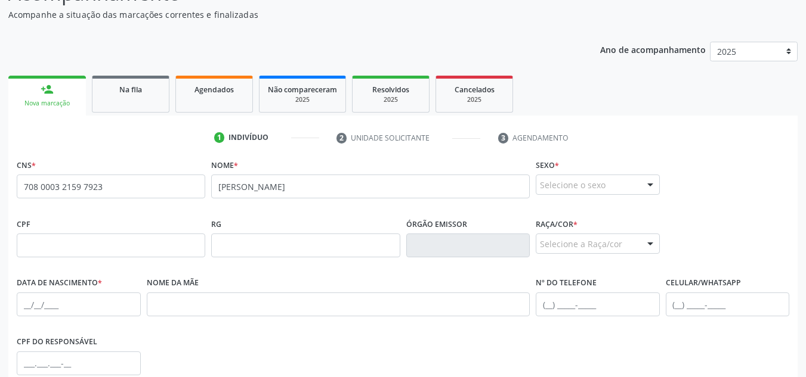
click at [599, 188] on div "Selecione o sexo" at bounding box center [598, 185] width 124 height 20
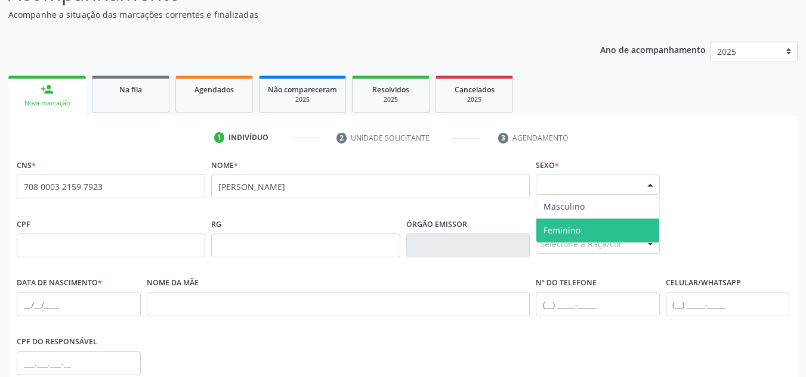
click at [589, 228] on span "Feminino" at bounding box center [597, 231] width 123 height 24
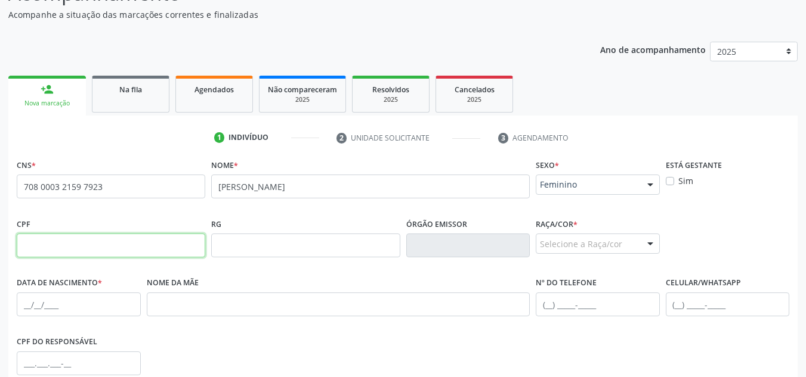
click at [91, 252] on input "text" at bounding box center [111, 246] width 188 height 24
paste input "045.443.574-62"
type input "045.443.574-62"
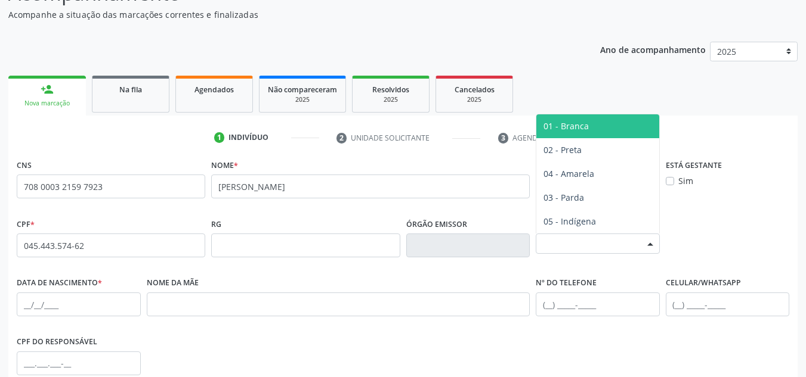
click at [641, 243] on div at bounding box center [650, 244] width 18 height 20
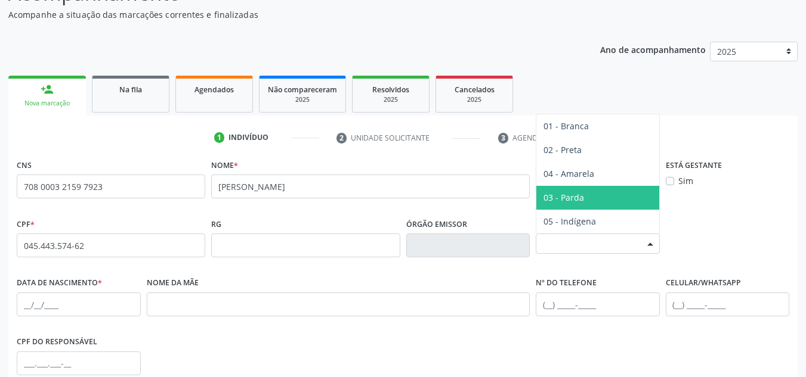
click at [589, 202] on span "03 - Parda" at bounding box center [597, 198] width 123 height 24
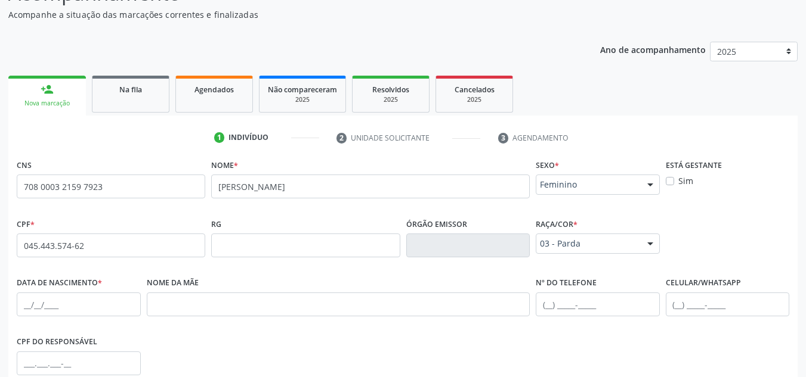
scroll to position [239, 0]
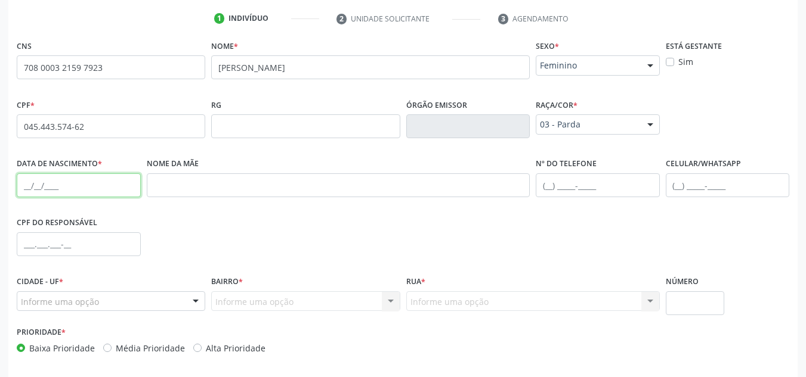
drag, startPoint x: 67, startPoint y: 177, endPoint x: 107, endPoint y: 189, distance: 42.3
click at [67, 177] on input "text" at bounding box center [79, 186] width 124 height 24
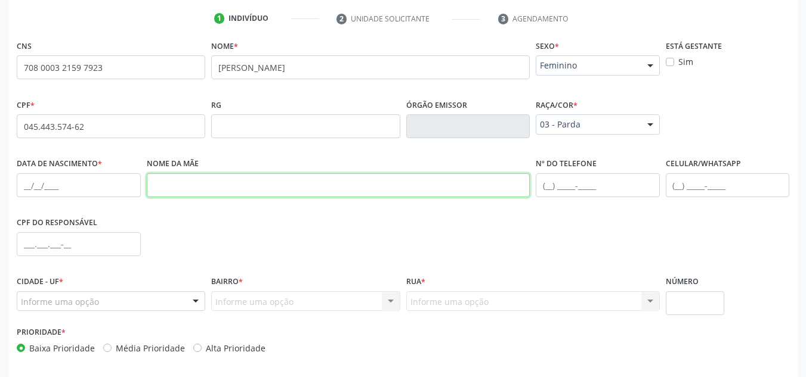
paste input "[PERSON_NAME]"
type input "[PERSON_NAME]"
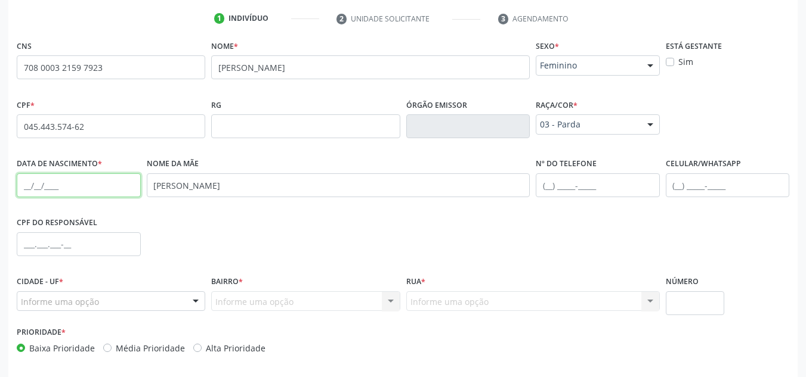
paste input "2[DATE]"
type input "2[DATE]"
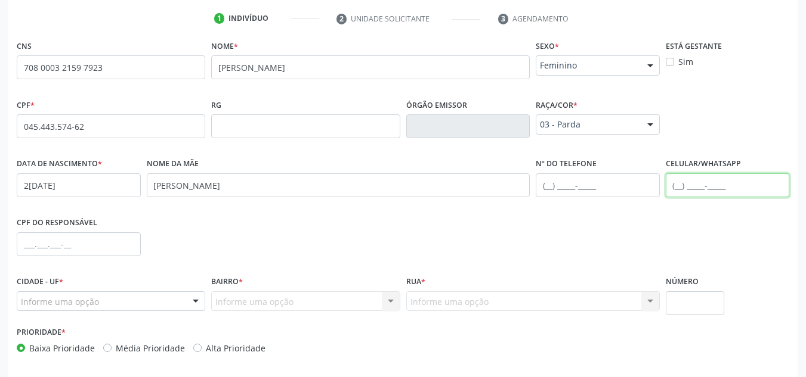
click at [708, 175] on input "text" at bounding box center [728, 186] width 124 height 24
type input "[PHONE_NUMBER]"
click at [161, 305] on div at bounding box center [111, 302] width 188 height 20
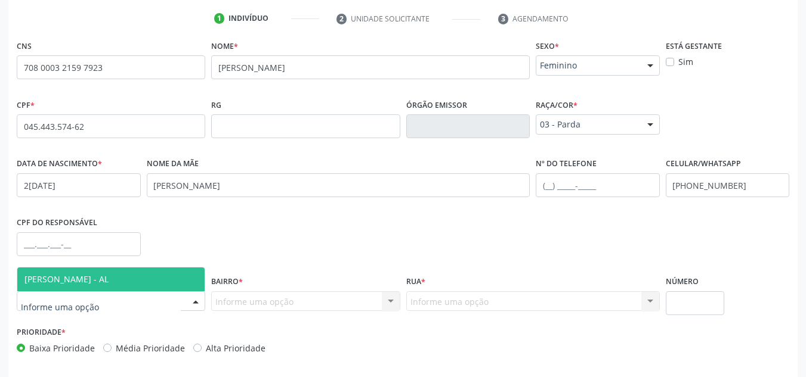
click at [159, 281] on span "[PERSON_NAME] - AL" at bounding box center [110, 280] width 187 height 24
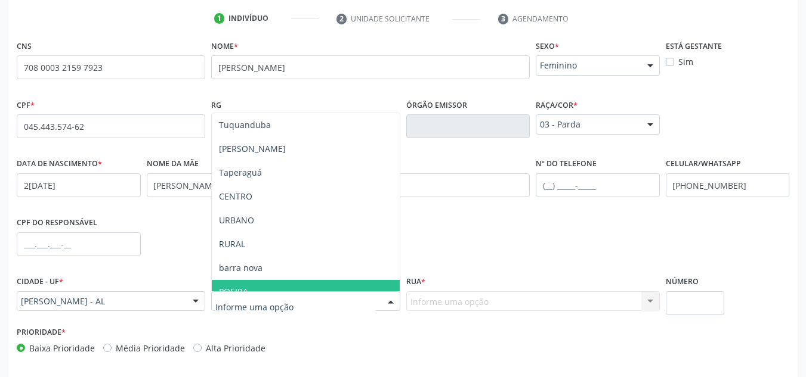
click at [275, 287] on span "POEIRA" at bounding box center [305, 292] width 187 height 24
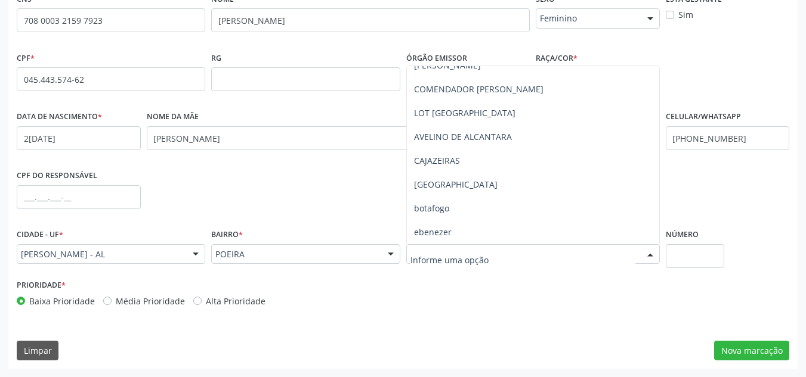
scroll to position [0, 0]
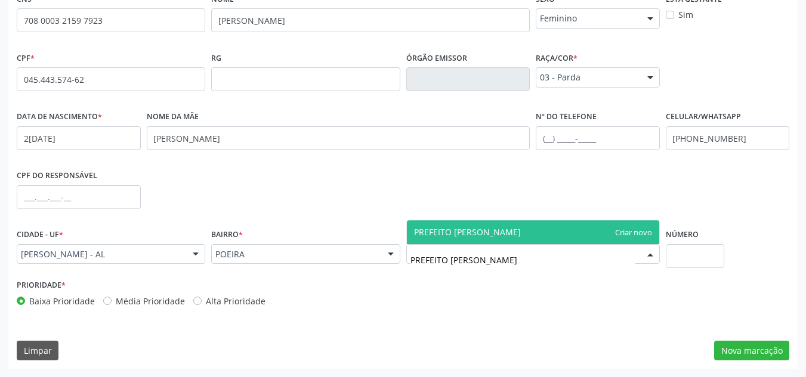
type input "PREFEITO [PERSON_NAME]"
click at [482, 235] on span "PREFEITO [PERSON_NAME]" at bounding box center [467, 232] width 107 height 11
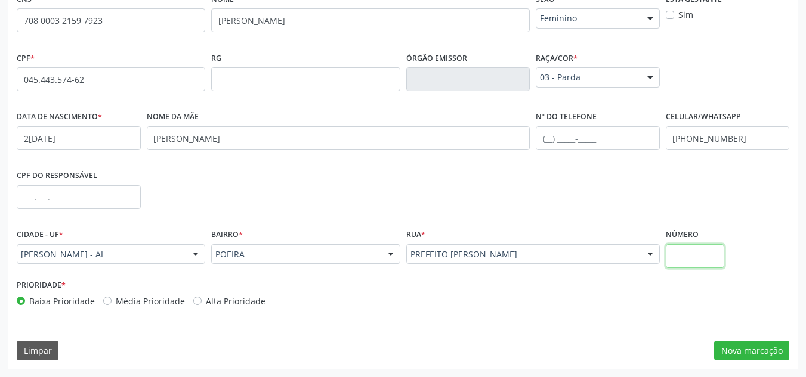
click at [704, 259] on input "text" at bounding box center [695, 256] width 59 height 24
type input "S/N"
click at [751, 359] on button "Nova marcação" at bounding box center [751, 351] width 75 height 20
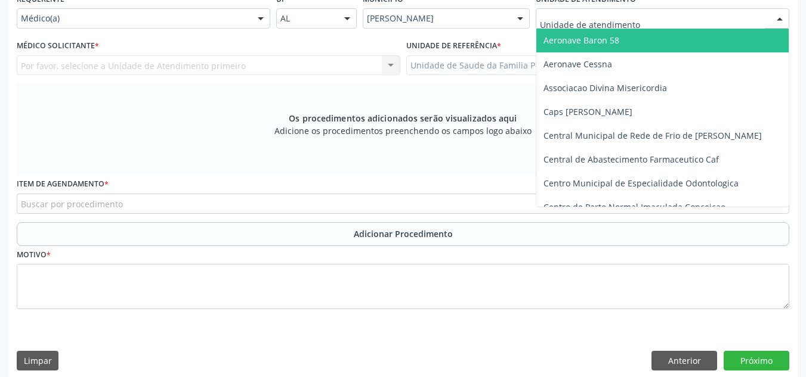
click at [654, 20] on div at bounding box center [662, 18] width 253 height 20
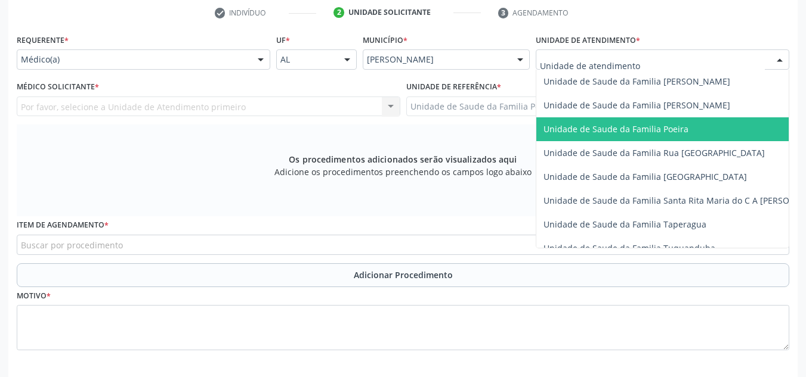
scroll to position [226, 0]
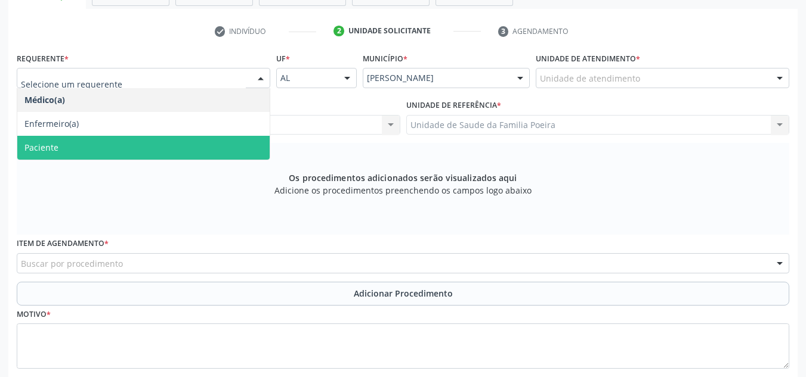
click at [205, 147] on span "Paciente" at bounding box center [143, 148] width 252 height 24
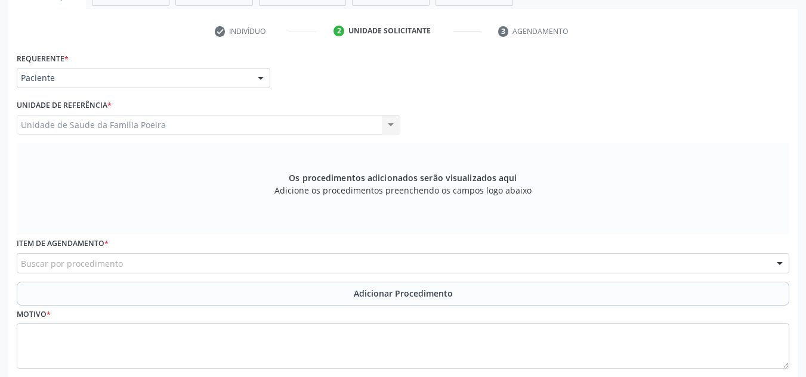
scroll to position [296, 0]
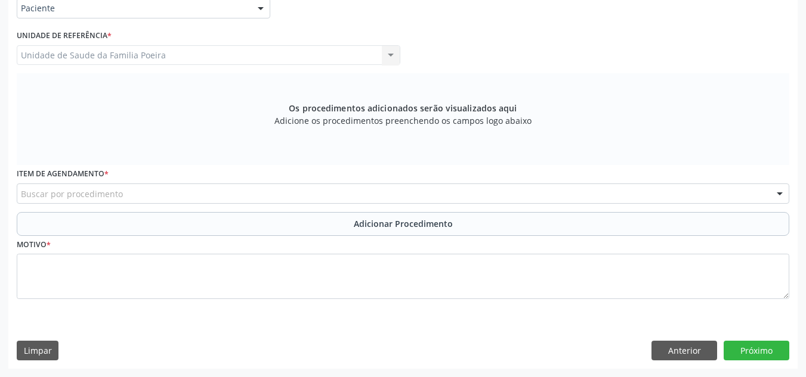
click at [196, 194] on div "Buscar por procedimento" at bounding box center [403, 194] width 772 height 20
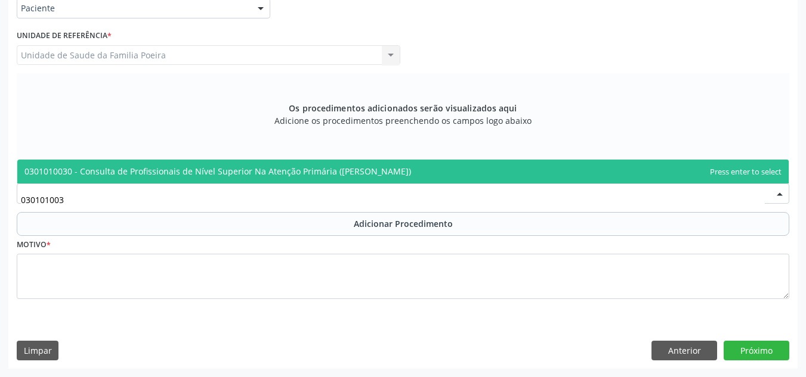
type input "0301010030"
click at [200, 178] on span "0301010030 - Consulta de Profissionais de Nível Superior Na Atenção Primária ([…" at bounding box center [402, 172] width 771 height 24
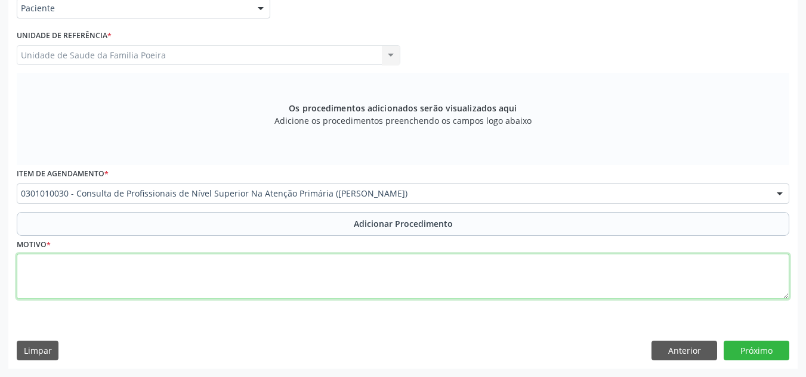
click at [202, 293] on textarea at bounding box center [403, 276] width 772 height 45
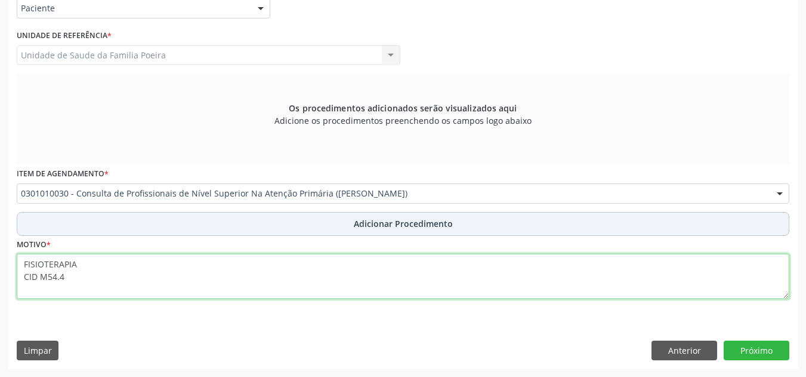
type textarea "FISIOTERAPIA CID M54.4"
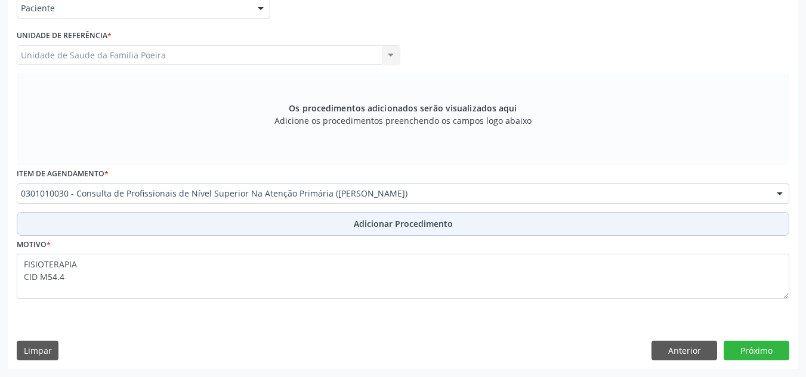
click at [354, 227] on span "Adicionar Procedimento" at bounding box center [403, 224] width 99 height 13
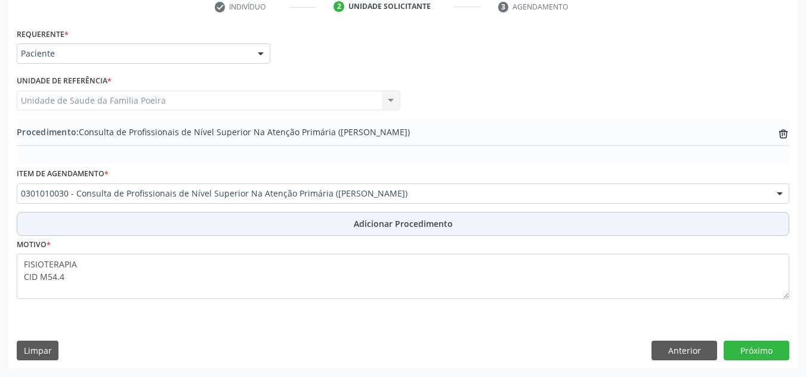
scroll to position [250, 0]
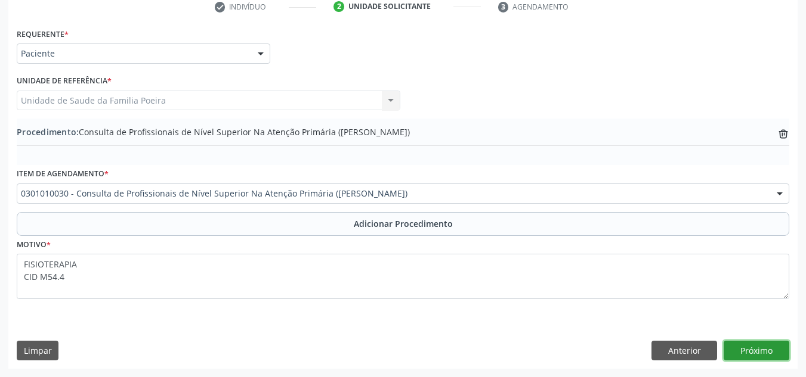
click at [772, 348] on button "Próximo" at bounding box center [756, 351] width 66 height 20
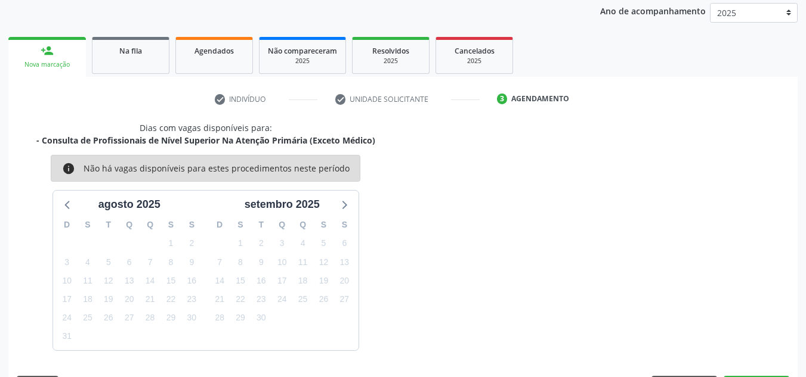
scroll to position [193, 0]
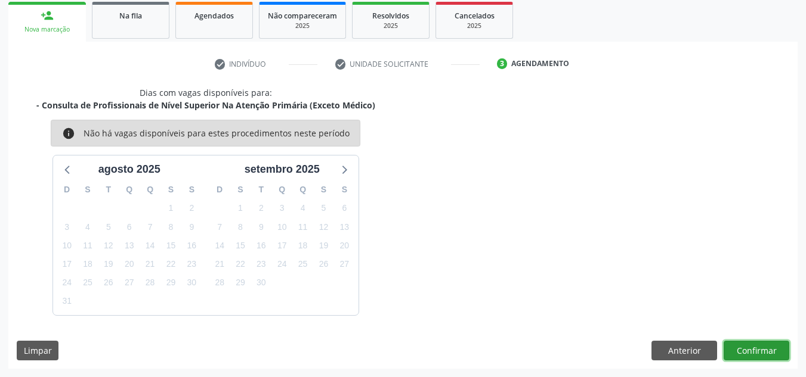
click at [775, 354] on button "Confirmar" at bounding box center [756, 351] width 66 height 20
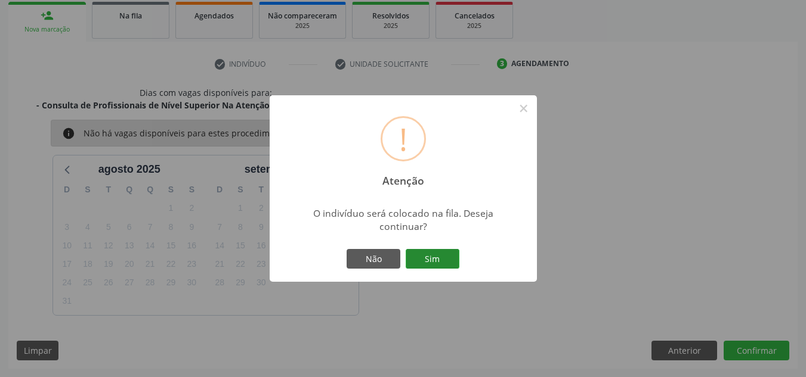
click at [432, 259] on button "Sim" at bounding box center [433, 259] width 54 height 20
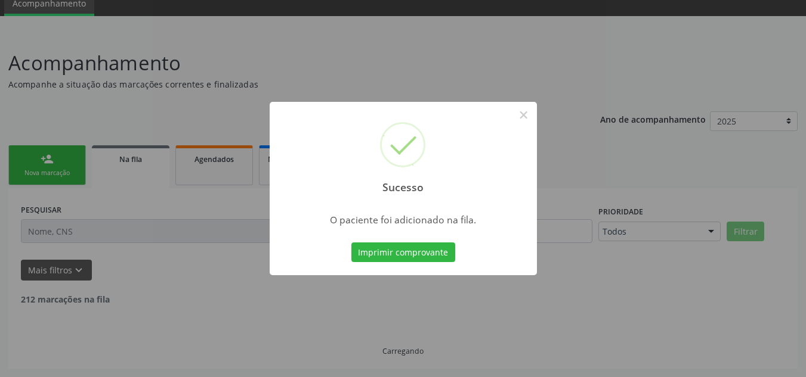
scroll to position [37, 0]
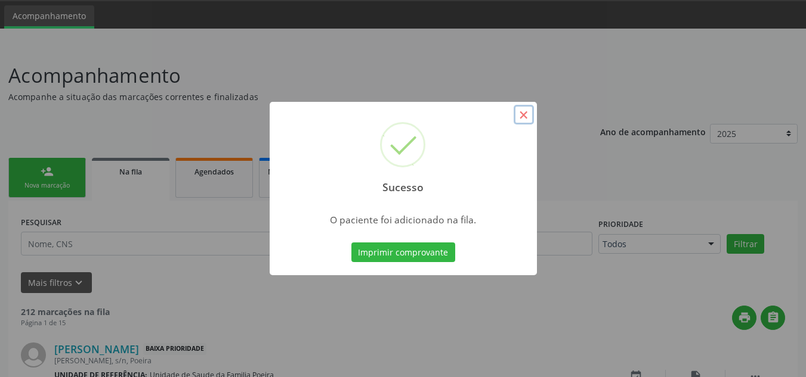
click at [521, 115] on button "×" at bounding box center [523, 115] width 20 height 20
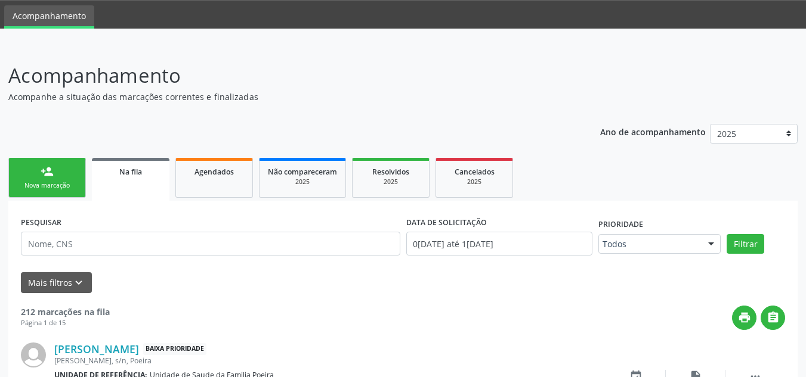
click at [31, 172] on link "person_add Nova marcação" at bounding box center [47, 178] width 78 height 40
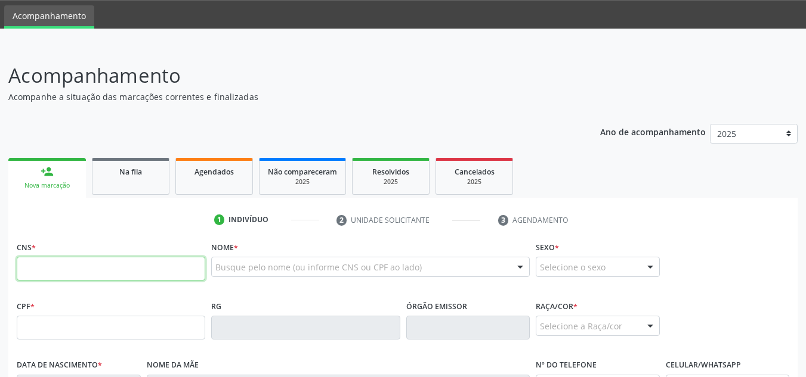
click at [57, 267] on input "text" at bounding box center [111, 269] width 188 height 24
type input "708 2026 3738 0649"
type input "055.661.024-50"
type input "[DATE]"
type input "[PERSON_NAME]"
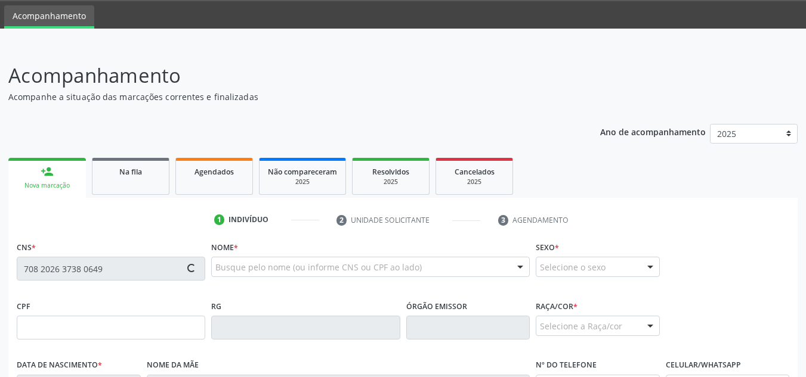
type input "[PHONE_NUMBER]"
type input "129"
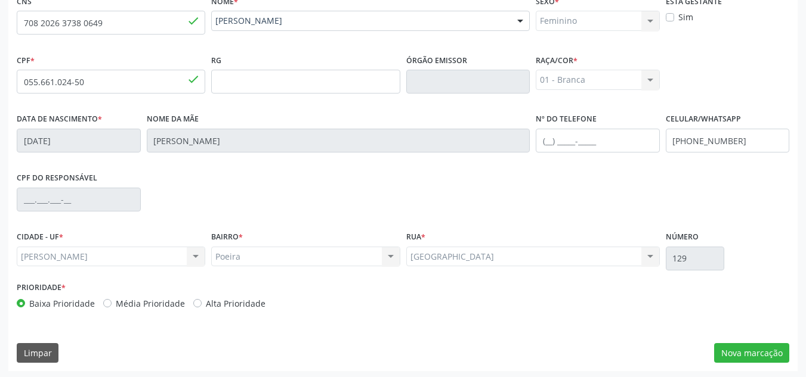
scroll to position [286, 0]
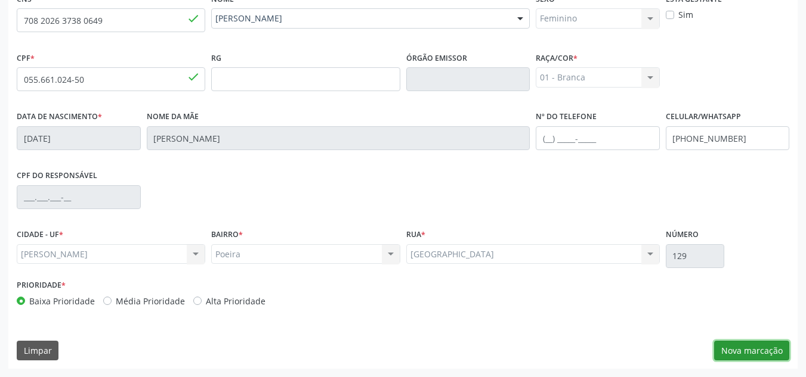
drag, startPoint x: 719, startPoint y: 346, endPoint x: 692, endPoint y: 346, distance: 26.2
click at [719, 346] on button "Nova marcação" at bounding box center [751, 351] width 75 height 20
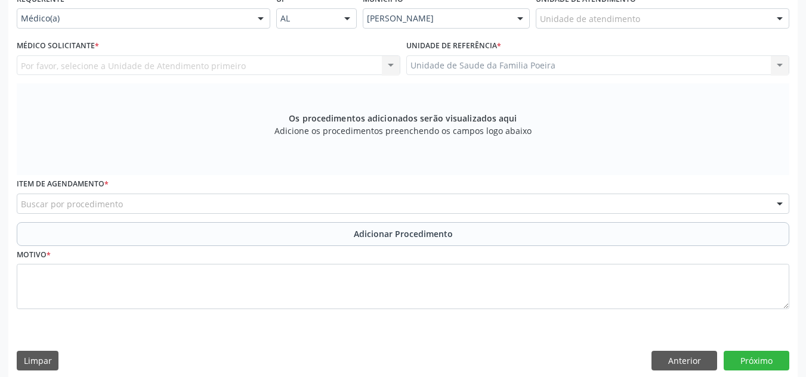
click at [146, 25] on div "Médico(a)" at bounding box center [143, 18] width 253 height 20
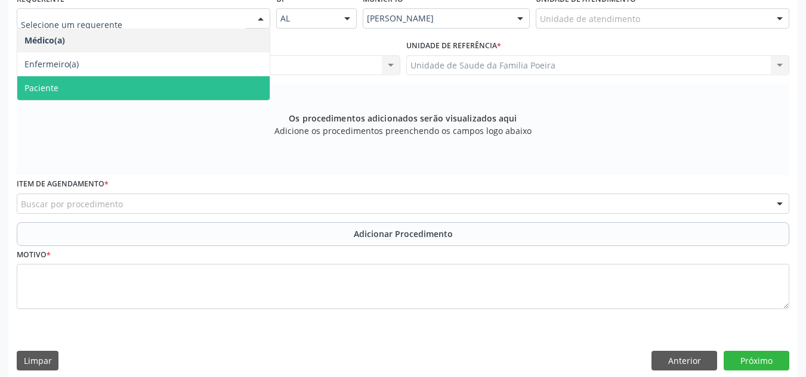
click at [81, 94] on span "Paciente" at bounding box center [143, 88] width 252 height 24
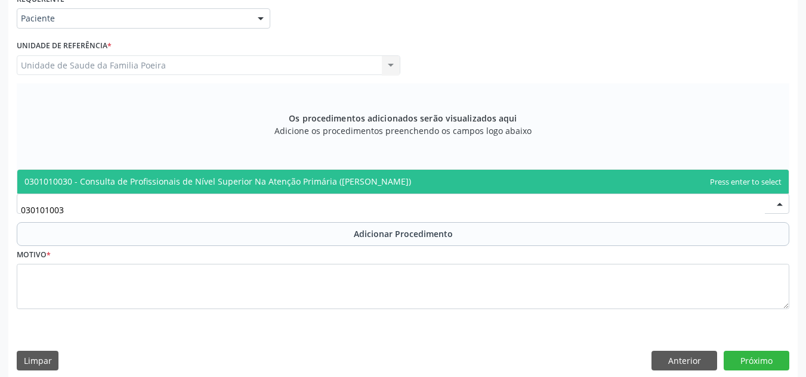
type input "0301010030"
click at [146, 182] on span "0301010030 - Consulta de Profissionais de Nível Superior Na Atenção Primária ([…" at bounding box center [217, 181] width 386 height 11
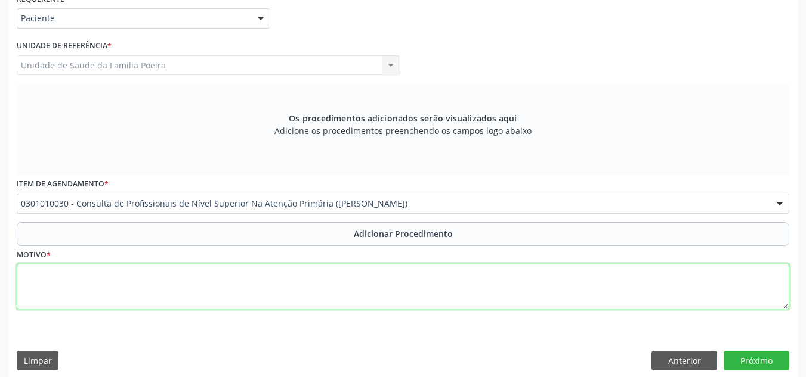
click at [138, 282] on textarea at bounding box center [403, 286] width 772 height 45
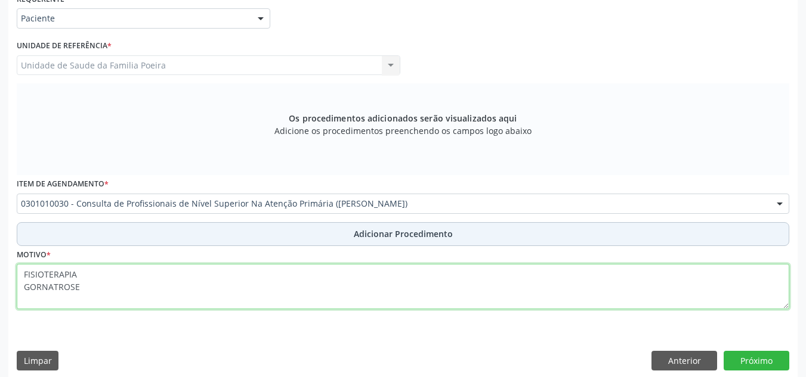
type textarea "FISIOTERAPIA GORNATROSE"
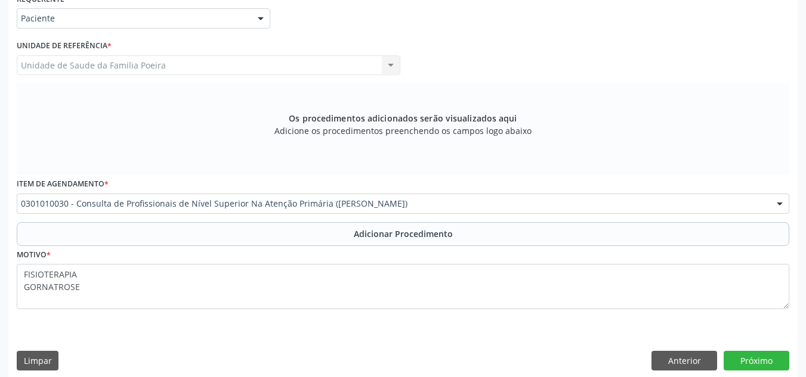
click at [317, 236] on button "Adicionar Procedimento" at bounding box center [403, 234] width 772 height 24
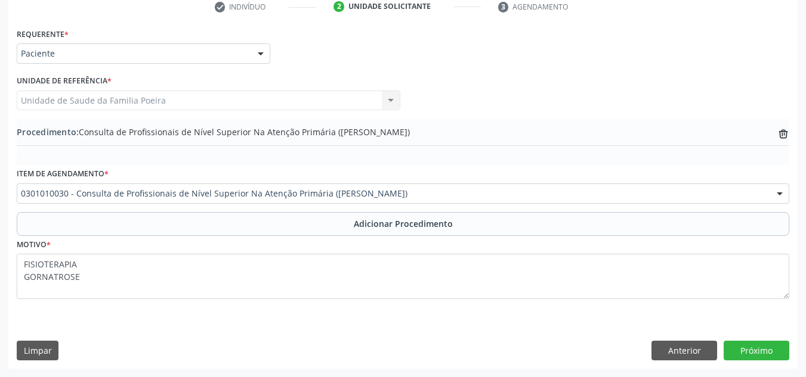
scroll to position [250, 0]
click at [769, 355] on button "Próximo" at bounding box center [756, 351] width 66 height 20
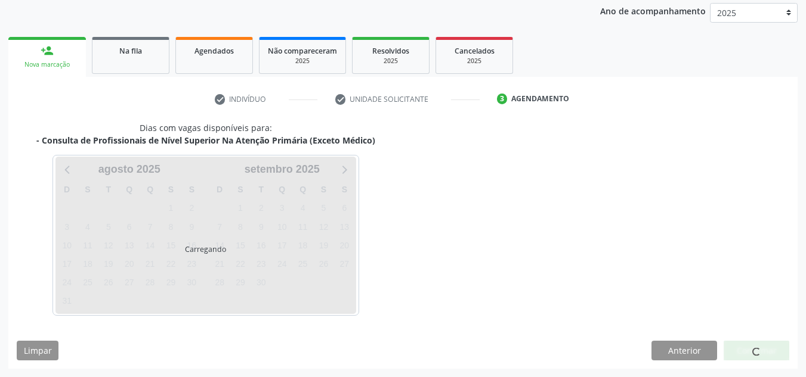
scroll to position [193, 0]
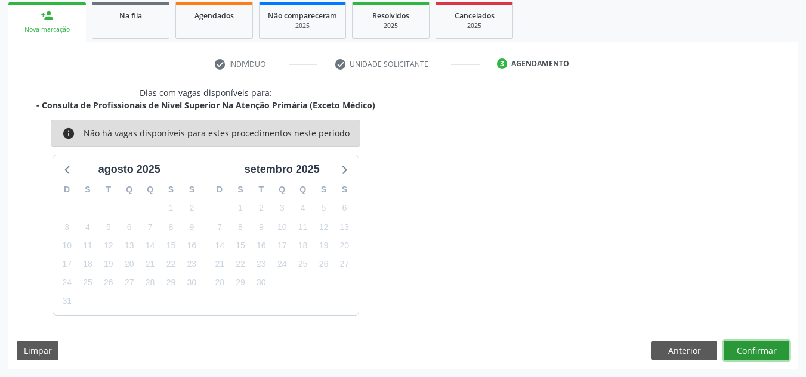
click at [753, 355] on button "Confirmar" at bounding box center [756, 351] width 66 height 20
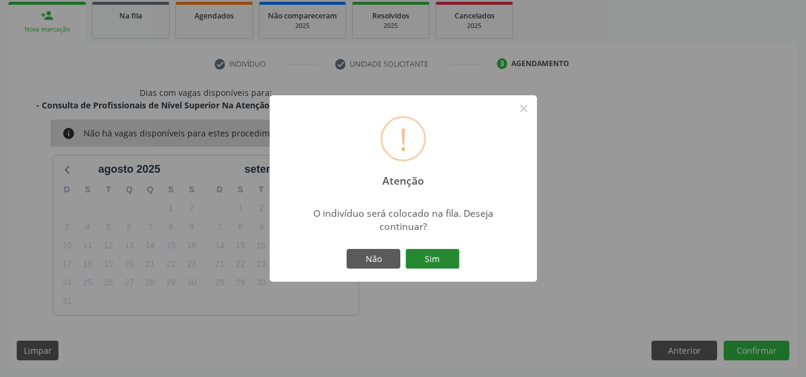
click at [436, 262] on button "Sim" at bounding box center [433, 259] width 54 height 20
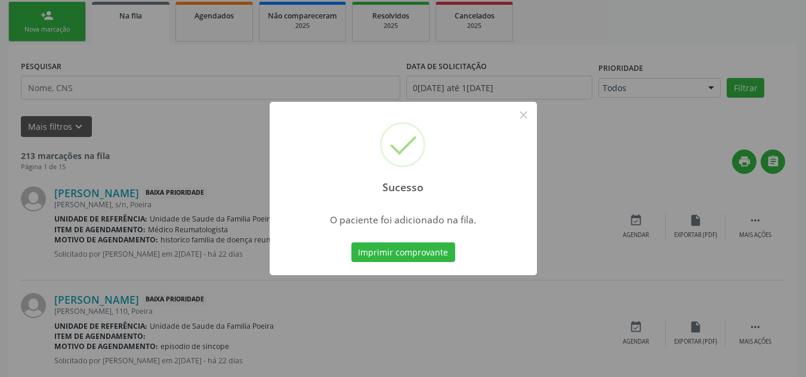
scroll to position [37, 0]
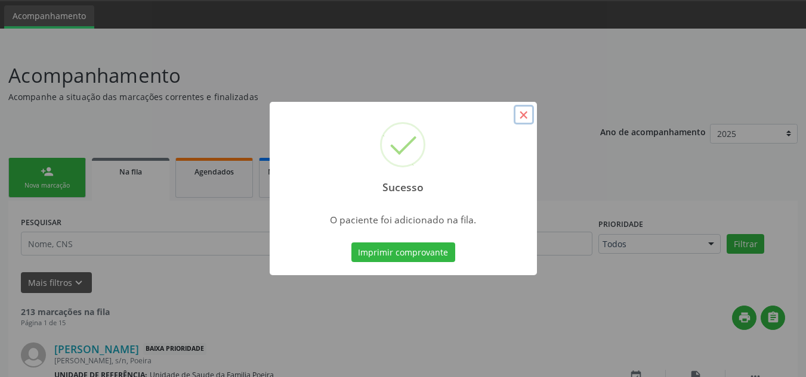
click at [530, 113] on button "×" at bounding box center [523, 115] width 20 height 20
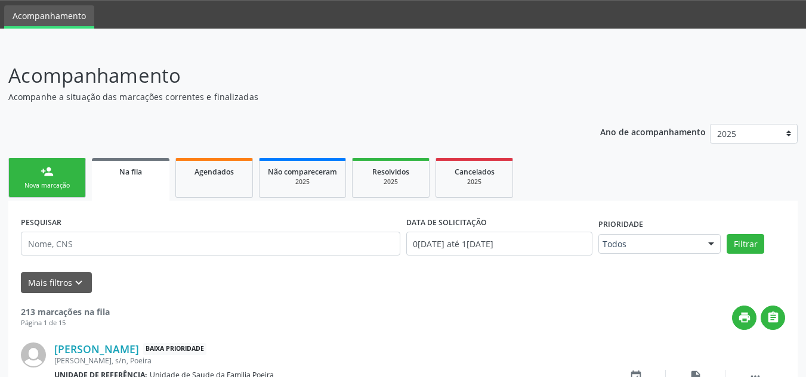
drag, startPoint x: 32, startPoint y: 188, endPoint x: 63, endPoint y: 181, distance: 32.4
click at [32, 188] on div "Nova marcação" at bounding box center [47, 185] width 60 height 9
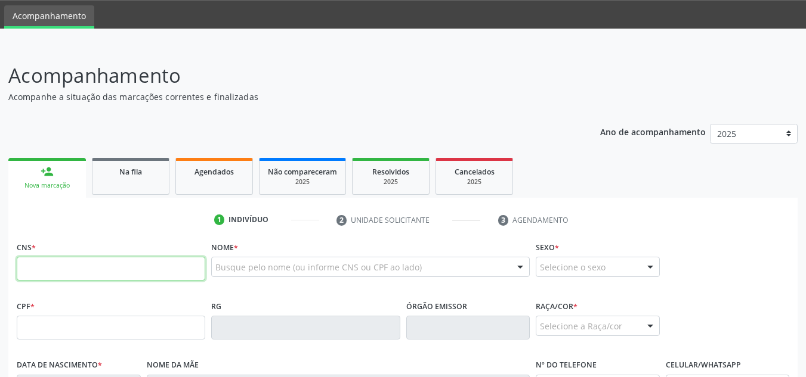
click at [77, 267] on input "text" at bounding box center [111, 269] width 188 height 24
type input "703 0088 6033 3678"
type input "024.737.314-11"
type input "[DATE]"
type input "[PERSON_NAME]"
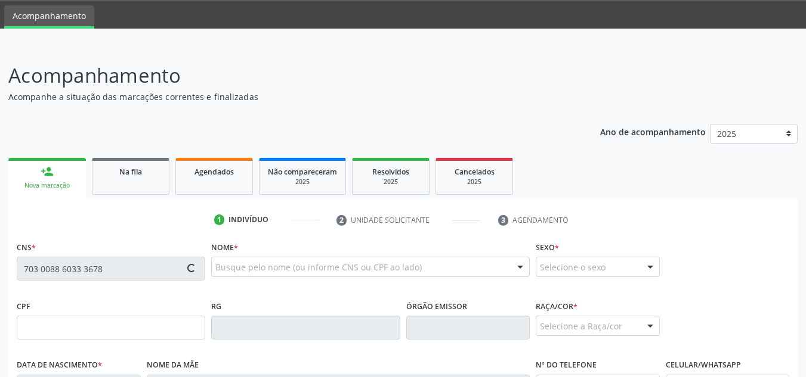
type input "[PHONE_NUMBER]"
type input "S/N"
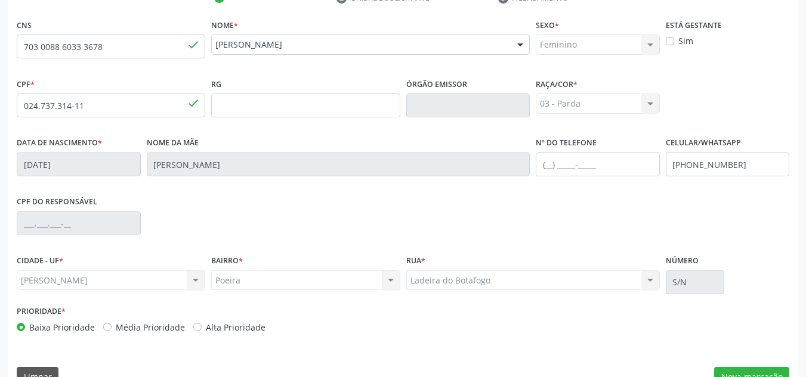
scroll to position [286, 0]
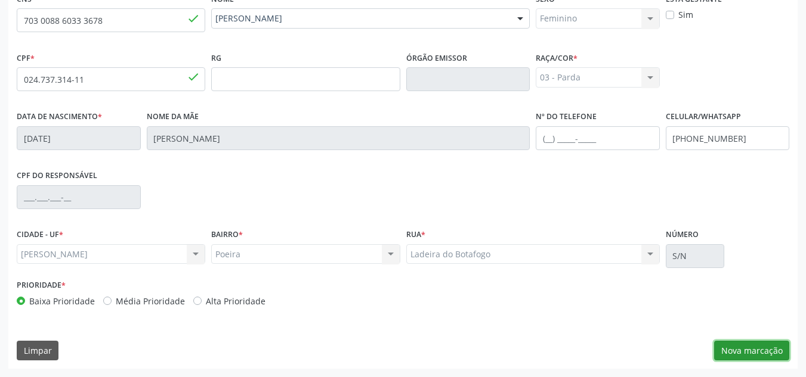
click at [753, 349] on button "Nova marcação" at bounding box center [751, 351] width 75 height 20
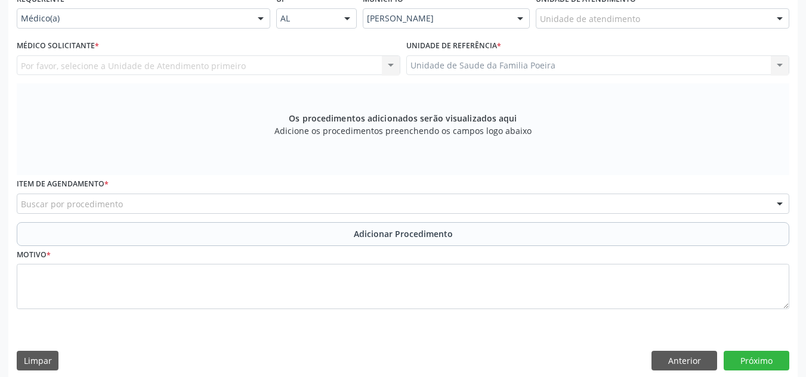
scroll to position [226, 0]
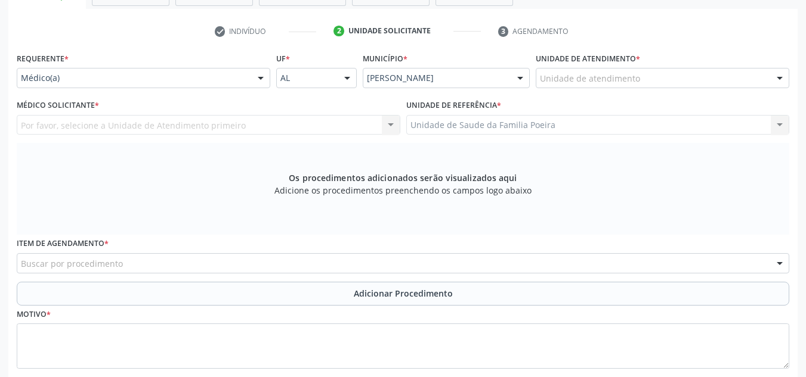
click at [684, 85] on div "Unidade de atendimento" at bounding box center [662, 78] width 253 height 20
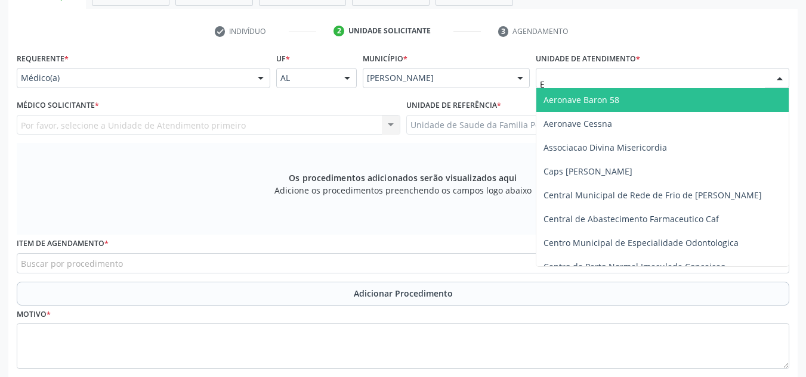
type input "ES"
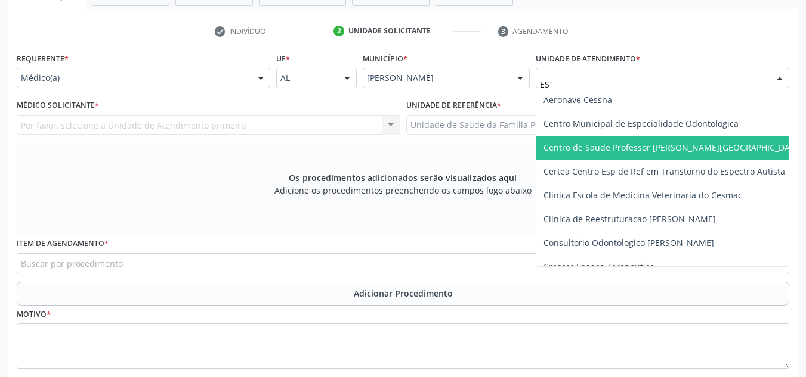
click at [680, 140] on span "Centro de Saude Professor [PERSON_NAME][GEOGRAPHIC_DATA]" at bounding box center [685, 148] width 298 height 24
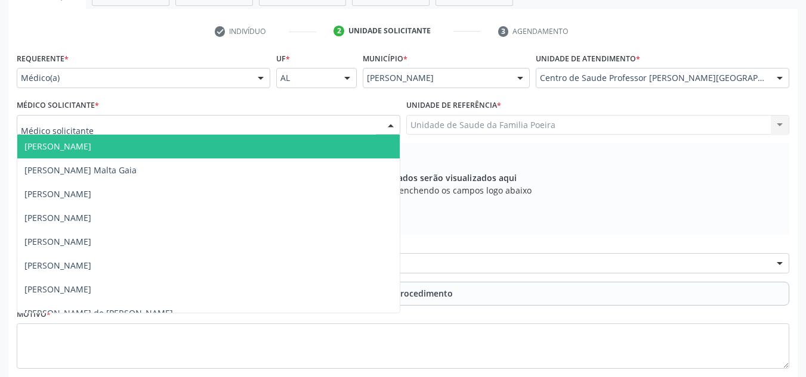
click at [122, 125] on div at bounding box center [208, 125] width 383 height 20
type input "NEU"
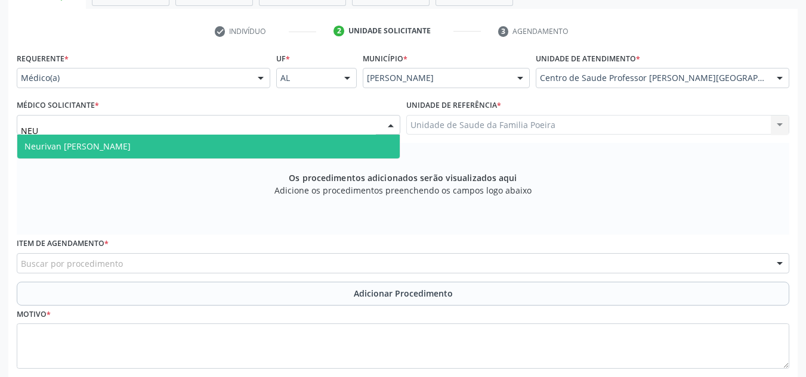
click at [128, 143] on span "Neurivan [PERSON_NAME]" at bounding box center [208, 147] width 382 height 24
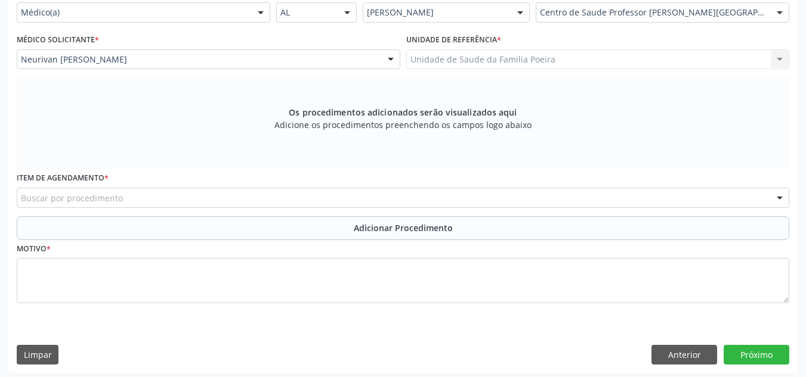
scroll to position [296, 0]
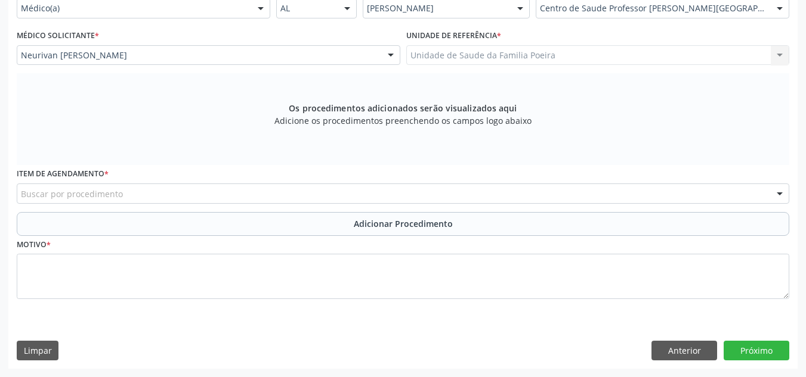
click at [141, 191] on div "Buscar por procedimento" at bounding box center [403, 194] width 772 height 20
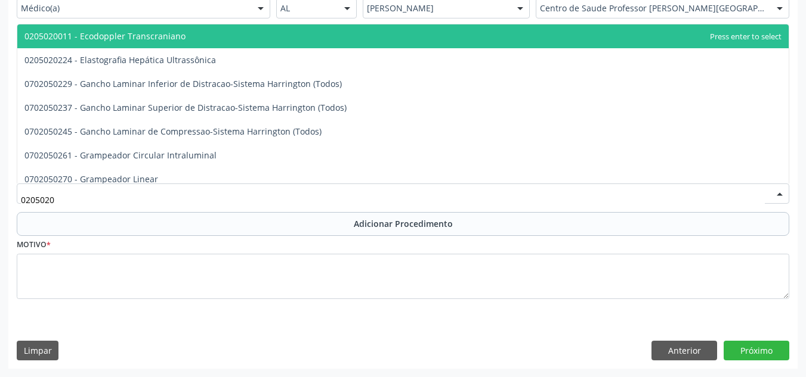
type input "02050200"
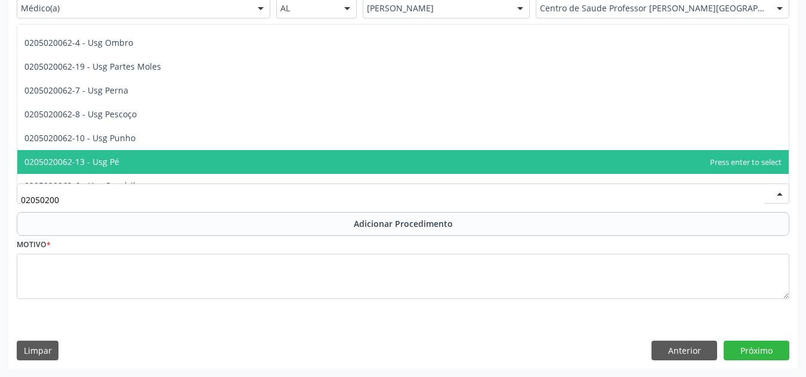
scroll to position [417, 0]
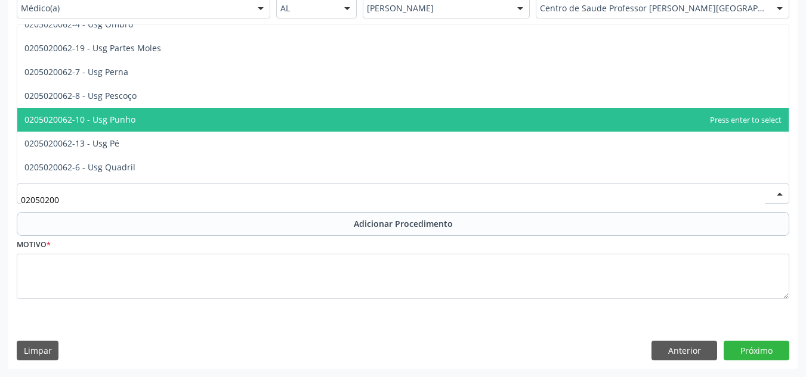
drag, startPoint x: 155, startPoint y: 120, endPoint x: 171, endPoint y: 144, distance: 28.4
click at [156, 120] on span "0205020062-10 - Usg Punho" at bounding box center [402, 120] width 771 height 24
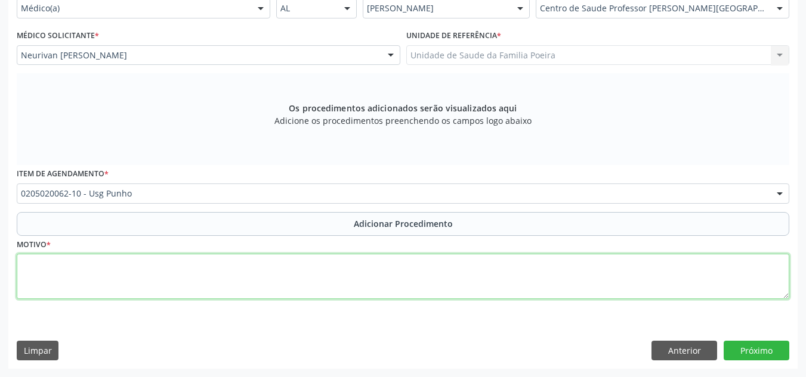
click at [187, 283] on textarea at bounding box center [403, 276] width 772 height 45
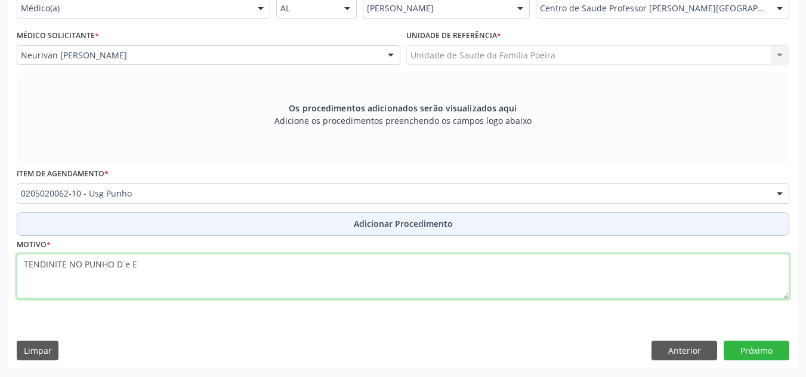
type textarea "TENDINITE NO PUNHO D e E"
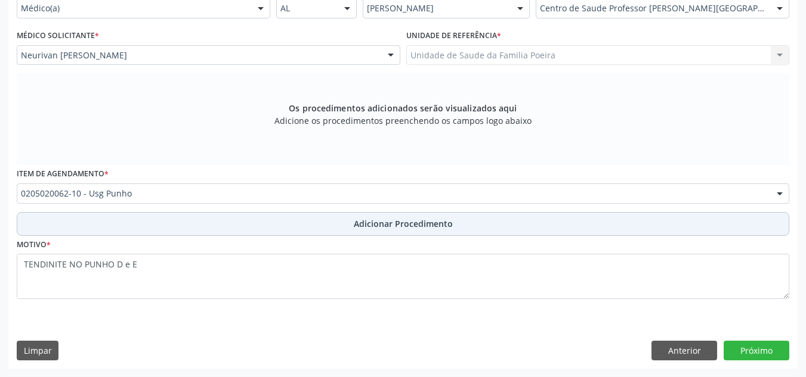
click at [356, 225] on span "Adicionar Procedimento" at bounding box center [403, 224] width 99 height 13
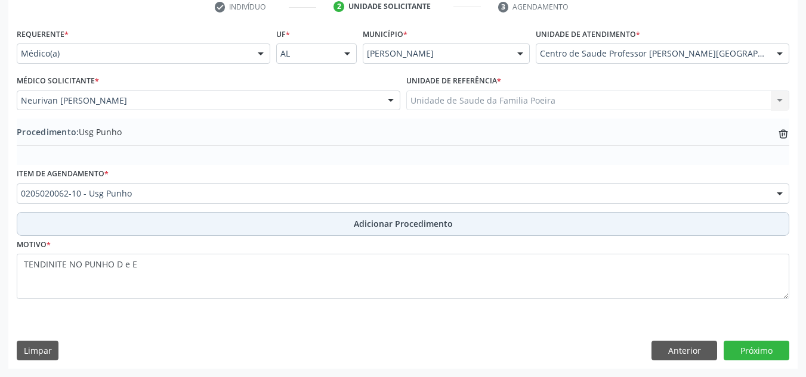
scroll to position [250, 0]
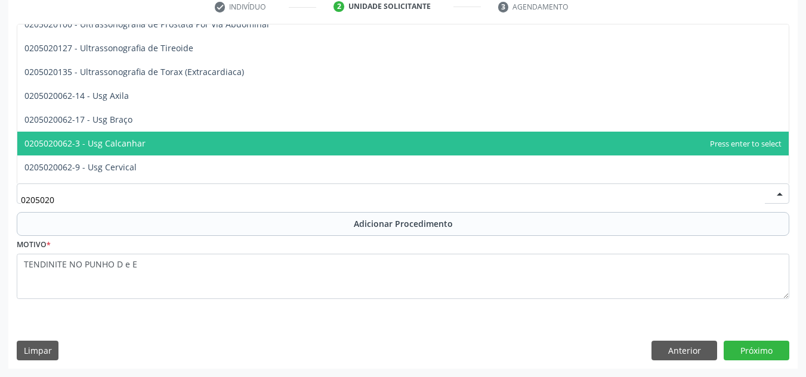
type input "02050200"
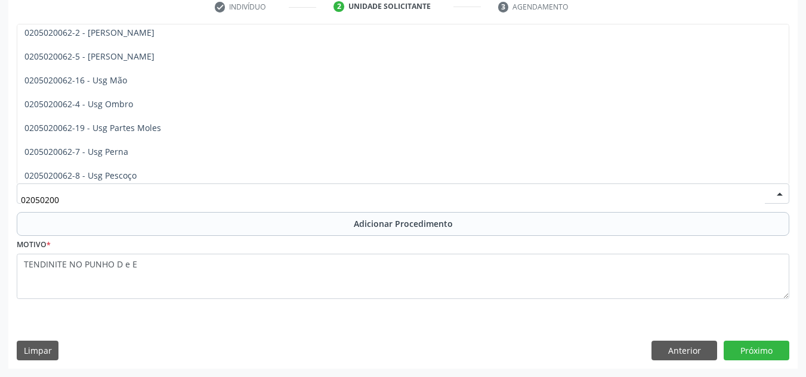
scroll to position [306, 0]
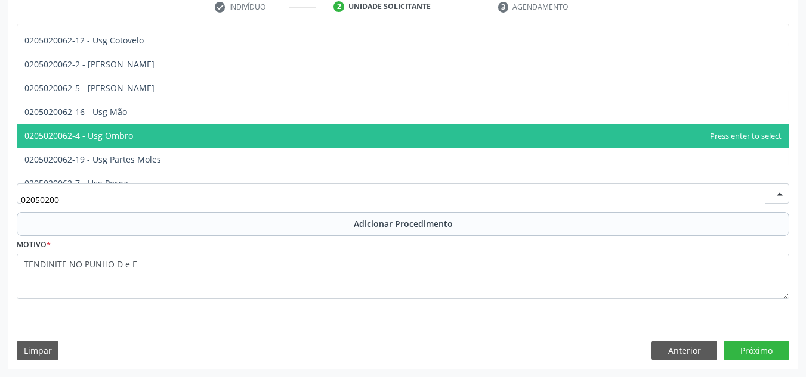
click at [244, 138] on span "0205020062-4 - Usg Ombro" at bounding box center [402, 136] width 771 height 24
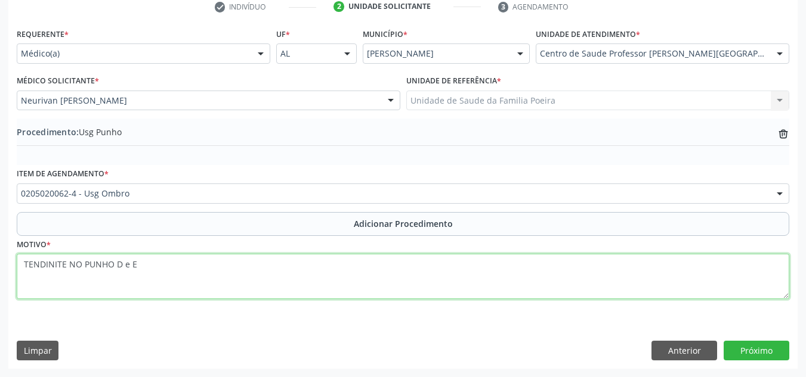
click at [114, 263] on textarea "TENDINITE NO PUNHO D e E" at bounding box center [403, 276] width 772 height 45
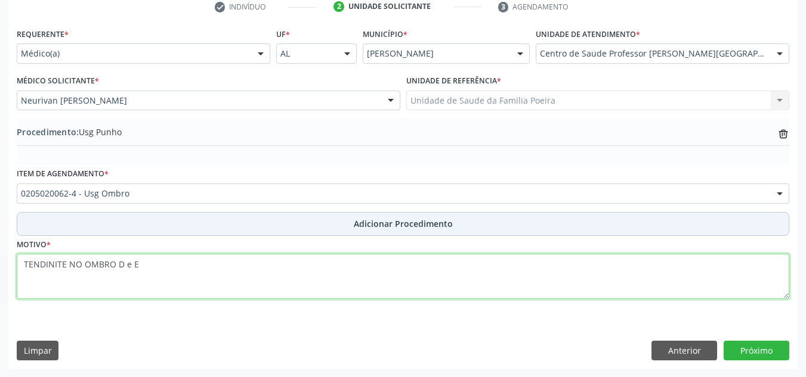
type textarea "TENDINITE NO OMBRO D e E"
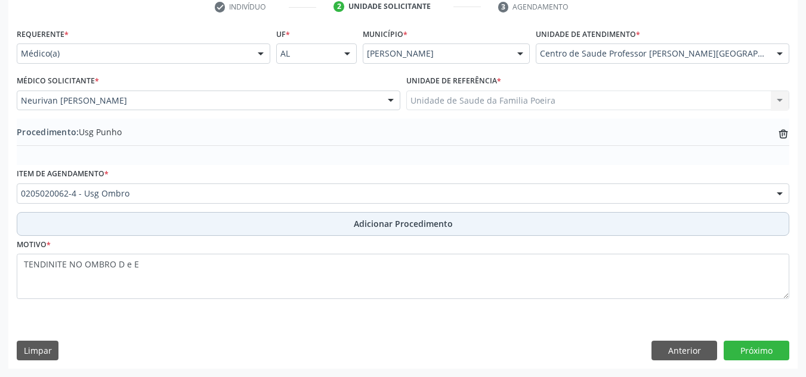
click at [416, 222] on span "Adicionar Procedimento" at bounding box center [403, 224] width 99 height 13
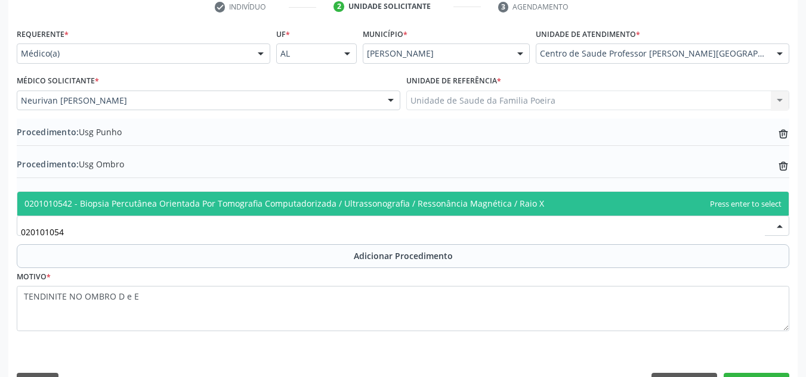
scroll to position [0, 0]
type input "0201010542"
click at [270, 205] on span "0201010542 - Biopsia Percutânea Orientada Por Tomografia Computadorizada / Ultr…" at bounding box center [283, 203] width 519 height 11
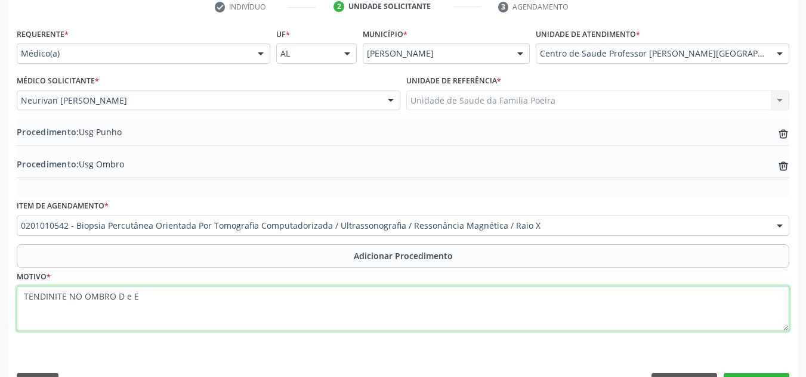
click at [157, 304] on textarea "TENDINITE NO OMBRO D e E" at bounding box center [403, 308] width 772 height 45
type textarea "T"
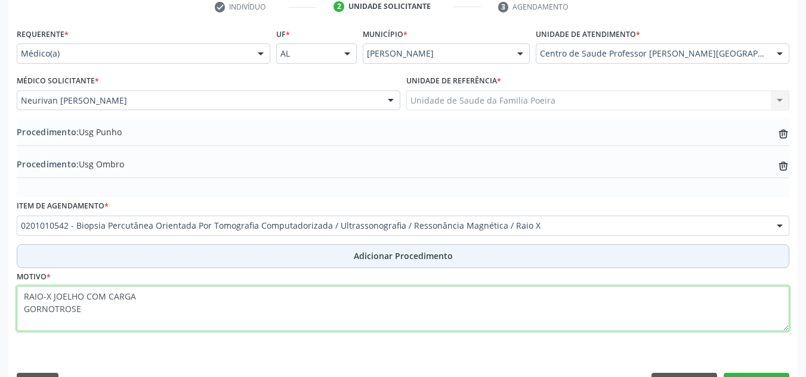
type textarea "RAIO-X JOELHO COM CARGA GORNOTROSE"
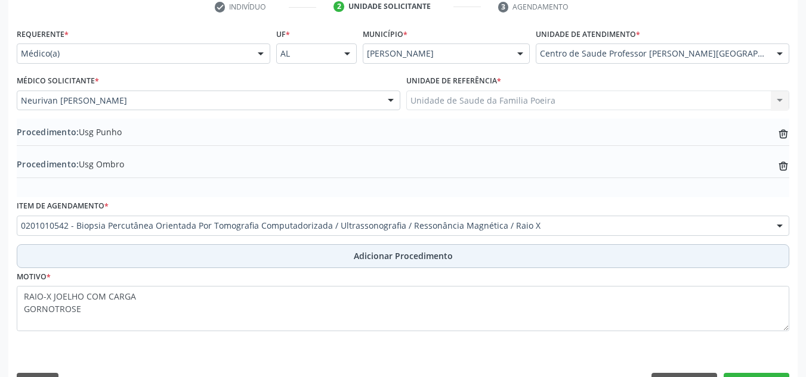
click at [220, 259] on button "Adicionar Procedimento" at bounding box center [403, 256] width 772 height 24
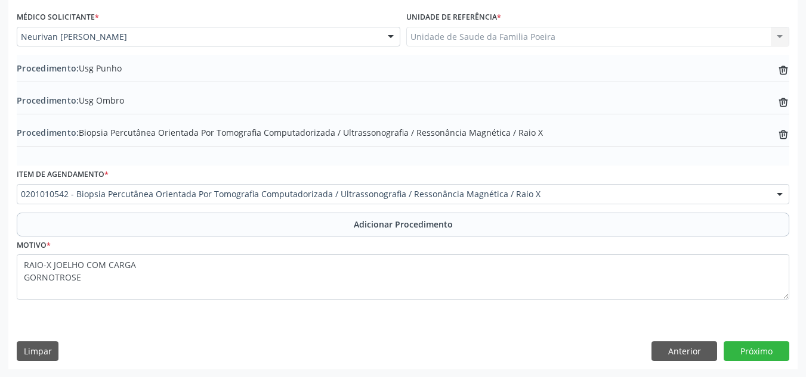
scroll to position [315, 0]
click at [761, 355] on button "Próximo" at bounding box center [756, 351] width 66 height 20
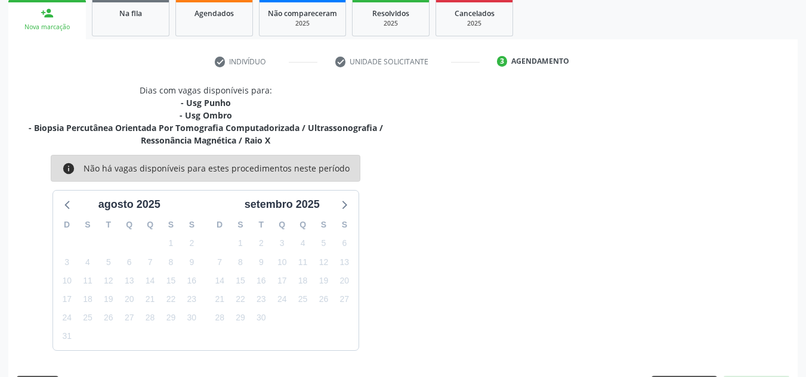
scroll to position [231, 0]
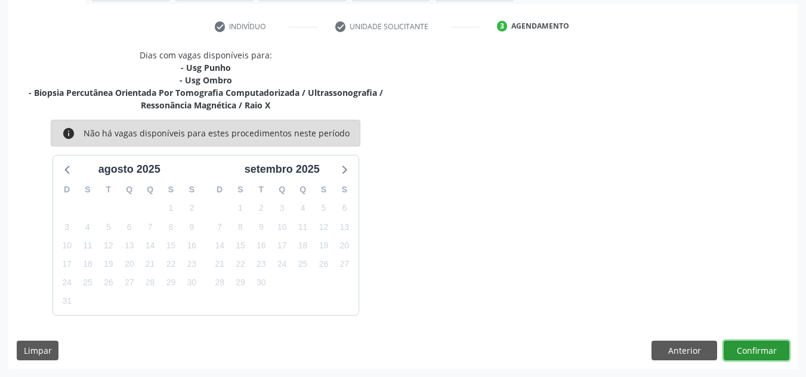
click at [737, 353] on button "Confirmar" at bounding box center [756, 351] width 66 height 20
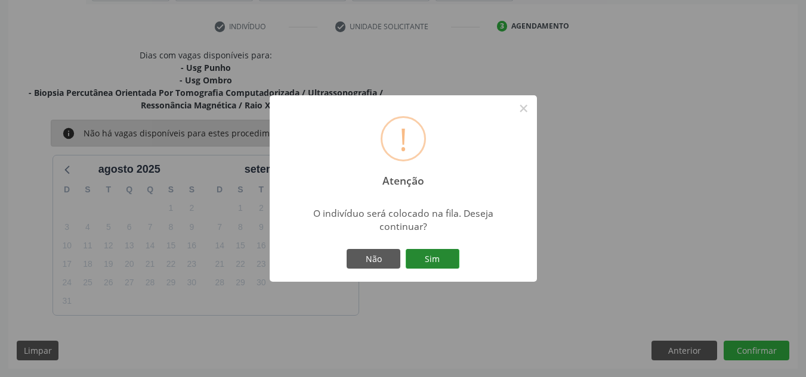
click at [441, 255] on button "Sim" at bounding box center [433, 259] width 54 height 20
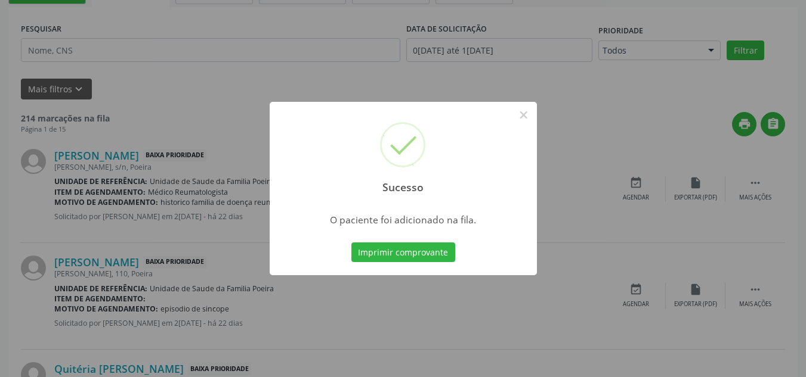
scroll to position [37, 0]
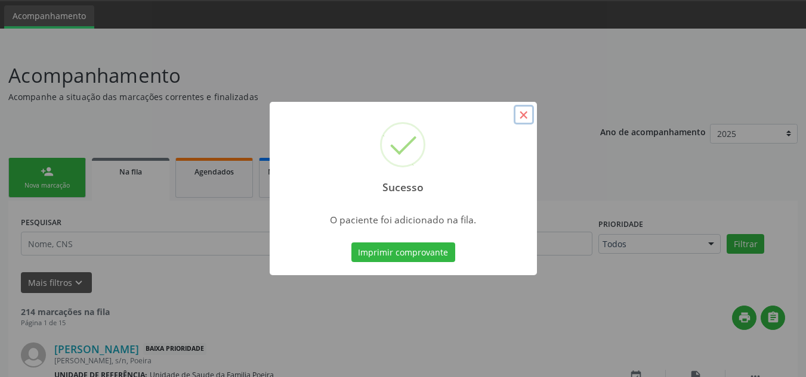
click at [522, 116] on button "×" at bounding box center [523, 115] width 20 height 20
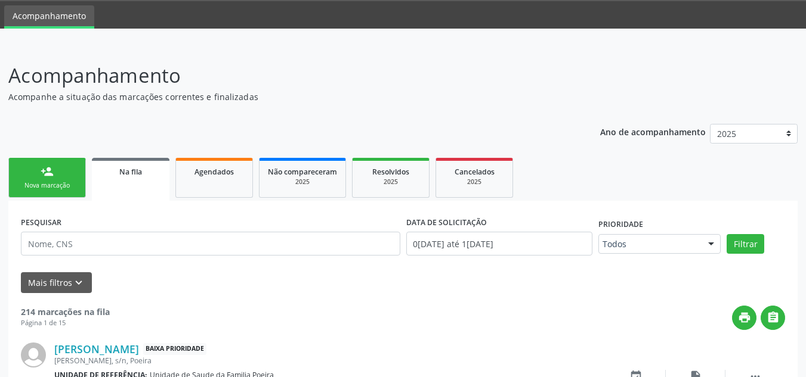
click at [20, 176] on link "person_add Nova marcação" at bounding box center [47, 178] width 78 height 40
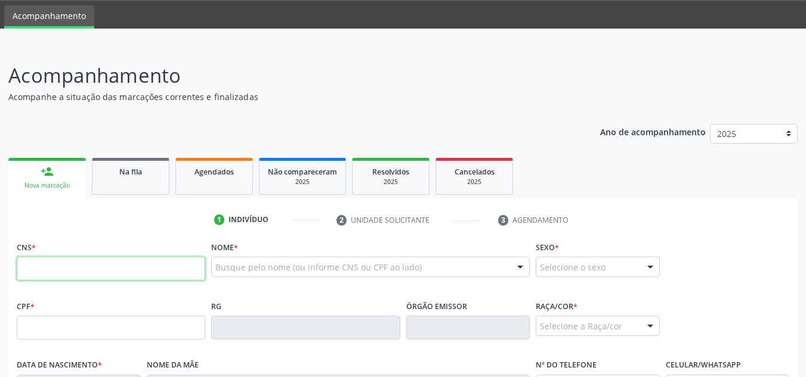
click at [106, 267] on input "text" at bounding box center [111, 269] width 188 height 24
type input "700 0019 3033 1910"
type input "034.408.164-86"
type input "[DATE]"
type input "[PERSON_NAME]"
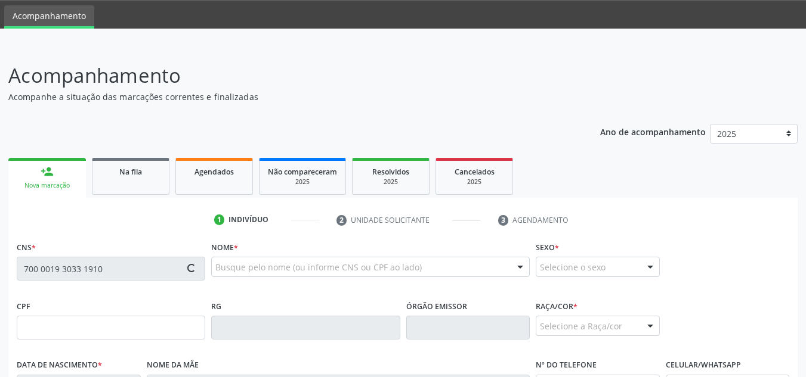
type input "[PHONE_NUMBER]"
type input "122"
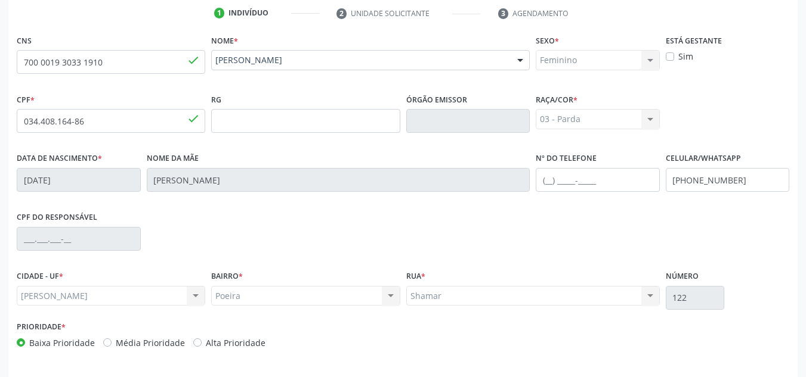
scroll to position [286, 0]
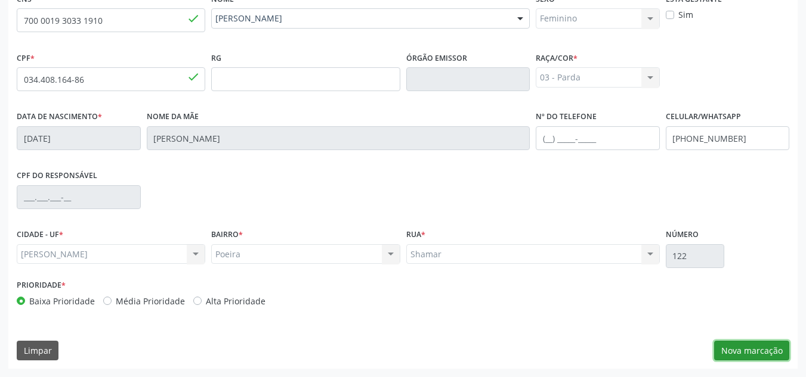
click at [752, 342] on button "Nova marcação" at bounding box center [751, 351] width 75 height 20
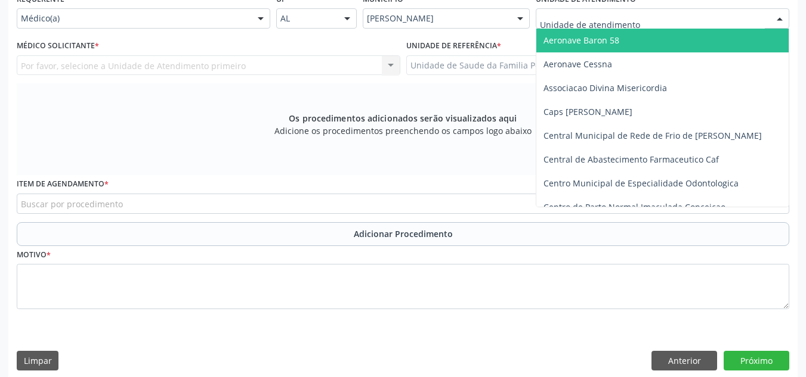
click at [683, 17] on div at bounding box center [662, 18] width 253 height 20
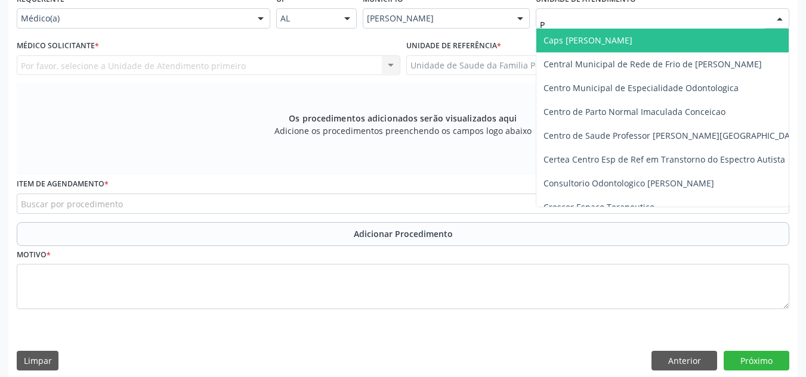
type input "PO"
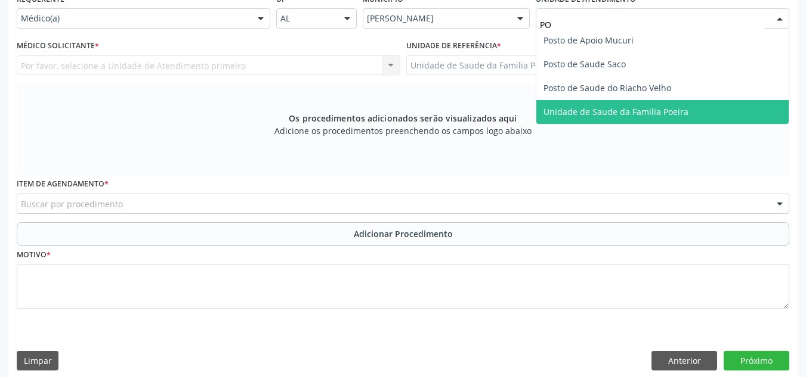
click at [671, 108] on span "Unidade de Saude da Familia Poeira" at bounding box center [615, 111] width 145 height 11
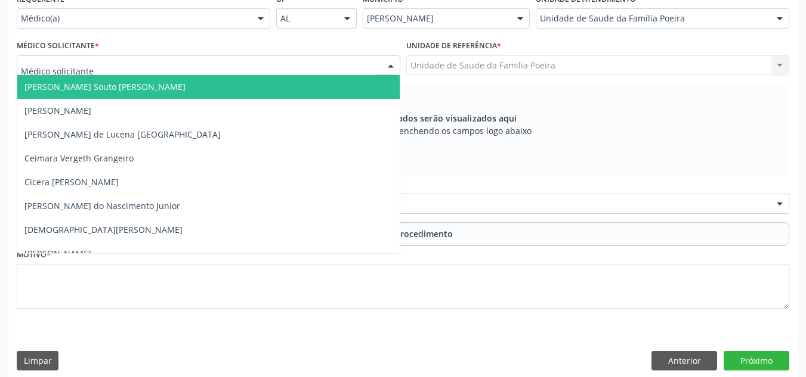
click at [129, 65] on div at bounding box center [208, 65] width 383 height 20
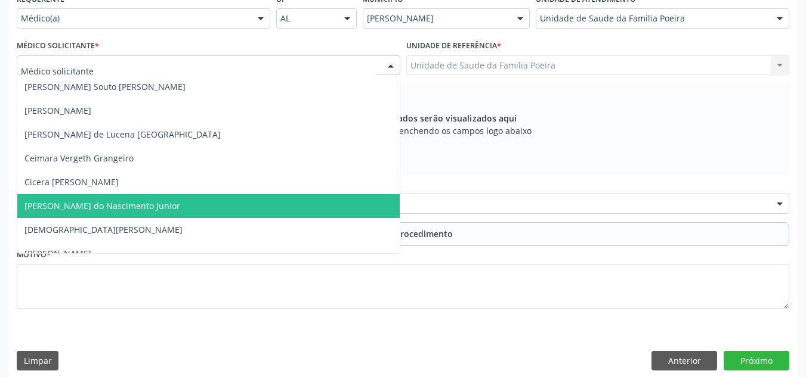
click at [136, 206] on span "[PERSON_NAME] do Nascimento Junior" at bounding box center [102, 205] width 156 height 11
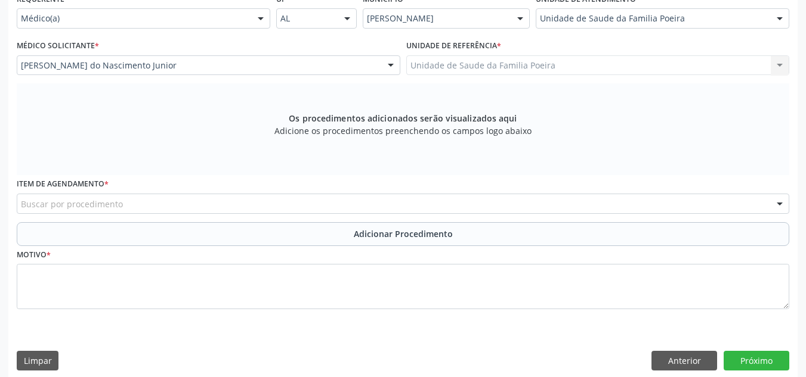
scroll to position [296, 0]
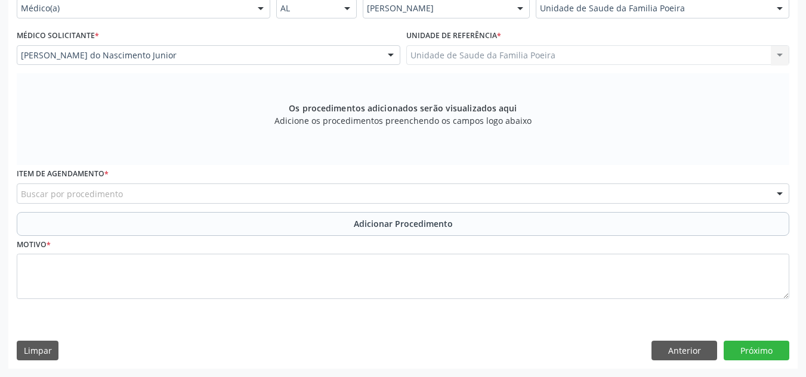
click at [148, 197] on div "Buscar por procedimento" at bounding box center [403, 194] width 772 height 20
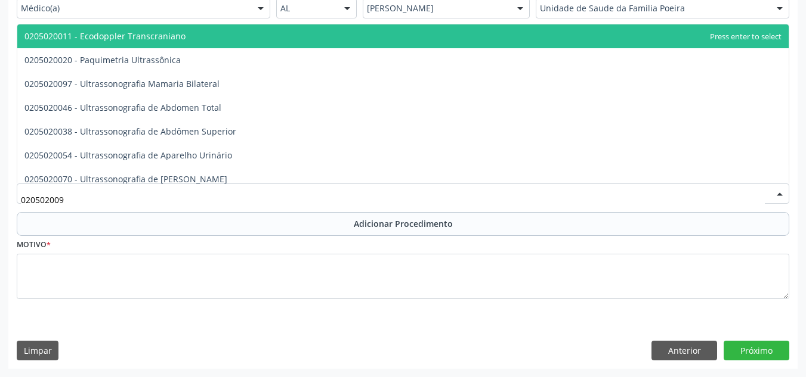
type input "0205020097"
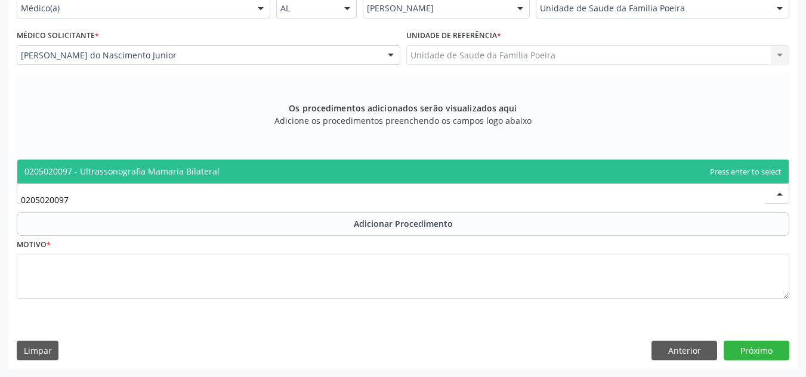
click at [144, 169] on span "0205020097 - Ultrassonografia Mamaria Bilateral" at bounding box center [121, 171] width 195 height 11
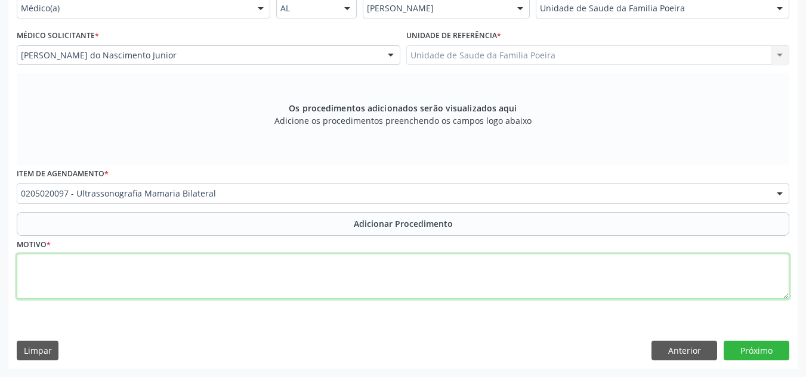
click at [157, 277] on textarea at bounding box center [403, 276] width 772 height 45
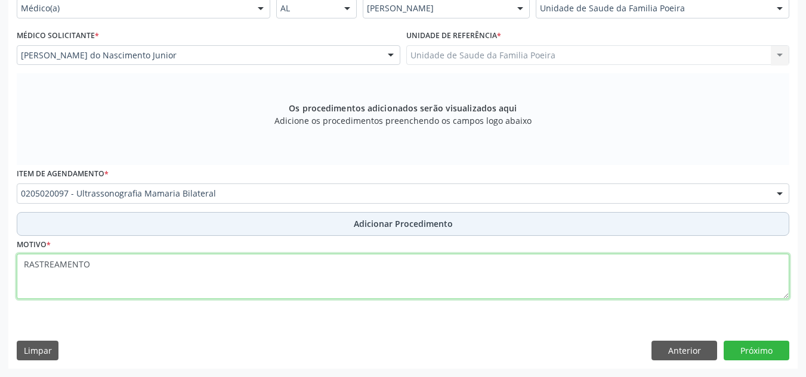
type textarea "RASTREAMENTO"
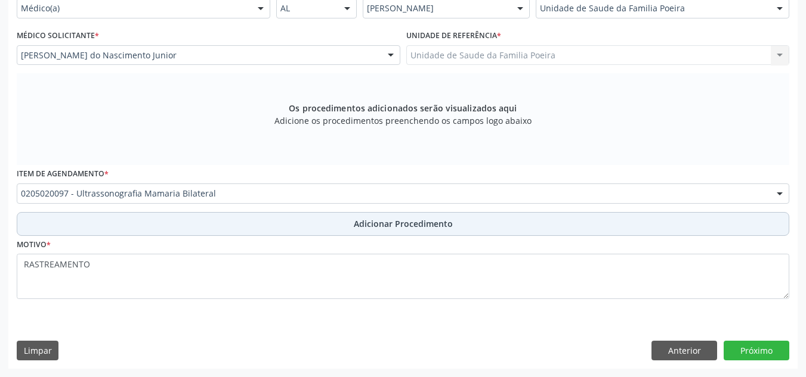
click at [251, 226] on button "Adicionar Procedimento" at bounding box center [403, 224] width 772 height 24
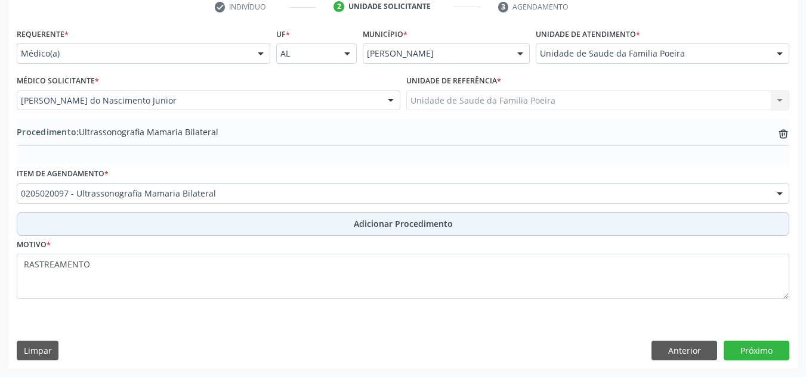
scroll to position [250, 0]
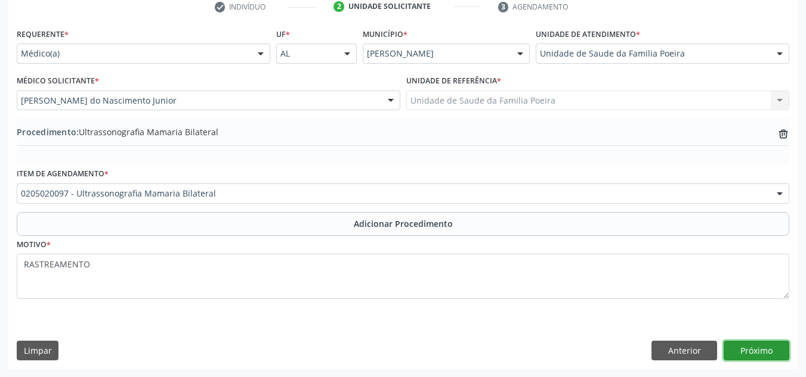
click at [769, 352] on button "Próximo" at bounding box center [756, 351] width 66 height 20
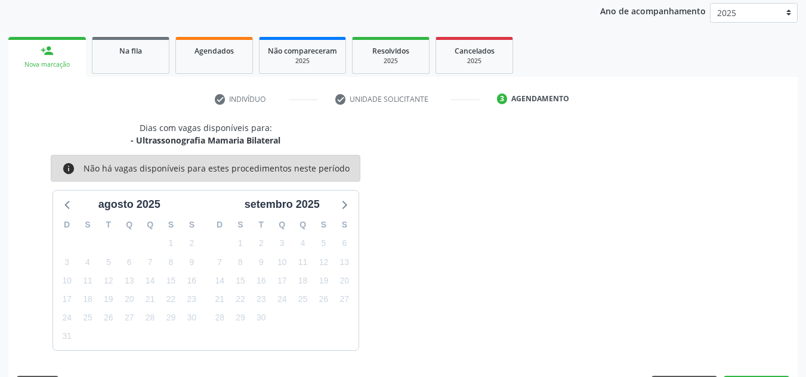
scroll to position [193, 0]
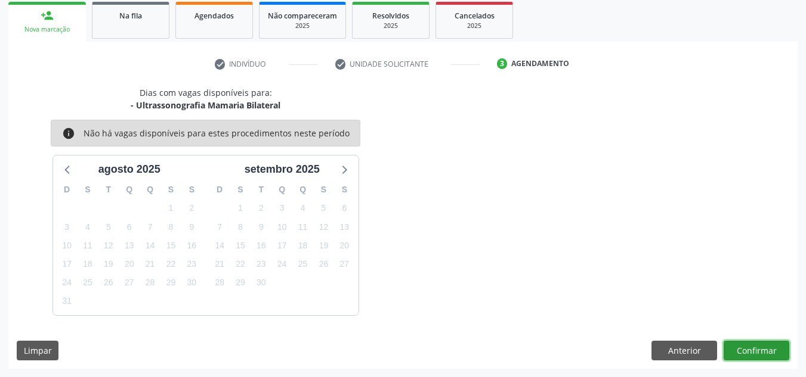
click at [769, 352] on button "Confirmar" at bounding box center [756, 351] width 66 height 20
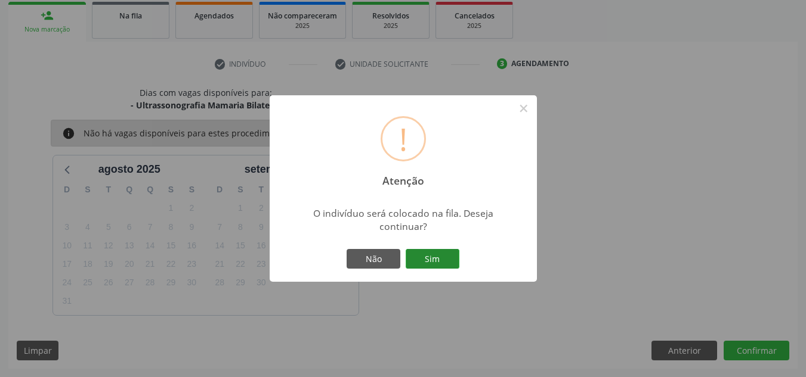
click at [448, 262] on button "Sim" at bounding box center [433, 259] width 54 height 20
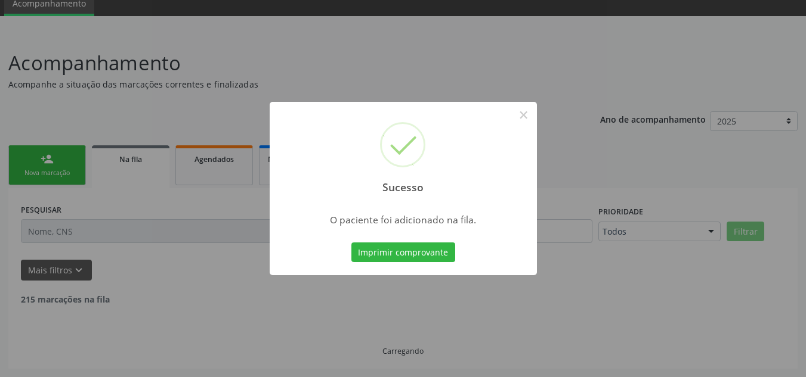
scroll to position [37, 0]
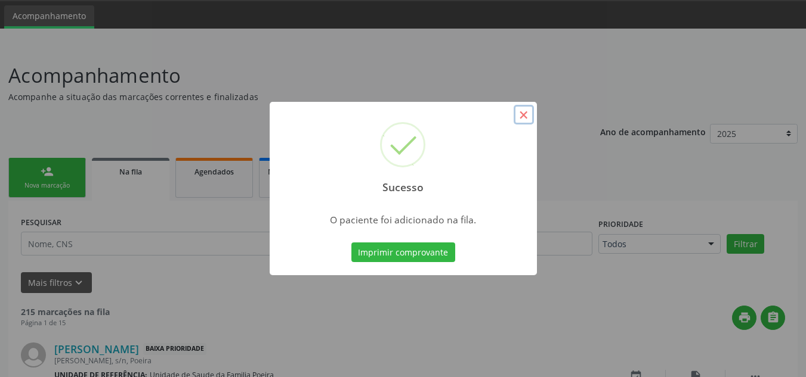
click at [525, 119] on button "×" at bounding box center [523, 115] width 20 height 20
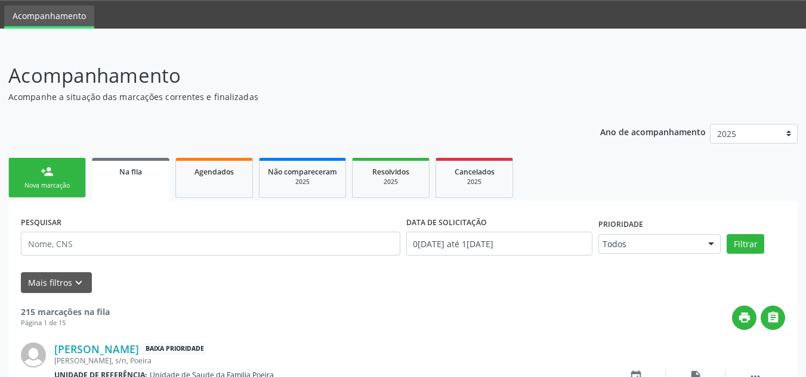
click at [48, 175] on div "person_add" at bounding box center [47, 171] width 13 height 13
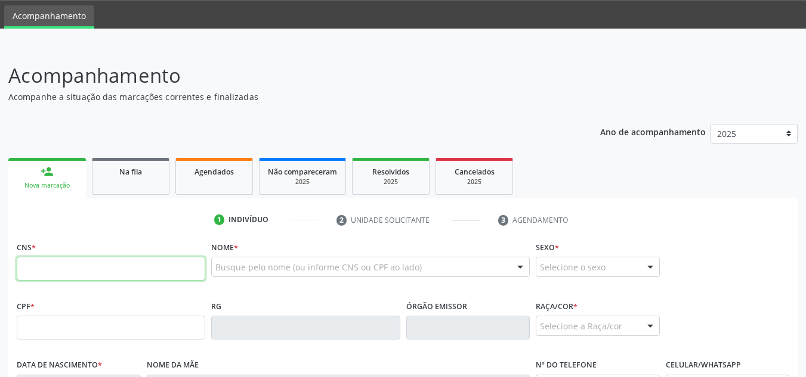
click at [109, 274] on input "text" at bounding box center [111, 269] width 188 height 24
paste input "704 8095 2723 2740"
type input "704 8095 2723 2740"
type input "[DATE]"
type input "Gerusa [PERSON_NAME]"
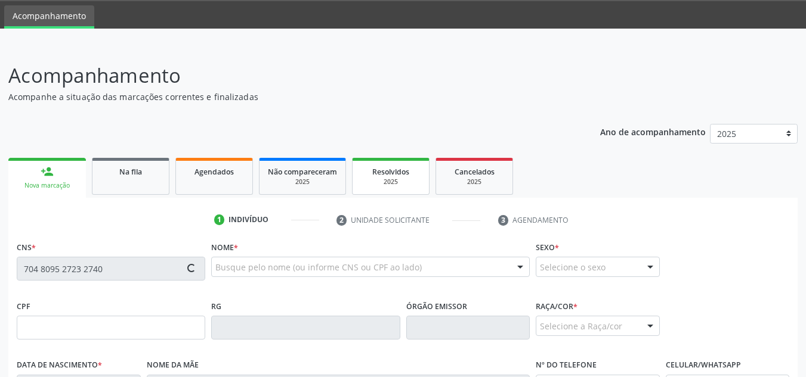
type input "[PHONE_NUMBER]"
type input "S/N"
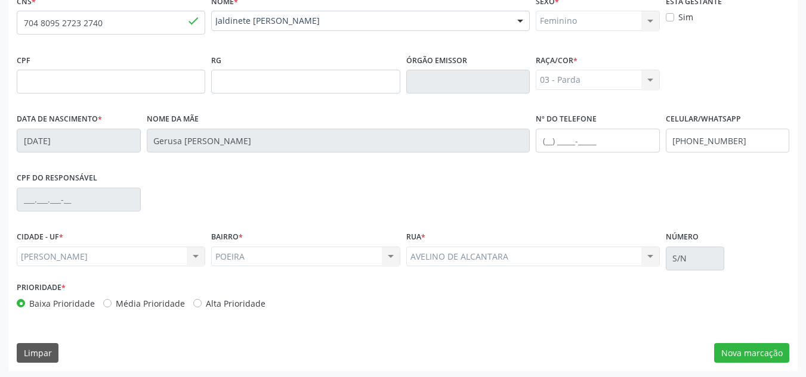
scroll to position [286, 0]
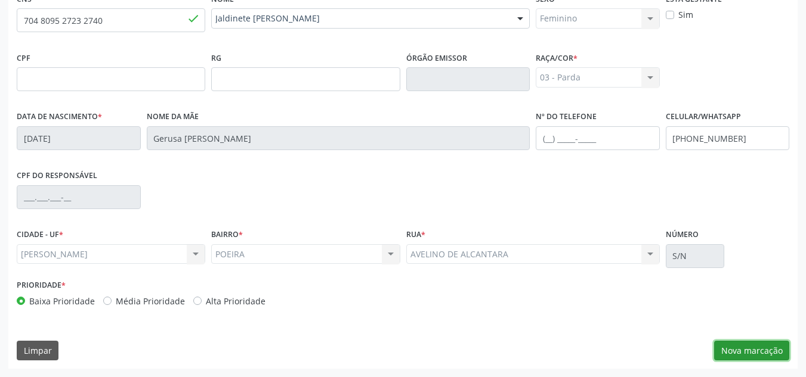
click at [773, 344] on button "Nova marcação" at bounding box center [751, 351] width 75 height 20
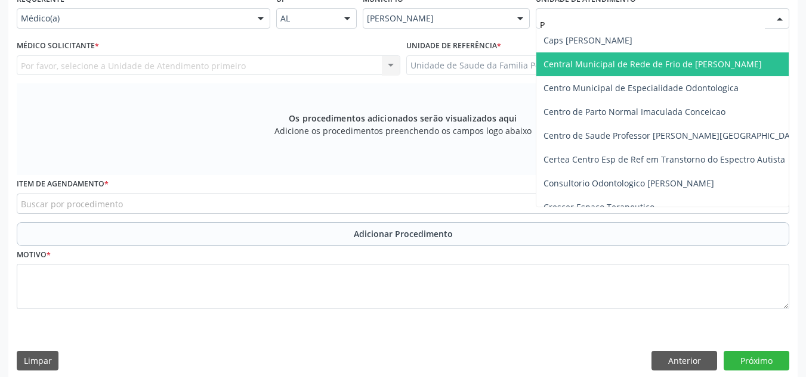
type input "PO"
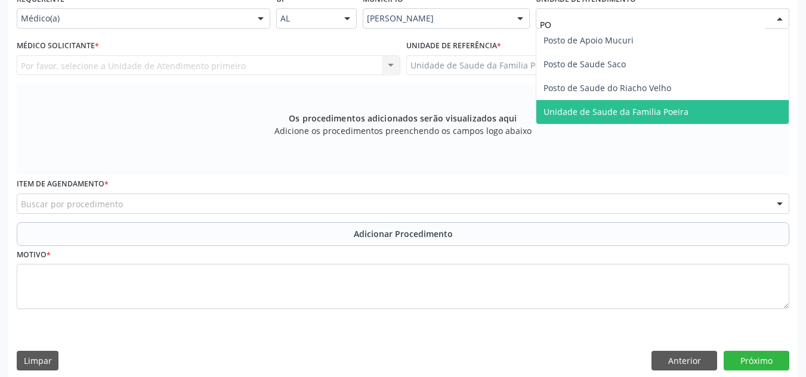
click at [633, 114] on span "Unidade de Saude da Familia Poeira" at bounding box center [615, 111] width 145 height 11
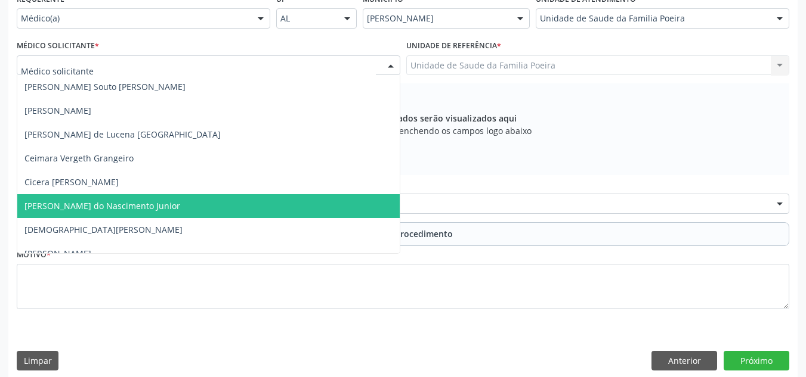
click at [88, 204] on span "[PERSON_NAME] do Nascimento Junior" at bounding box center [102, 205] width 156 height 11
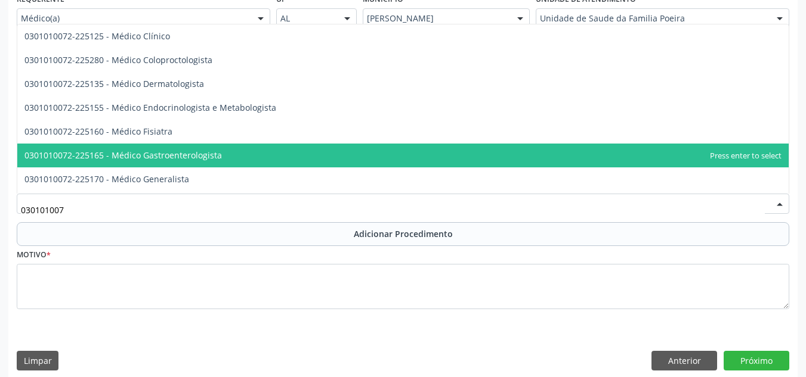
scroll to position [537, 0]
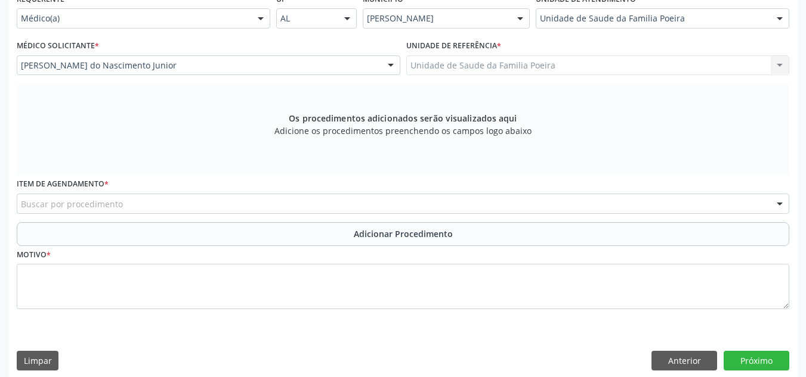
click at [165, 207] on div "Buscar por procedimento" at bounding box center [403, 204] width 772 height 20
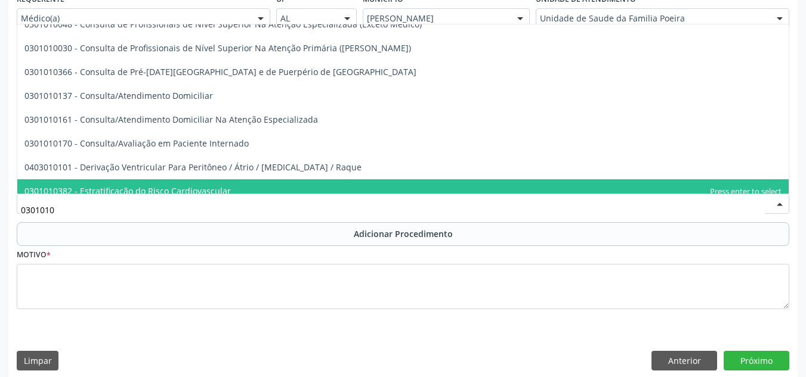
type input "03010100"
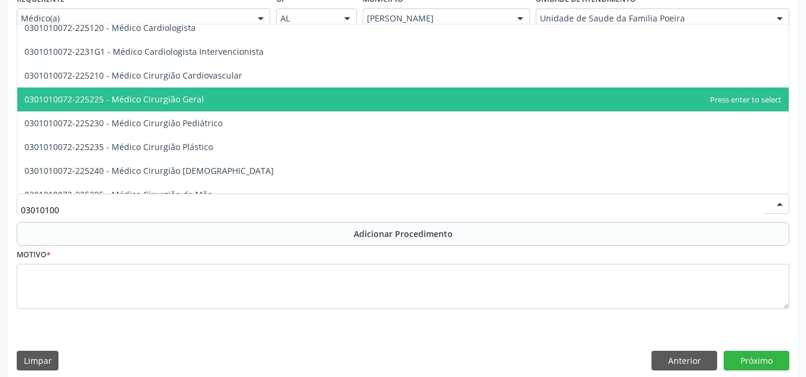
scroll to position [417, 0]
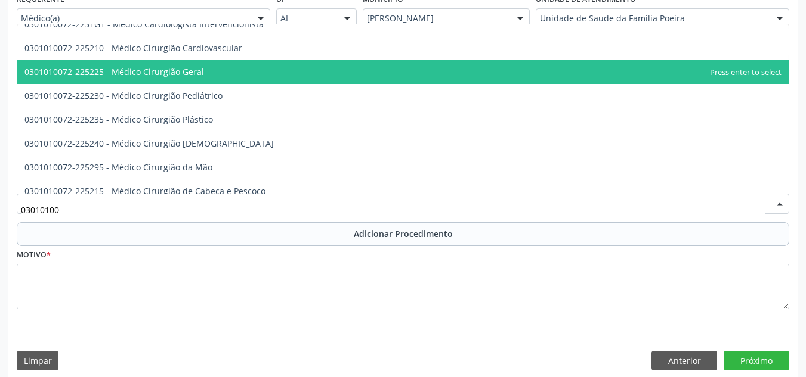
click at [181, 75] on span "0301010072-225225 - Médico Cirurgião Geral" at bounding box center [113, 71] width 179 height 11
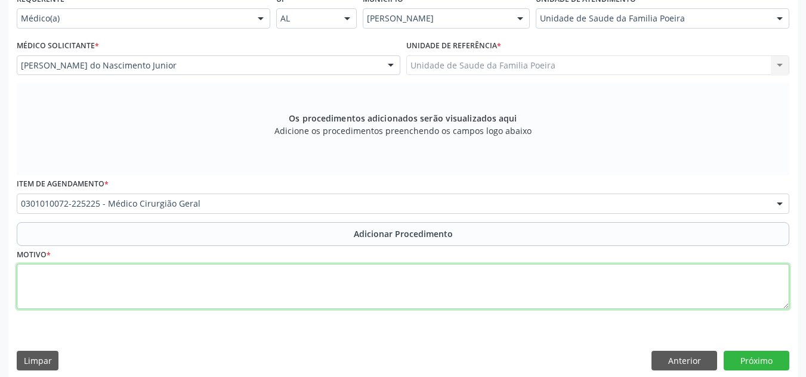
click at [210, 294] on textarea at bounding box center [403, 286] width 772 height 45
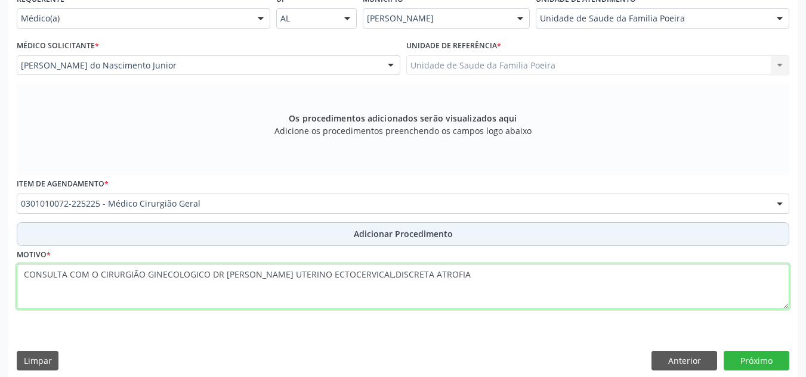
type textarea "CONSULTA COM O CIRURGIÃO GINECOLOGICO DR [PERSON_NAME] UTERINO ECTOCERVICAL,DIS…"
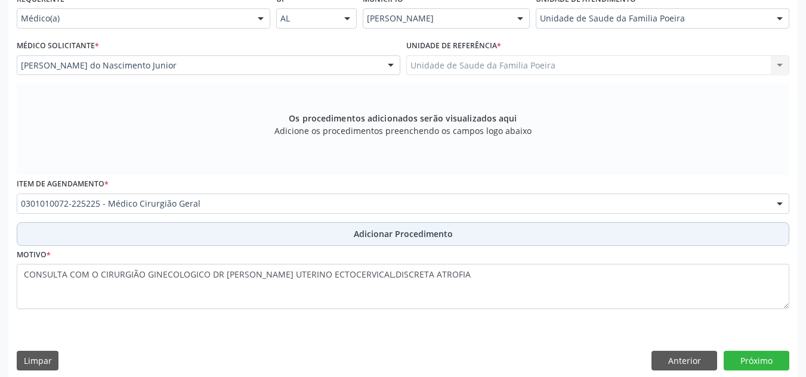
click at [291, 230] on button "Adicionar Procedimento" at bounding box center [403, 234] width 772 height 24
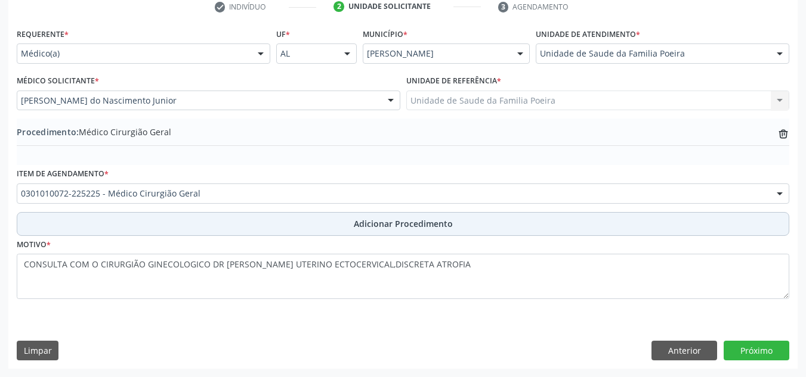
scroll to position [250, 0]
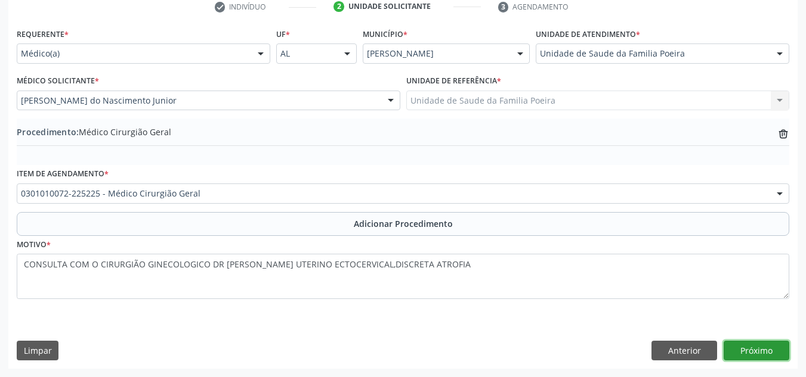
click at [757, 347] on button "Próximo" at bounding box center [756, 351] width 66 height 20
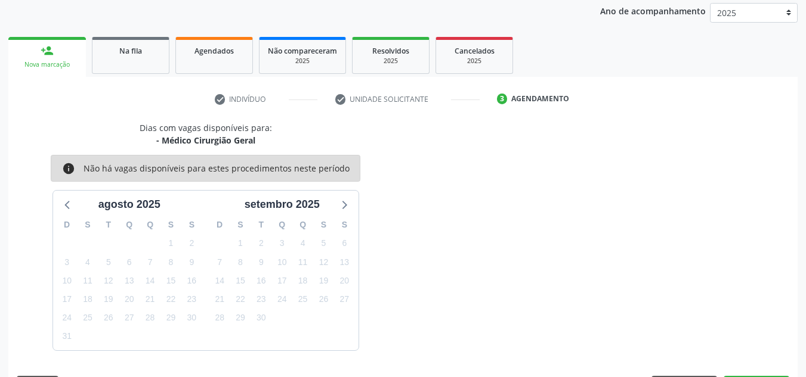
scroll to position [193, 0]
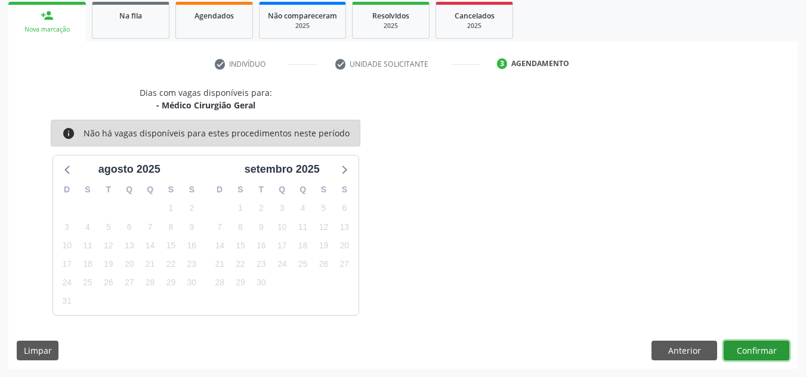
click at [739, 349] on button "Confirmar" at bounding box center [756, 351] width 66 height 20
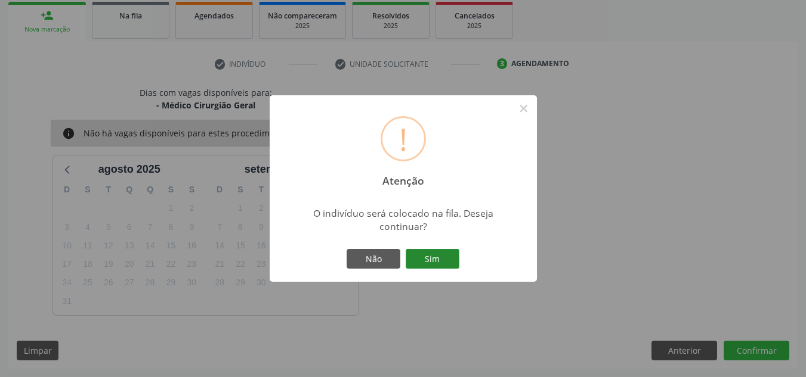
click at [447, 258] on button "Sim" at bounding box center [433, 259] width 54 height 20
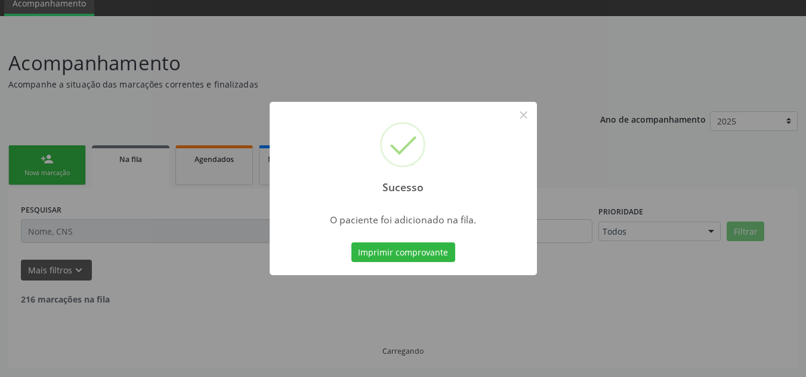
scroll to position [37, 0]
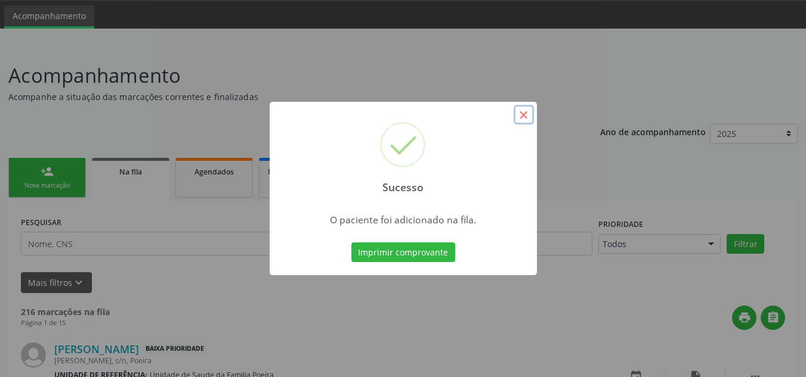
click at [528, 118] on button "×" at bounding box center [523, 115] width 20 height 20
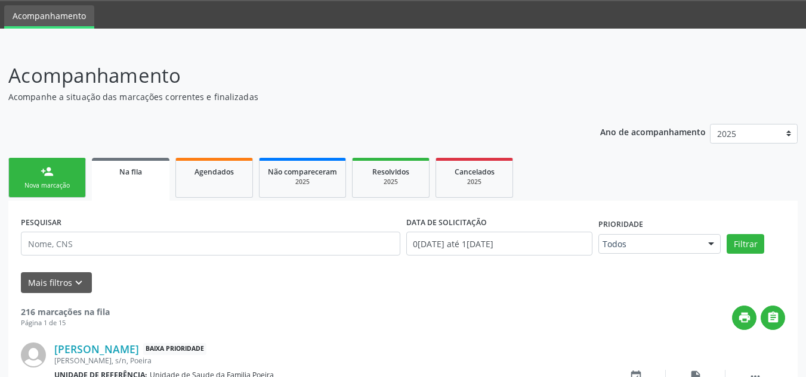
click at [44, 174] on div "person_add" at bounding box center [47, 171] width 13 height 13
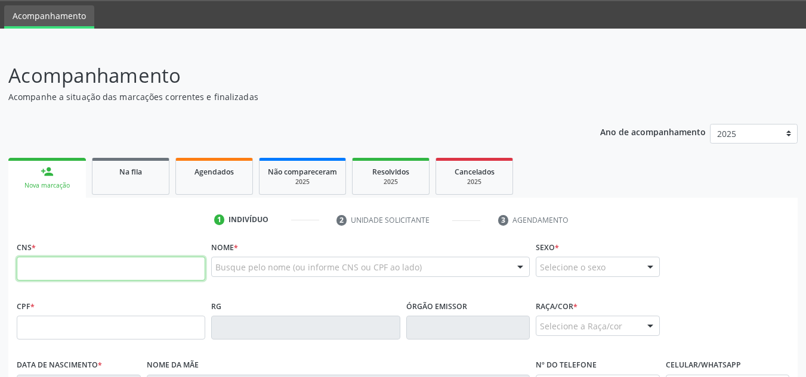
click at [135, 266] on input "text" at bounding box center [111, 269] width 188 height 24
type input "898 0500 8903 1379"
type input "128.790.464-59"
type input "[DATE]"
type input "[PERSON_NAME]"
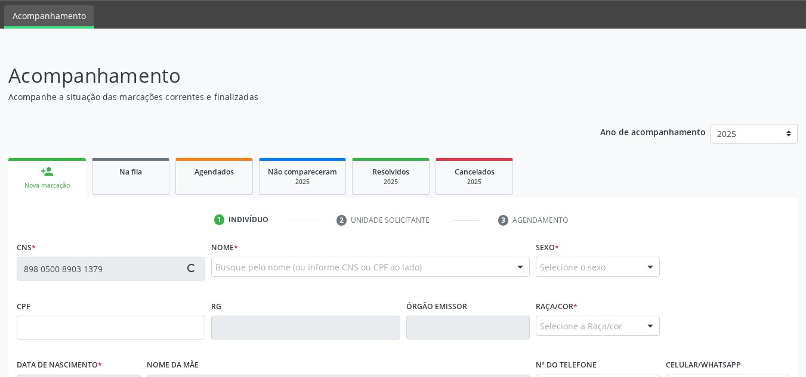
type input "[PHONE_NUMBER]"
type input "S/N"
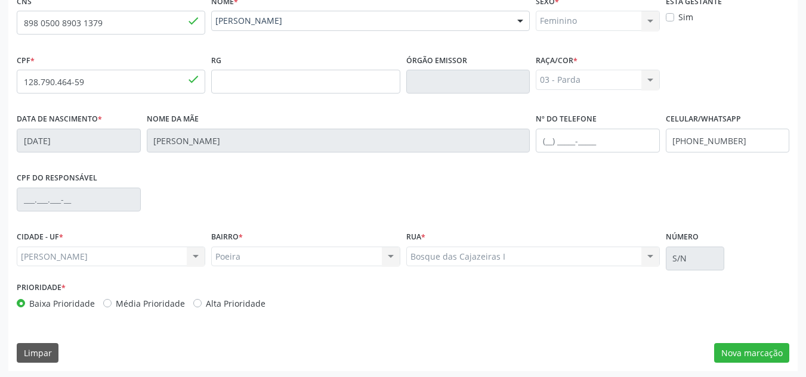
scroll to position [286, 0]
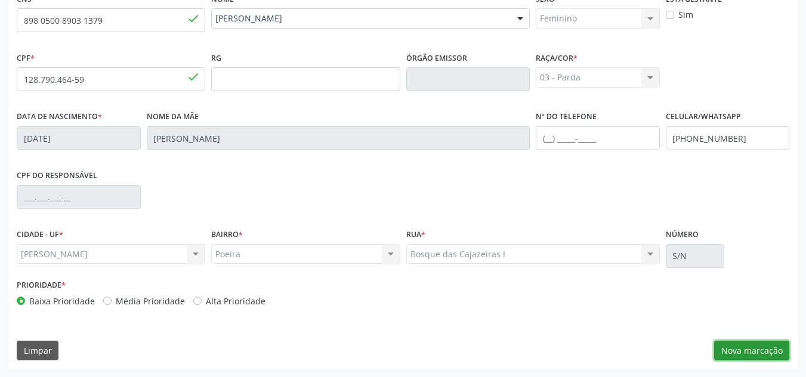
click at [759, 349] on button "Nova marcação" at bounding box center [751, 351] width 75 height 20
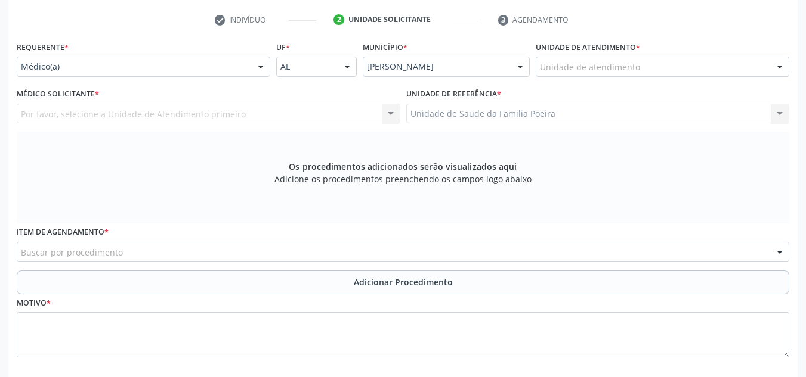
scroll to position [226, 0]
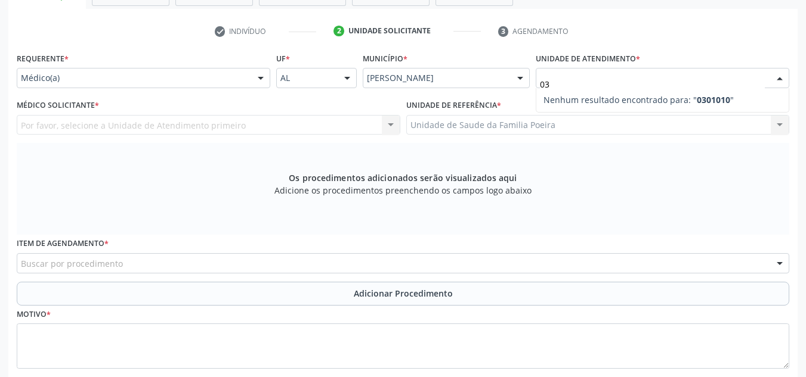
type input "0"
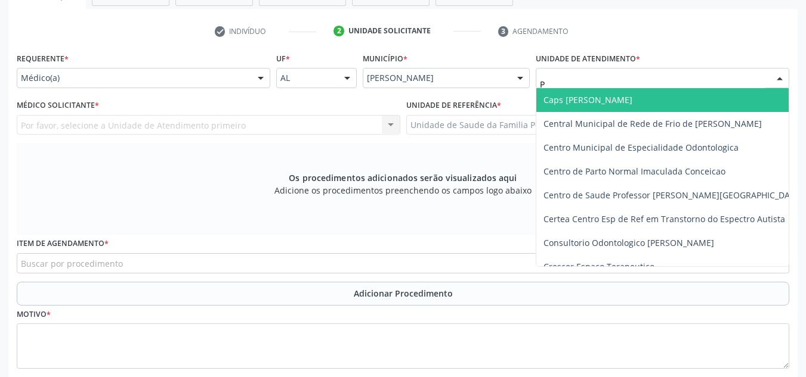
type input "PO"
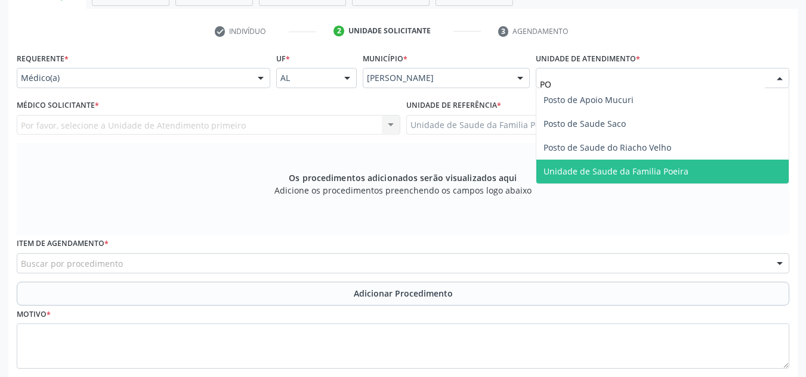
click at [648, 172] on span "Unidade de Saude da Familia Poeira" at bounding box center [615, 171] width 145 height 11
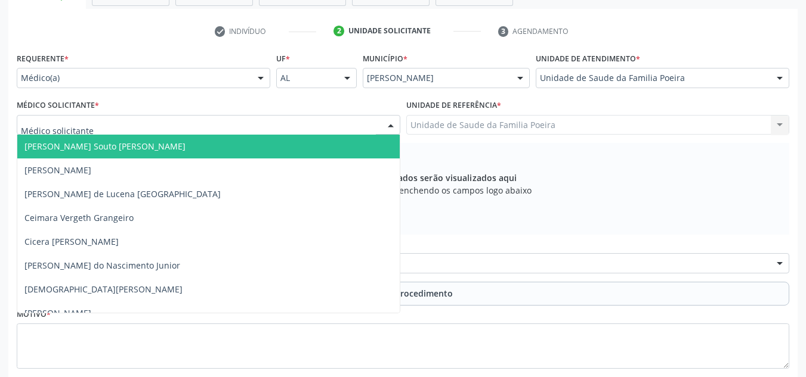
click at [98, 123] on div at bounding box center [208, 125] width 383 height 20
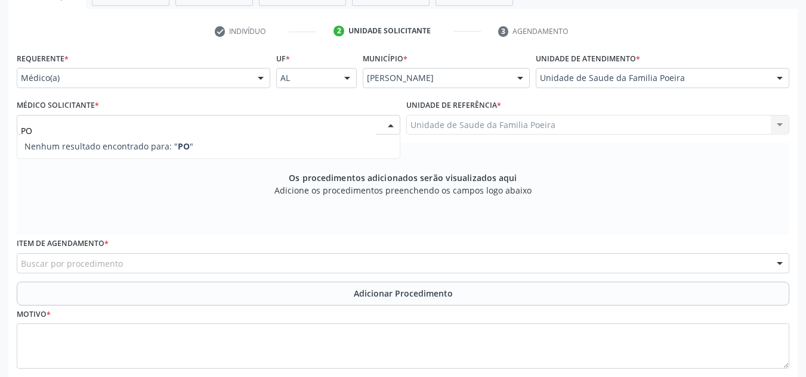
type input "P"
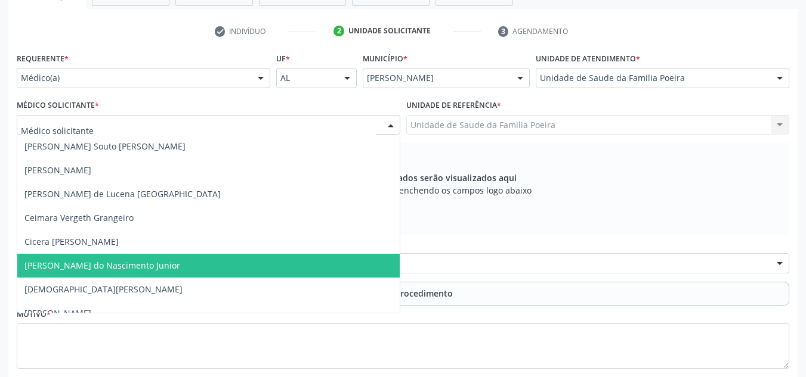
click at [165, 267] on span "[PERSON_NAME] do Nascimento Junior" at bounding box center [102, 265] width 156 height 11
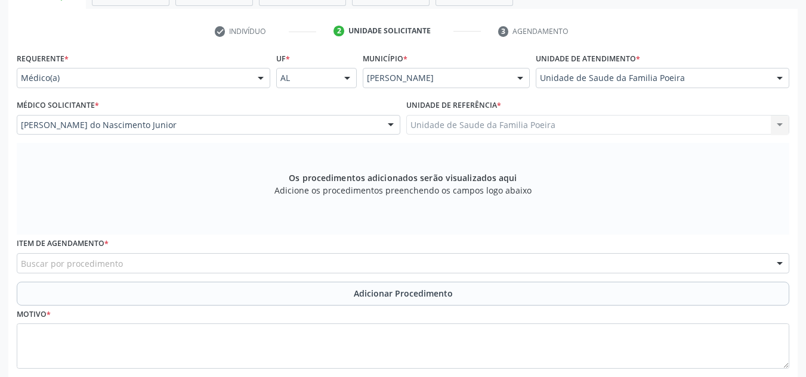
click at [199, 270] on div "Buscar por procedimento" at bounding box center [403, 263] width 772 height 20
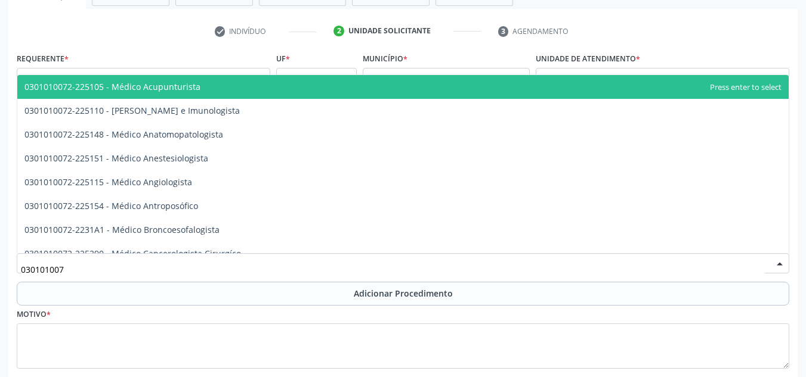
type input "0301010072"
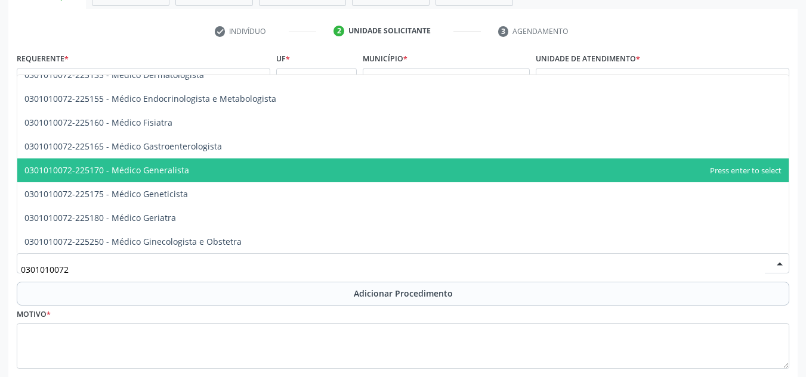
scroll to position [596, 0]
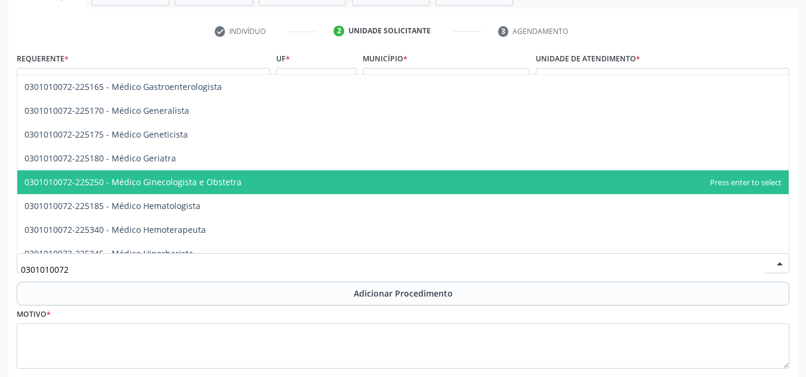
click at [237, 181] on span "0301010072-225250 - Médico Ginecologista e Obstetra" at bounding box center [402, 183] width 771 height 24
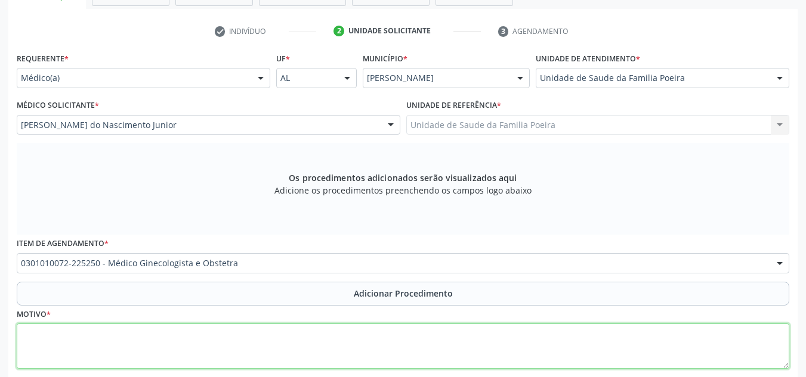
click at [211, 342] on textarea at bounding box center [403, 346] width 772 height 45
type textarea "F"
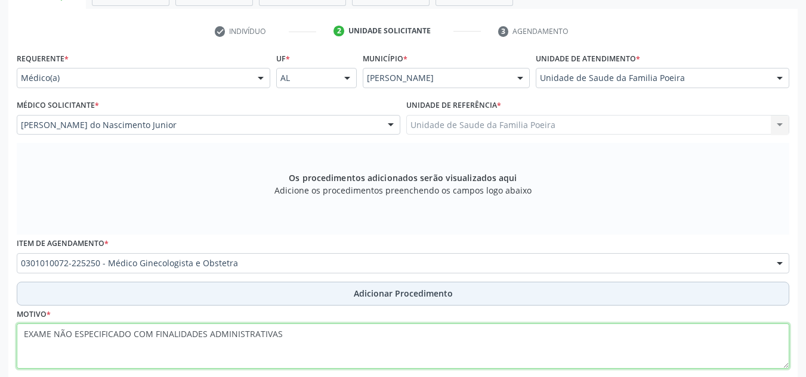
type textarea "EXAME NÃO ESPECIFICADO COM FINALIDADES ADMINISTRATIVAS"
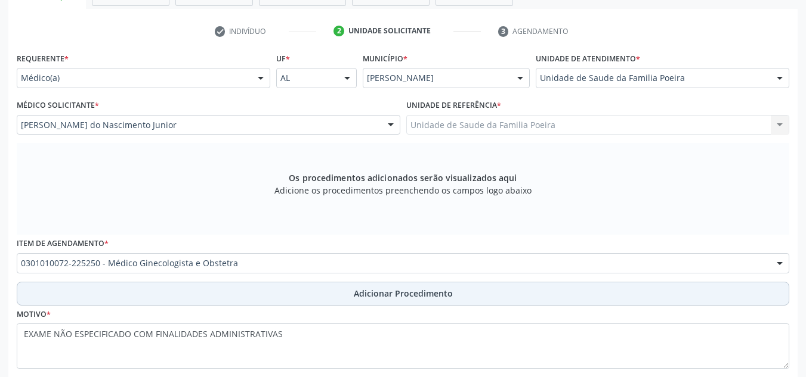
click at [353, 284] on button "Adicionar Procedimento" at bounding box center [403, 294] width 772 height 24
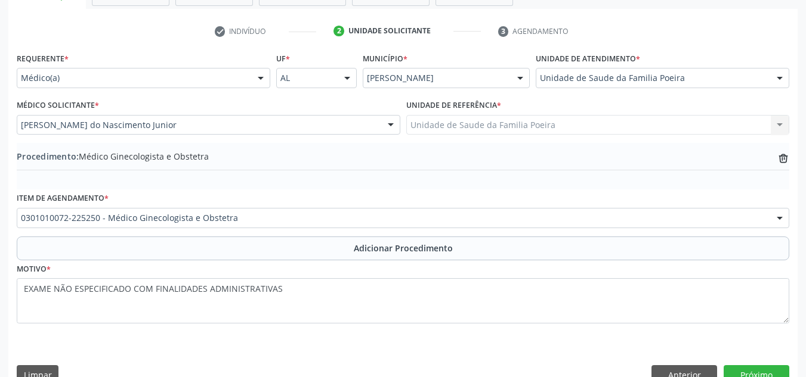
scroll to position [250, 0]
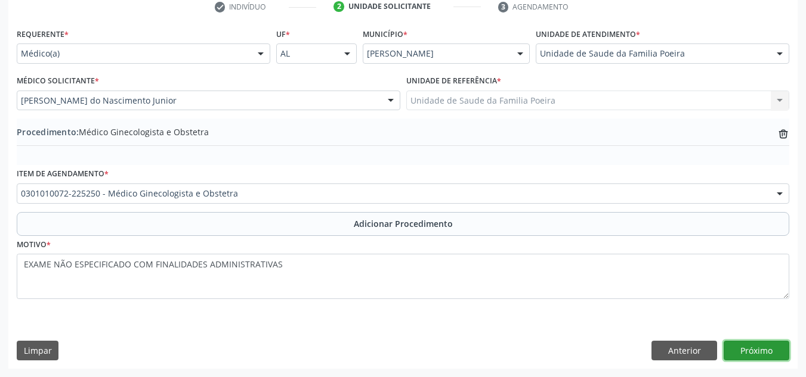
click at [750, 346] on button "Próximo" at bounding box center [756, 351] width 66 height 20
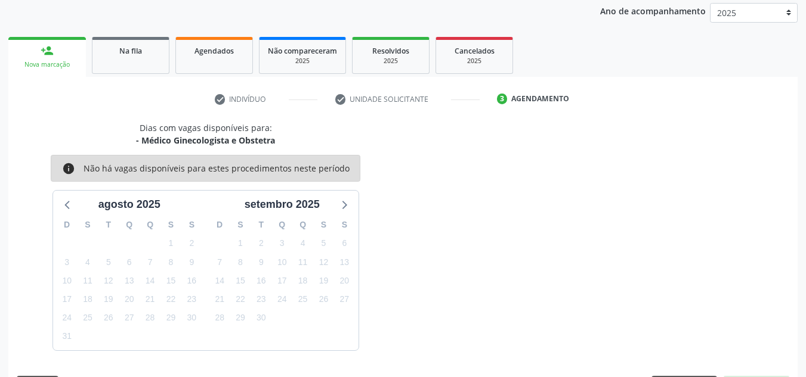
scroll to position [193, 0]
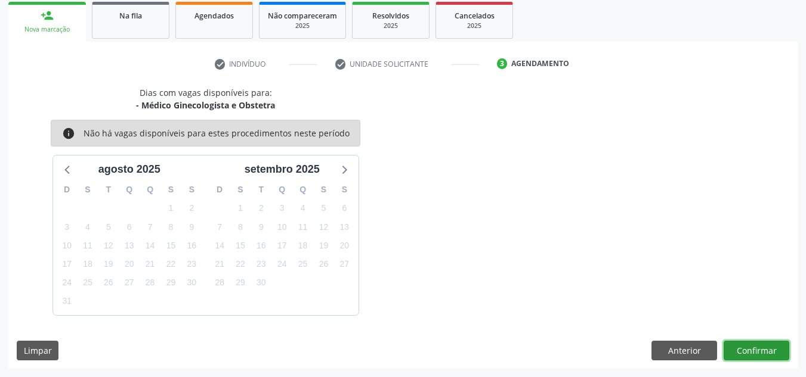
click at [748, 346] on button "Confirmar" at bounding box center [756, 351] width 66 height 20
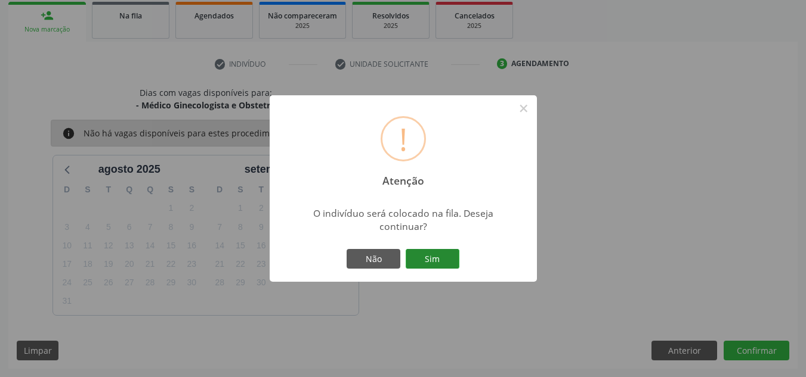
click at [423, 257] on button "Sim" at bounding box center [433, 259] width 54 height 20
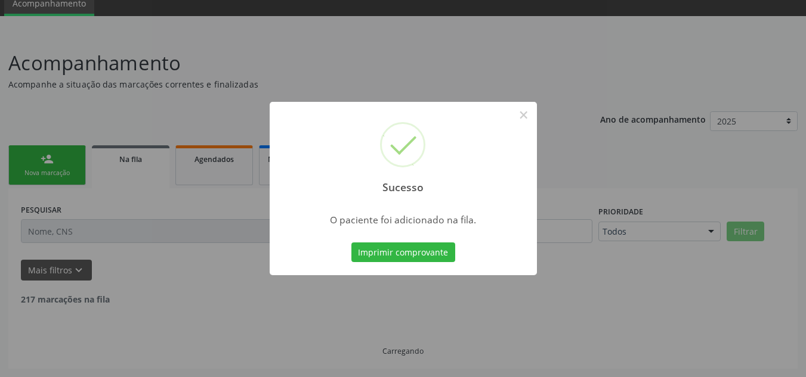
scroll to position [37, 0]
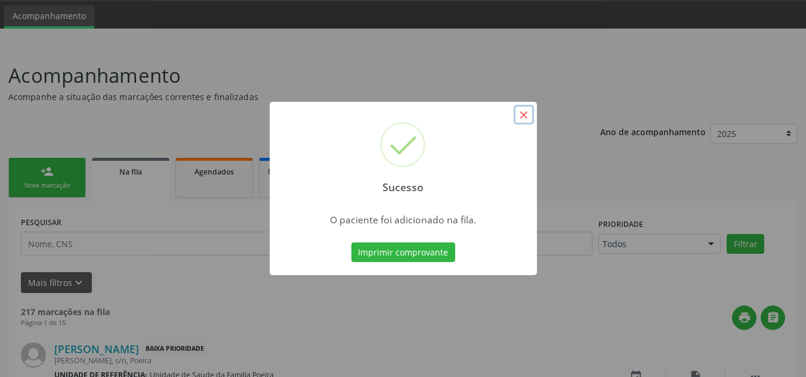
click at [520, 113] on button "×" at bounding box center [523, 115] width 20 height 20
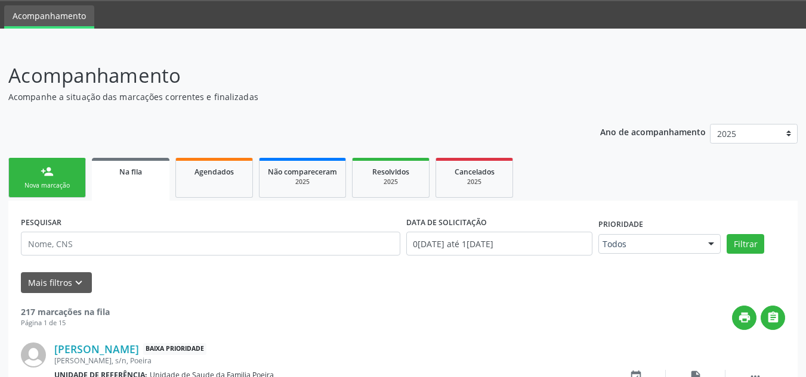
click at [53, 178] on div "person_add" at bounding box center [47, 171] width 13 height 13
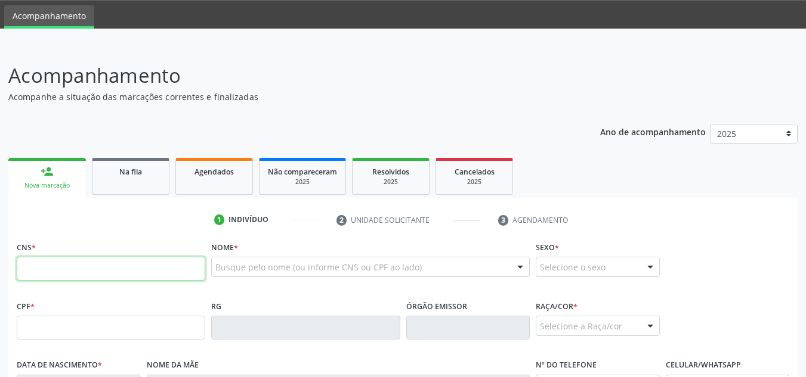
click at [79, 265] on input "text" at bounding box center [111, 269] width 188 height 24
type input "705 6044 5265 2913"
type input "049.865.464-81"
type input "[DATE]"
type input "[PERSON_NAME]"
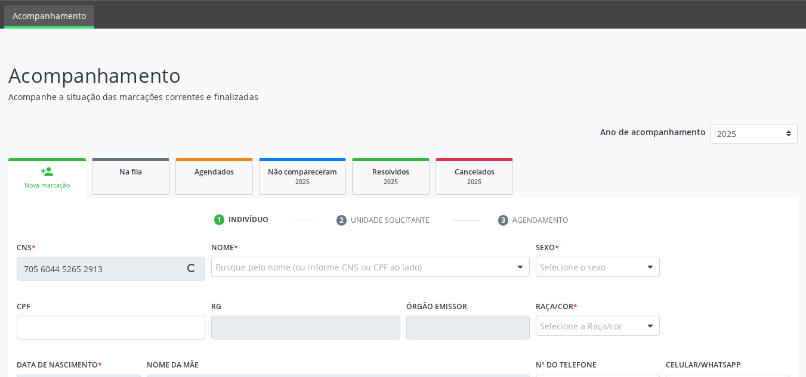
type input "[PHONE_NUMBER]"
type input "S/N"
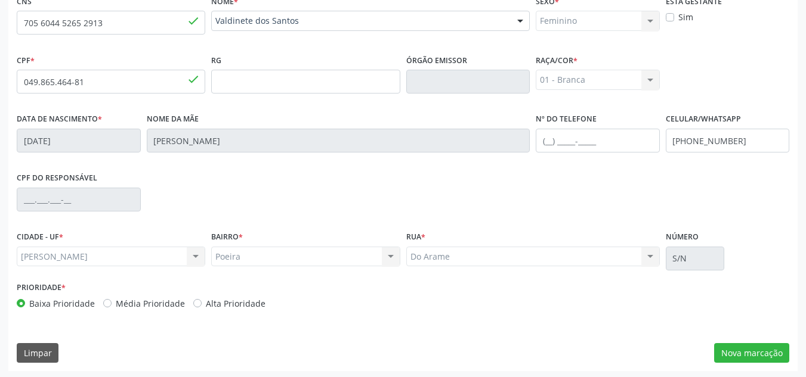
scroll to position [286, 0]
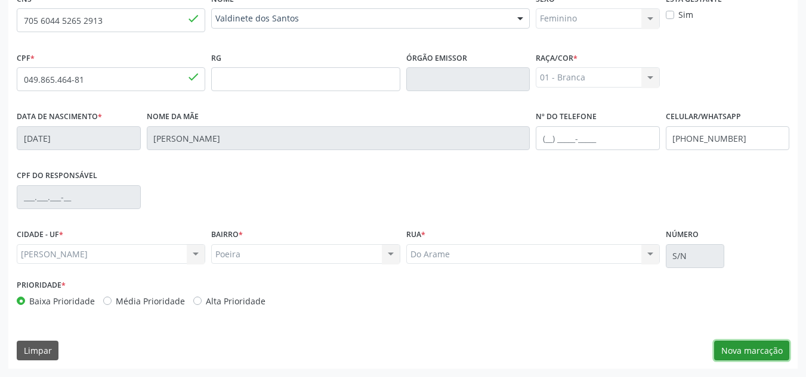
click at [722, 355] on button "Nova marcação" at bounding box center [751, 351] width 75 height 20
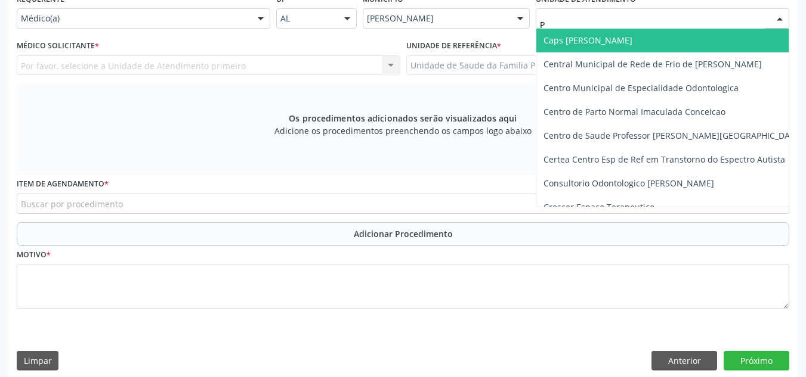
type input "PO"
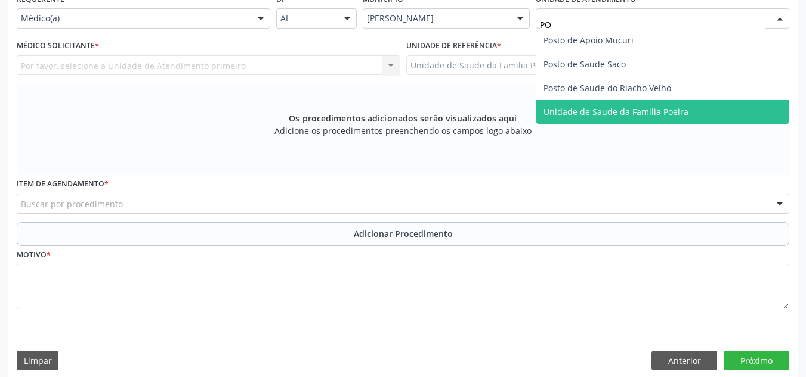
click at [673, 109] on span "Unidade de Saude da Familia Poeira" at bounding box center [615, 111] width 145 height 11
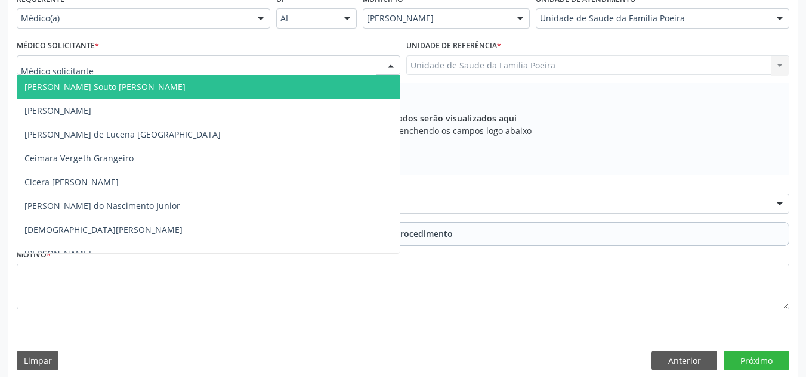
click at [237, 64] on div at bounding box center [208, 65] width 383 height 20
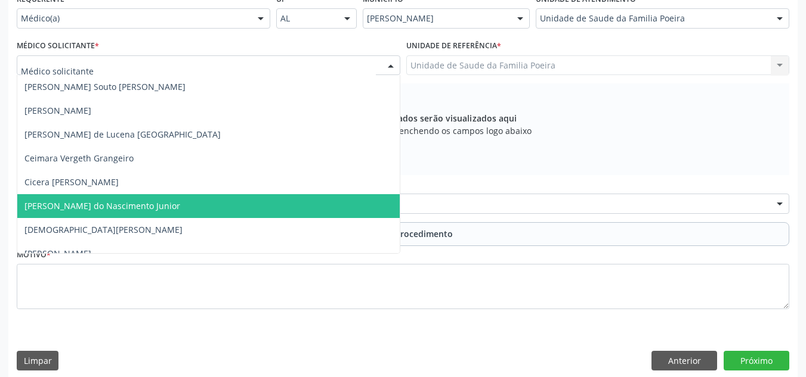
click at [185, 201] on span "[PERSON_NAME] do Nascimento Junior" at bounding box center [208, 206] width 382 height 24
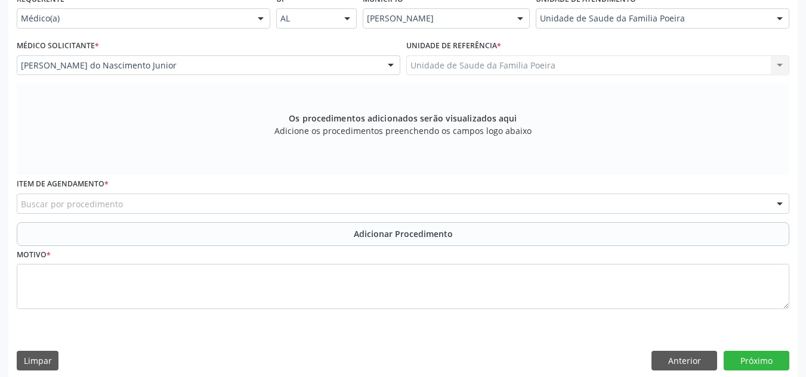
click at [185, 207] on div "Buscar por procedimento" at bounding box center [403, 204] width 772 height 20
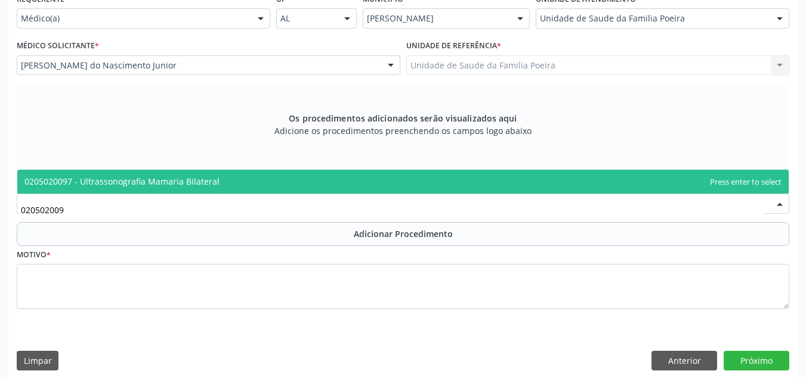
type input "0205020097"
click at [288, 174] on span "0205020097 - Ultrassonografia Mamaria Bilateral" at bounding box center [402, 182] width 771 height 24
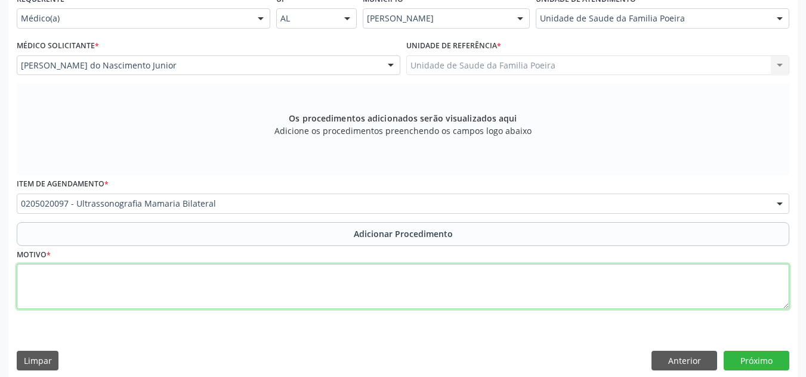
click at [277, 292] on textarea at bounding box center [403, 286] width 772 height 45
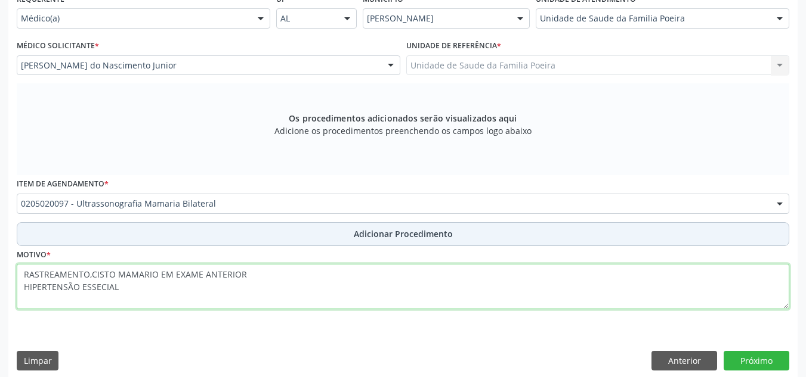
type textarea "RASTREAMENTO,CISTO MAMARIO EM EXAME ANTERIOR HIPERTENSÃO ESSECIAL"
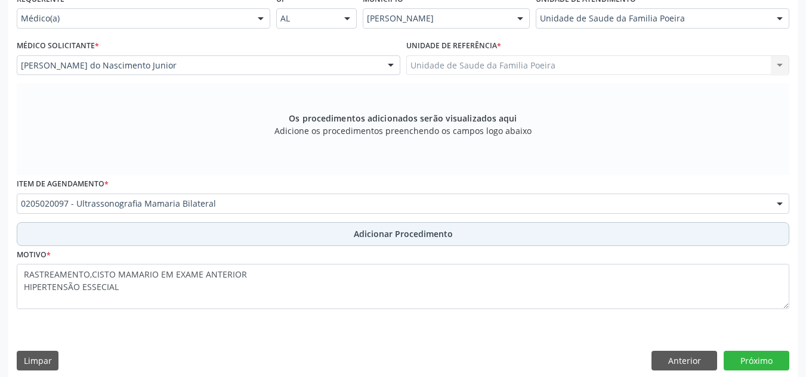
click at [410, 236] on span "Adicionar Procedimento" at bounding box center [403, 234] width 99 height 13
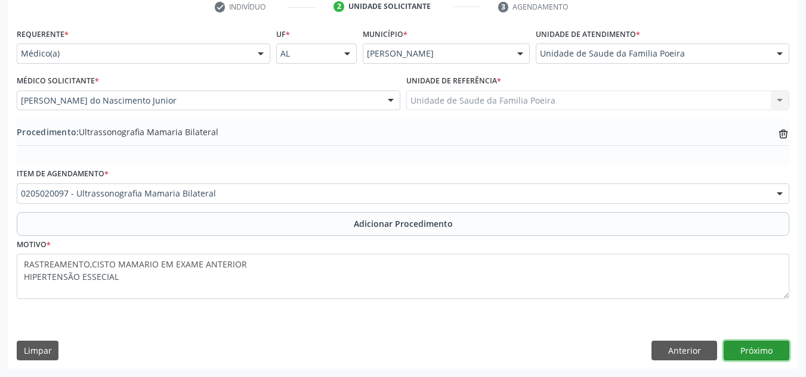
click at [737, 352] on button "Próximo" at bounding box center [756, 351] width 66 height 20
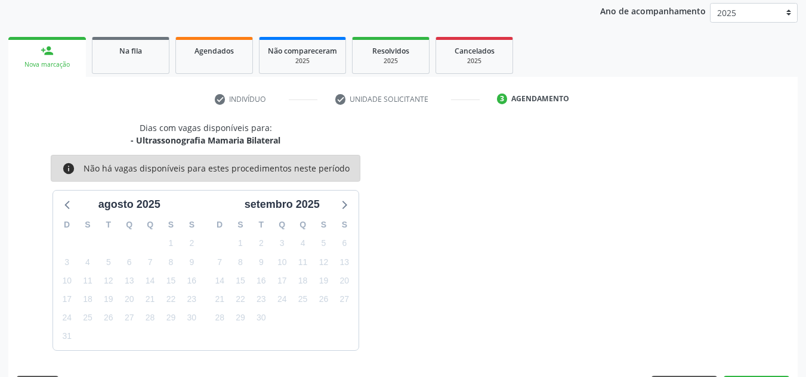
scroll to position [193, 0]
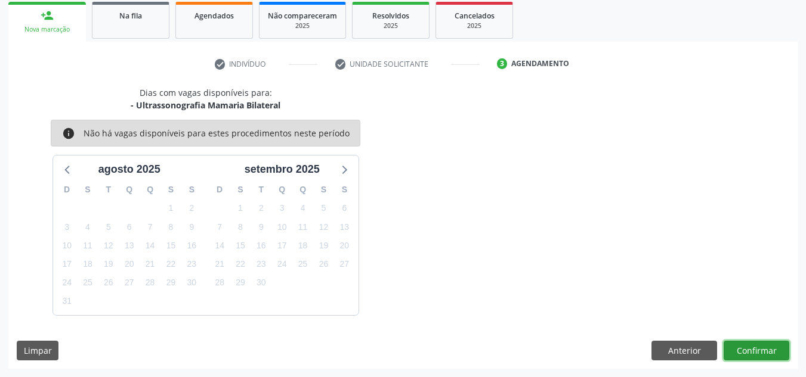
click at [737, 352] on button "Confirmar" at bounding box center [756, 351] width 66 height 20
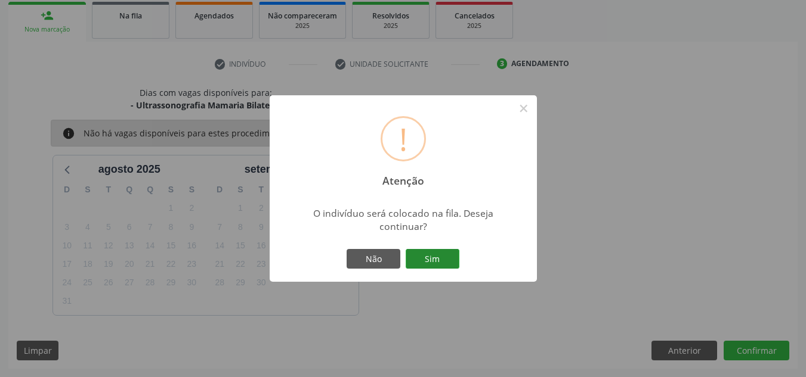
click at [445, 255] on button "Sim" at bounding box center [433, 259] width 54 height 20
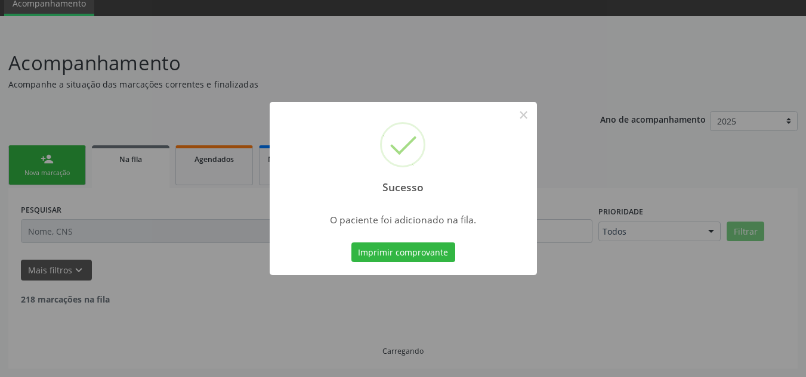
scroll to position [37, 0]
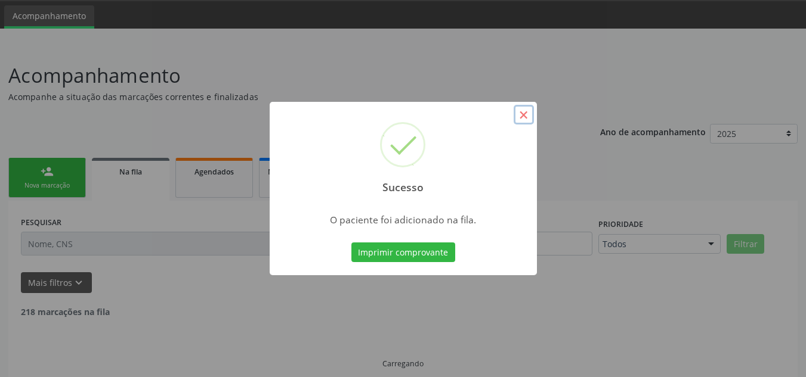
click at [524, 122] on button "×" at bounding box center [523, 115] width 20 height 20
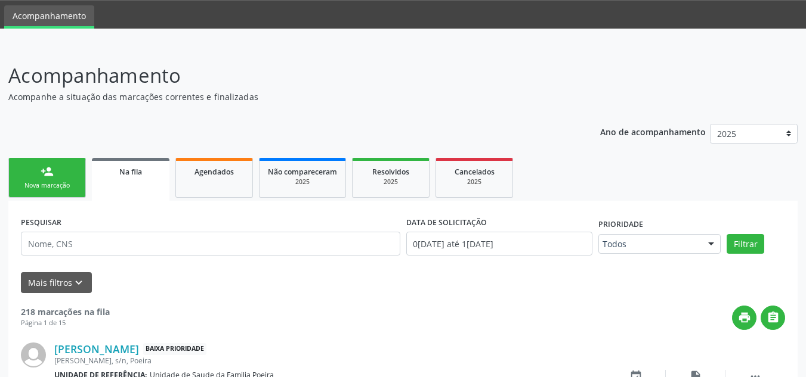
click at [48, 177] on div "person_add" at bounding box center [47, 171] width 13 height 13
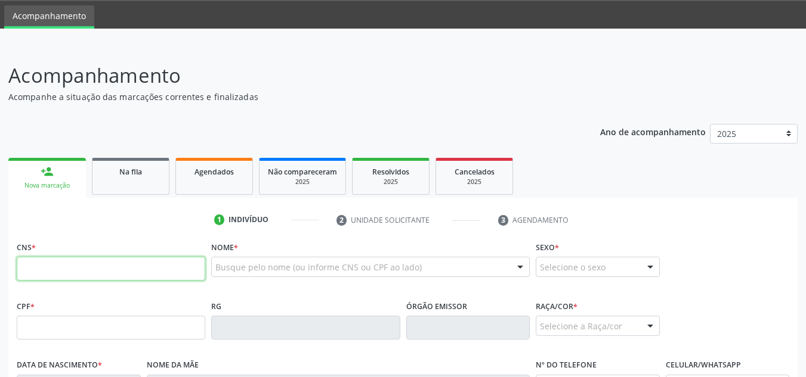
click at [85, 261] on input "text" at bounding box center [111, 269] width 188 height 24
type input "8"
paste input "705 8064 1037 2637"
type input "705 8064 1037 2637"
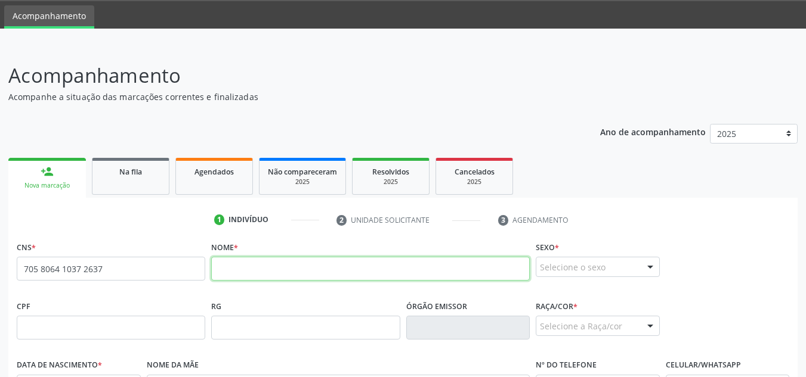
drag, startPoint x: 358, startPoint y: 267, endPoint x: 413, endPoint y: 292, distance: 60.3
click at [359, 267] on input "text" at bounding box center [370, 269] width 318 height 24
paste input "[PERSON_NAME]"
type input "[PERSON_NAME]"
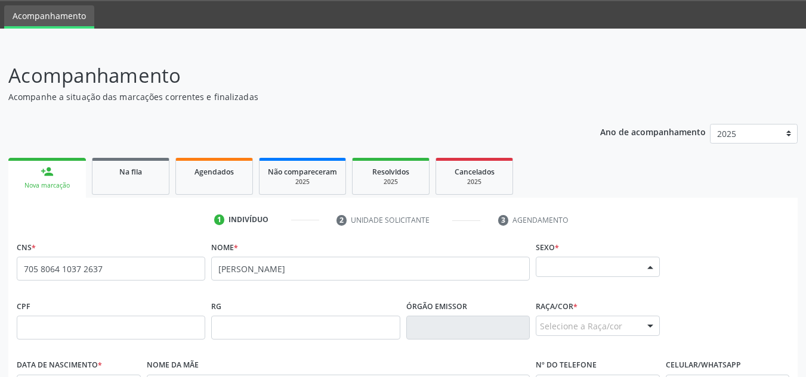
click at [559, 270] on div "Selecione o sexo" at bounding box center [598, 267] width 124 height 20
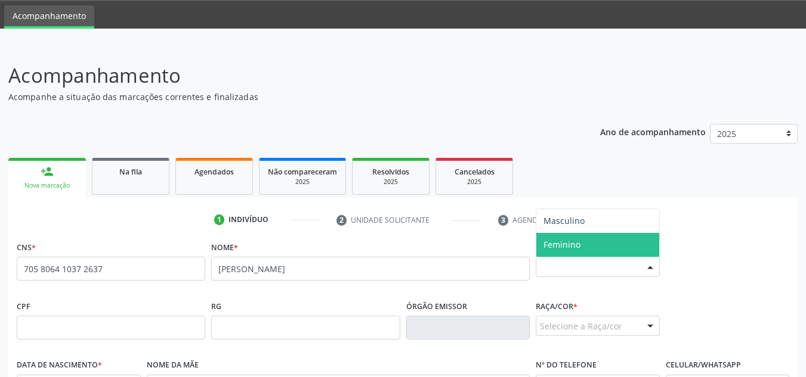
click at [561, 243] on span "Feminino" at bounding box center [561, 244] width 37 height 11
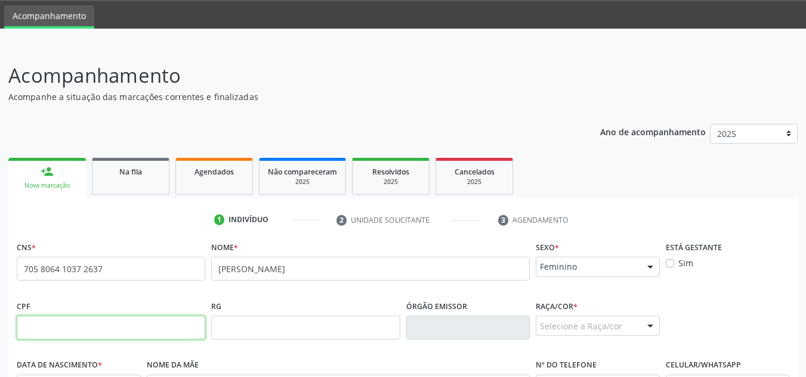
click at [150, 327] on input "text" at bounding box center [111, 328] width 188 height 24
click at [42, 323] on input "text" at bounding box center [111, 328] width 188 height 24
paste input "648.490.234-87"
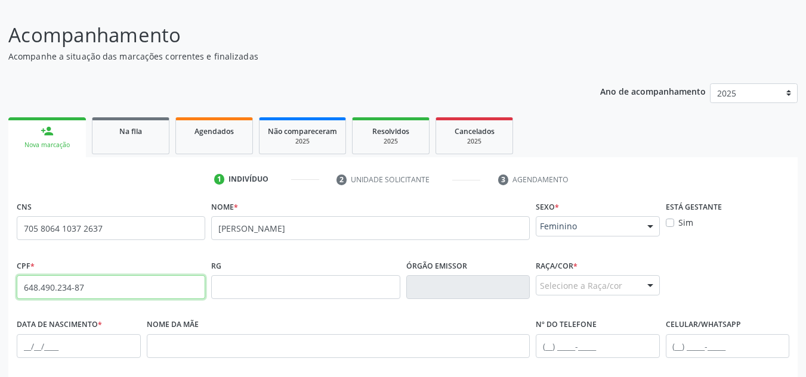
scroll to position [97, 0]
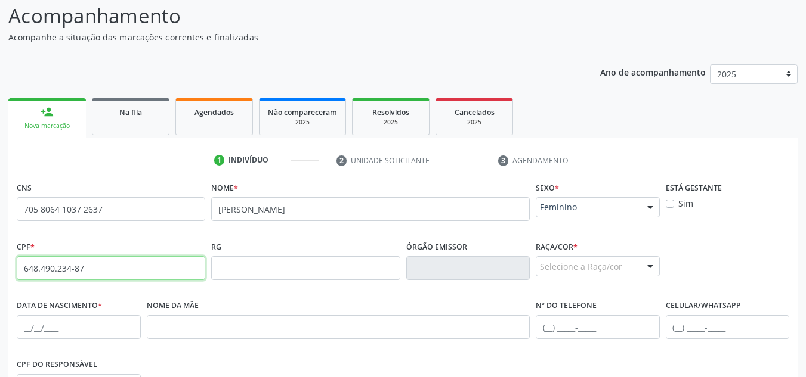
type input "648.490.234-87"
click at [557, 270] on div "Selecione a Raça/cor" at bounding box center [598, 266] width 124 height 20
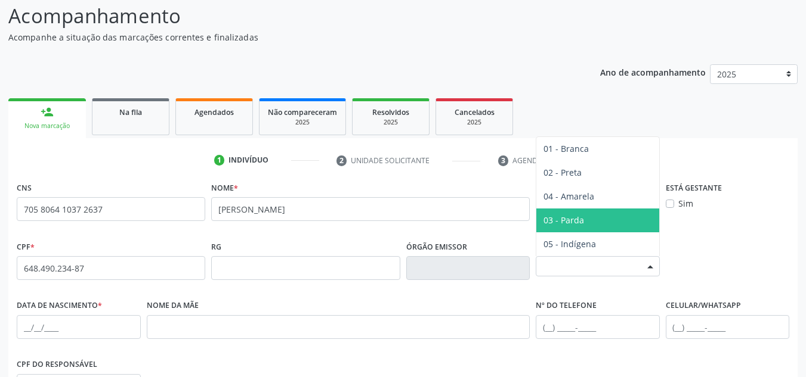
click at [558, 219] on span "03 - Parda" at bounding box center [563, 220] width 41 height 11
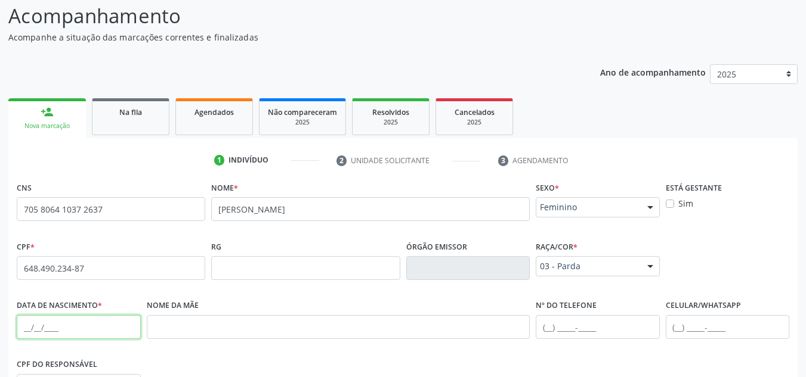
click at [51, 333] on input "text" at bounding box center [79, 327] width 124 height 24
click at [61, 327] on input "text" at bounding box center [79, 327] width 124 height 24
paste input "2[DATE]"
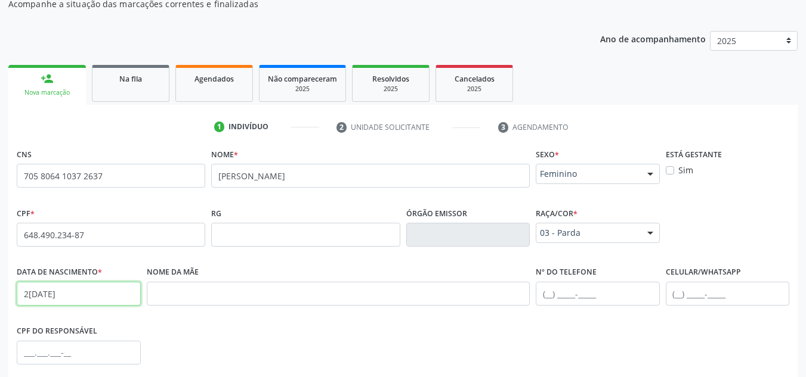
scroll to position [216, 0]
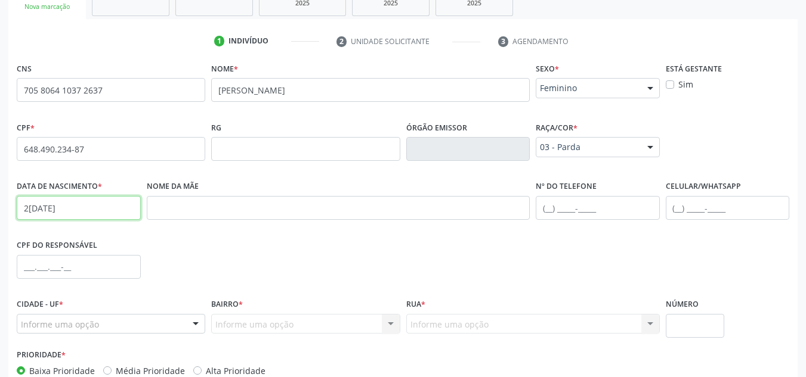
type input "2[DATE]"
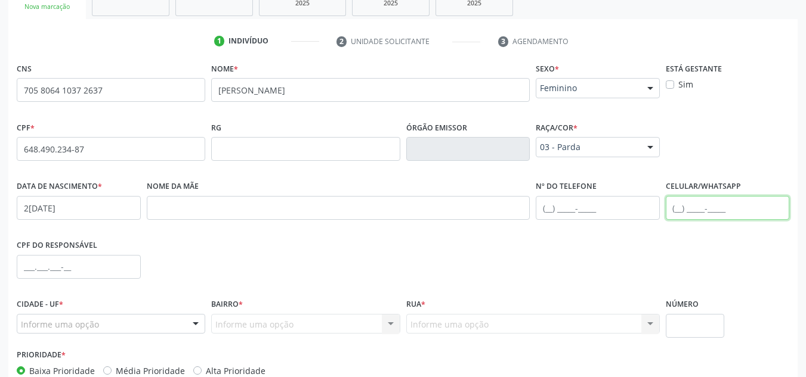
click at [685, 209] on input "text" at bounding box center [728, 208] width 124 height 24
paste input "[PHONE_NUMBER]"
type input "[PHONE_NUMBER]"
click at [173, 330] on div "Informe uma opção" at bounding box center [111, 324] width 188 height 20
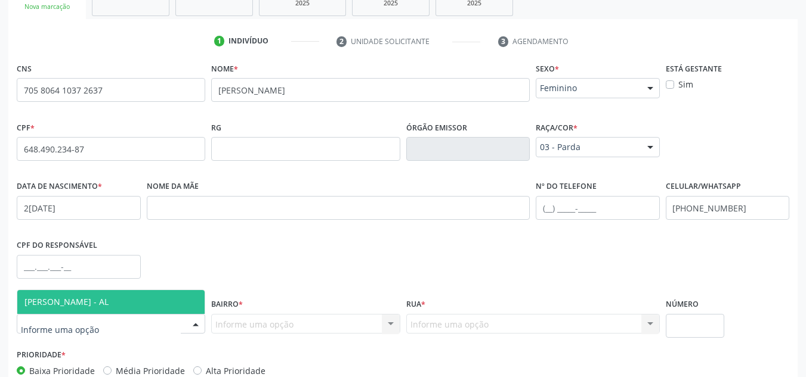
click at [114, 305] on span "[PERSON_NAME] - AL" at bounding box center [110, 302] width 187 height 24
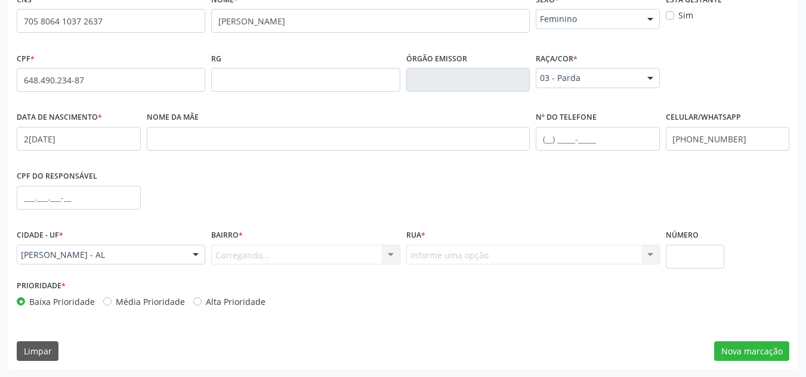
scroll to position [286, 0]
click at [330, 260] on div "Informe uma opção" at bounding box center [305, 254] width 188 height 20
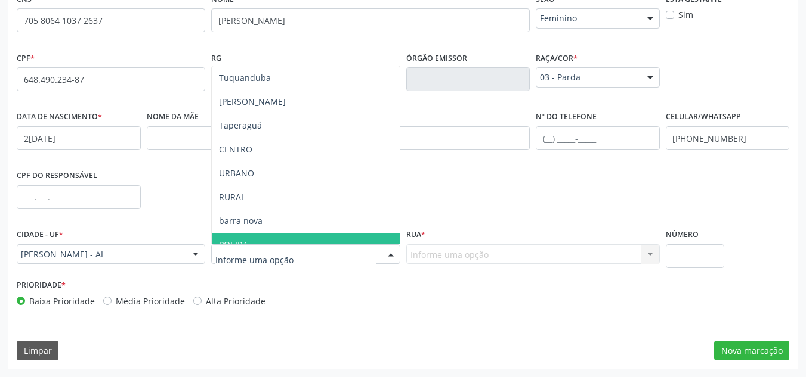
click at [323, 237] on span "POEIRA" at bounding box center [305, 245] width 187 height 24
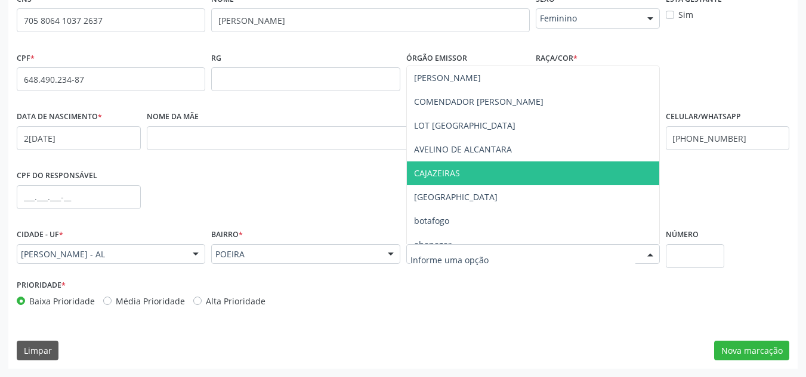
click at [466, 175] on span "CAJAZEIRAS" at bounding box center [533, 174] width 252 height 24
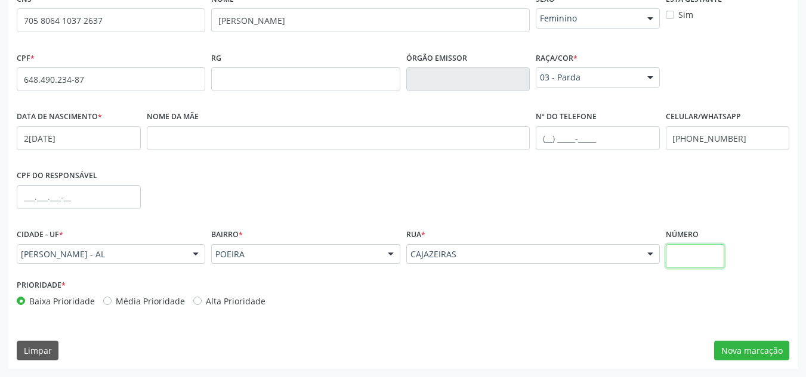
click at [705, 254] on input "text" at bounding box center [695, 256] width 59 height 24
type input "S/N"
click at [769, 352] on button "Nova marcação" at bounding box center [751, 351] width 75 height 20
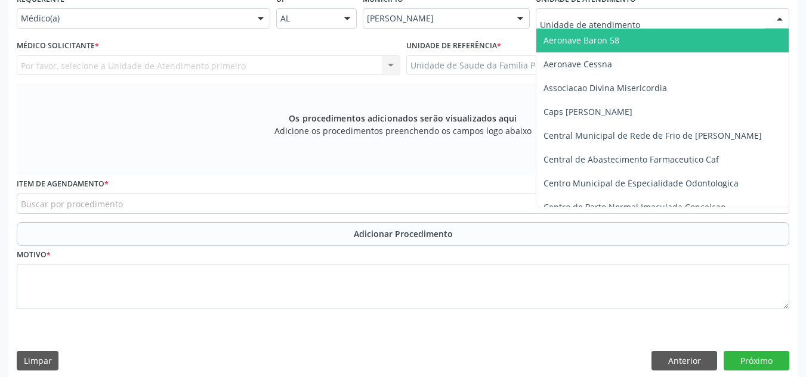
click at [652, 24] on div at bounding box center [662, 18] width 253 height 20
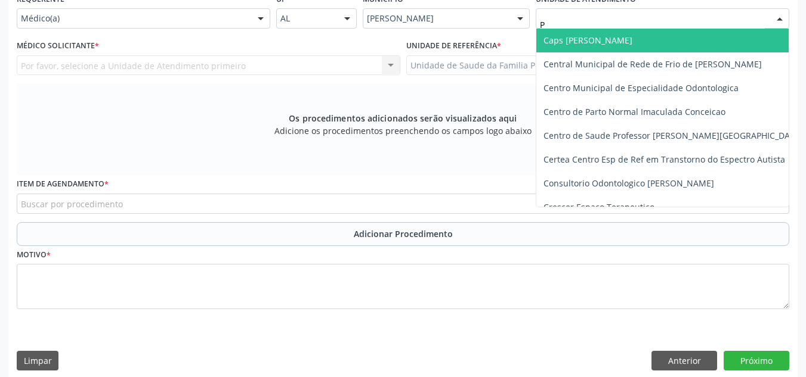
type input "PO"
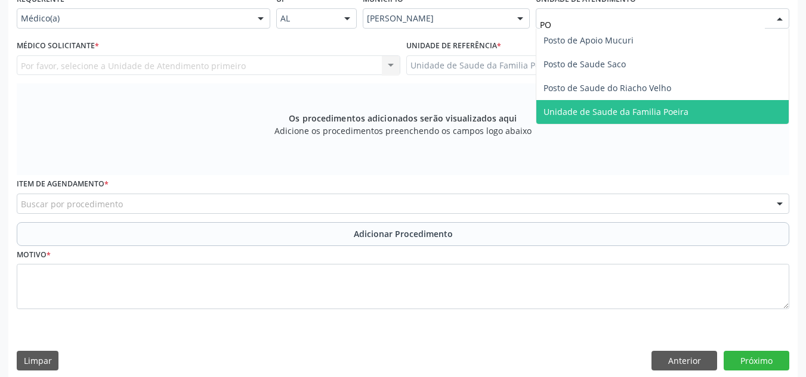
click at [652, 108] on span "Unidade de Saude da Familia Poeira" at bounding box center [615, 111] width 145 height 11
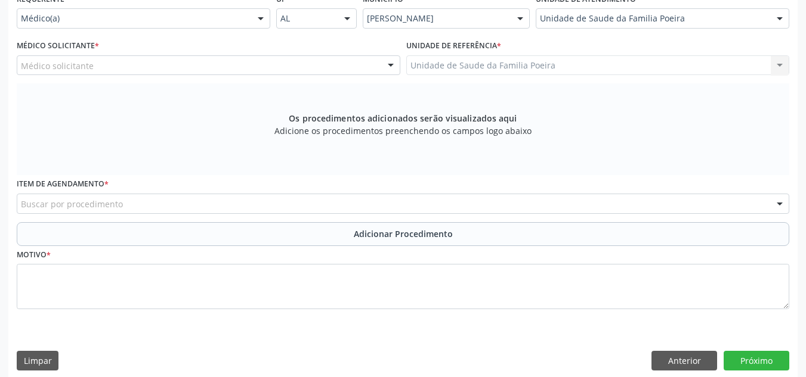
click at [100, 66] on div "Médico solicitante" at bounding box center [208, 65] width 383 height 20
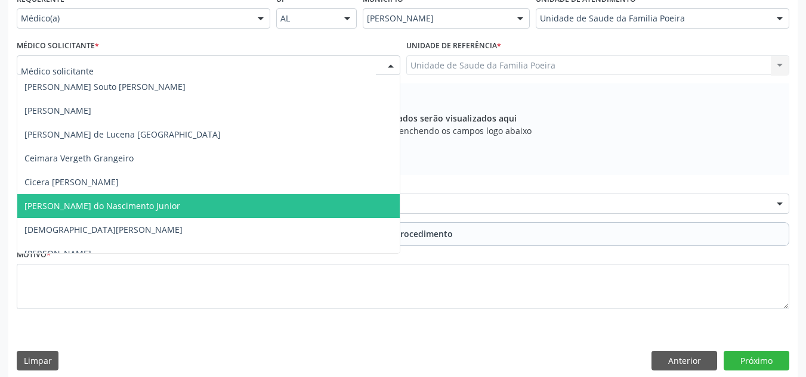
click at [147, 206] on span "[PERSON_NAME] do Nascimento Junior" at bounding box center [102, 205] width 156 height 11
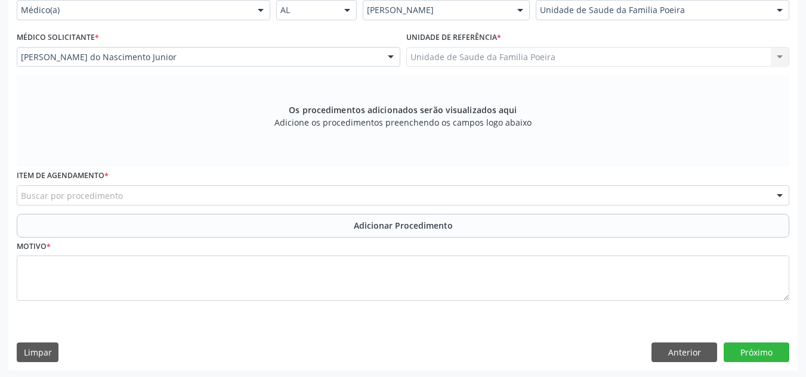
scroll to position [296, 0]
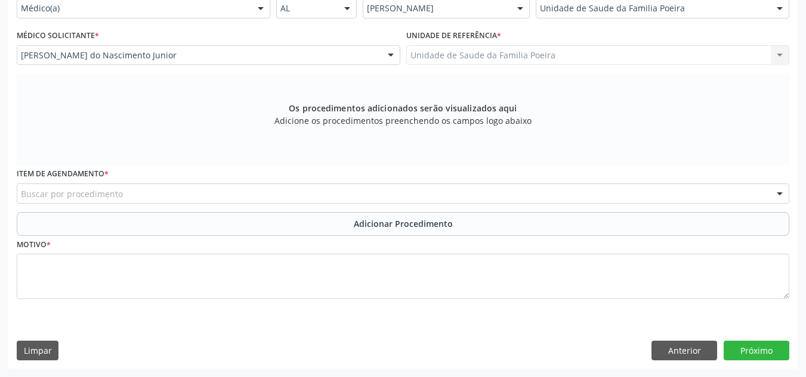
click at [152, 193] on div "Buscar por procedimento" at bounding box center [403, 194] width 772 height 20
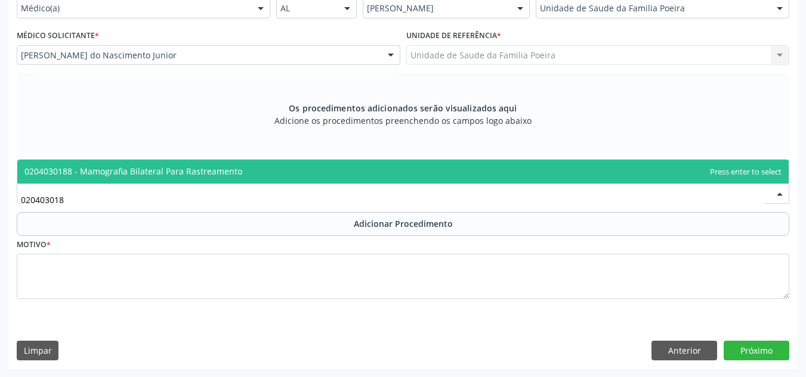
type input "0204030188"
click at [164, 167] on span "0204030188 - Mamografia Bilateral Para Rastreamento" at bounding box center [133, 171] width 218 height 11
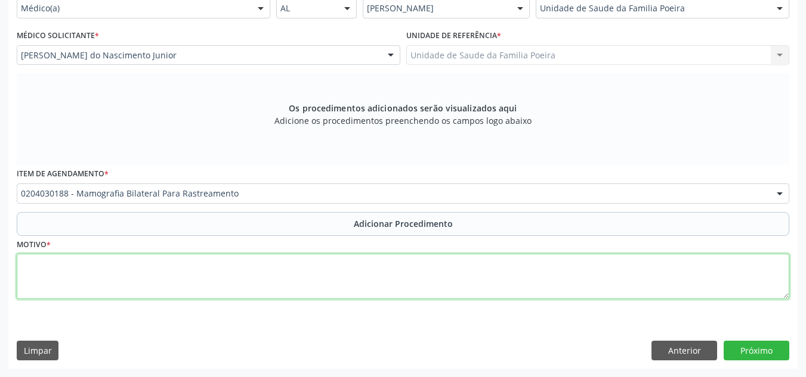
click at [154, 276] on textarea at bounding box center [403, 276] width 772 height 45
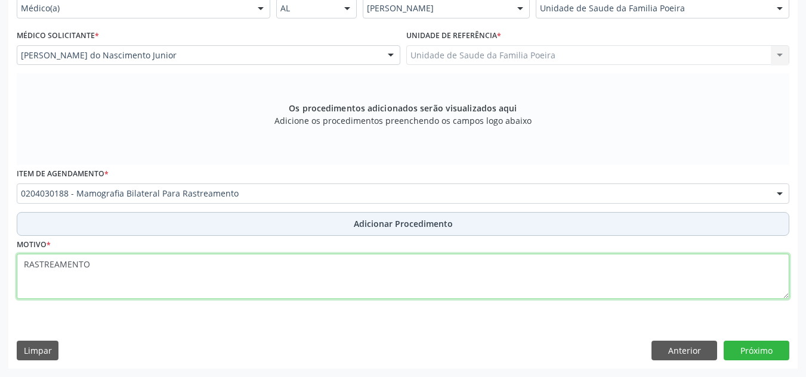
type textarea "RASTREAMENTO"
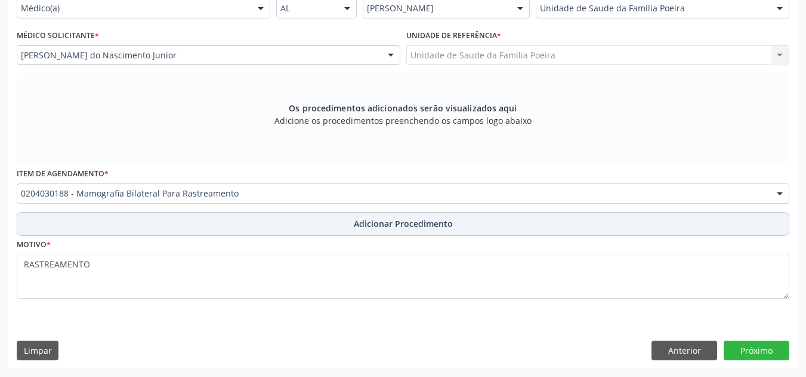
click at [178, 228] on button "Adicionar Procedimento" at bounding box center [403, 224] width 772 height 24
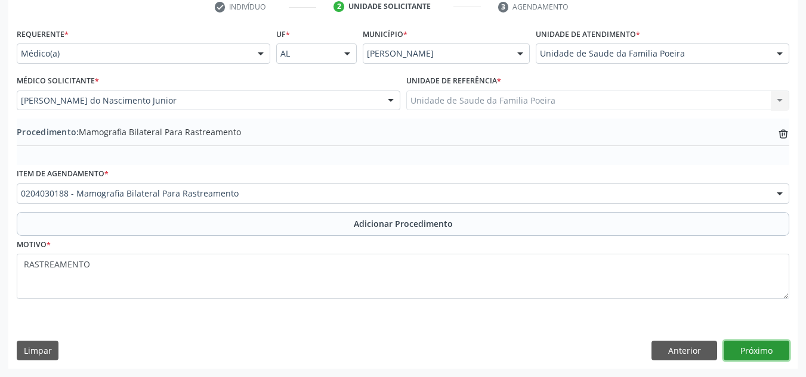
click at [741, 356] on button "Próximo" at bounding box center [756, 351] width 66 height 20
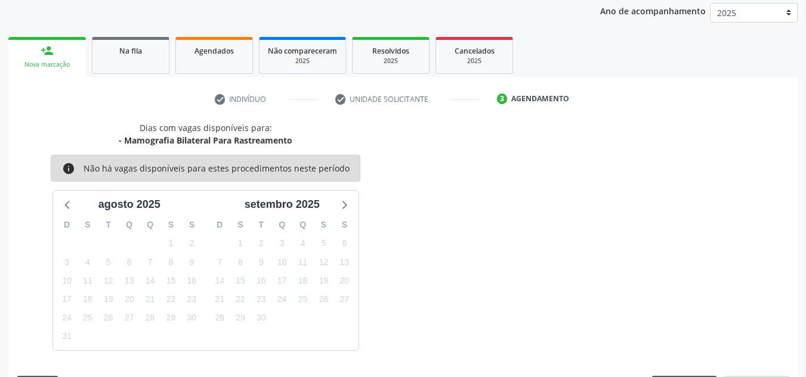
scroll to position [193, 0]
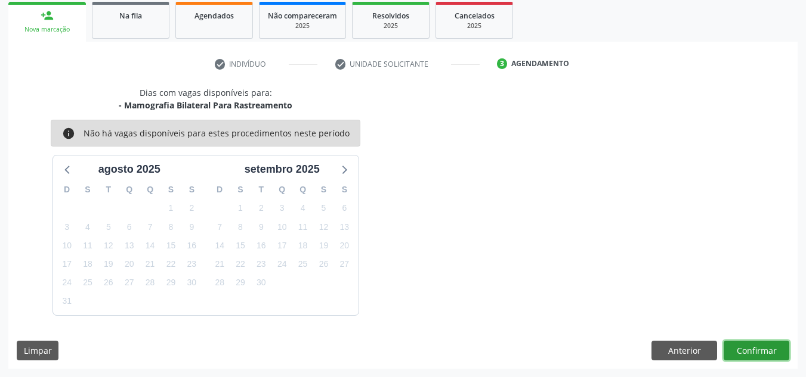
click at [763, 349] on button "Confirmar" at bounding box center [756, 351] width 66 height 20
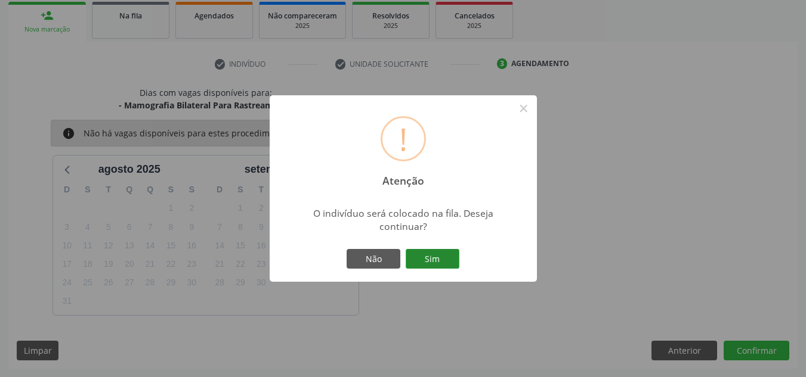
click at [435, 265] on button "Sim" at bounding box center [433, 259] width 54 height 20
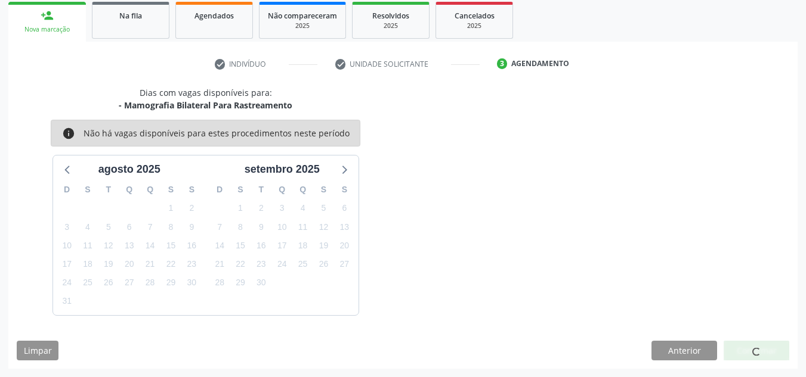
scroll to position [37, 0]
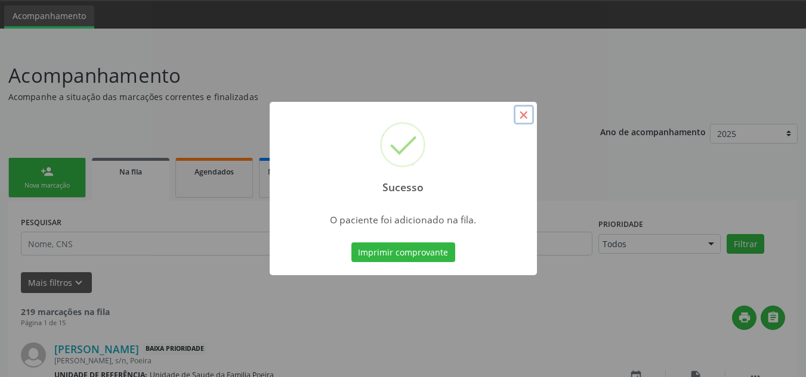
click at [522, 108] on button "×" at bounding box center [523, 115] width 20 height 20
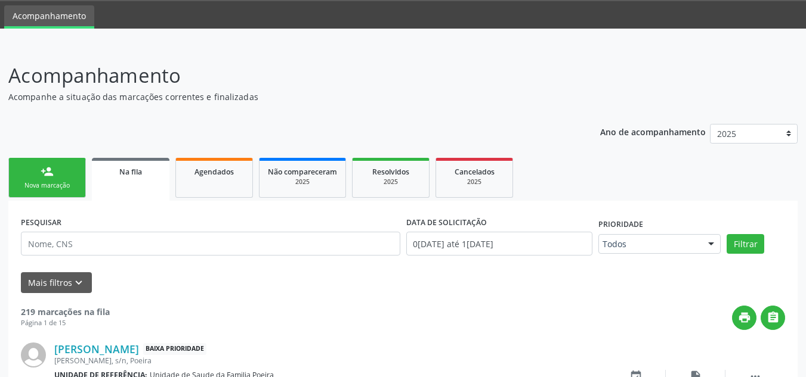
click at [44, 184] on div "Nova marcação" at bounding box center [47, 185] width 60 height 9
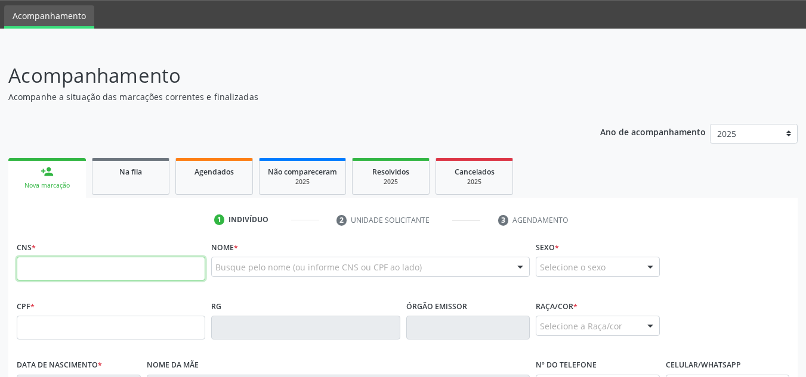
click at [84, 265] on input "text" at bounding box center [111, 269] width 188 height 24
type input "706 4076 8730 9286"
type input "331.155.404-34"
type input "0[DATE]"
type input "[PERSON_NAME]"
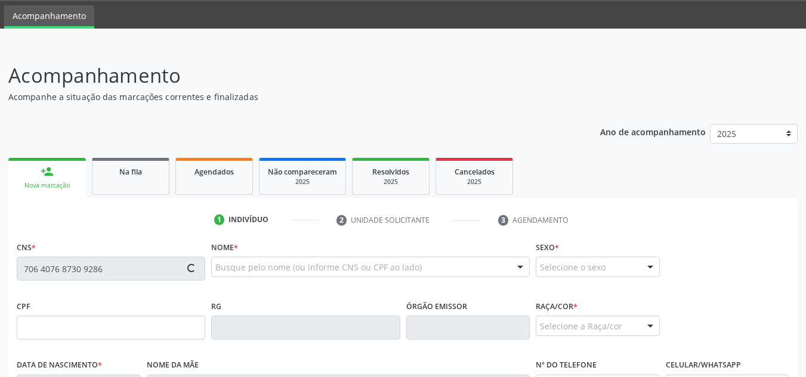
type input "[PHONE_NUMBER]"
type input "63"
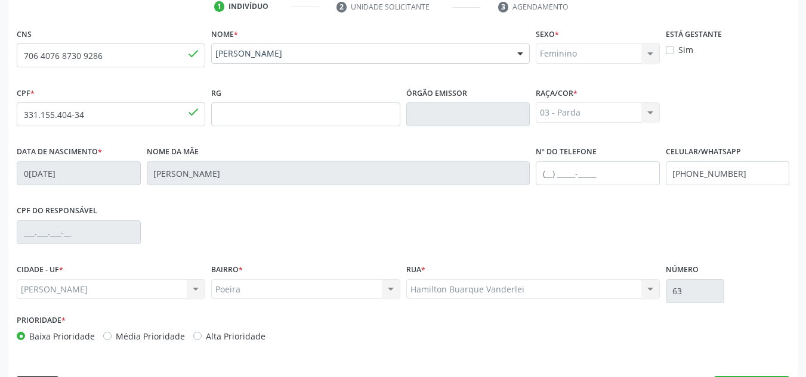
scroll to position [286, 0]
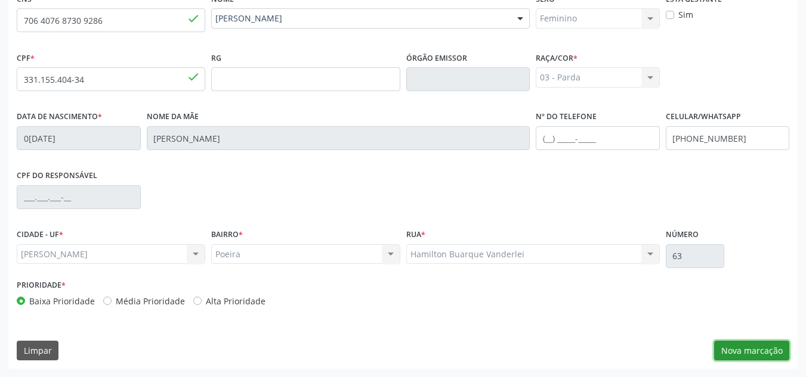
click at [719, 354] on button "Nova marcação" at bounding box center [751, 351] width 75 height 20
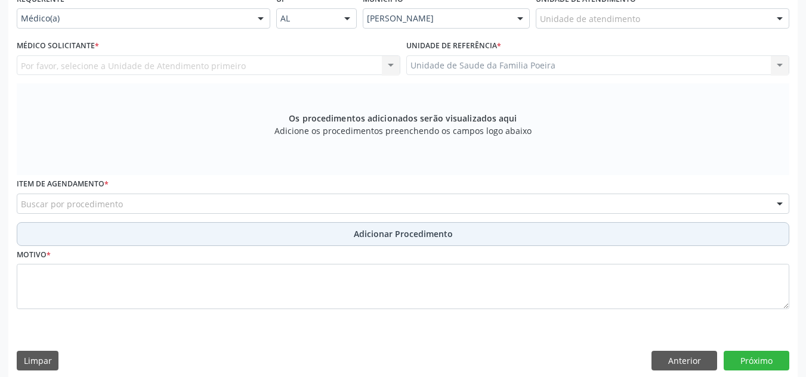
scroll to position [226, 0]
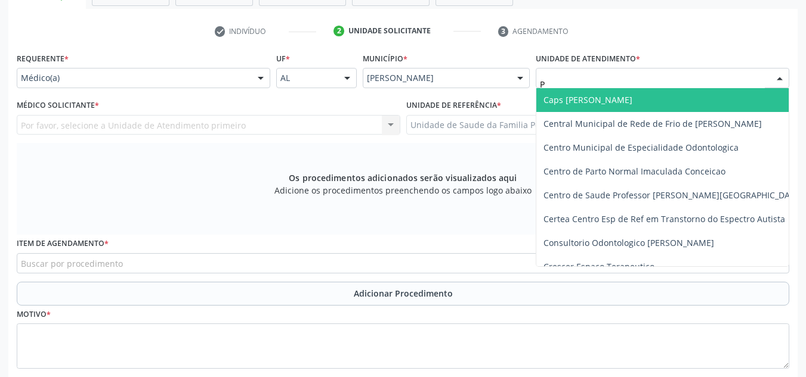
type input "PO"
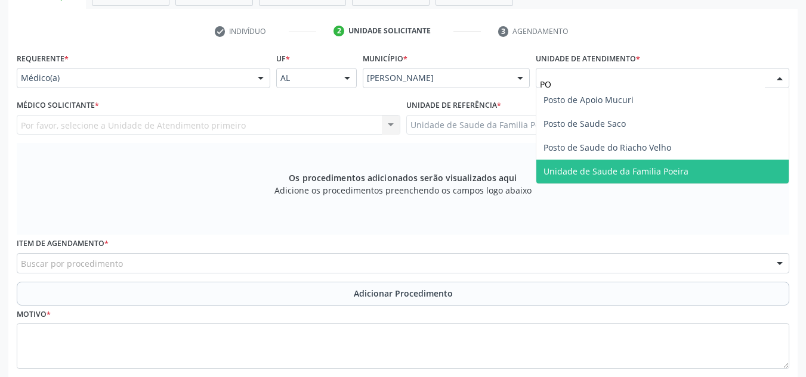
click at [621, 175] on span "Unidade de Saude da Familia Poeira" at bounding box center [615, 171] width 145 height 11
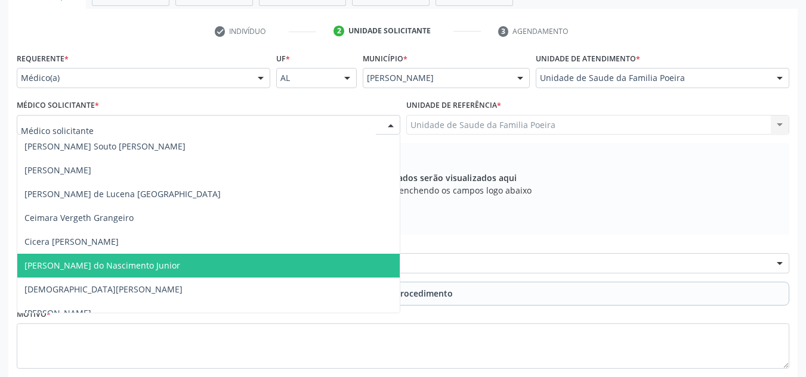
click at [147, 268] on span "[PERSON_NAME] do Nascimento Junior" at bounding box center [102, 265] width 156 height 11
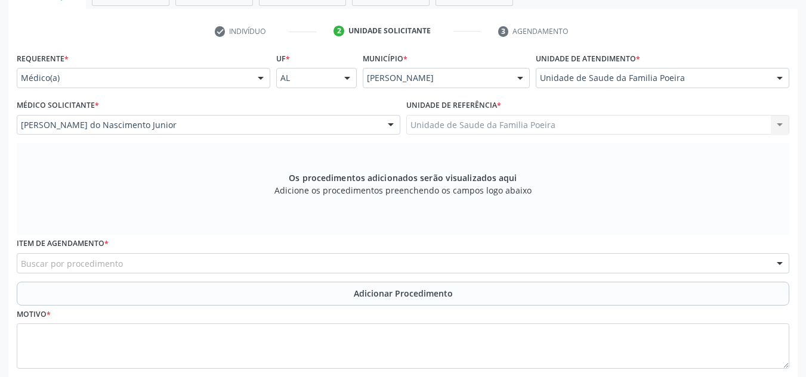
click at [147, 265] on div "Buscar por procedimento" at bounding box center [403, 263] width 772 height 20
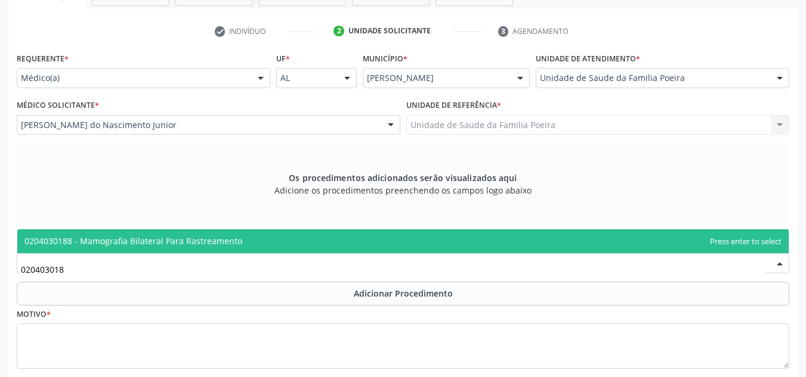
type input "0204030188"
click at [176, 246] on span "0204030188 - Mamografia Bilateral Para Rastreamento" at bounding box center [133, 241] width 218 height 11
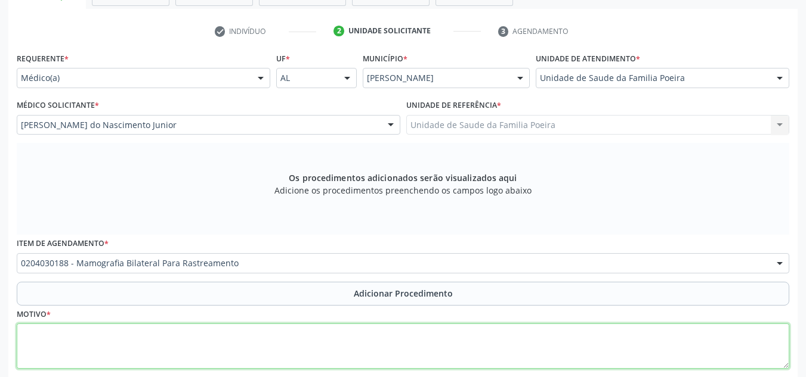
click at [180, 341] on textarea at bounding box center [403, 346] width 772 height 45
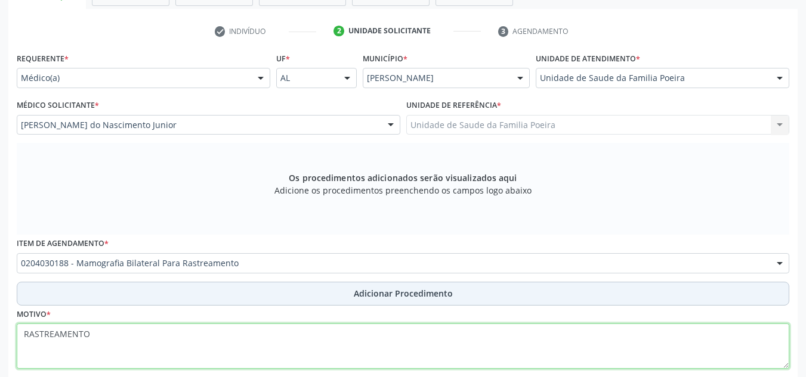
type textarea "RASTREAMENTO"
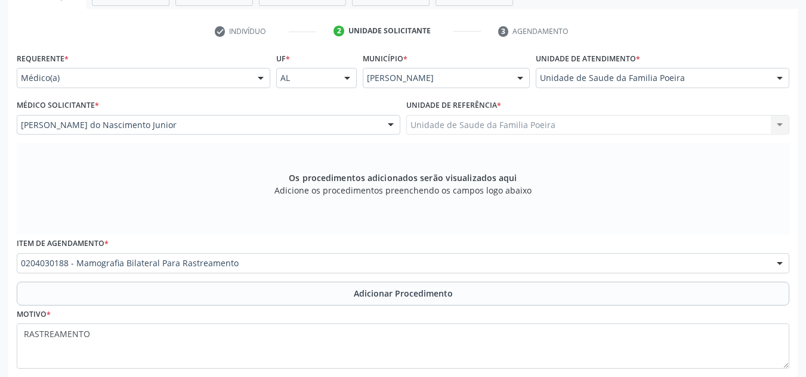
drag, startPoint x: 222, startPoint y: 303, endPoint x: 229, endPoint y: 305, distance: 6.8
click at [223, 303] on button "Adicionar Procedimento" at bounding box center [403, 294] width 772 height 24
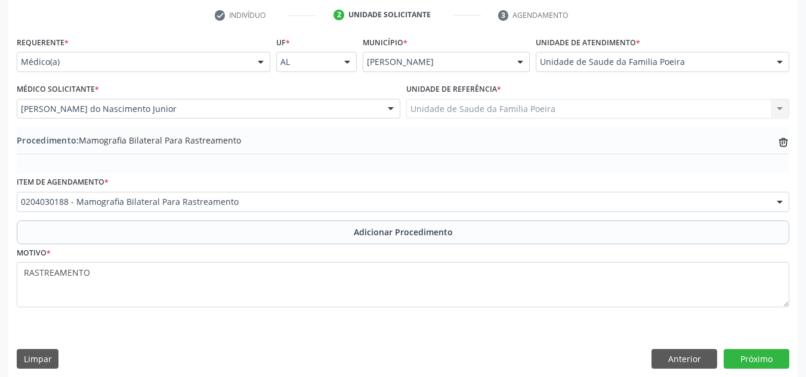
scroll to position [250, 0]
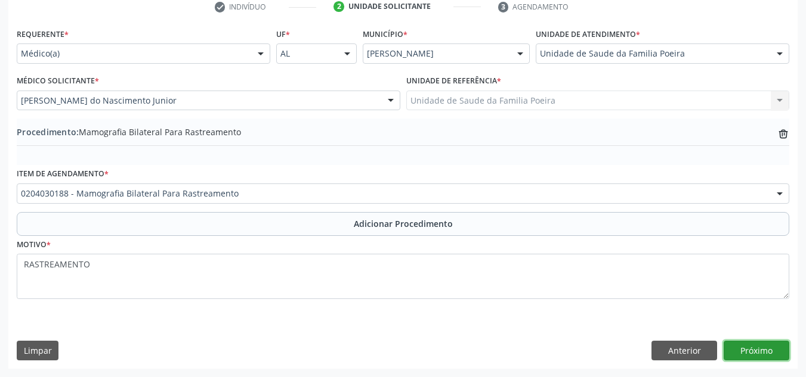
click at [772, 352] on button "Próximo" at bounding box center [756, 351] width 66 height 20
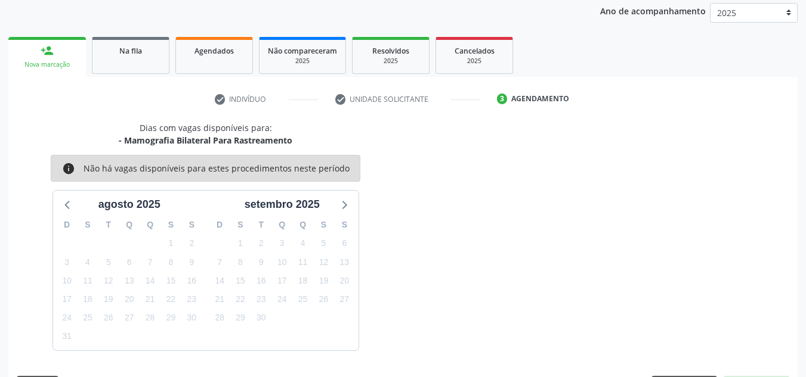
scroll to position [193, 0]
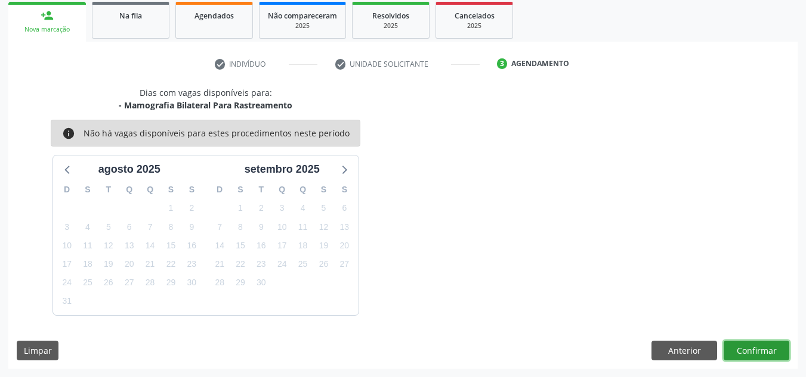
click at [754, 349] on button "Confirmar" at bounding box center [756, 351] width 66 height 20
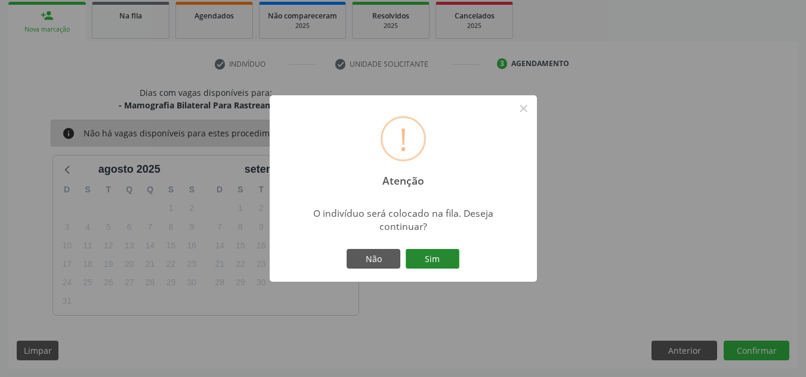
click at [442, 260] on button "Sim" at bounding box center [433, 259] width 54 height 20
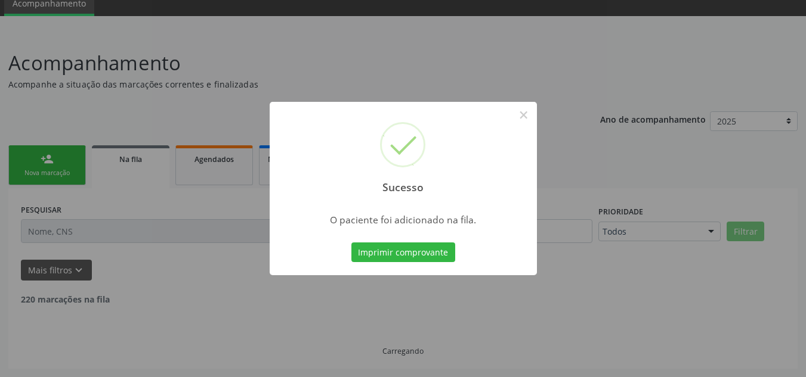
scroll to position [37, 0]
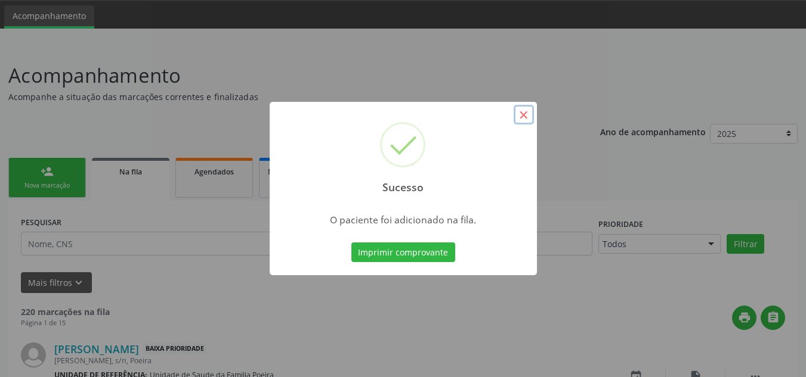
click at [526, 112] on button "×" at bounding box center [523, 115] width 20 height 20
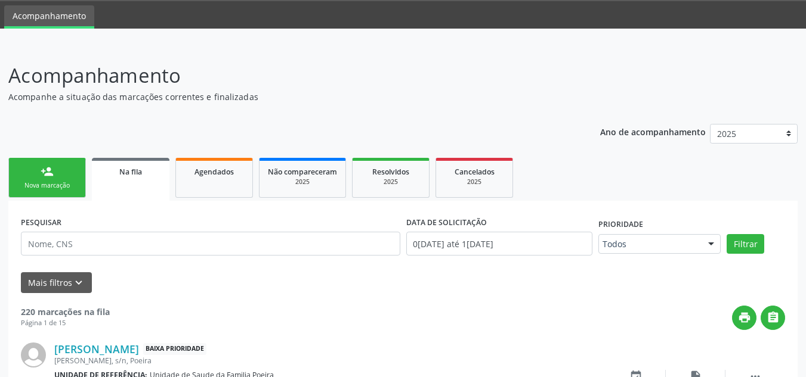
click at [56, 177] on link "person_add Nova marcação" at bounding box center [47, 178] width 78 height 40
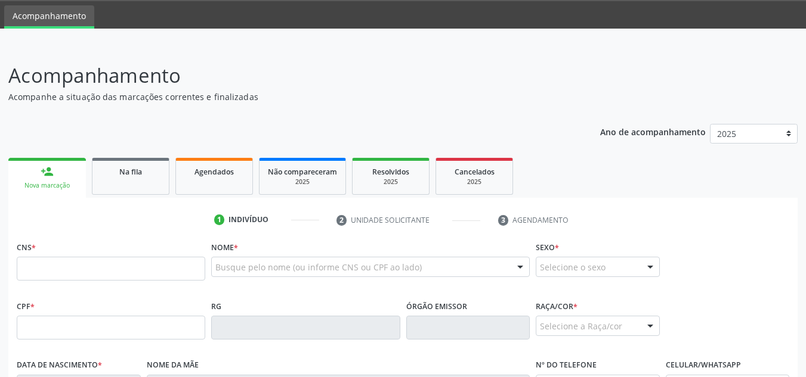
scroll to position [156, 0]
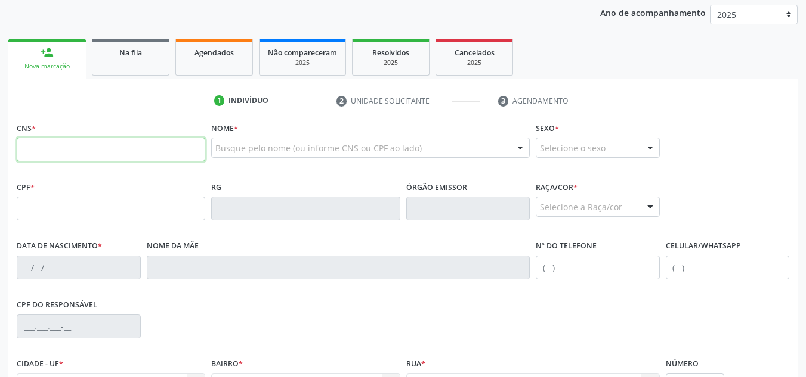
click at [63, 142] on input "text" at bounding box center [111, 150] width 188 height 24
type input "706 4046 3553 1287"
type input "[DATE]"
type input "[PERSON_NAME]"
type input "[PHONE_NUMBER]"
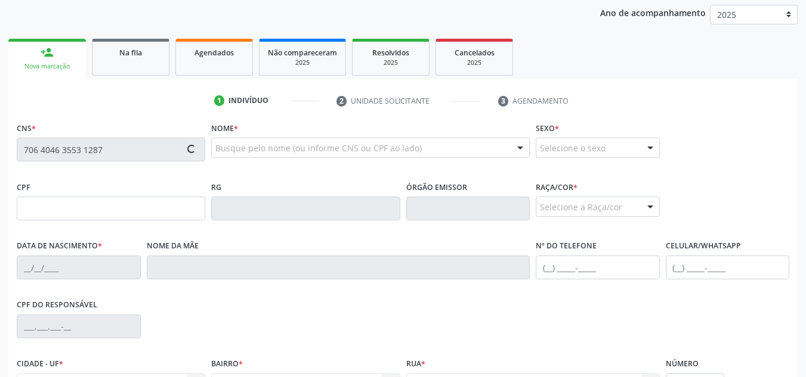
type input "105"
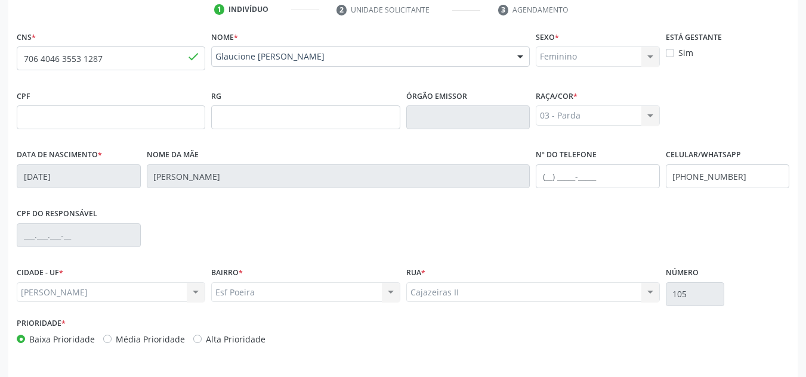
scroll to position [286, 0]
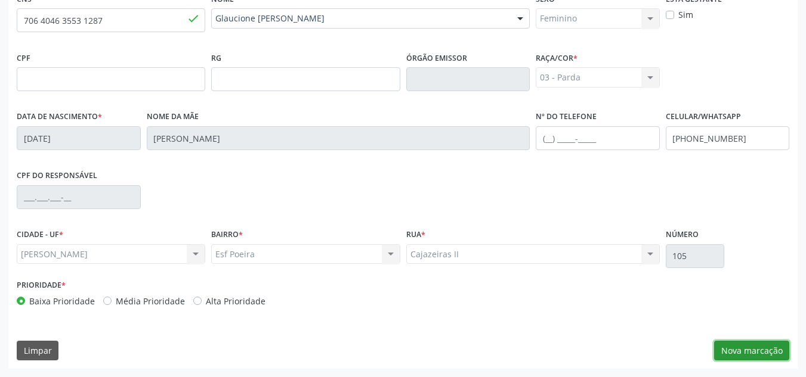
click at [725, 347] on button "Nova marcação" at bounding box center [751, 351] width 75 height 20
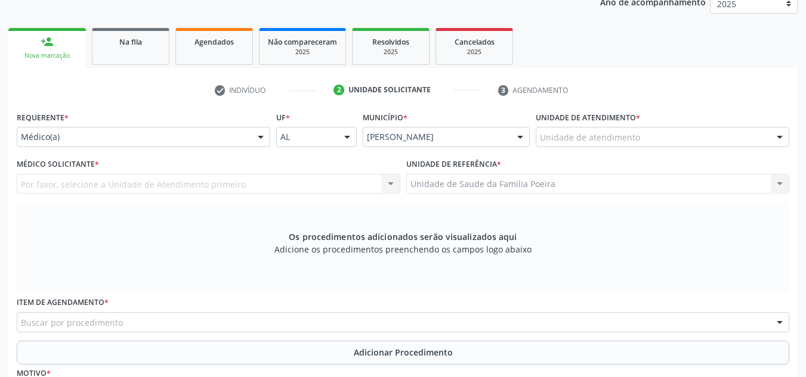
scroll to position [166, 0]
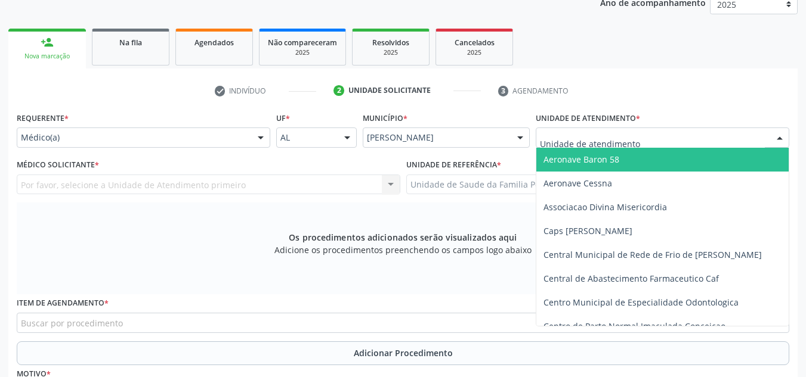
drag, startPoint x: 178, startPoint y: 142, endPoint x: 195, endPoint y: 142, distance: 16.7
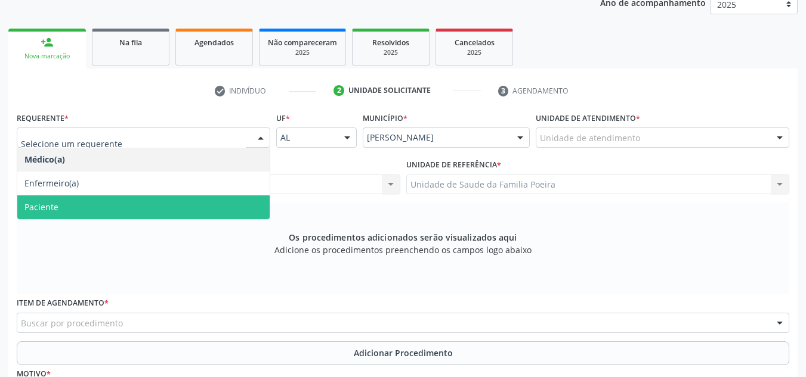
click at [160, 208] on span "Paciente" at bounding box center [143, 208] width 252 height 24
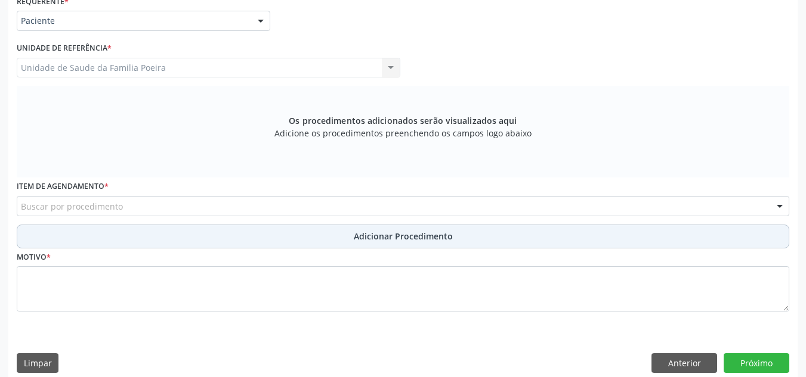
scroll to position [296, 0]
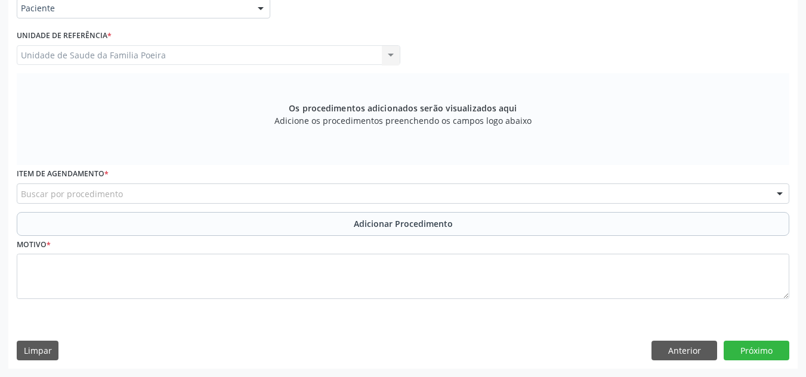
click at [179, 191] on div "Buscar por procedimento" at bounding box center [403, 194] width 772 height 20
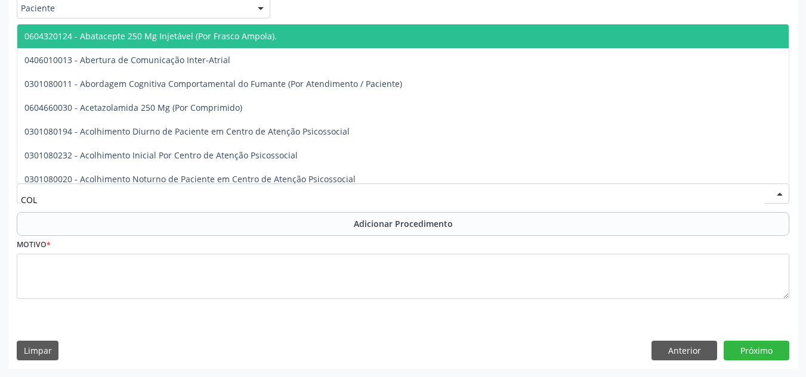
type input "COLO"
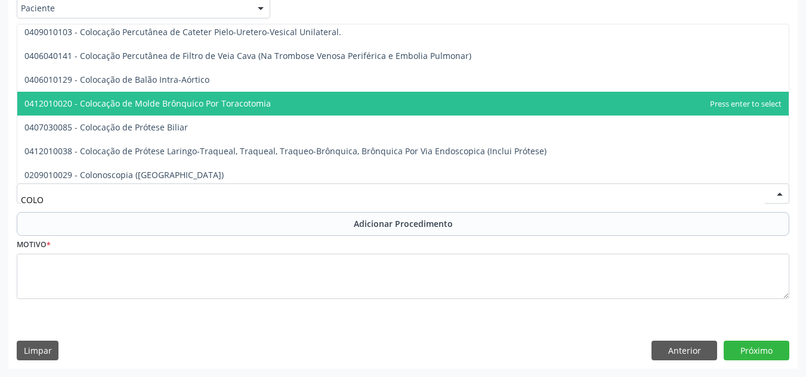
scroll to position [596, 0]
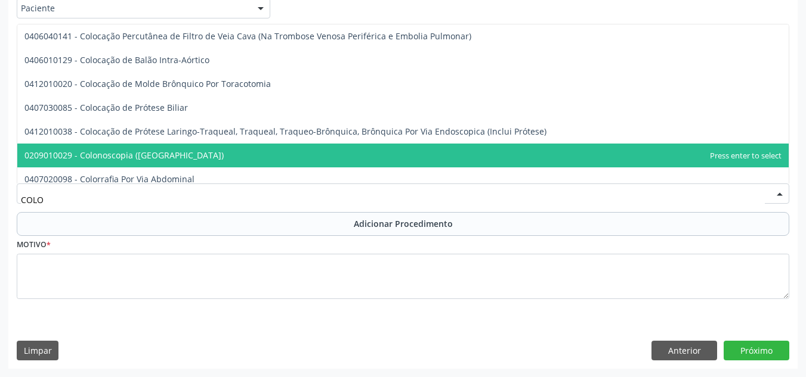
click at [200, 153] on span "0209010029 - Colonoscopia ([GEOGRAPHIC_DATA])" at bounding box center [402, 156] width 771 height 24
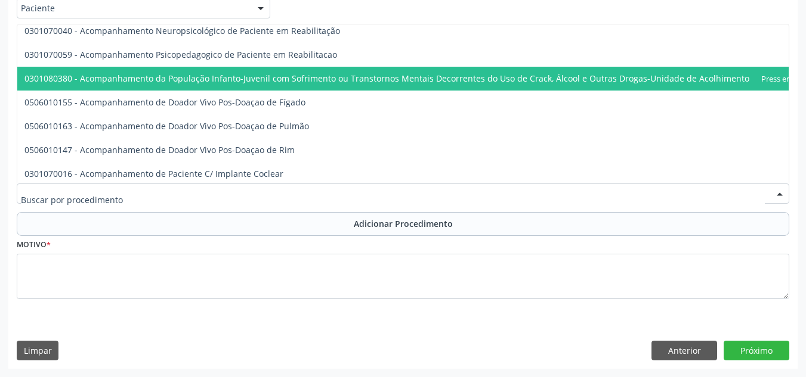
scroll to position [537, 0]
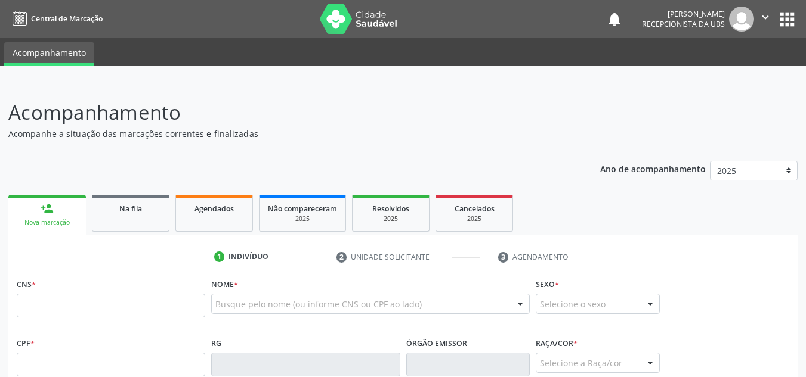
click at [763, 29] on button "" at bounding box center [765, 19] width 23 height 25
click at [733, 78] on link "Sair" at bounding box center [735, 72] width 82 height 17
